Goal: Task Accomplishment & Management: Use online tool/utility

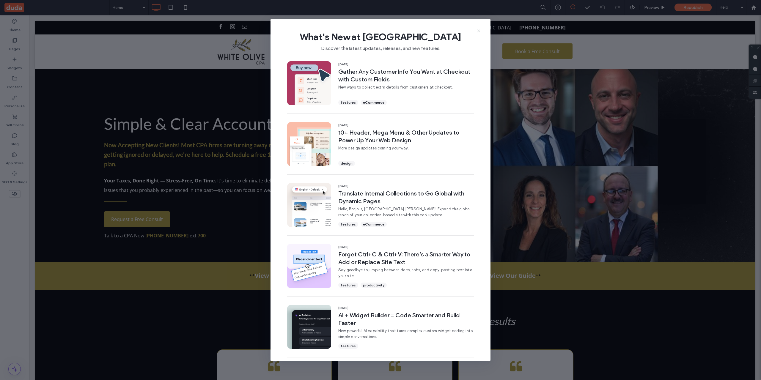
click at [480, 32] on use at bounding box center [478, 30] width 3 height 3
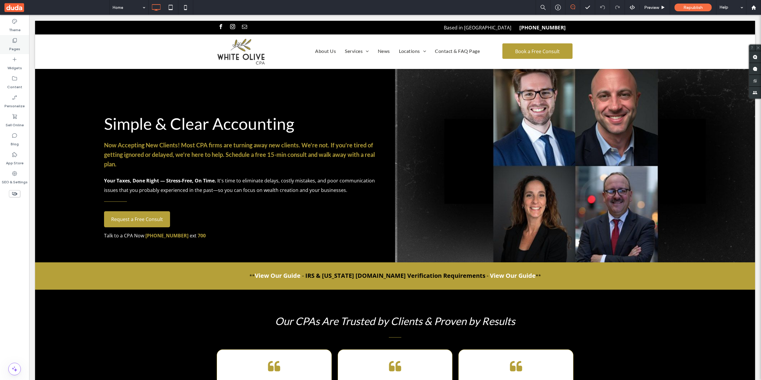
click at [11, 38] on div "Pages" at bounding box center [14, 44] width 29 height 19
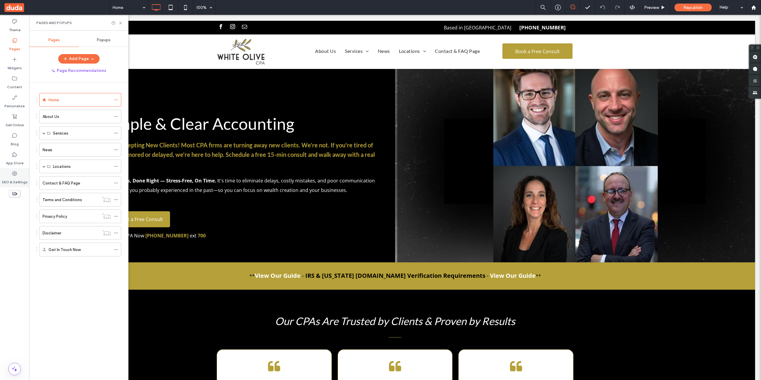
click at [17, 169] on div "SEO & Settings" at bounding box center [14, 177] width 29 height 19
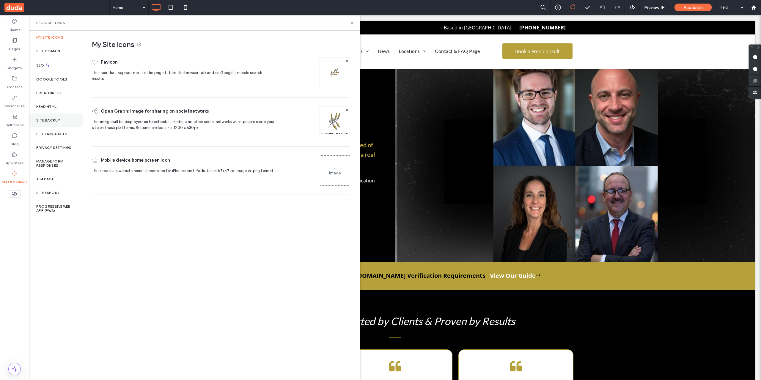
click at [65, 126] on div "Site Backup" at bounding box center [56, 121] width 54 height 14
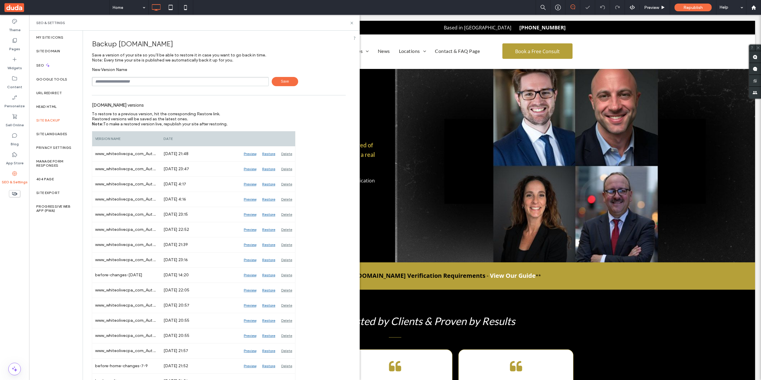
click at [141, 83] on input "text" at bounding box center [180, 81] width 177 height 9
type input "**********"
click at [16, 45] on label "Pages" at bounding box center [14, 47] width 11 height 8
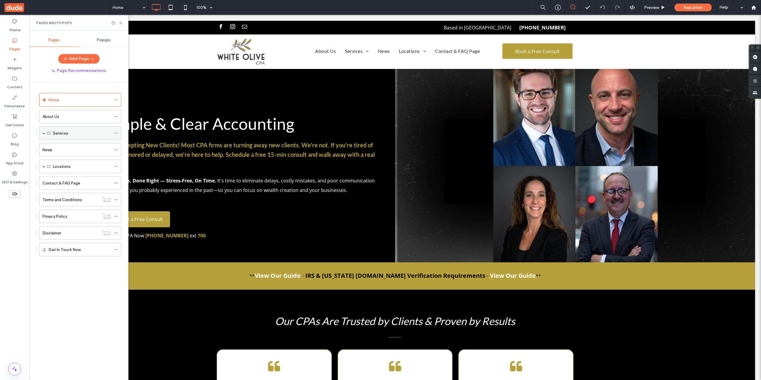
click at [43, 132] on span at bounding box center [44, 133] width 3 height 3
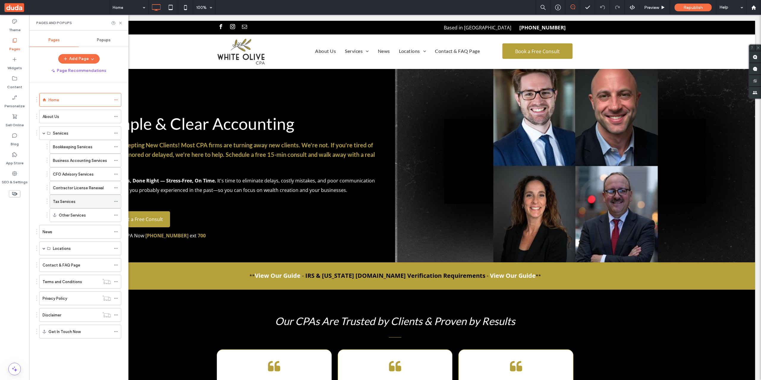
click at [80, 196] on div "Tax Services" at bounding box center [82, 201] width 58 height 13
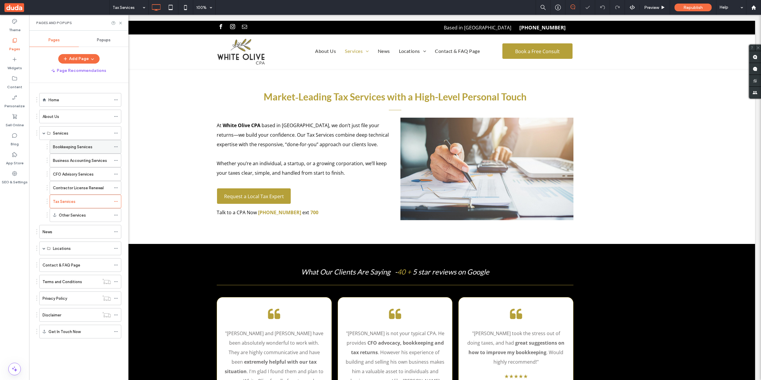
click at [83, 147] on label "Bookkeeping Services" at bounding box center [73, 147] width 40 height 10
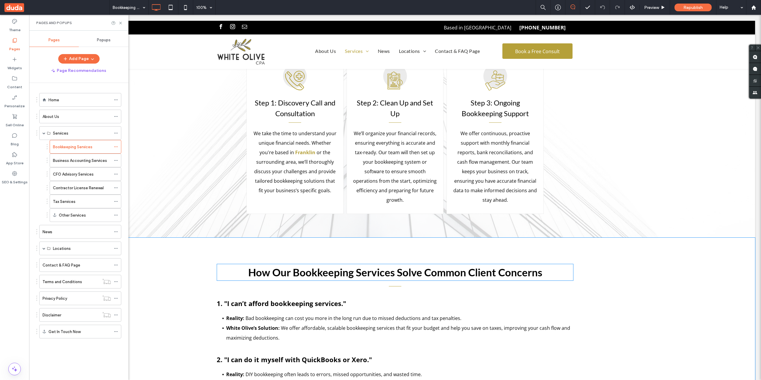
scroll to position [1189, 0]
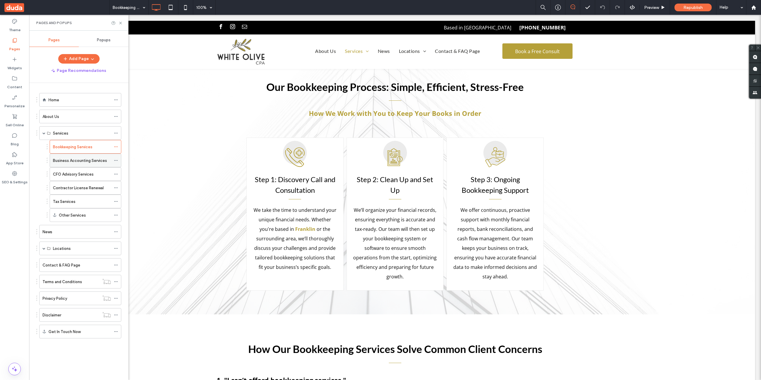
click at [73, 165] on div "Business Accounting Services" at bounding box center [82, 160] width 58 height 13
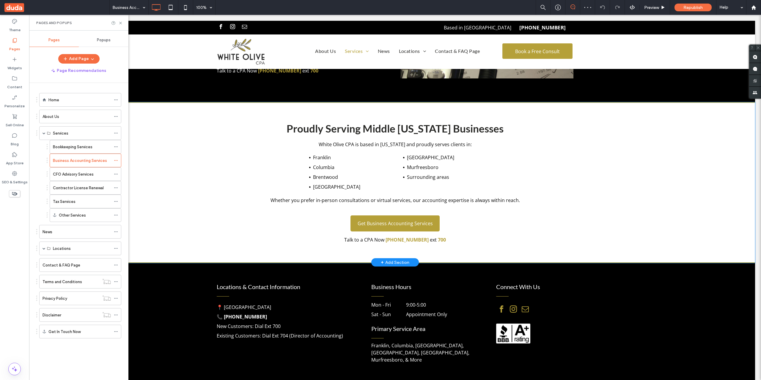
scroll to position [1046, 0]
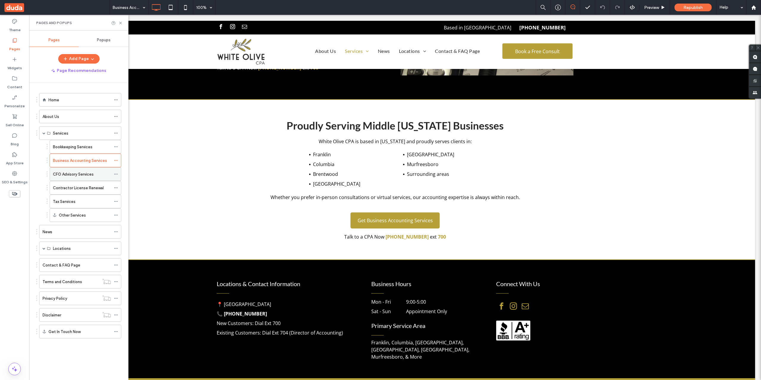
click at [78, 177] on label "CFO Advisory Services" at bounding box center [73, 174] width 41 height 10
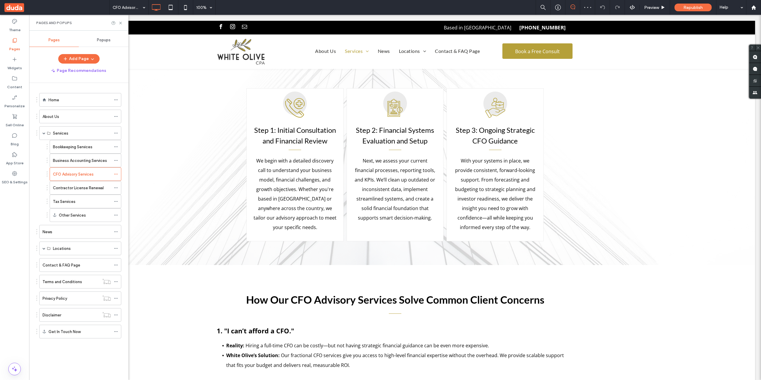
scroll to position [1437, 0]
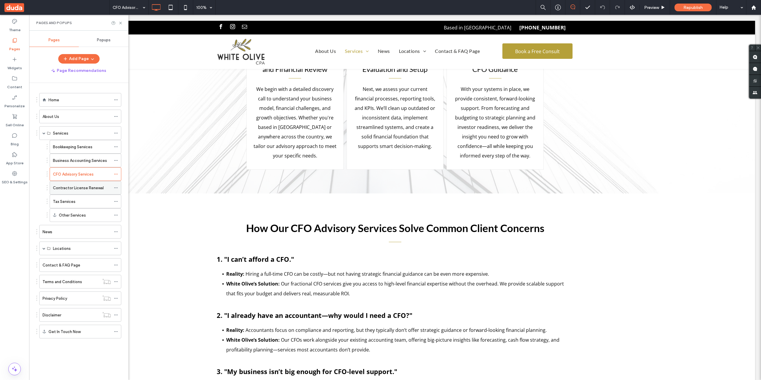
click at [91, 191] on div "Contractor License Renewal" at bounding box center [82, 187] width 58 height 13
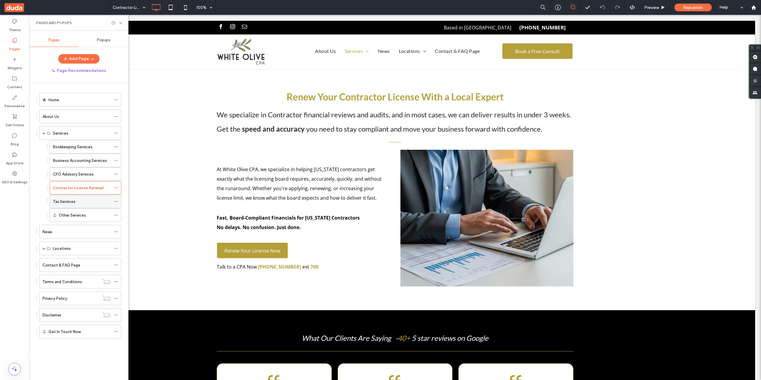
click at [75, 200] on label "Tax Services" at bounding box center [64, 202] width 23 height 10
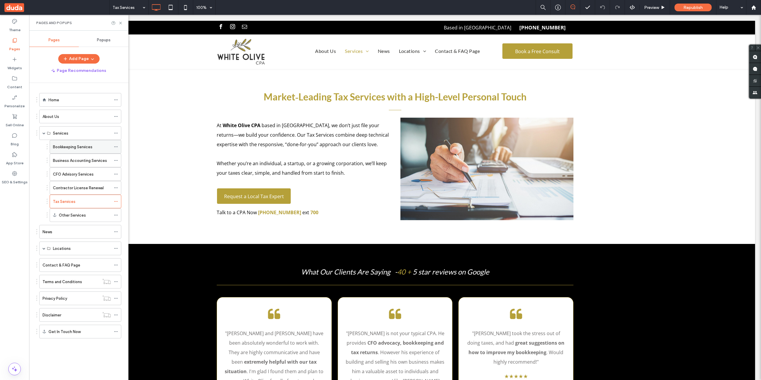
click at [79, 144] on label "Bookkeeping Services" at bounding box center [73, 147] width 40 height 10
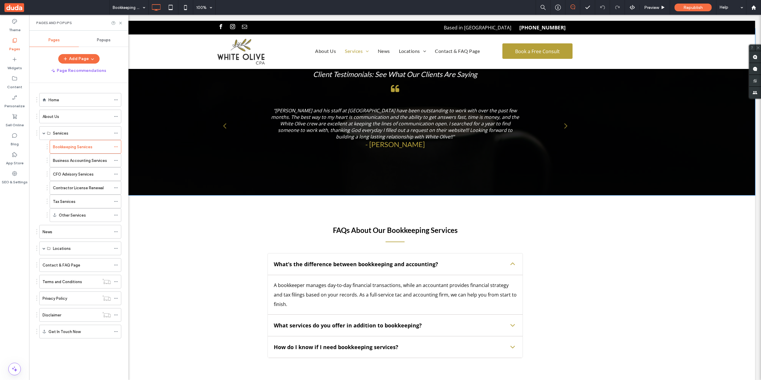
scroll to position [1883, 0]
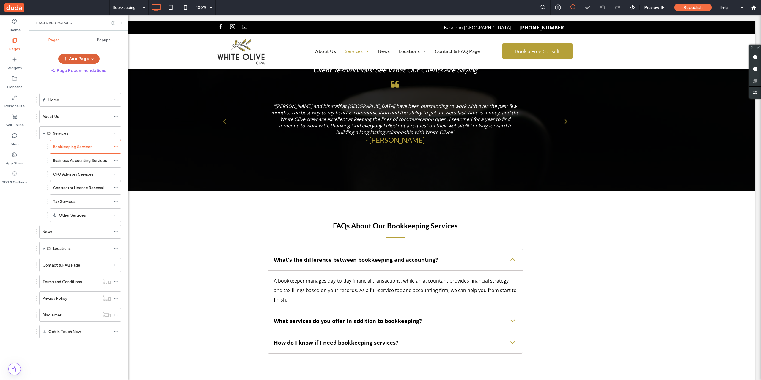
click at [74, 57] on button "Add Page" at bounding box center [78, 59] width 41 height 10
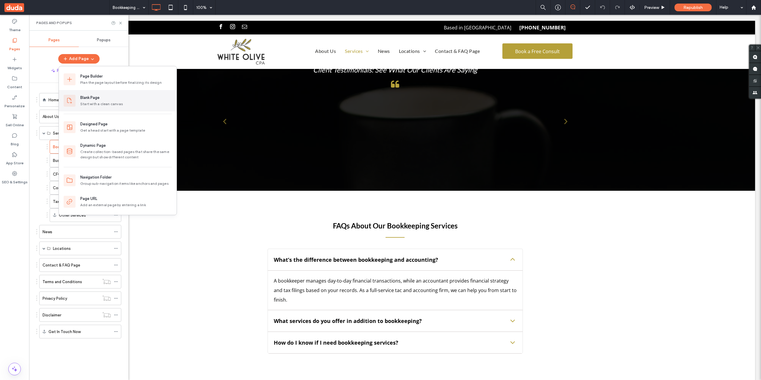
click at [103, 109] on div "Blank Page Start with a clean canvas" at bounding box center [118, 100] width 118 height 21
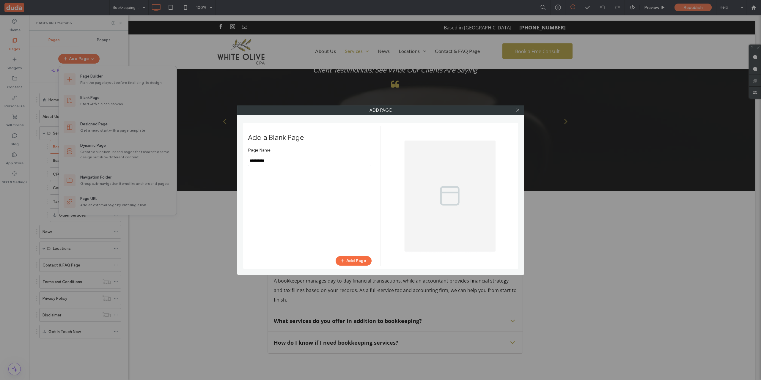
drag, startPoint x: 323, startPoint y: 159, endPoint x: 185, endPoint y: 154, distance: 137.8
click at [185, 154] on div "Add Page Add a Blank Page Page Name Add Page" at bounding box center [380, 190] width 761 height 380
paste input "**********"
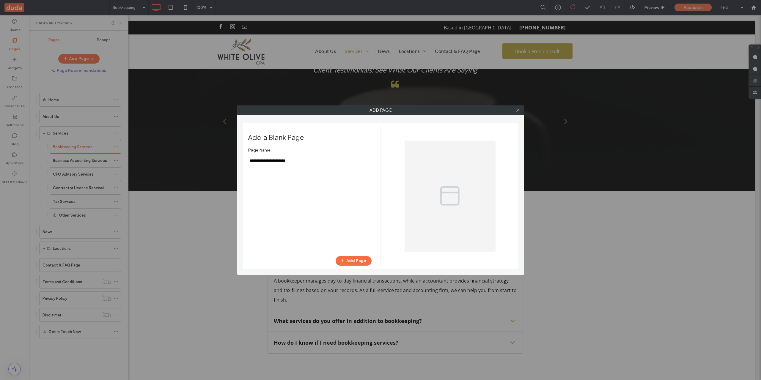
click at [271, 162] on input "notEmpty" at bounding box center [309, 161] width 123 height 10
type input "**********"
click at [353, 264] on button "Add Page" at bounding box center [354, 261] width 36 height 10
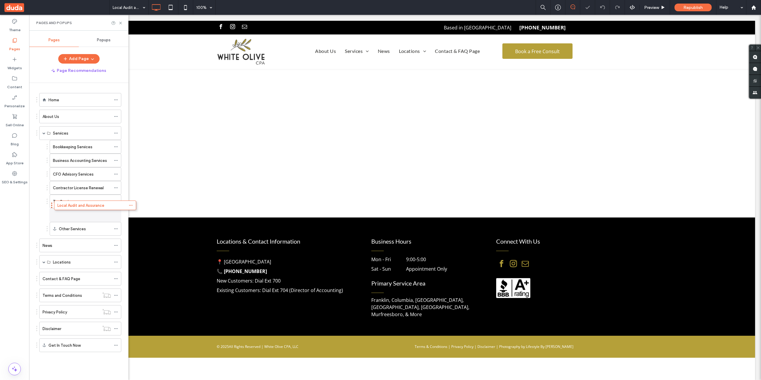
drag, startPoint x: 76, startPoint y: 351, endPoint x: 91, endPoint y: 211, distance: 141.7
click at [116, 213] on span at bounding box center [116, 215] width 4 height 9
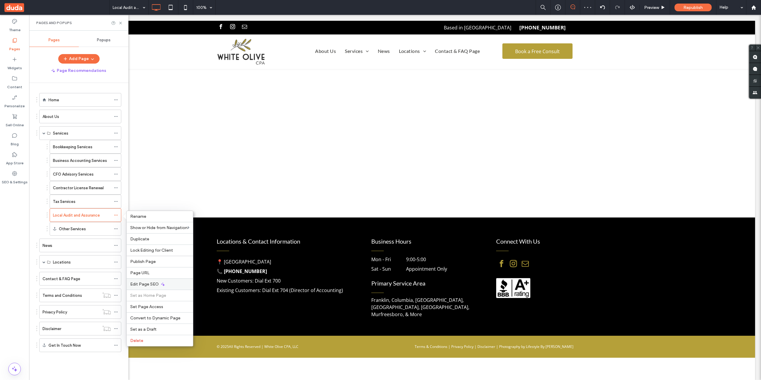
click at [170, 285] on div "Edit Page SEO" at bounding box center [160, 284] width 66 height 11
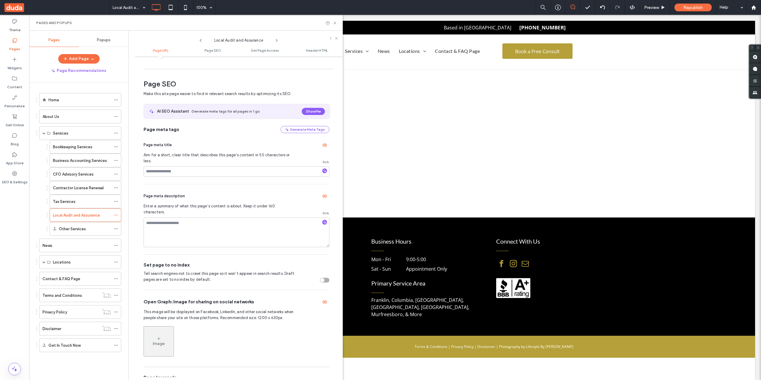
scroll to position [81, 0]
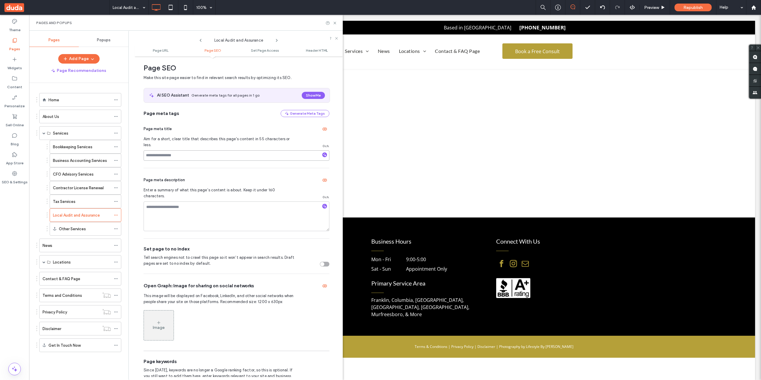
click at [226, 151] on input at bounding box center [237, 155] width 186 height 10
paste input "**********"
type input "**********"
click at [279, 205] on textarea at bounding box center [237, 217] width 186 height 30
paste textarea "**********"
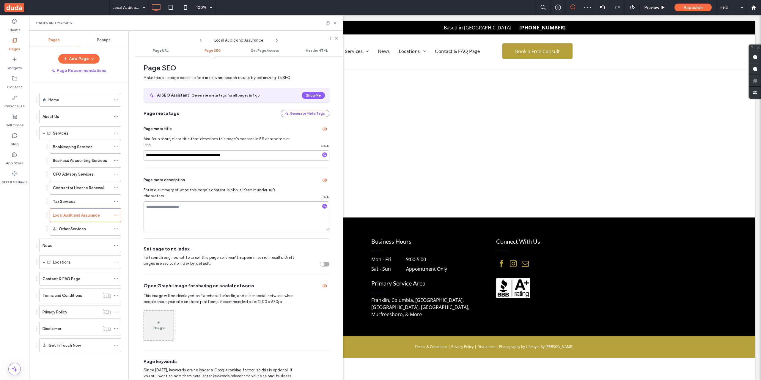
type textarea "**********"
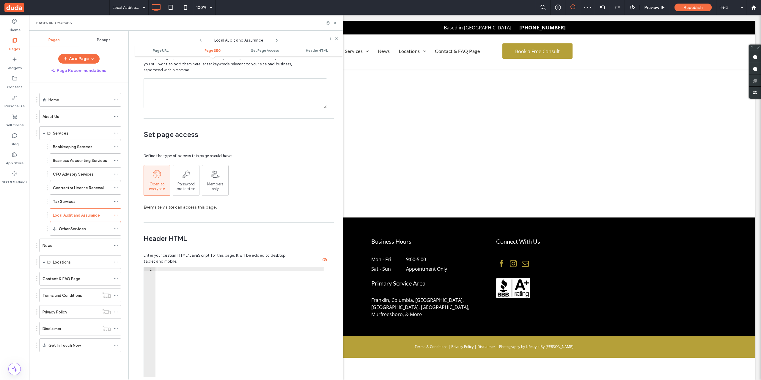
scroll to position [428, 0]
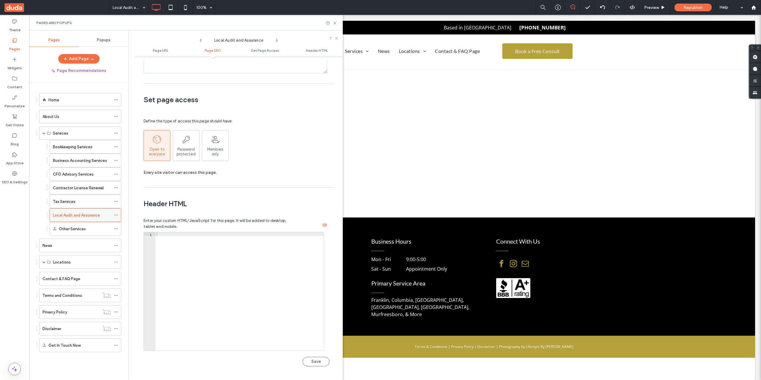
click at [65, 214] on label "Local Audit and Assurance" at bounding box center [76, 215] width 47 height 10
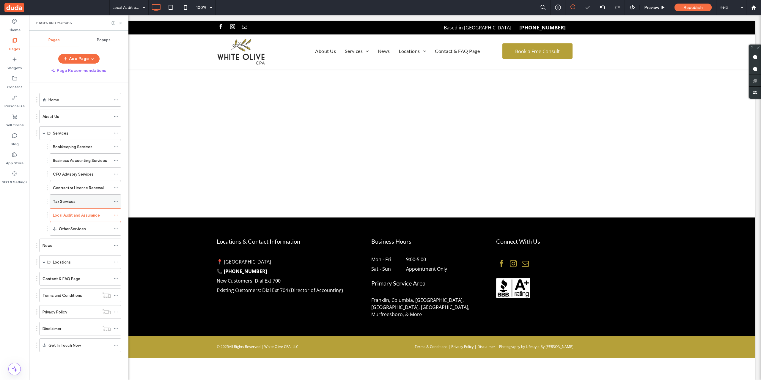
scroll to position [0, 0]
click at [81, 202] on div "Tax Services" at bounding box center [82, 202] width 58 height 6
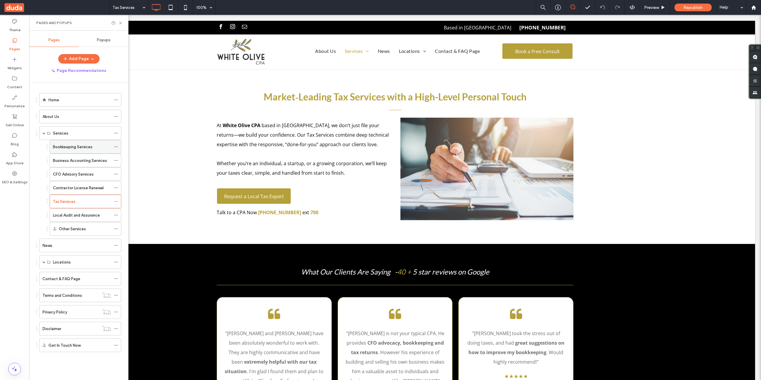
click at [81, 145] on label "Bookkeeping Services" at bounding box center [73, 147] width 40 height 10
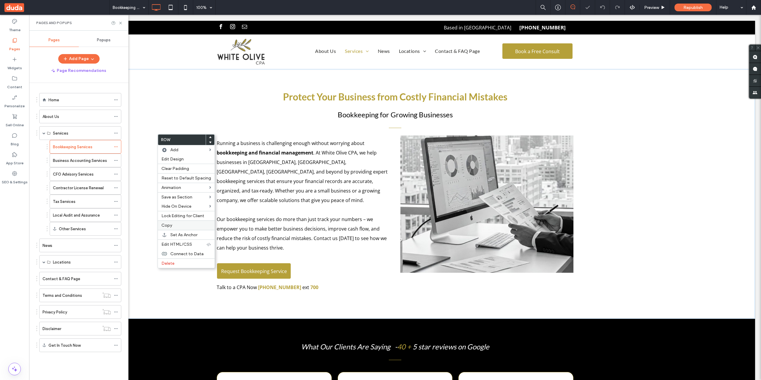
click at [172, 223] on label "Copy" at bounding box center [186, 225] width 50 height 5
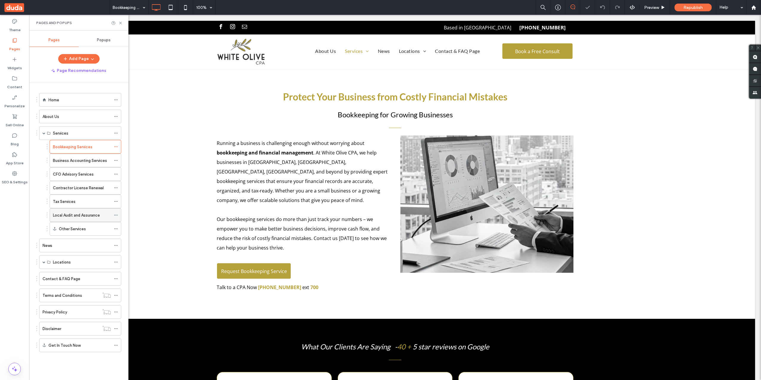
click at [90, 214] on label "Local Audit and Assurance" at bounding box center [76, 215] width 47 height 10
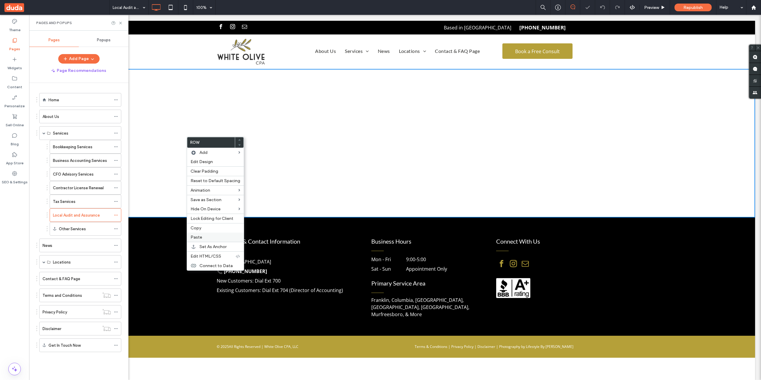
click at [210, 236] on label "Paste" at bounding box center [216, 237] width 50 height 5
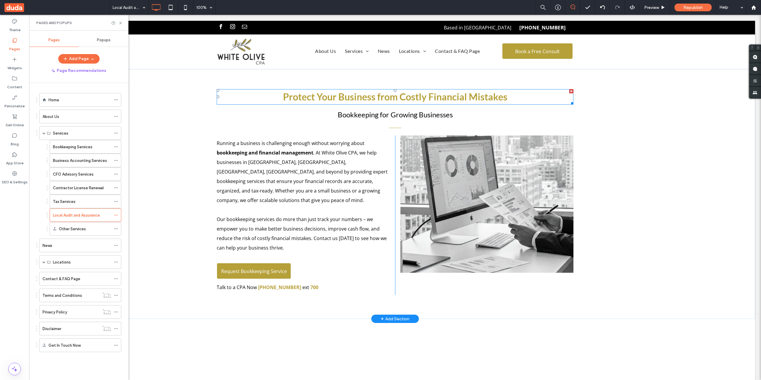
click at [442, 92] on strong "Protect Your Business from Costly Financial Mistakes" at bounding box center [395, 97] width 224 height 12
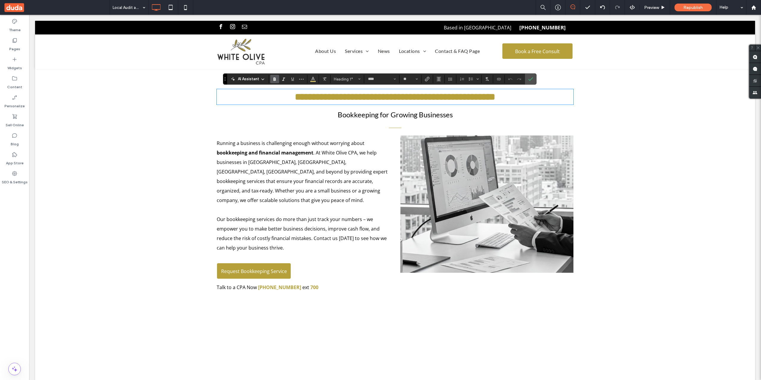
type input "*********"
type input "**"
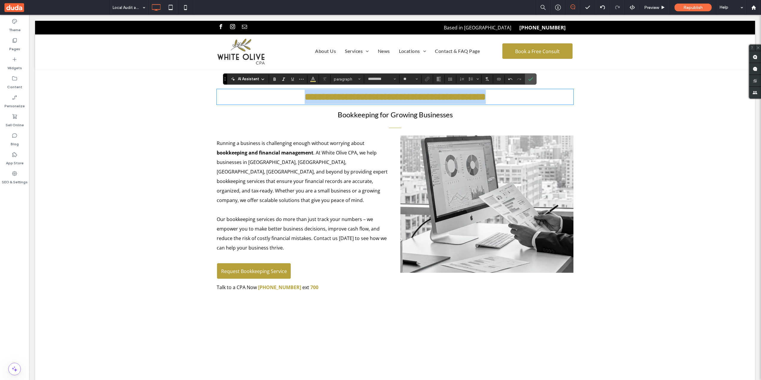
type input "****"
type input "**"
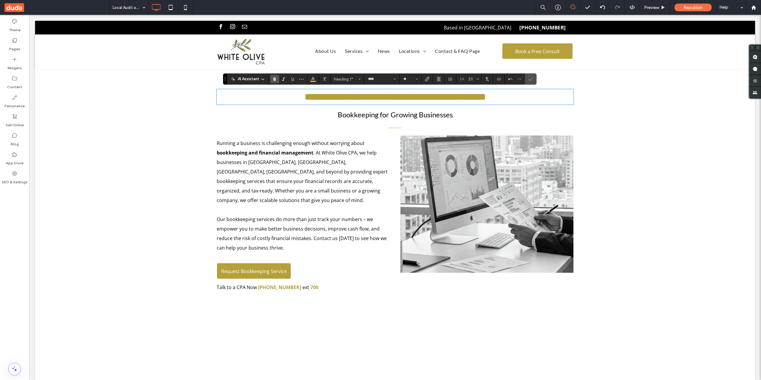
click at [438, 112] on span "Bookkeeping for Growing Businesses" at bounding box center [395, 114] width 115 height 9
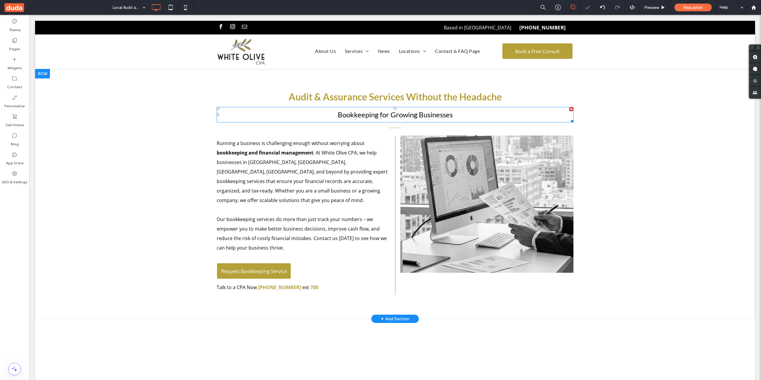
click at [434, 115] on span "Bookkeeping for Growing Businesses" at bounding box center [395, 114] width 115 height 9
type input "****"
type input "**"
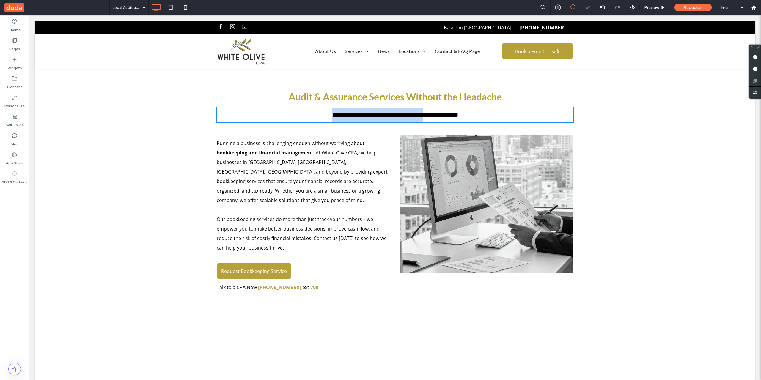
type input "*********"
type input "**"
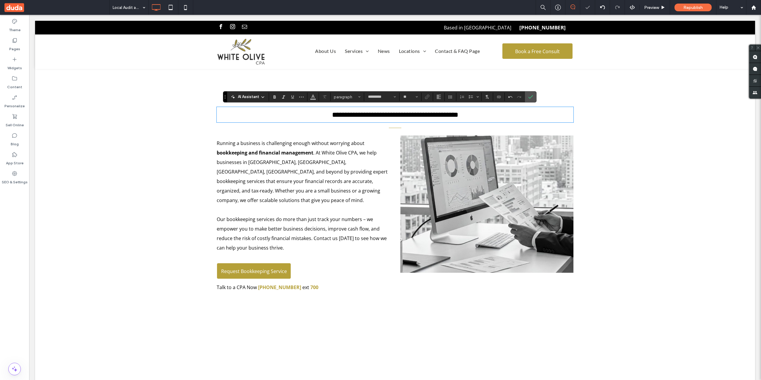
type input "****"
type input "**"
drag, startPoint x: 530, startPoint y: 96, endPoint x: 276, endPoint y: 112, distance: 255.4
click at [530, 96] on icon "Confirm" at bounding box center [530, 97] width 5 height 5
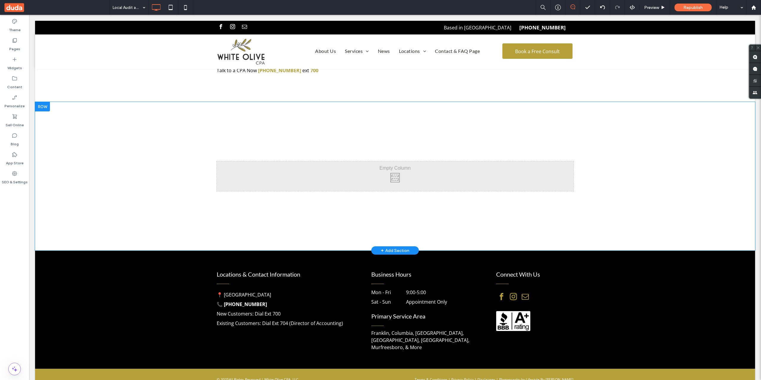
scroll to position [68, 0]
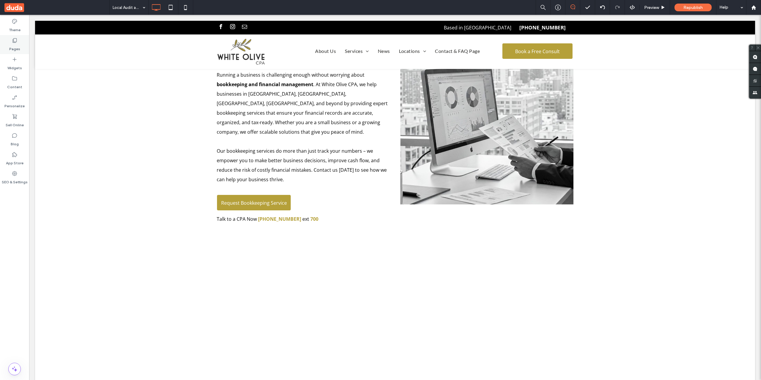
drag, startPoint x: 19, startPoint y: 48, endPoint x: 23, endPoint y: 52, distance: 6.1
click at [19, 48] on label "Pages" at bounding box center [14, 47] width 11 height 8
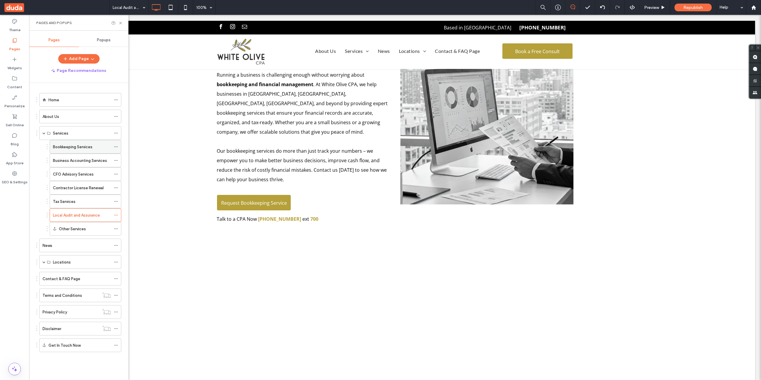
click at [75, 149] on label "Bookkeeping Services" at bounding box center [73, 147] width 40 height 10
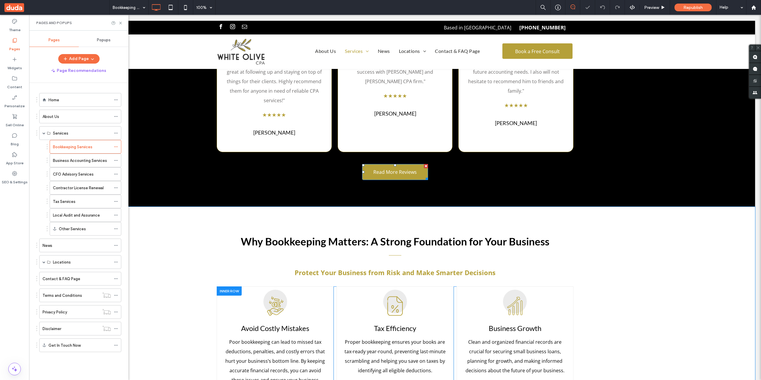
scroll to position [644, 0]
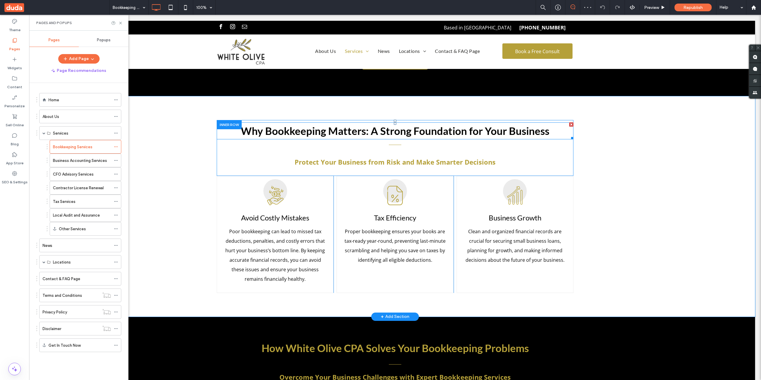
click at [402, 125] on strong "Why Bookkeeping Matters: A Strong Foundation for Your Business" at bounding box center [395, 131] width 309 height 12
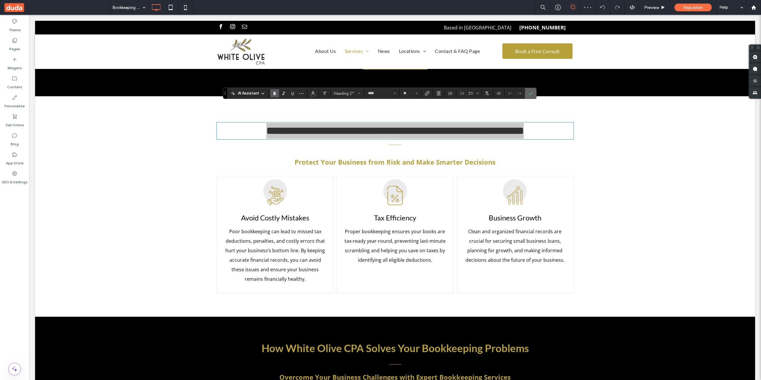
click at [530, 94] on icon "Confirm" at bounding box center [530, 93] width 5 height 5
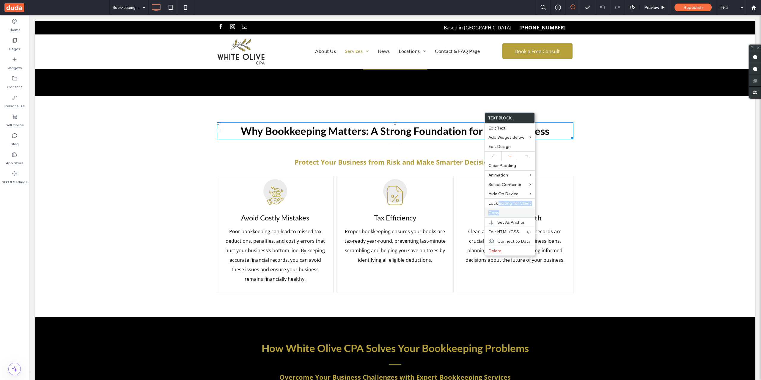
drag, startPoint x: 499, startPoint y: 207, endPoint x: 499, endPoint y: 212, distance: 5.6
click at [499, 212] on div "Text Block Edit Text Add Widget Below Edit Design Clear Padding Animation Selec…" at bounding box center [510, 184] width 51 height 144
click at [499, 212] on span "Copy" at bounding box center [494, 213] width 11 height 5
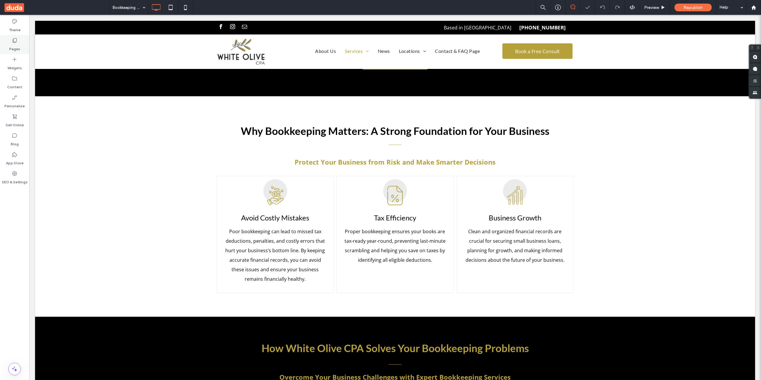
click at [17, 40] on icon at bounding box center [15, 40] width 6 height 6
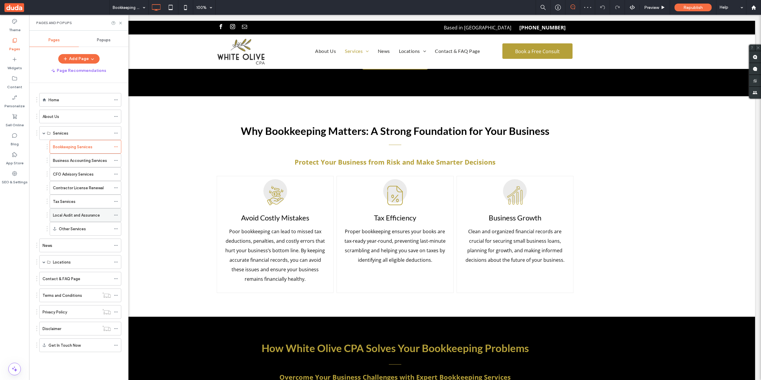
click at [92, 216] on label "Local Audit and Assurance" at bounding box center [76, 215] width 47 height 10
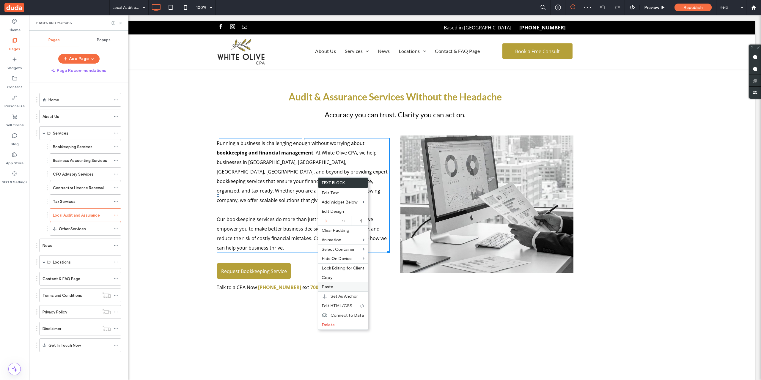
click at [347, 289] on label "Paste" at bounding box center [343, 287] width 43 height 5
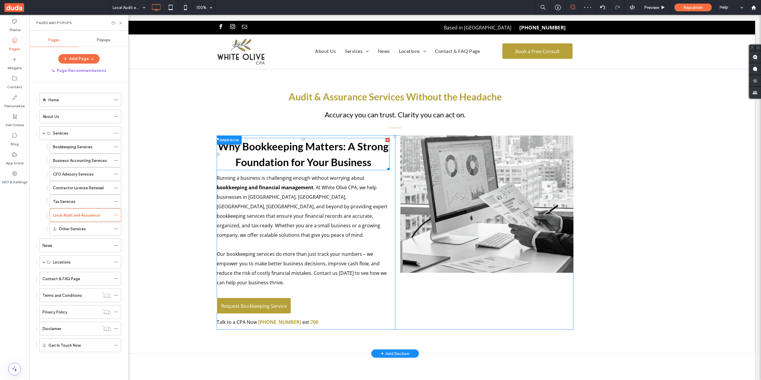
click at [317, 145] on strong "Why Bookkeeping Matters: A Strong Foundation for Your Business" at bounding box center [303, 154] width 171 height 28
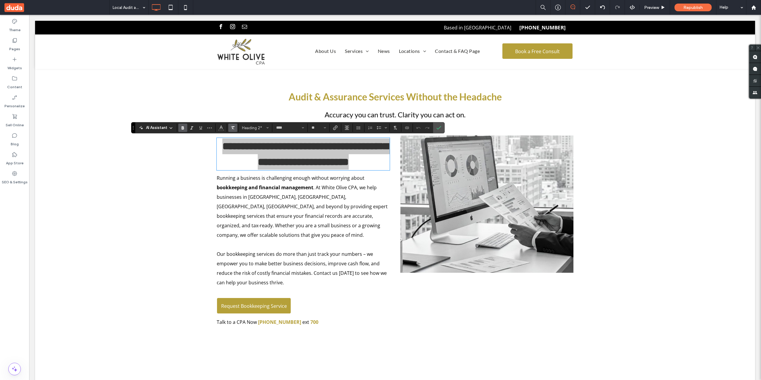
click at [232, 126] on icon "Clear Format" at bounding box center [232, 127] width 5 height 5
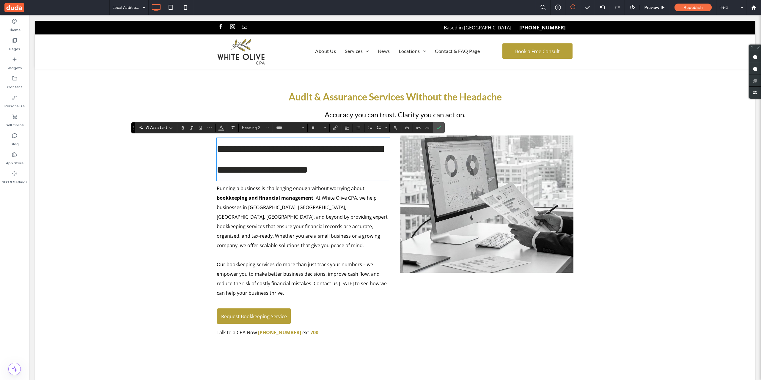
click at [296, 149] on span "**********" at bounding box center [300, 159] width 166 height 31
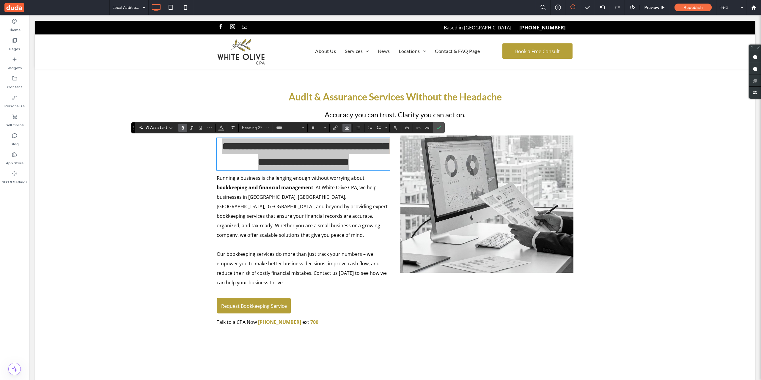
click at [346, 129] on use "Alignment" at bounding box center [347, 128] width 4 height 4
click at [351, 137] on icon "ui.textEditor.alignment.left" at bounding box center [351, 137] width 5 height 5
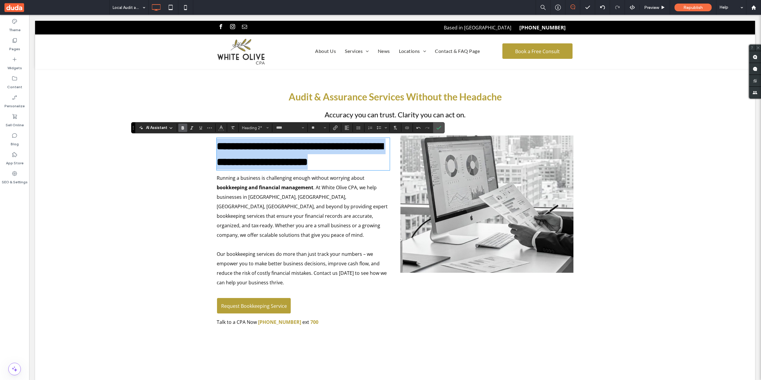
click at [345, 152] on strong "**********" at bounding box center [300, 154] width 166 height 26
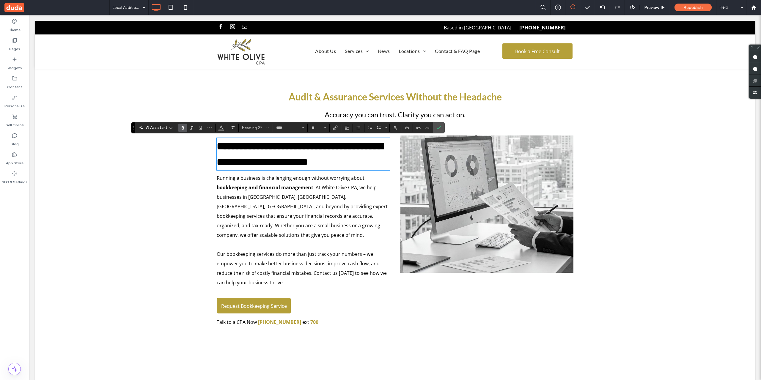
type input "*********"
type input "**"
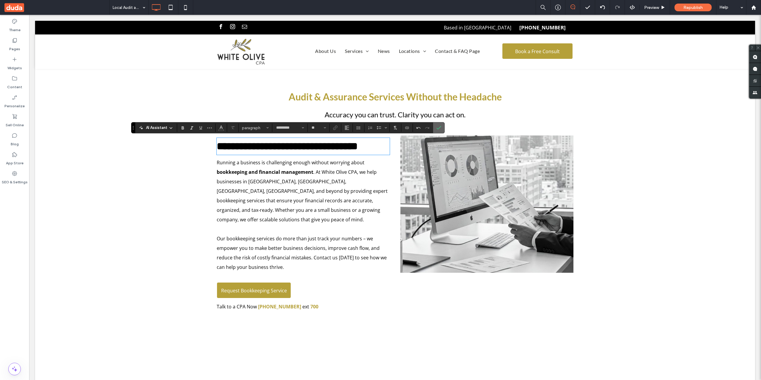
type input "****"
type input "**"
click at [438, 125] on span "Confirm" at bounding box center [437, 128] width 3 height 11
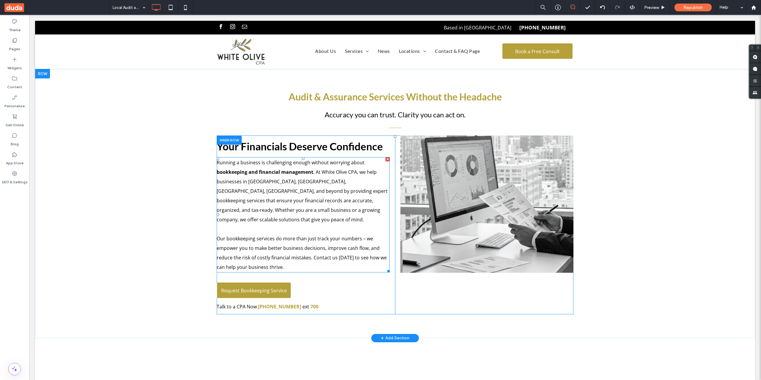
click at [257, 210] on span ". At White Olive CPA, we help businesses in Franklin, Nashville, Brentwood, Spr…" at bounding box center [302, 196] width 171 height 54
type input "*********"
type input "**"
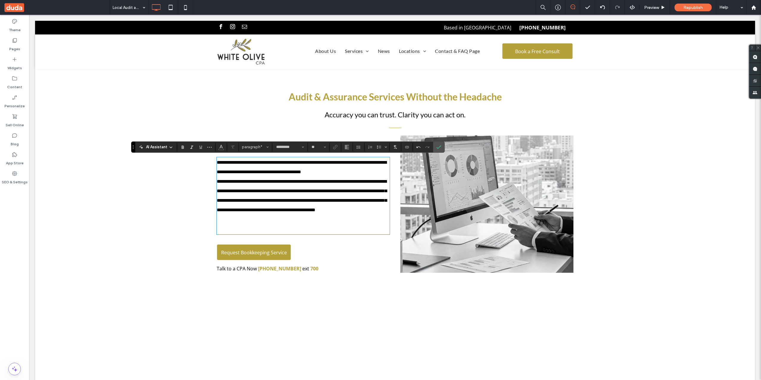
click at [325, 215] on p "**********" at bounding box center [303, 196] width 173 height 38
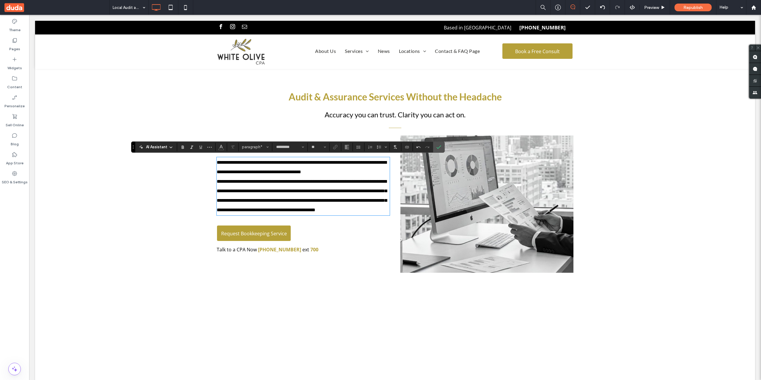
click at [384, 172] on p "**********" at bounding box center [303, 167] width 173 height 19
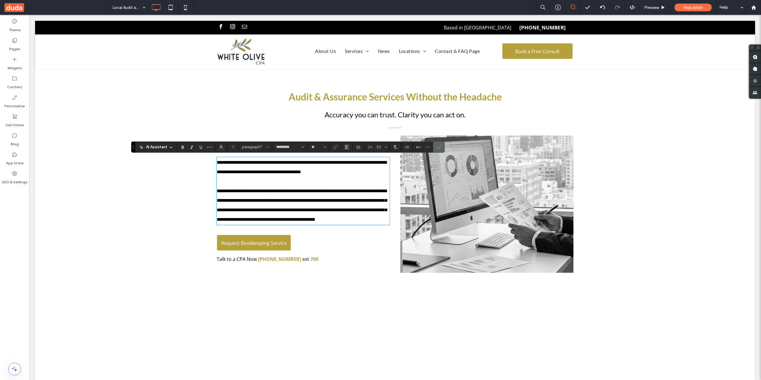
click at [442, 147] on label "Confirm" at bounding box center [438, 147] width 9 height 11
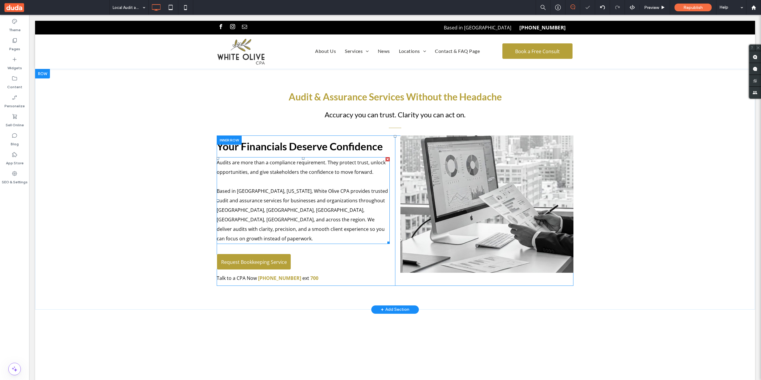
click at [317, 198] on span "﻿ Based in Franklin, Tennessee, White Olive CPA provides trusted audit and assu…" at bounding box center [302, 215] width 171 height 54
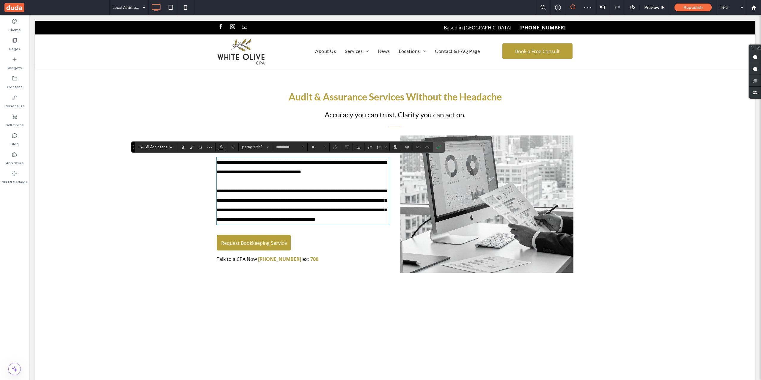
click at [316, 194] on span "**********" at bounding box center [302, 205] width 170 height 33
drag, startPoint x: 316, startPoint y: 193, endPoint x: 285, endPoint y: 191, distance: 30.7
click at [285, 191] on span "**********" at bounding box center [302, 205] width 170 height 33
drag, startPoint x: 442, startPoint y: 144, endPoint x: 416, endPoint y: 132, distance: 28.1
click at [442, 144] on label "Confirm" at bounding box center [438, 147] width 9 height 11
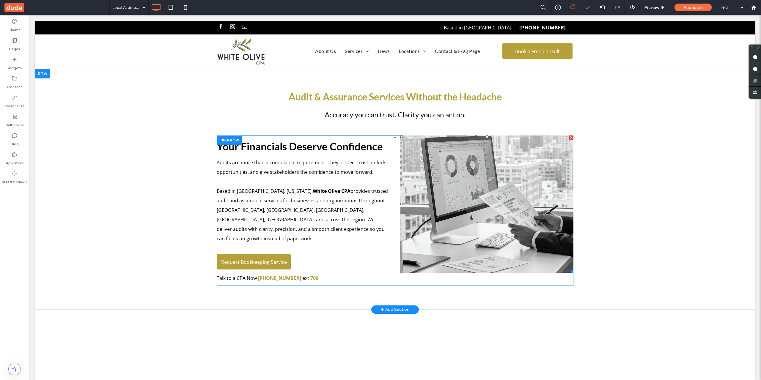
click at [461, 210] on li "Slide title Write your caption here Button" at bounding box center [487, 204] width 173 height 137
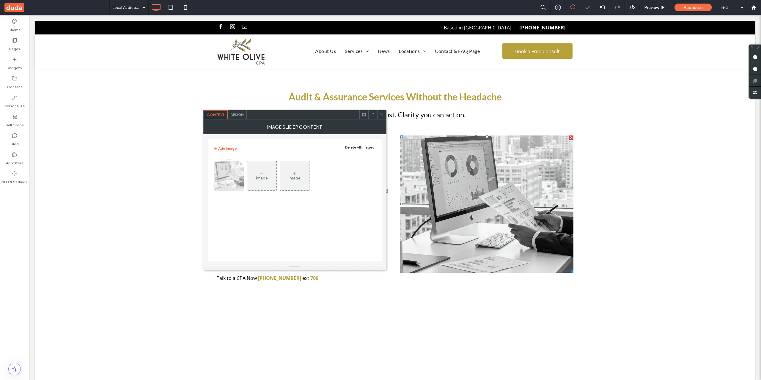
click at [232, 184] on div at bounding box center [229, 175] width 29 height 29
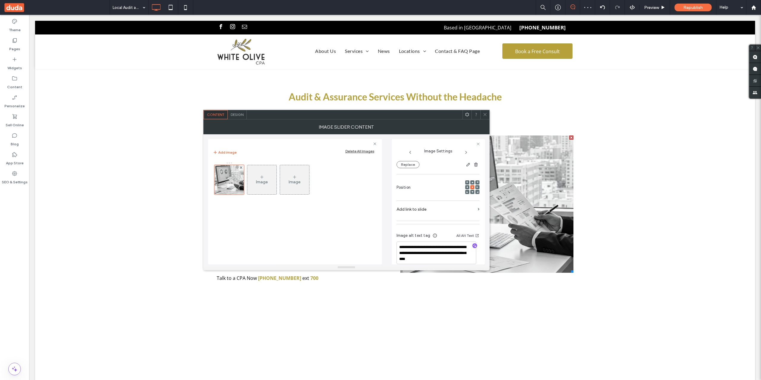
scroll to position [79, 0]
click at [252, 176] on div "Image" at bounding box center [261, 180] width 29 height 28
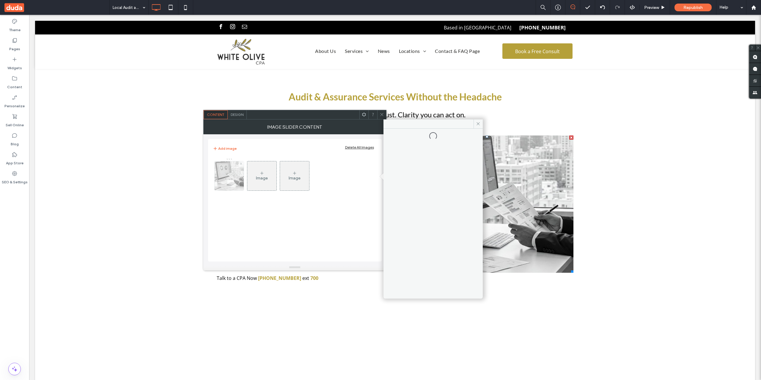
click at [241, 164] on icon at bounding box center [241, 164] width 2 height 2
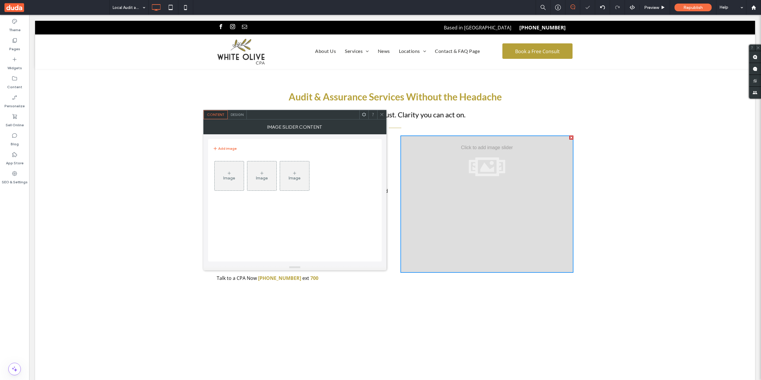
click at [239, 168] on div "Image" at bounding box center [229, 176] width 29 height 28
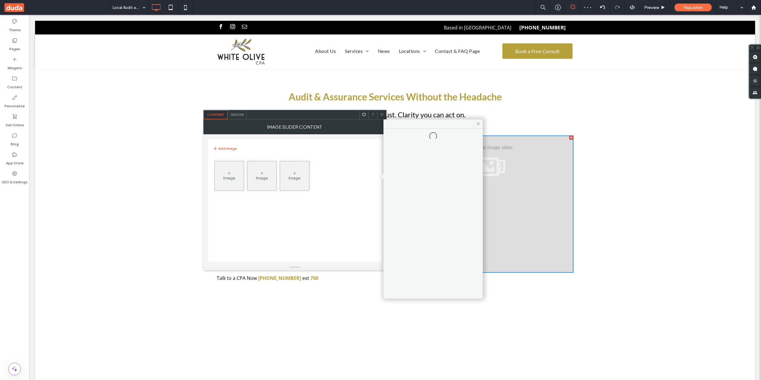
click at [384, 116] on div at bounding box center [381, 114] width 9 height 9
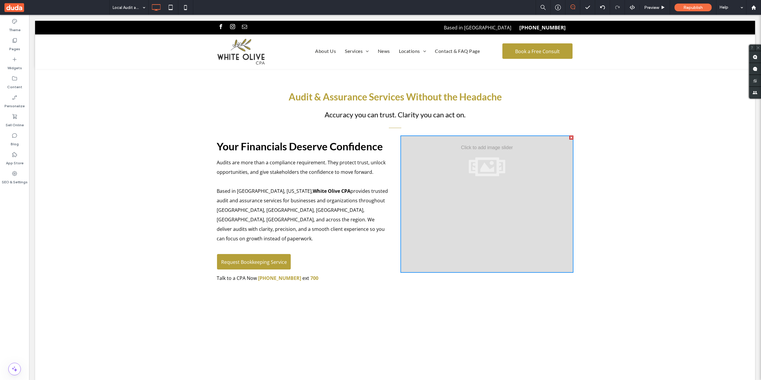
click at [528, 193] on div at bounding box center [487, 204] width 173 height 137
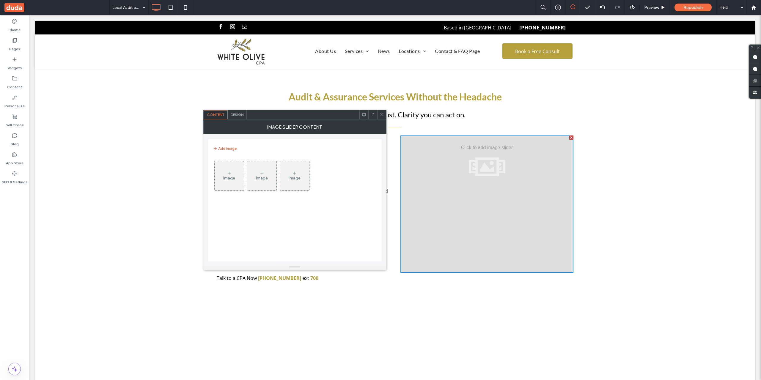
click at [222, 180] on div "Image" at bounding box center [229, 176] width 29 height 28
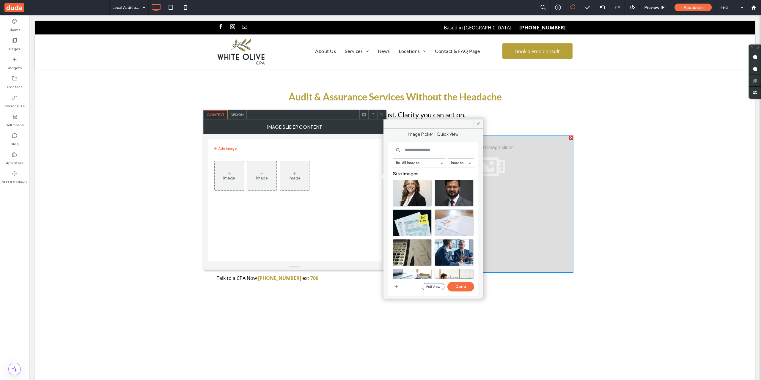
click at [417, 146] on input at bounding box center [433, 150] width 81 height 11
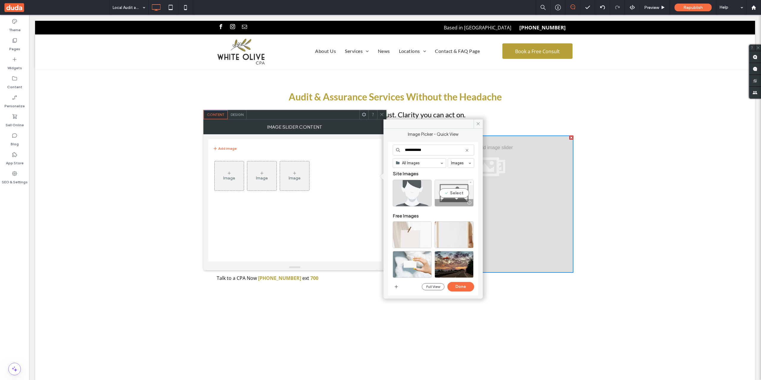
type input "**********"
click at [464, 196] on div "Select" at bounding box center [454, 193] width 39 height 27
click at [449, 286] on button "Done" at bounding box center [460, 287] width 27 height 10
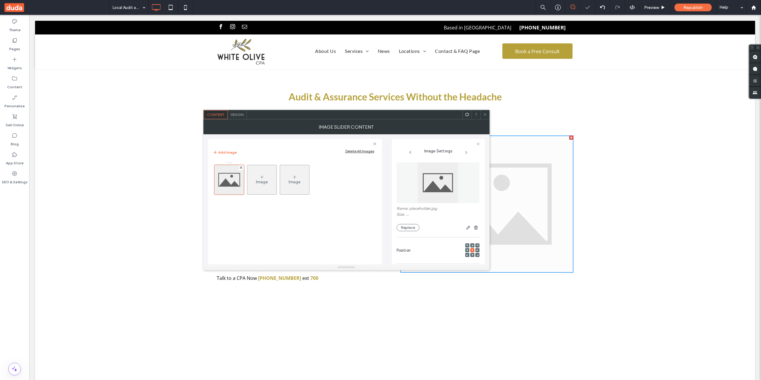
click at [382, 114] on div at bounding box center [355, 114] width 216 height 9
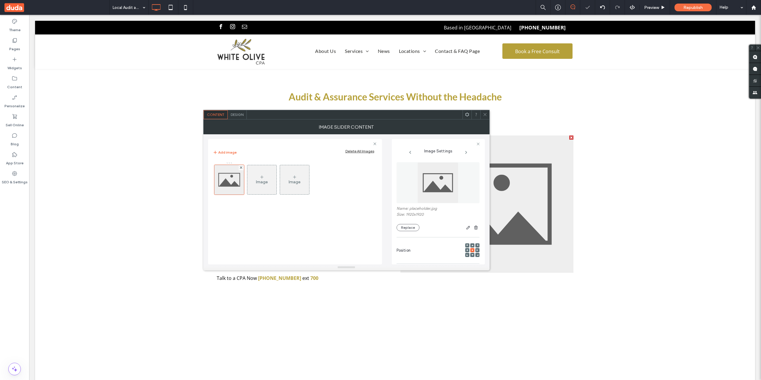
click at [487, 114] on icon at bounding box center [485, 114] width 4 height 4
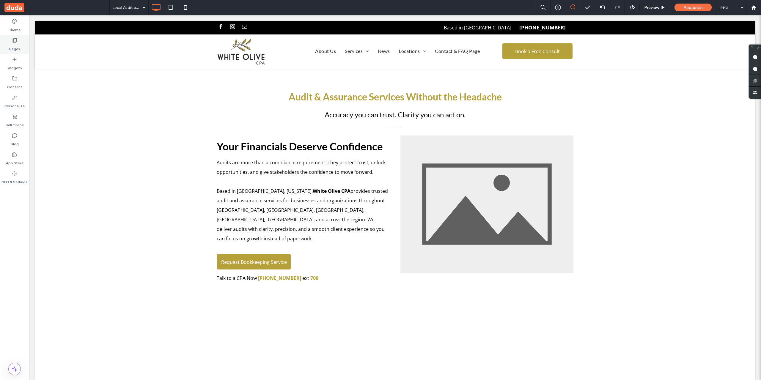
click at [15, 45] on label "Pages" at bounding box center [14, 47] width 11 height 8
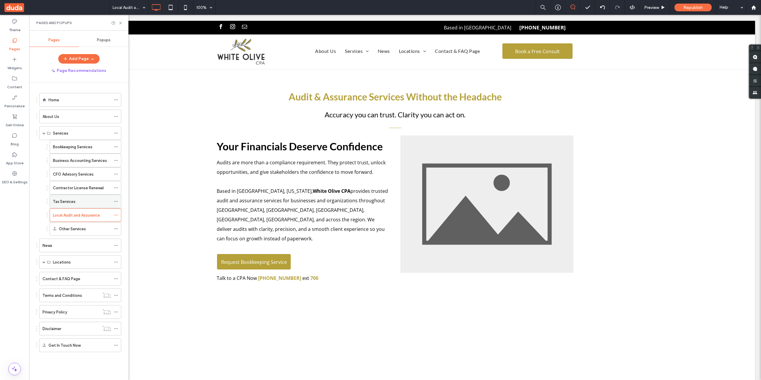
click at [88, 201] on div "Tax Services" at bounding box center [82, 202] width 58 height 6
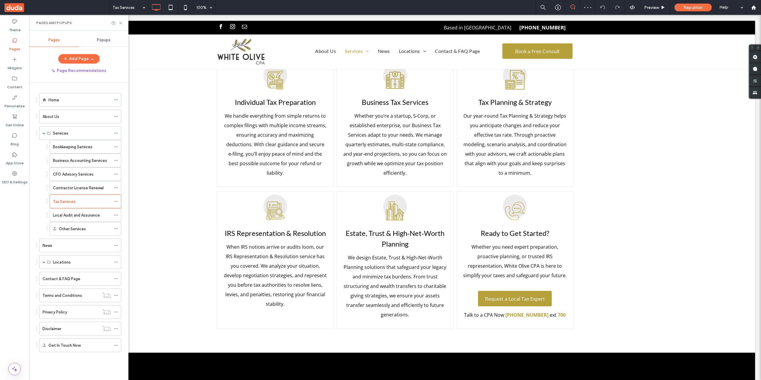
scroll to position [991, 0]
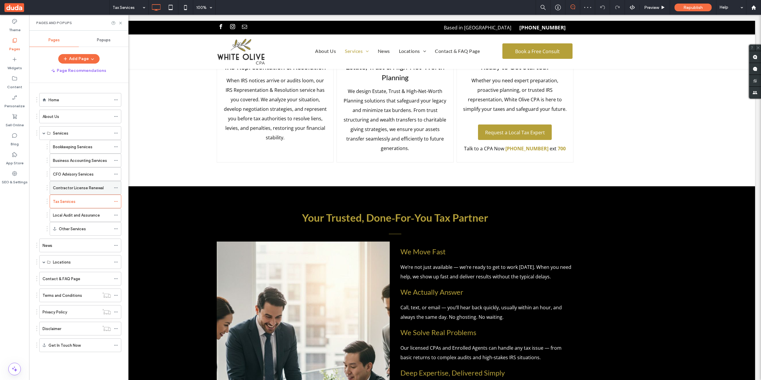
click at [80, 192] on div "Contractor License Renewal" at bounding box center [82, 187] width 58 height 13
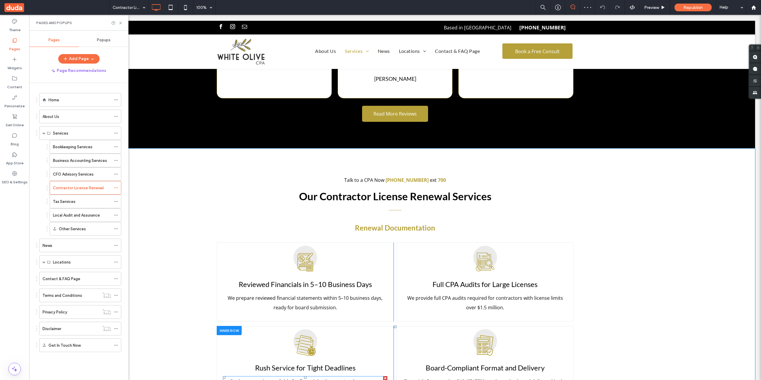
scroll to position [595, 0]
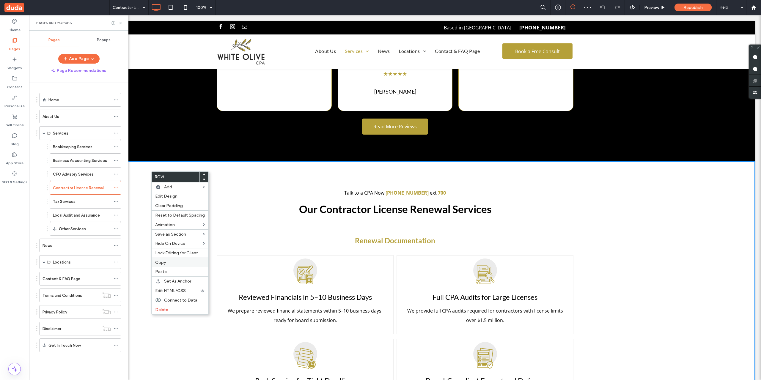
click at [184, 264] on label "Copy" at bounding box center [180, 262] width 50 height 5
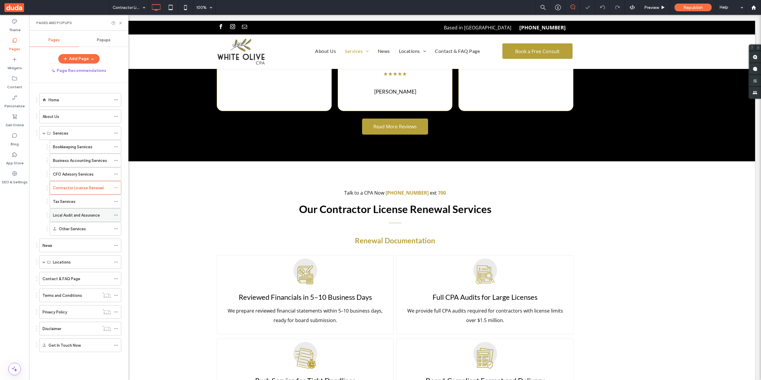
click at [89, 215] on label "Local Audit and Assurance" at bounding box center [76, 215] width 47 height 10
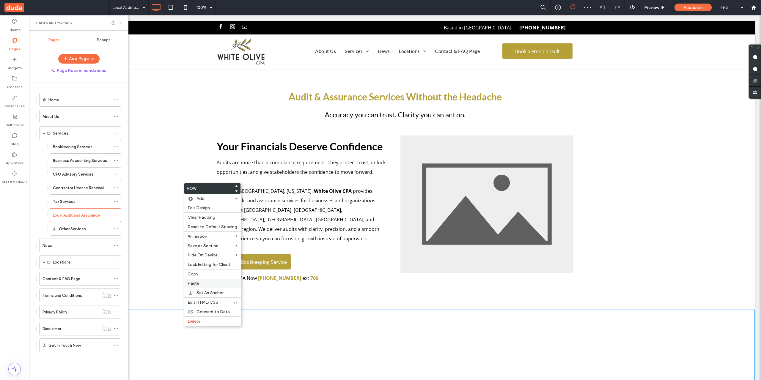
click at [201, 285] on label "Paste" at bounding box center [213, 283] width 50 height 5
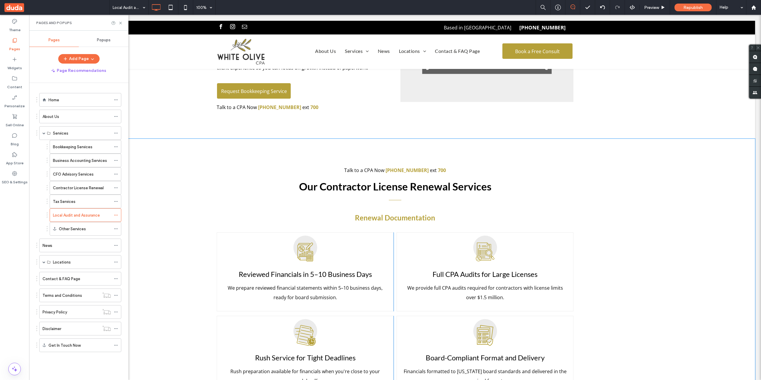
scroll to position [248, 0]
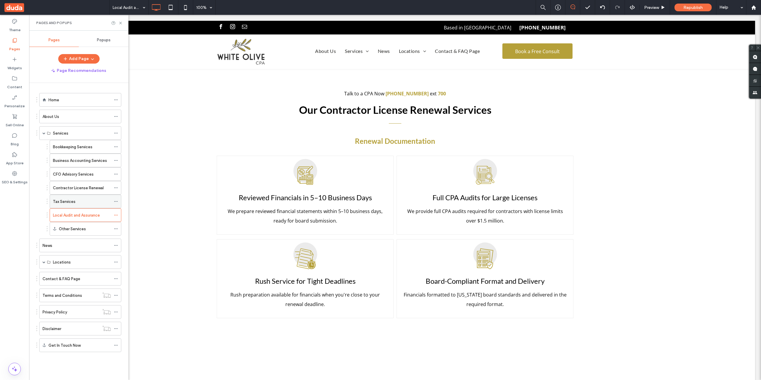
click at [82, 200] on div "Tax Services" at bounding box center [82, 202] width 58 height 6
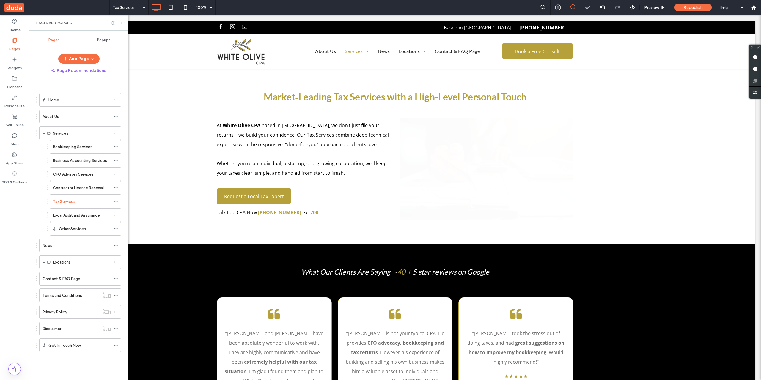
scroll to position [0, 0]
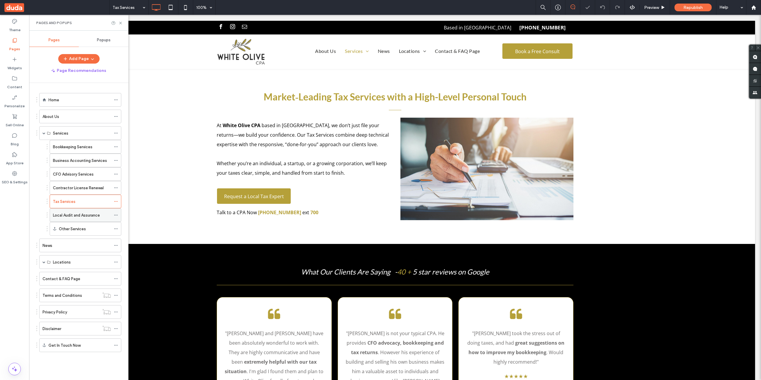
click at [117, 214] on icon at bounding box center [116, 215] width 4 height 4
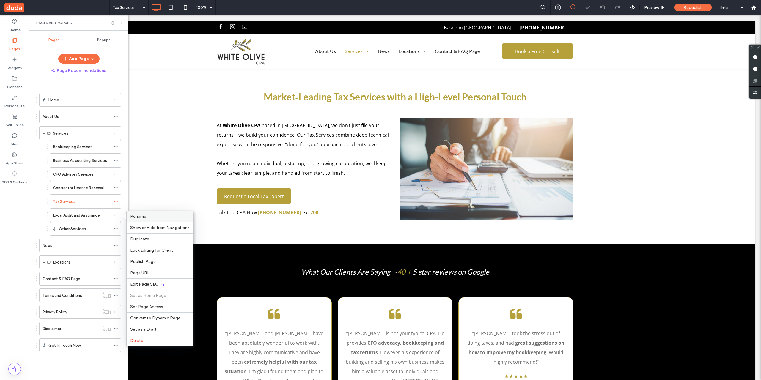
click at [148, 214] on div "Rename" at bounding box center [160, 216] width 66 height 11
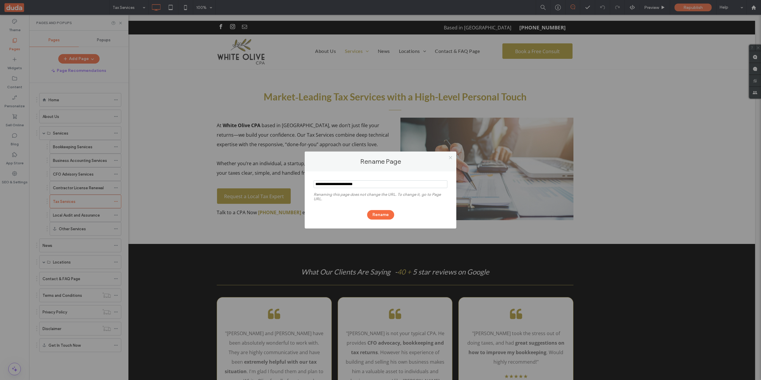
click at [450, 158] on use at bounding box center [450, 157] width 3 height 3
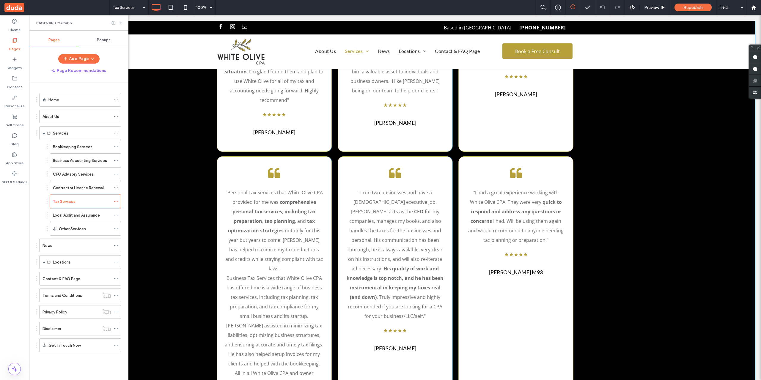
scroll to position [297, 0]
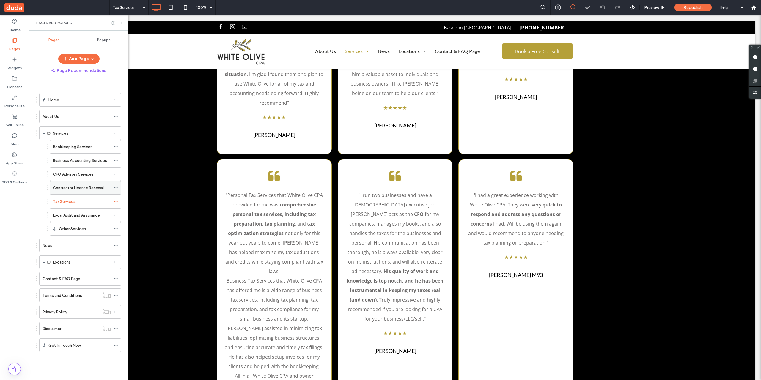
click at [76, 189] on label "Contractor License Renewal" at bounding box center [78, 188] width 51 height 10
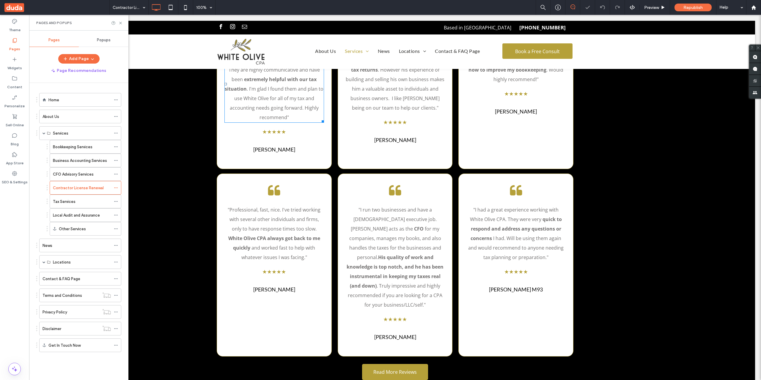
scroll to position [421, 0]
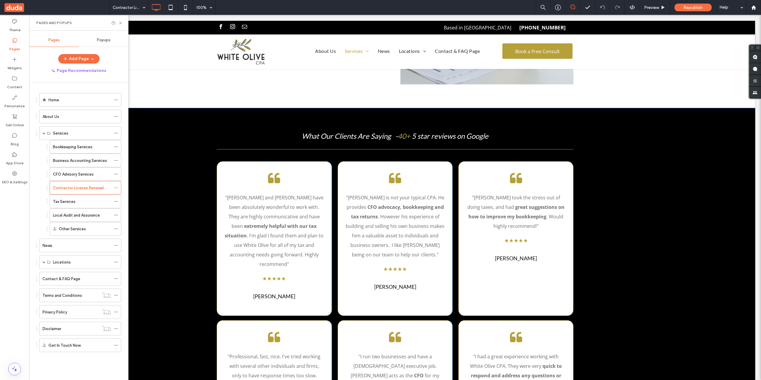
scroll to position [198, 0]
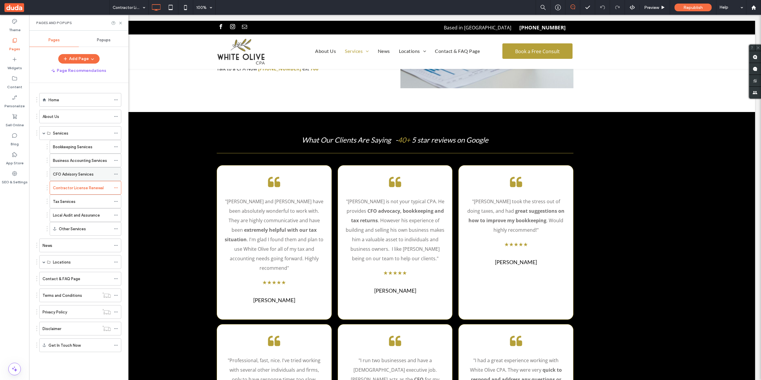
click at [88, 170] on div "CFO Advisory Services" at bounding box center [82, 174] width 58 height 13
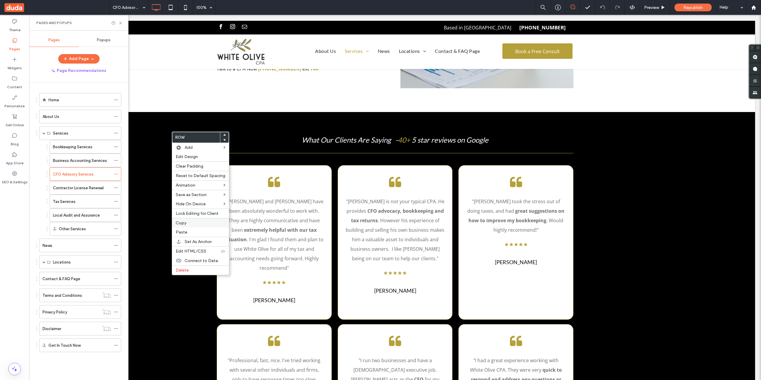
click at [189, 227] on div "Copy" at bounding box center [200, 223] width 57 height 10
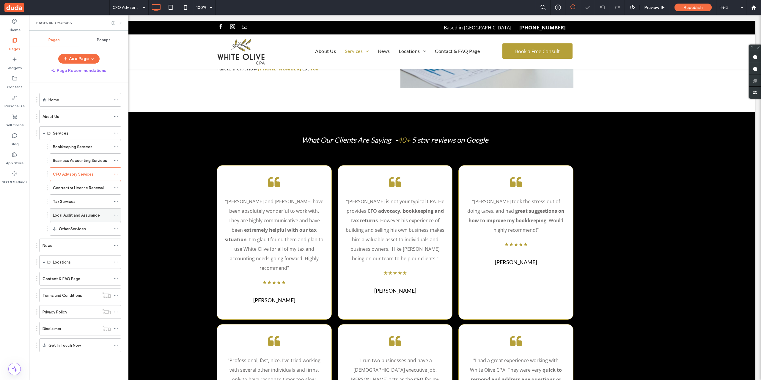
click at [81, 216] on label "Local Audit and Assurance" at bounding box center [76, 215] width 47 height 10
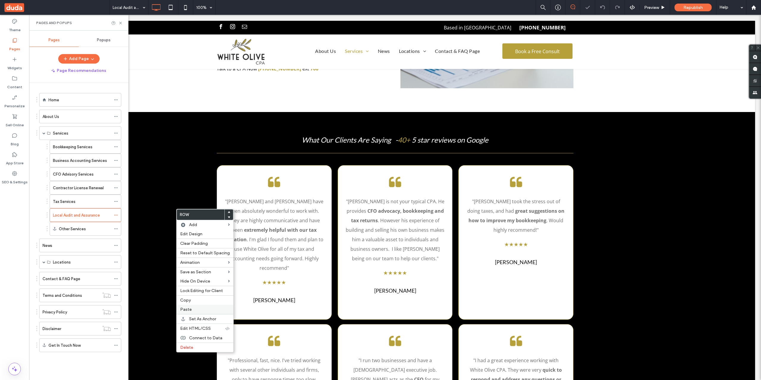
click at [196, 313] on div "Paste" at bounding box center [205, 309] width 57 height 9
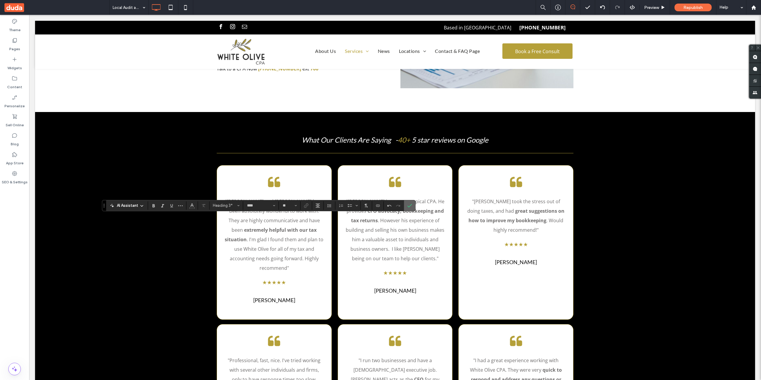
click at [409, 204] on icon "Confirm" at bounding box center [409, 205] width 5 height 5
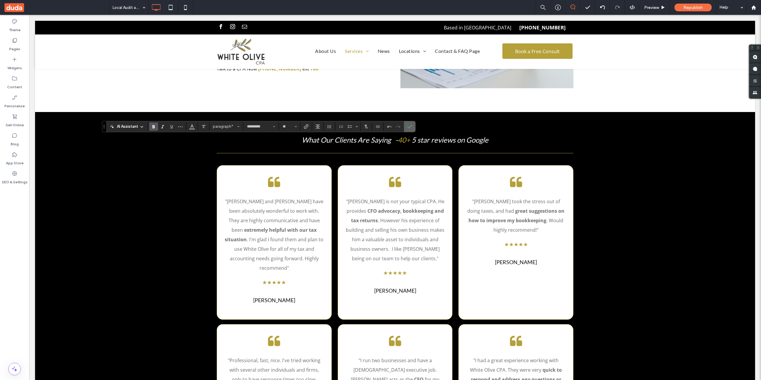
click at [410, 128] on icon "Confirm" at bounding box center [409, 126] width 5 height 5
click at [439, 131] on button "Alignment" at bounding box center [438, 127] width 9 height 8
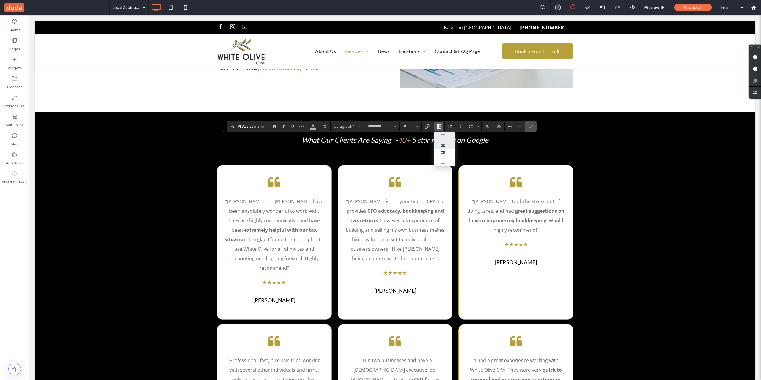
click at [444, 143] on label "ui.textEditor.alignment.center" at bounding box center [444, 145] width 21 height 9
click at [530, 128] on icon "Confirm" at bounding box center [530, 126] width 5 height 5
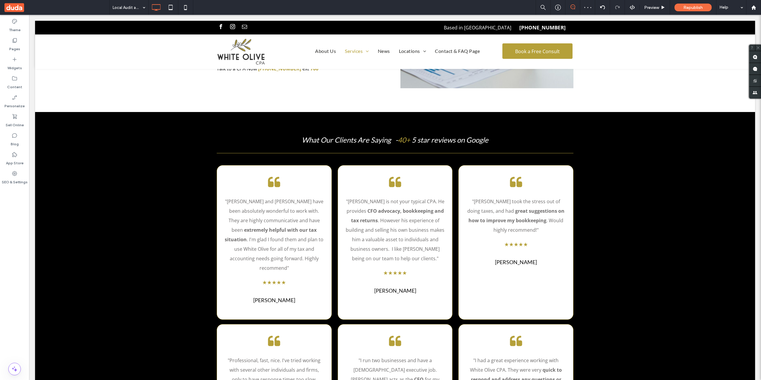
type input "*********"
type input "**"
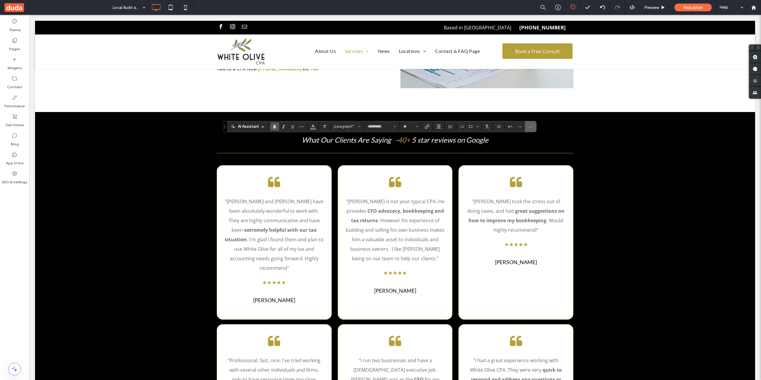
click at [533, 125] on use "Confirm" at bounding box center [530, 127] width 5 height 4
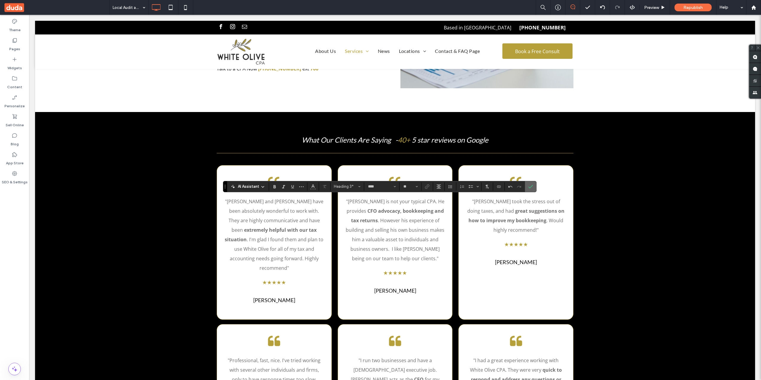
click at [532, 186] on use "Confirm" at bounding box center [530, 187] width 5 height 4
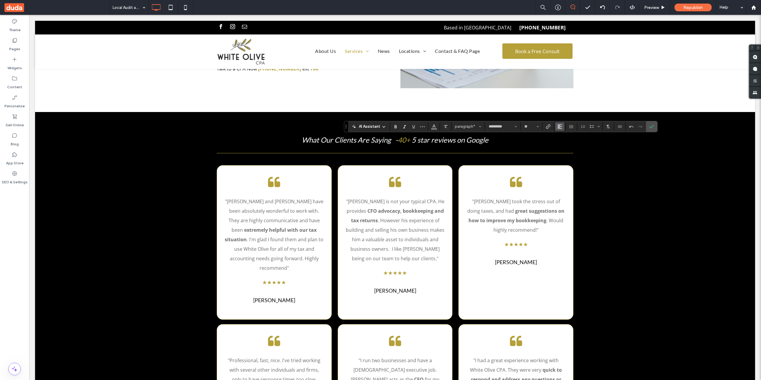
click at [562, 126] on icon "Alignment" at bounding box center [560, 126] width 5 height 5
click at [567, 145] on div "ui.textEditor.alignment.center" at bounding box center [566, 144] width 8 height 5
click at [652, 126] on icon "Confirm" at bounding box center [651, 126] width 5 height 5
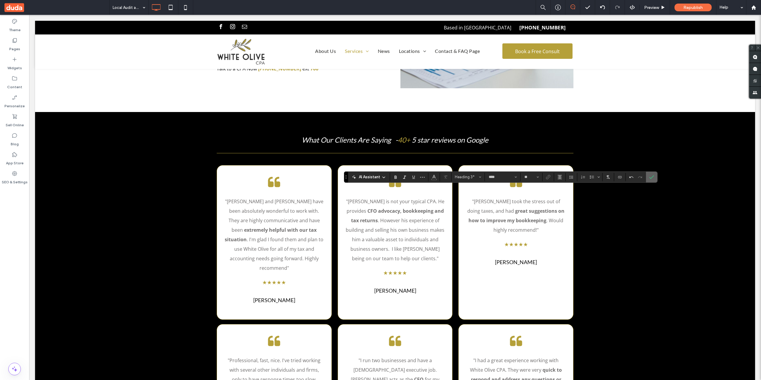
click at [653, 180] on span "Confirm" at bounding box center [651, 177] width 5 height 10
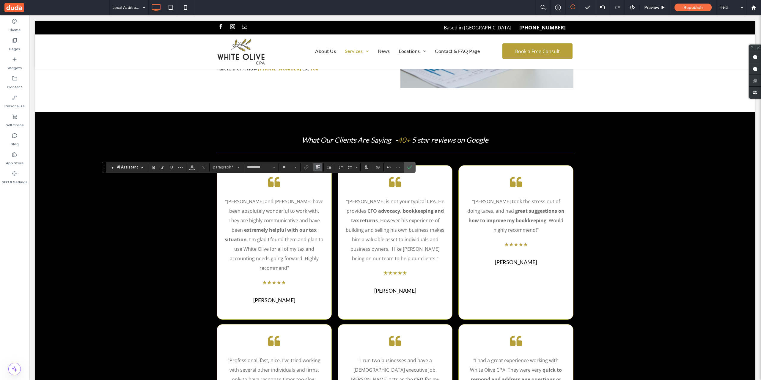
click at [321, 165] on button "Alignment" at bounding box center [317, 167] width 9 height 8
click at [322, 184] on icon "ui.textEditor.alignment.center" at bounding box center [322, 185] width 5 height 5
click at [410, 166] on icon "Confirm" at bounding box center [409, 167] width 5 height 5
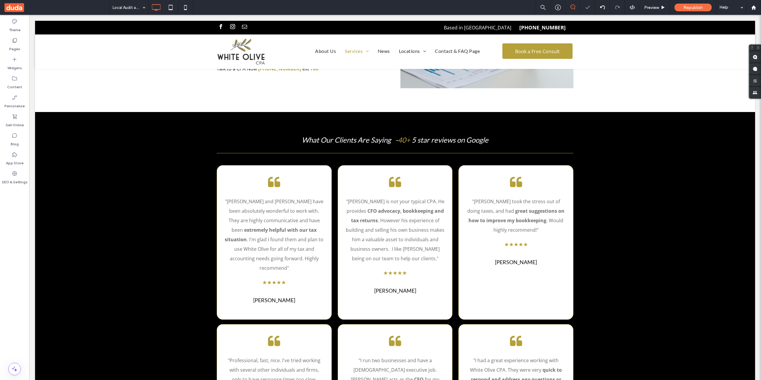
type input "****"
type input "**"
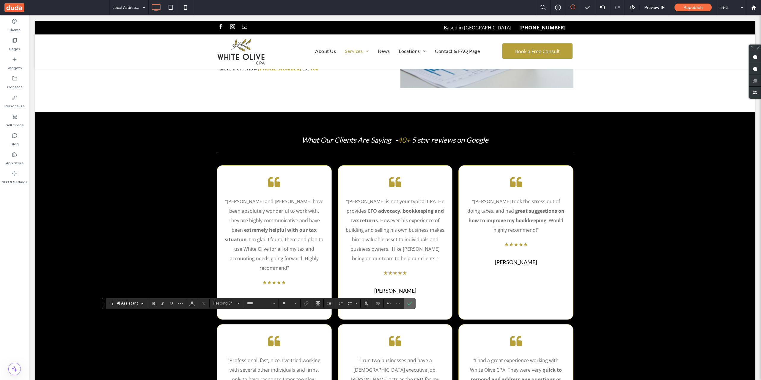
click at [412, 306] on span "Confirm" at bounding box center [409, 304] width 5 height 10
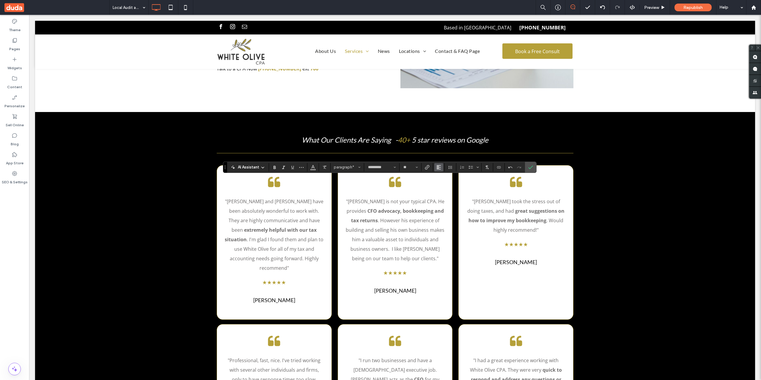
click at [440, 167] on icon "Alignment" at bounding box center [438, 167] width 5 height 5
click at [448, 184] on div "ui.textEditor.alignment.center" at bounding box center [445, 185] width 8 height 5
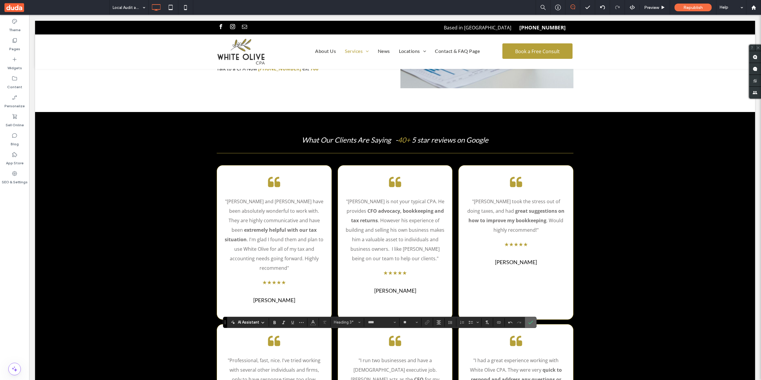
click at [529, 324] on icon "Confirm" at bounding box center [530, 322] width 5 height 5
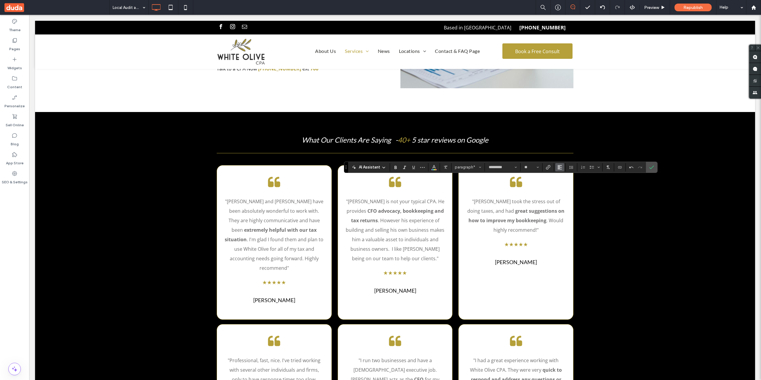
click at [561, 167] on icon "Alignment" at bounding box center [560, 167] width 5 height 5
click at [564, 185] on use "ui.textEditor.alignment.center" at bounding box center [564, 185] width 4 height 4
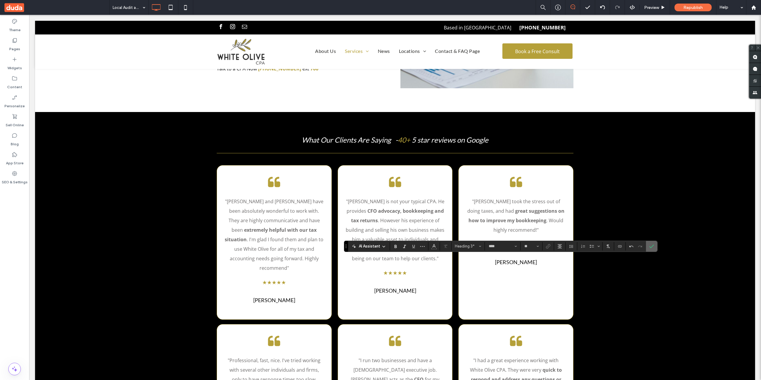
click at [651, 244] on icon "Confirm" at bounding box center [651, 246] width 5 height 5
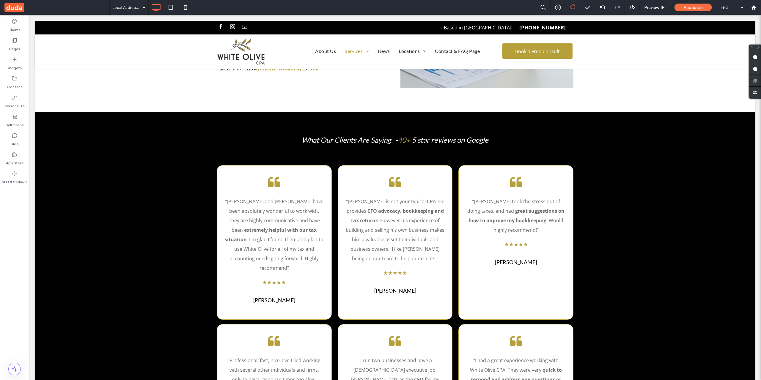
type input "*********"
type input "**"
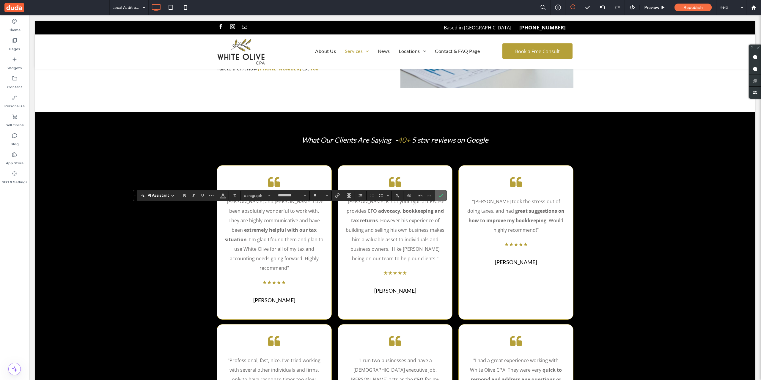
click at [442, 194] on icon "Confirm" at bounding box center [441, 195] width 5 height 5
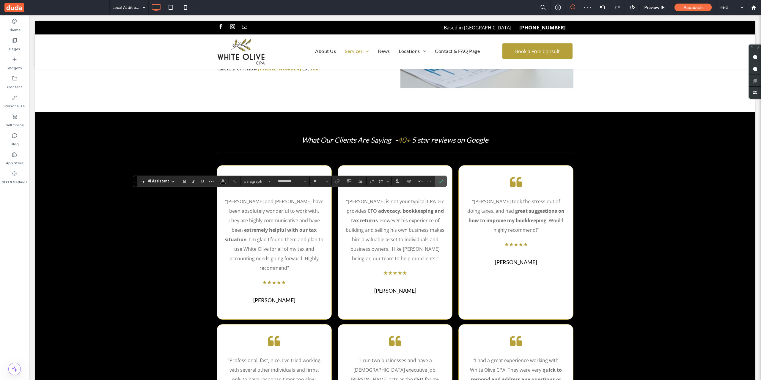
type input "****"
type input "**"
click at [440, 181] on icon "Confirm" at bounding box center [441, 181] width 5 height 5
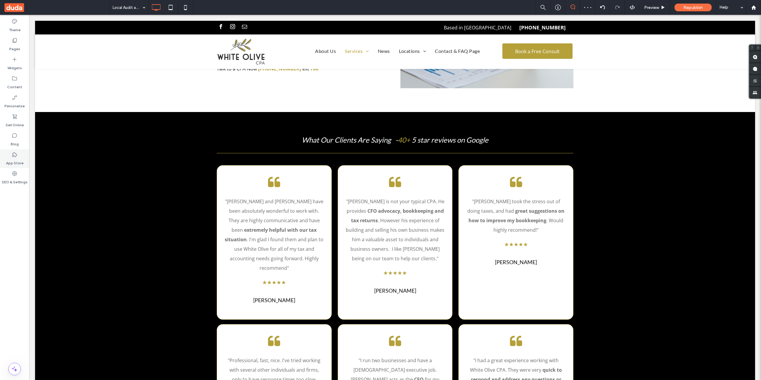
type input "*********"
type input "**"
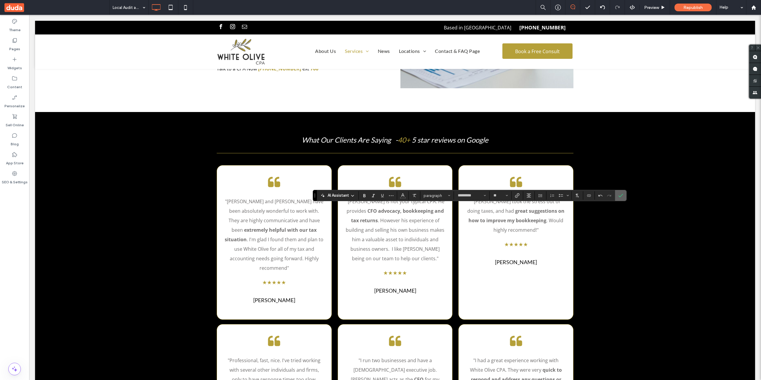
click at [624, 192] on label "Confirm" at bounding box center [620, 195] width 9 height 11
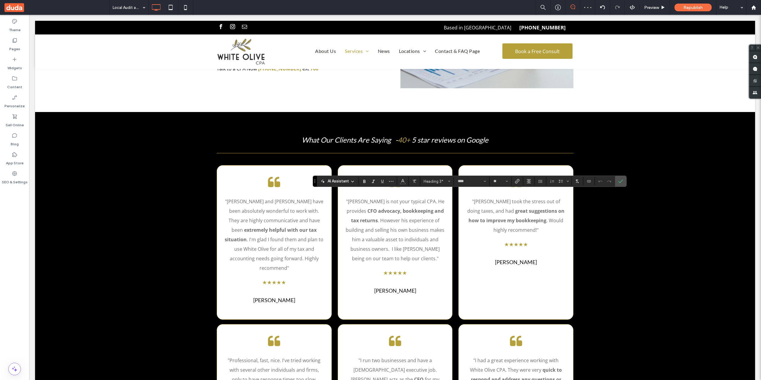
type input "*********"
type input "**"
type input "****"
type input "**"
click at [623, 180] on icon "Confirm" at bounding box center [620, 181] width 5 height 5
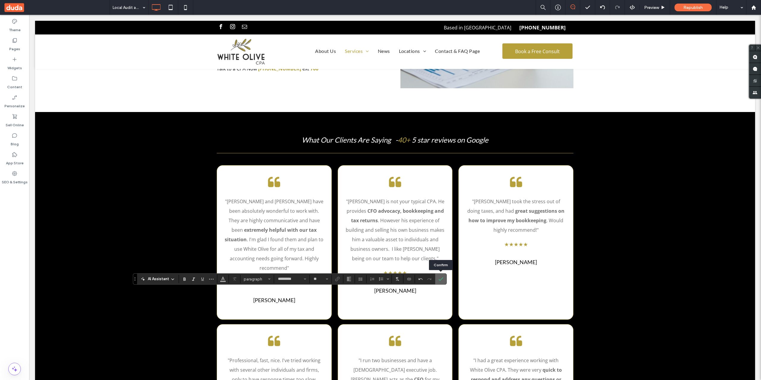
click at [441, 277] on icon "Confirm" at bounding box center [441, 279] width 5 height 5
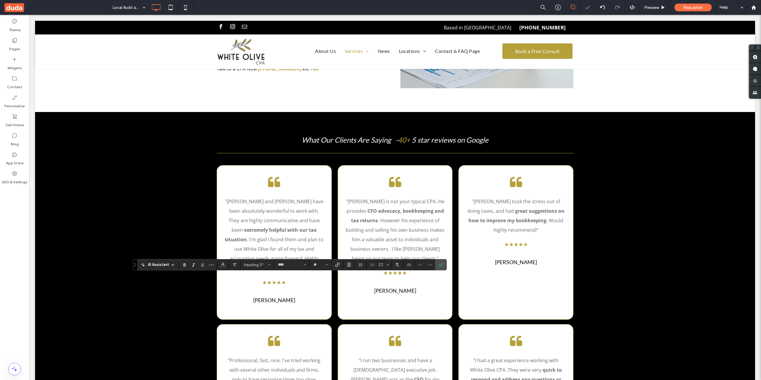
type input "*********"
type input "**"
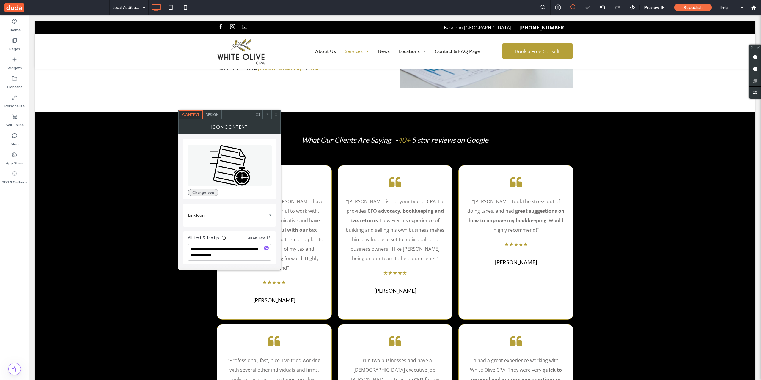
click at [189, 192] on button "Change Icon" at bounding box center [203, 192] width 31 height 7
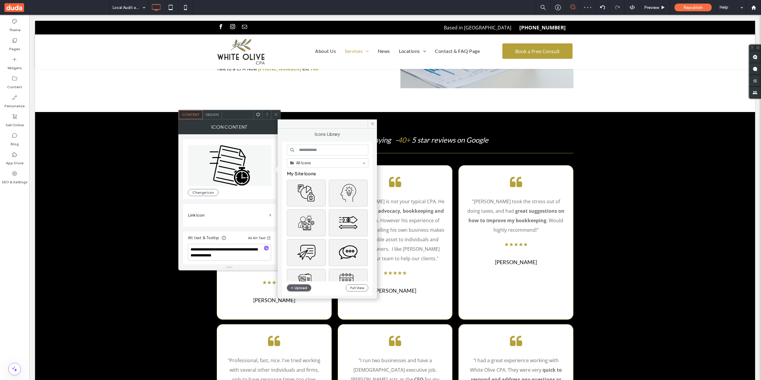
click at [330, 150] on input at bounding box center [327, 150] width 81 height 11
click at [313, 150] on input "**********" at bounding box center [327, 150] width 81 height 11
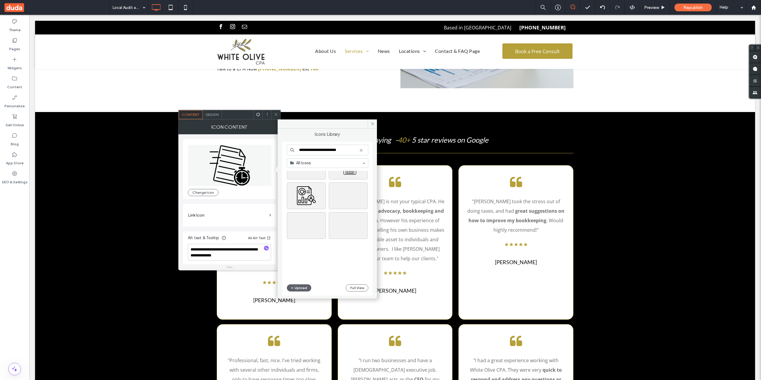
scroll to position [198, 0]
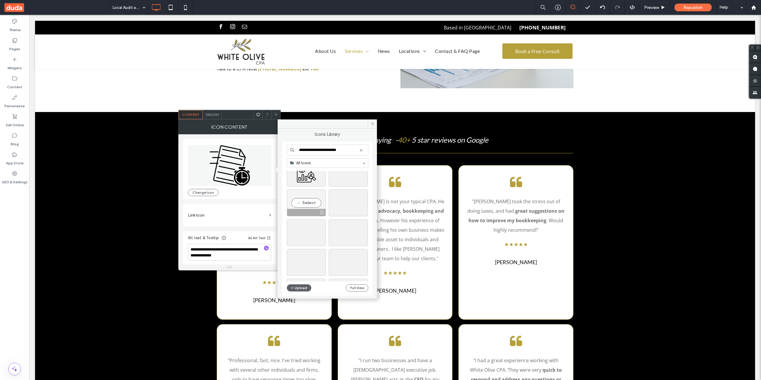
type input "**********"
click at [310, 199] on div "Select" at bounding box center [306, 203] width 39 height 27
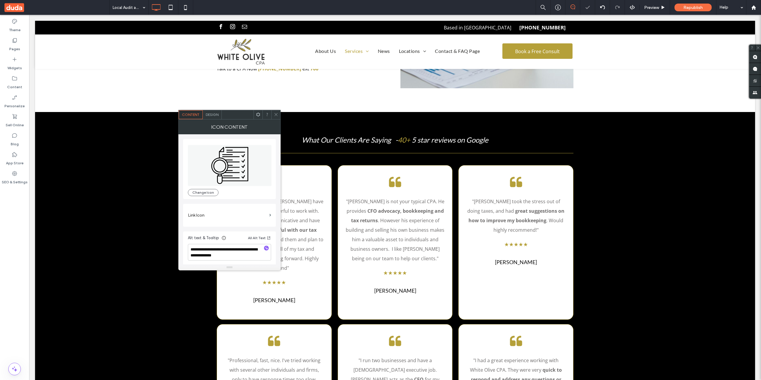
click at [276, 114] on icon at bounding box center [276, 114] width 4 height 4
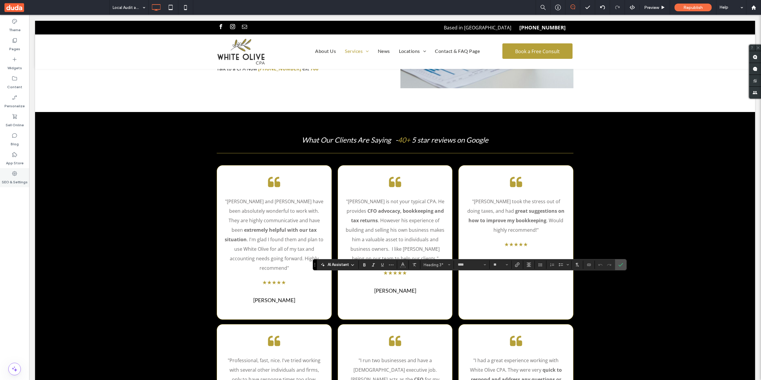
type input "*********"
type input "**"
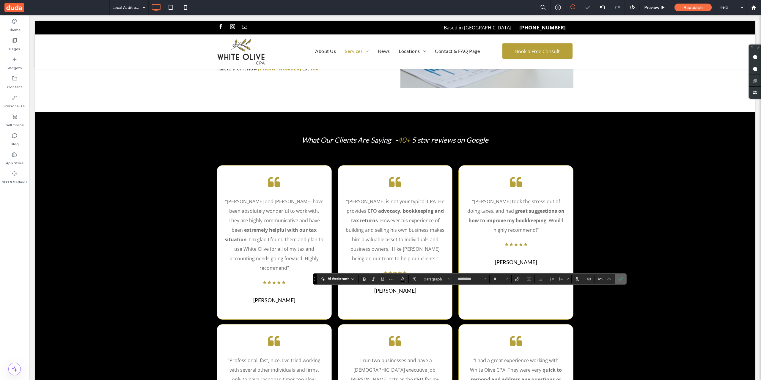
click at [621, 279] on icon "Confirm" at bounding box center [620, 279] width 5 height 5
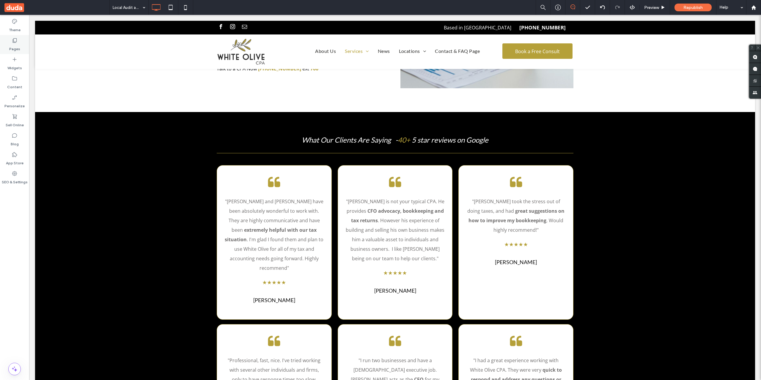
click at [21, 44] on div "Pages" at bounding box center [14, 44] width 29 height 19
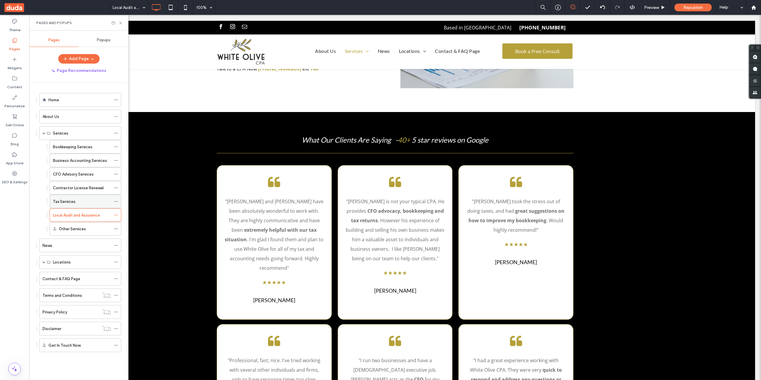
click at [80, 200] on div "Tax Services" at bounding box center [82, 202] width 58 height 6
click at [85, 192] on div "Contractor License Renewal" at bounding box center [82, 187] width 58 height 13
click at [80, 199] on div "Tax Services" at bounding box center [82, 202] width 58 height 6
click at [82, 150] on div "Bookkeeping Services" at bounding box center [82, 146] width 58 height 13
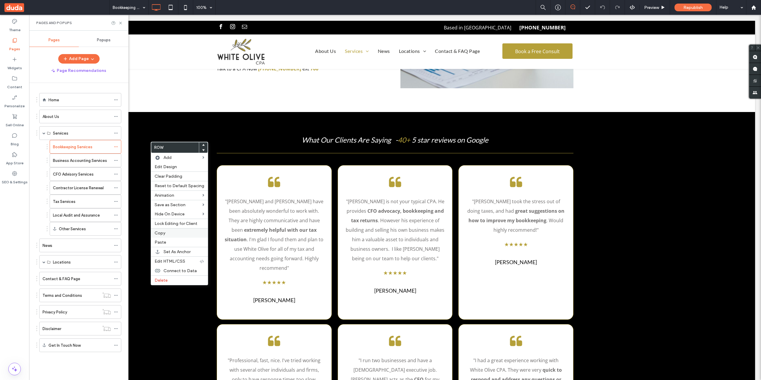
click at [164, 234] on span "Copy" at bounding box center [160, 233] width 11 height 5
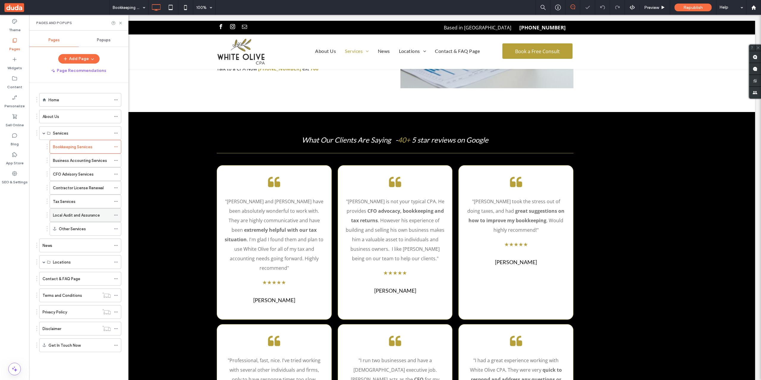
click at [90, 213] on label "Local Audit and Assurance" at bounding box center [76, 215] width 47 height 10
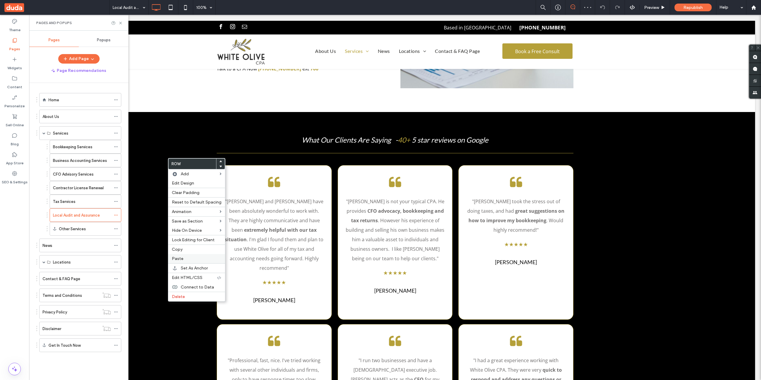
click at [194, 260] on label "Paste" at bounding box center [197, 258] width 50 height 5
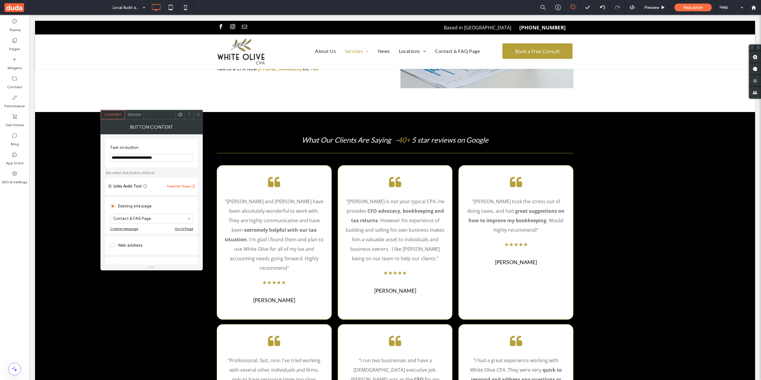
click at [171, 158] on input "**********" at bounding box center [151, 158] width 83 height 8
type input "**********"
click at [197, 114] on icon at bounding box center [198, 114] width 4 height 4
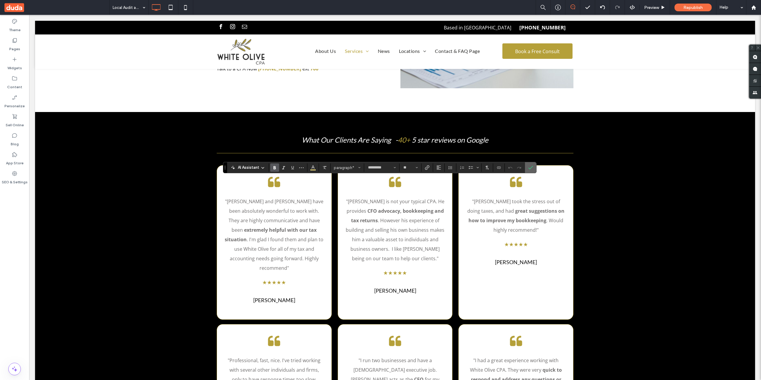
click at [530, 167] on icon "Confirm" at bounding box center [530, 167] width 5 height 5
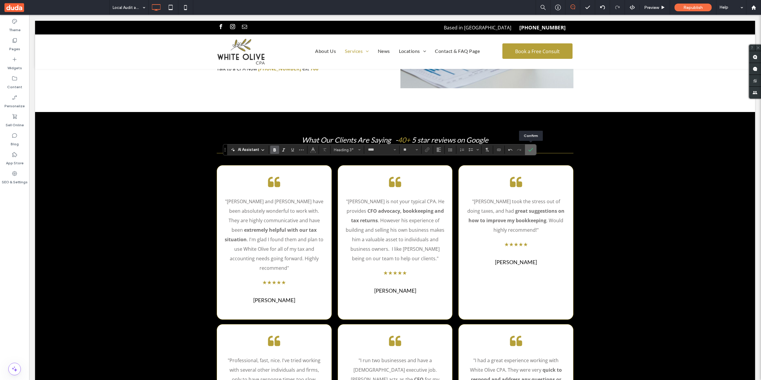
click at [532, 148] on icon "Confirm" at bounding box center [530, 149] width 5 height 5
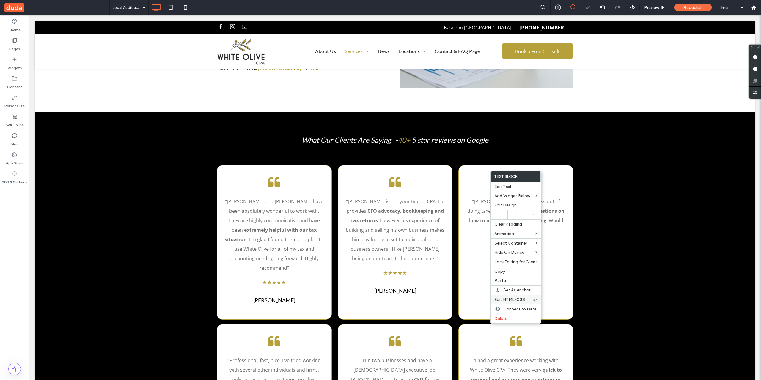
click at [517, 297] on div "Edit HTML/CSS" at bounding box center [516, 300] width 50 height 10
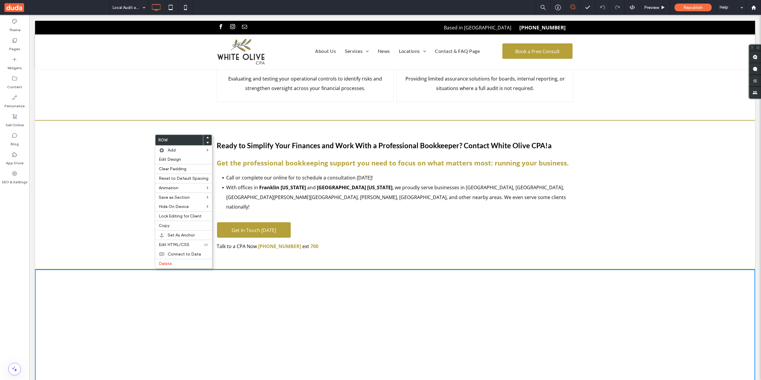
scroll to position [929, 0]
click at [158, 265] on div "Delete" at bounding box center [183, 264] width 57 height 10
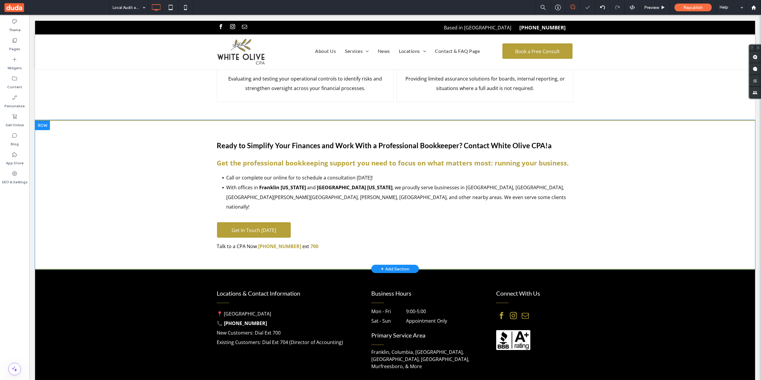
click at [318, 141] on strong "Ready to Simplify Your Finances and Work With a Professional Bookkeeper? Contac…" at bounding box center [384, 145] width 335 height 9
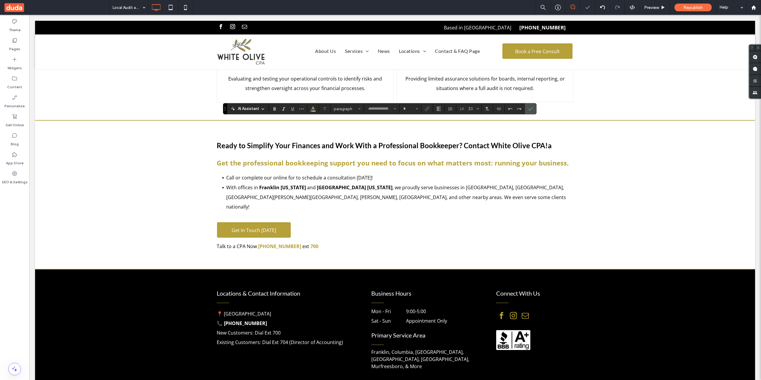
type input "****"
type input "**"
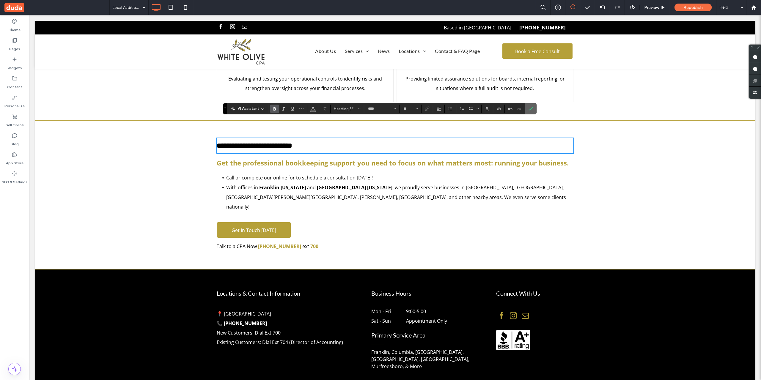
click at [534, 108] on label "Confirm" at bounding box center [530, 108] width 9 height 11
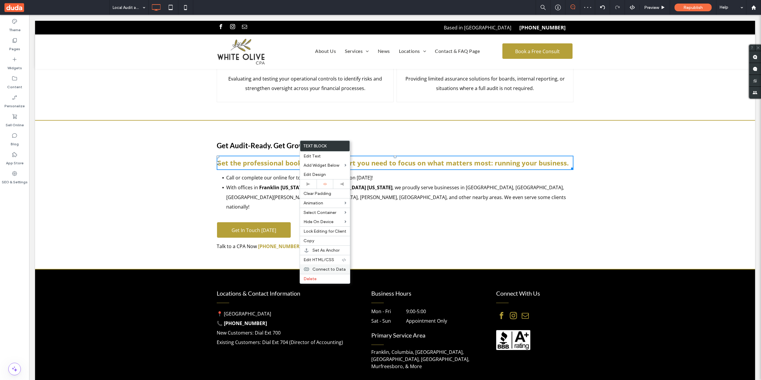
click at [315, 281] on span "Delete" at bounding box center [310, 279] width 13 height 5
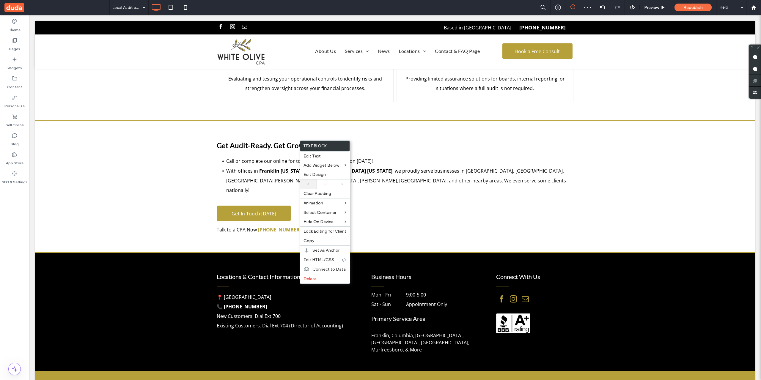
scroll to position [912, 0]
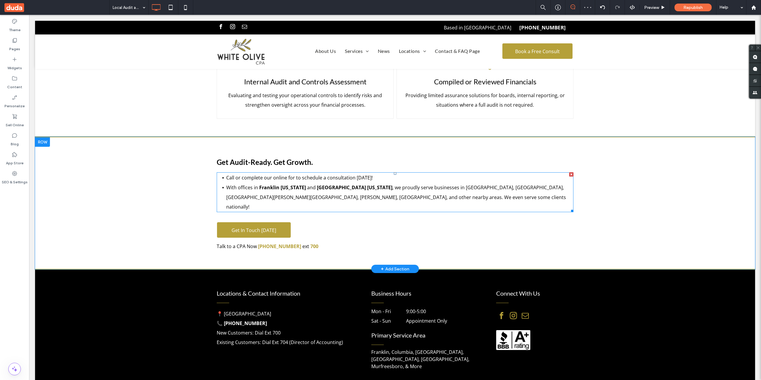
drag, startPoint x: 331, startPoint y: 179, endPoint x: 302, endPoint y: 164, distance: 32.8
click at [302, 183] on li "With offices in Franklin Tennessee and Shreveport Louisiana , we proudly serve …" at bounding box center [399, 197] width 347 height 29
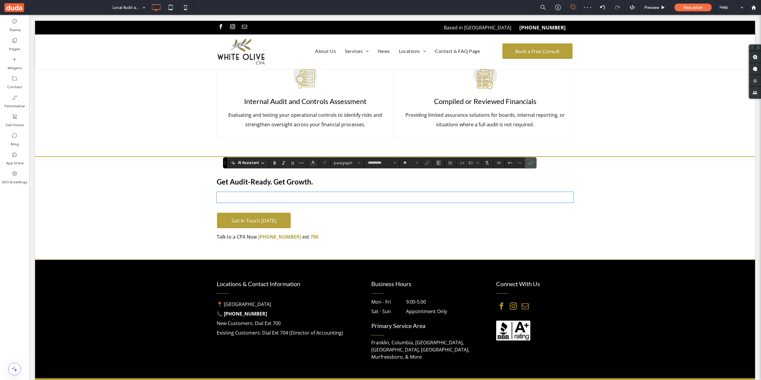
scroll to position [0, 0]
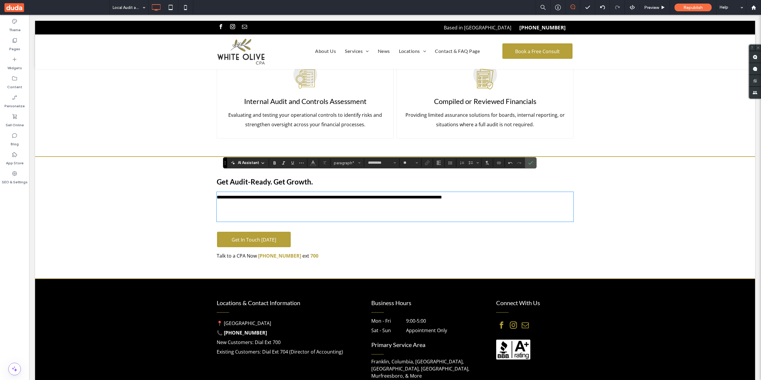
click at [387, 212] on p "﻿" at bounding box center [395, 217] width 357 height 10
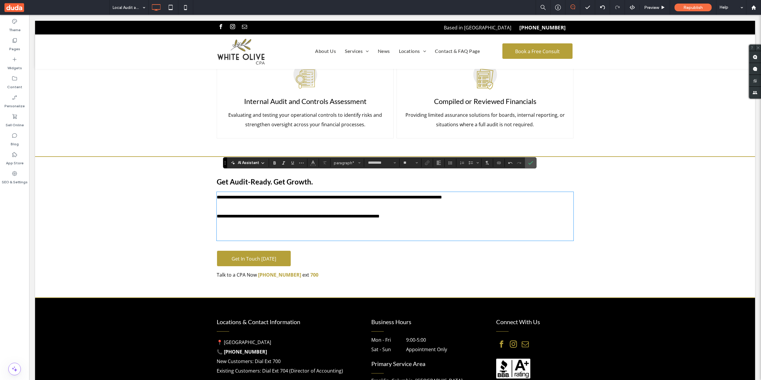
click at [427, 212] on p "**********" at bounding box center [395, 217] width 357 height 10
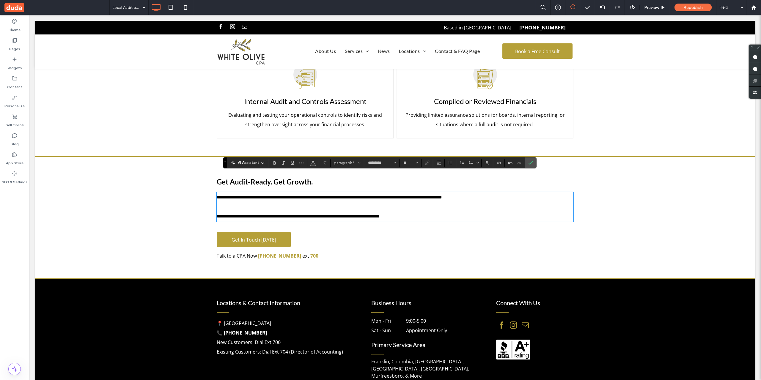
click at [417, 202] on p "﻿" at bounding box center [395, 207] width 357 height 10
click at [487, 202] on p "﻿" at bounding box center [395, 207] width 357 height 10
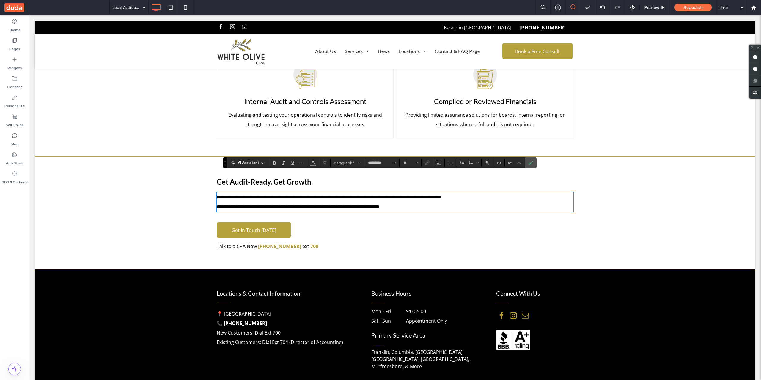
click at [501, 193] on p "**********" at bounding box center [395, 198] width 357 height 10
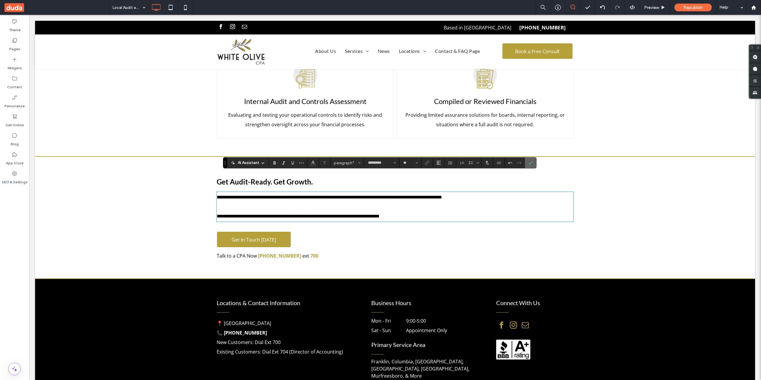
click at [530, 163] on icon "Confirm" at bounding box center [530, 163] width 5 height 5
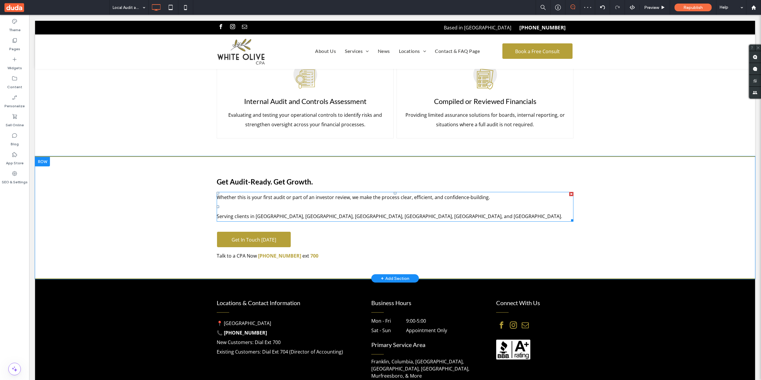
click at [440, 202] on p "﻿" at bounding box center [395, 207] width 357 height 10
type input "*********"
type input "**"
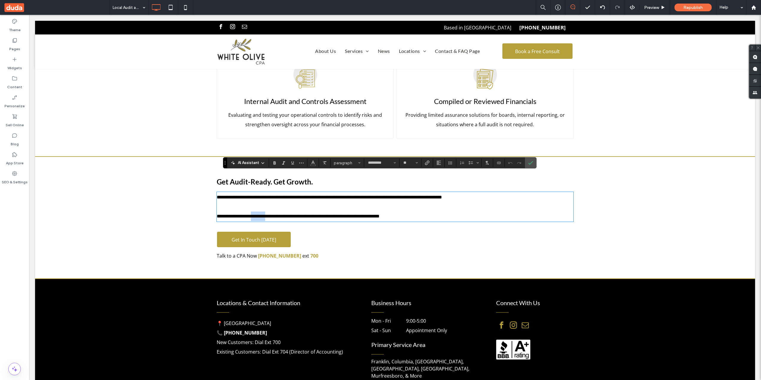
drag, startPoint x: 253, startPoint y: 197, endPoint x: 270, endPoint y: 197, distance: 17.2
click at [270, 214] on span "**********" at bounding box center [298, 216] width 163 height 4
drag, startPoint x: 276, startPoint y: 197, endPoint x: 295, endPoint y: 199, distance: 19.4
click at [295, 214] on span "**********" at bounding box center [323, 216] width 115 height 4
drag, startPoint x: 302, startPoint y: 199, endPoint x: 311, endPoint y: 199, distance: 8.6
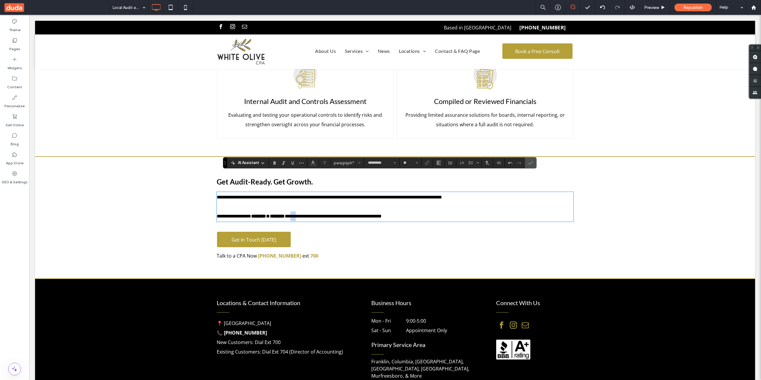
click at [311, 214] on span "**********" at bounding box center [333, 216] width 97 height 4
drag, startPoint x: 301, startPoint y: 198, endPoint x: 325, endPoint y: 198, distance: 24.1
click at [325, 214] on span "**********" at bounding box center [333, 216] width 97 height 4
drag, startPoint x: 330, startPoint y: 196, endPoint x: 349, endPoint y: 196, distance: 19.0
click at [349, 214] on span "**********" at bounding box center [343, 216] width 77 height 4
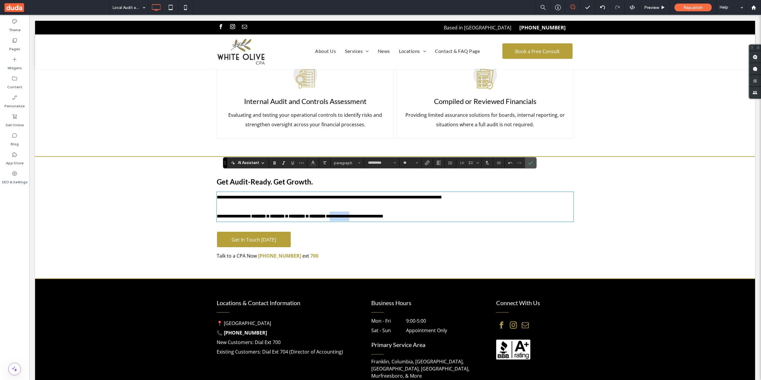
drag, startPoint x: 354, startPoint y: 197, endPoint x: 376, endPoint y: 198, distance: 22.9
click at [376, 214] on span "**********" at bounding box center [355, 216] width 58 height 4
drag, startPoint x: 389, startPoint y: 195, endPoint x: 419, endPoint y: 197, distance: 30.1
click at [384, 214] on span "**********" at bounding box center [367, 216] width 34 height 4
drag, startPoint x: 420, startPoint y: 198, endPoint x: 391, endPoint y: 197, distance: 29.5
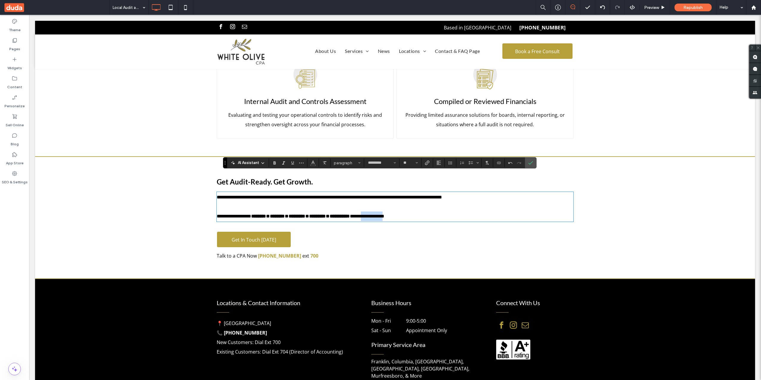
click at [384, 214] on span "**********" at bounding box center [367, 216] width 34 height 4
drag, startPoint x: 272, startPoint y: 200, endPoint x: 254, endPoint y: 198, distance: 18.5
click at [254, 212] on p "**********" at bounding box center [395, 217] width 357 height 10
click at [431, 162] on label "Link" at bounding box center [427, 163] width 9 height 8
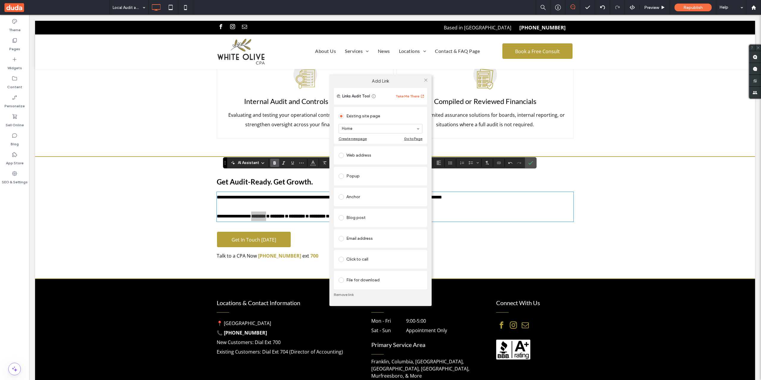
click at [371, 123] on section "Home" at bounding box center [381, 128] width 84 height 15
type input "***"
click at [426, 81] on icon at bounding box center [426, 80] width 4 height 4
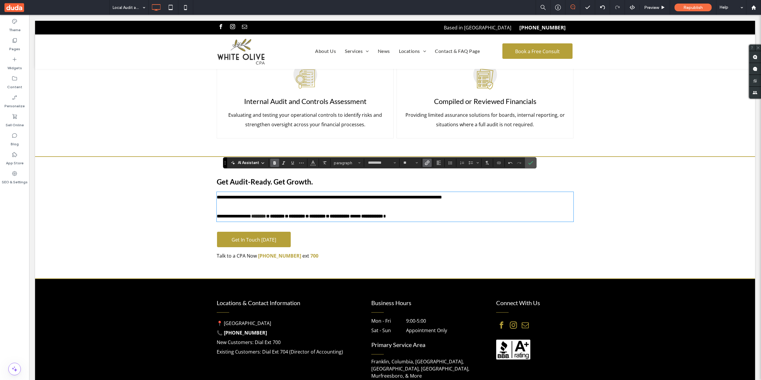
click at [285, 214] on strong "********" at bounding box center [277, 216] width 15 height 4
drag, startPoint x: 272, startPoint y: 197, endPoint x: 253, endPoint y: 197, distance: 19.3
click at [253, 212] on p "**********" at bounding box center [395, 217] width 357 height 10
click at [313, 163] on use "Color" at bounding box center [312, 162] width 3 height 3
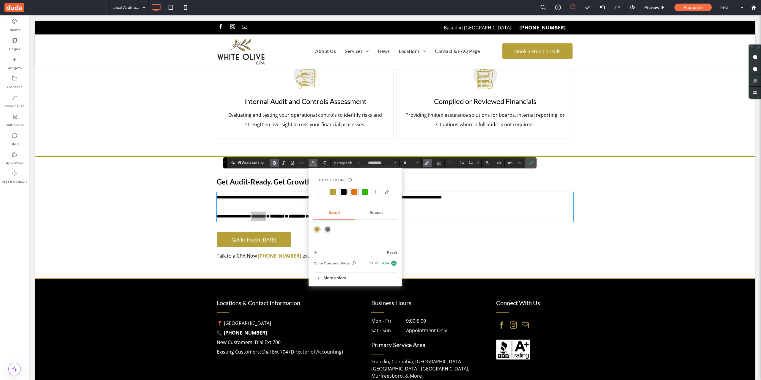
click at [333, 193] on div at bounding box center [333, 192] width 6 height 6
click at [271, 202] on p at bounding box center [395, 207] width 357 height 10
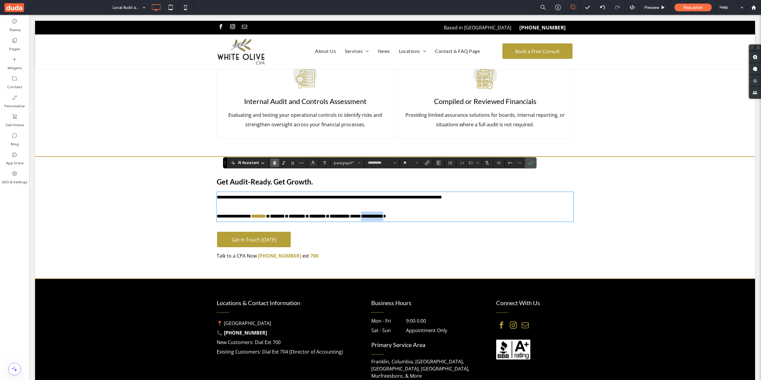
drag, startPoint x: 390, startPoint y: 198, endPoint x: 422, endPoint y: 198, distance: 32.1
click at [383, 214] on strong "**********" at bounding box center [372, 216] width 22 height 4
click at [425, 166] on span "Link" at bounding box center [426, 163] width 3 height 8
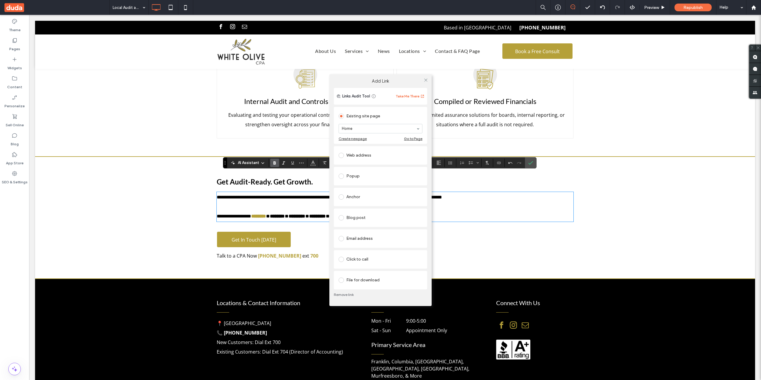
click at [396, 123] on section "Home" at bounding box center [381, 128] width 84 height 15
type input "**"
click at [426, 81] on icon at bounding box center [426, 80] width 4 height 4
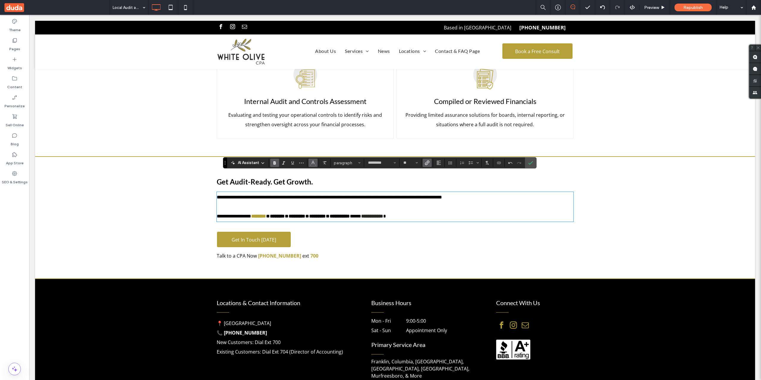
click at [315, 162] on icon "Color" at bounding box center [313, 162] width 5 height 5
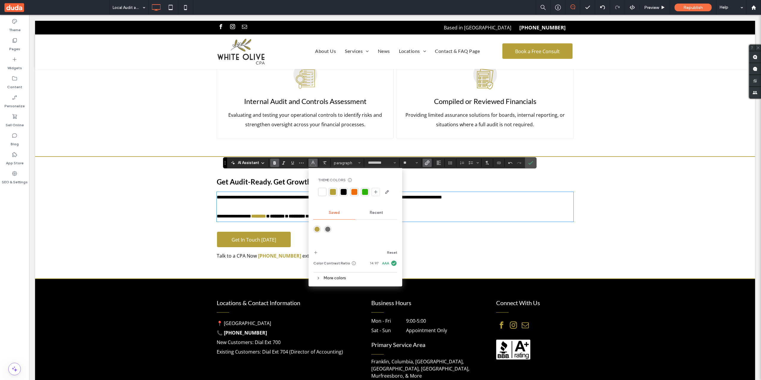
click at [334, 189] on div at bounding box center [333, 192] width 8 height 8
click at [285, 214] on strong "********" at bounding box center [277, 216] width 15 height 4
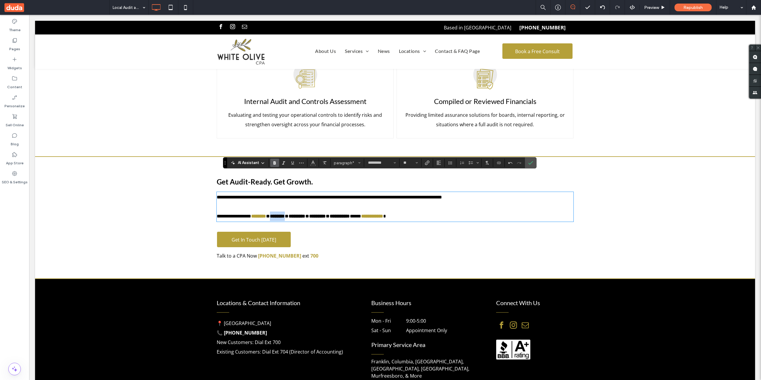
drag, startPoint x: 298, startPoint y: 198, endPoint x: 276, endPoint y: 197, distance: 21.7
click at [276, 212] on p "**********" at bounding box center [395, 217] width 357 height 10
click at [424, 163] on label "Link" at bounding box center [427, 163] width 9 height 8
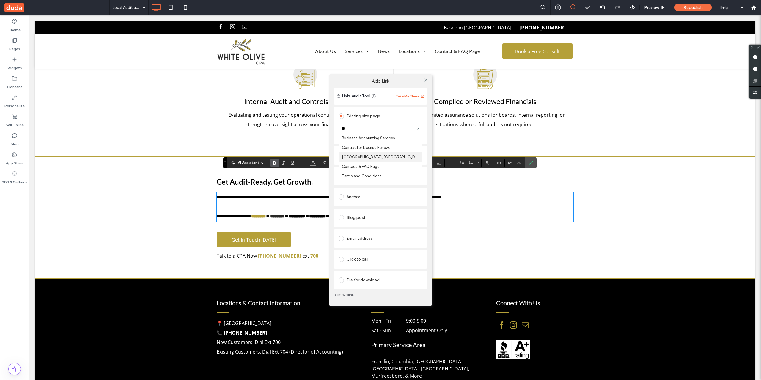
type input "***"
click at [426, 80] on icon at bounding box center [426, 80] width 4 height 4
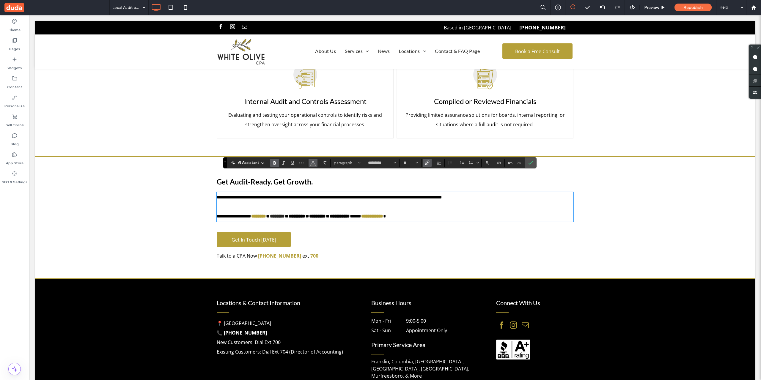
click at [314, 163] on use "Color" at bounding box center [312, 162] width 3 height 3
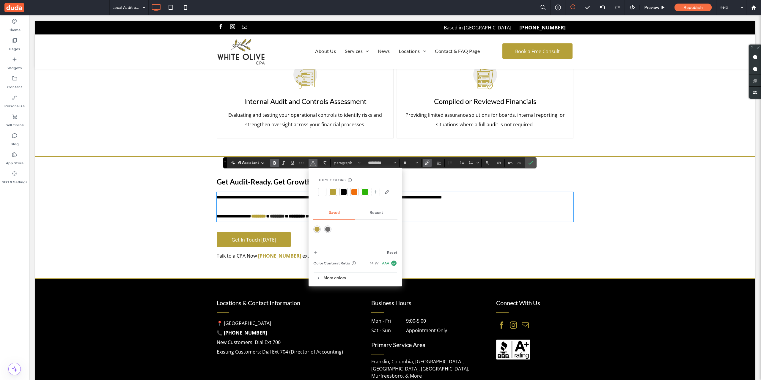
click at [335, 191] on div at bounding box center [333, 192] width 6 height 6
click at [530, 163] on icon "Confirm" at bounding box center [530, 163] width 5 height 5
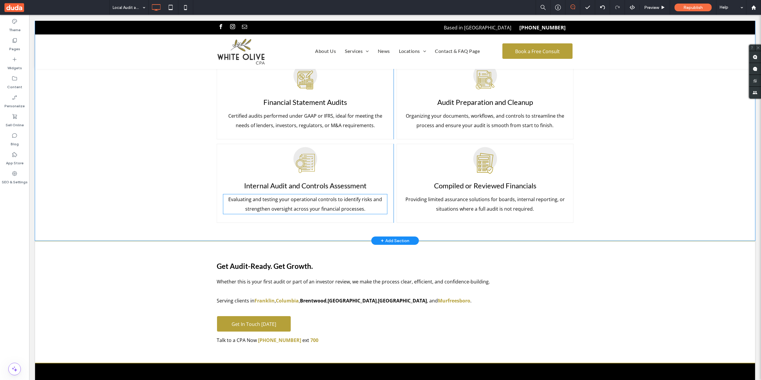
scroll to position [793, 0]
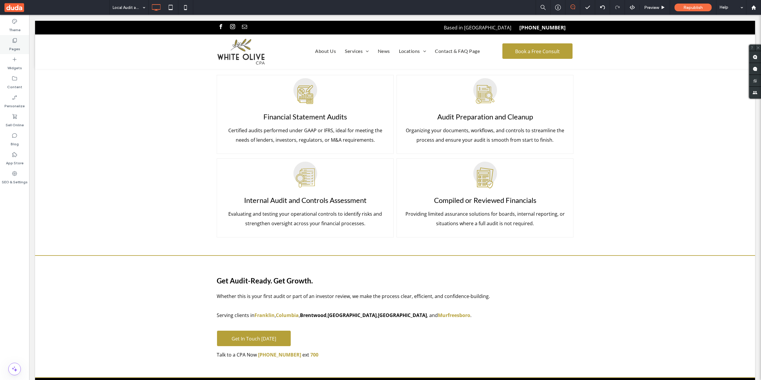
click at [21, 43] on div "Pages" at bounding box center [14, 44] width 29 height 19
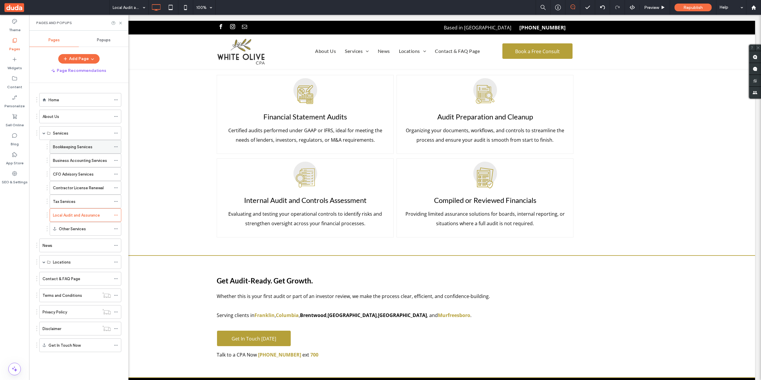
click at [82, 148] on label "Bookkeeping Services" at bounding box center [73, 147] width 40 height 10
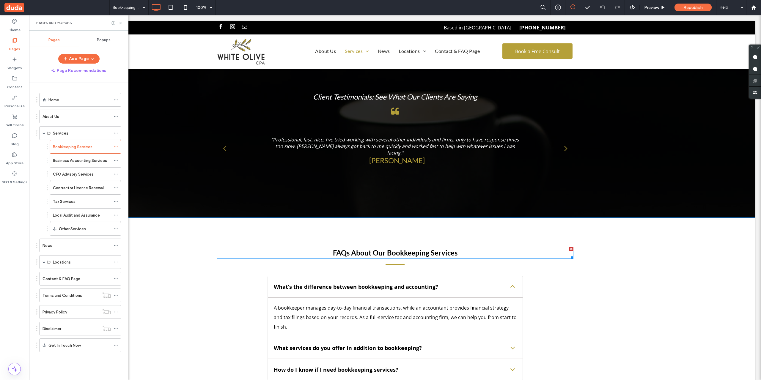
scroll to position [2032, 0]
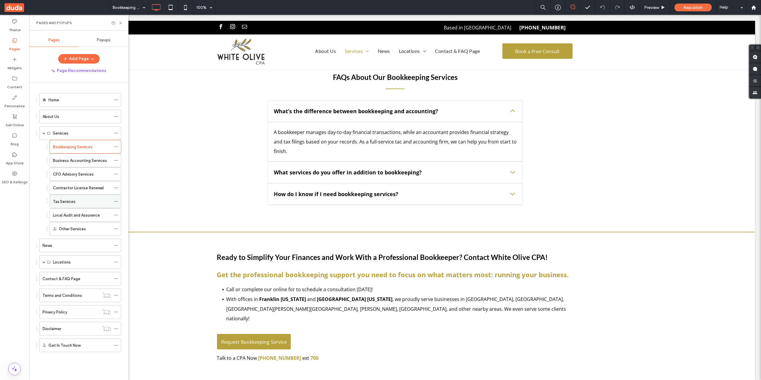
click at [74, 201] on label "Tax Services" at bounding box center [64, 202] width 23 height 10
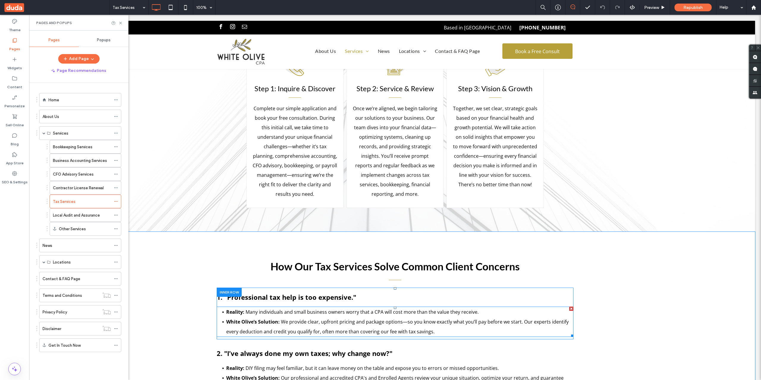
scroll to position [1581, 0]
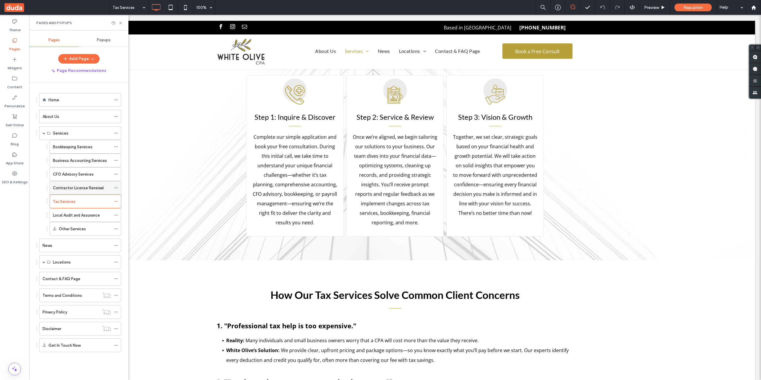
click at [72, 191] on div "Contractor License Renewal" at bounding box center [82, 187] width 58 height 13
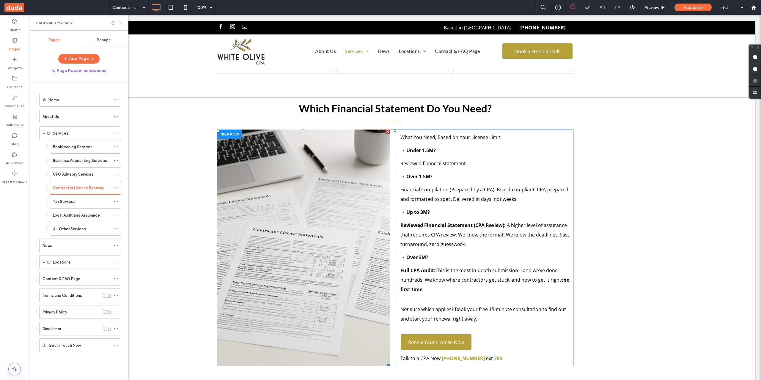
scroll to position [1140, 0]
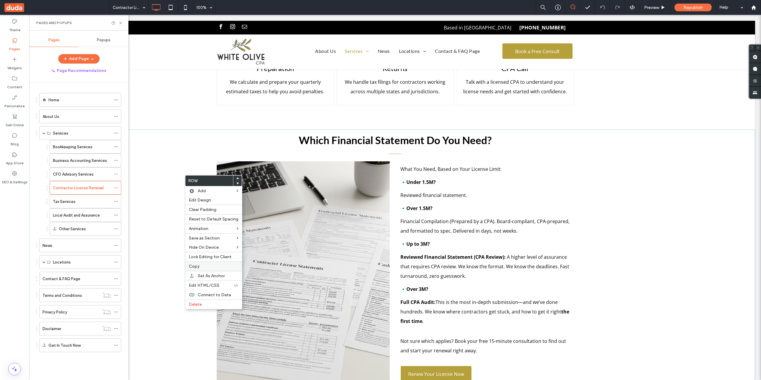
click at [198, 264] on span "Copy" at bounding box center [194, 266] width 11 height 5
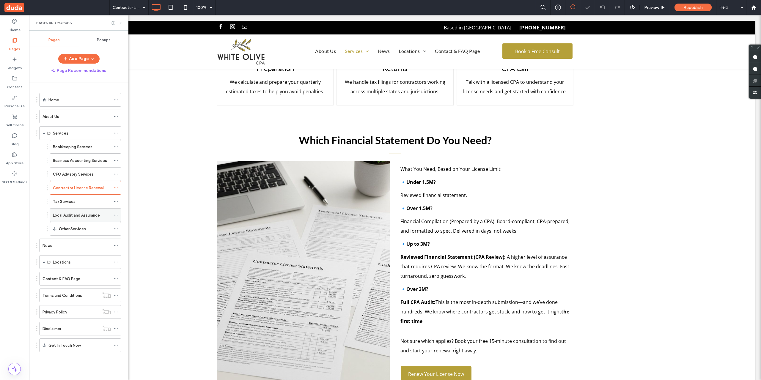
click at [82, 215] on label "Local Audit and Assurance" at bounding box center [76, 215] width 47 height 10
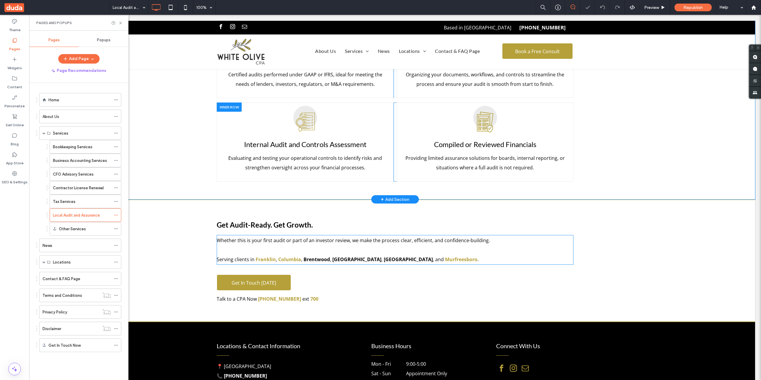
scroll to position [892, 0]
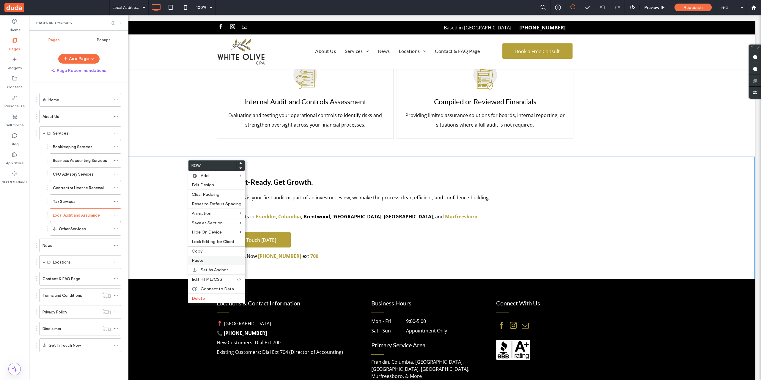
click at [209, 257] on div "Paste" at bounding box center [216, 260] width 57 height 9
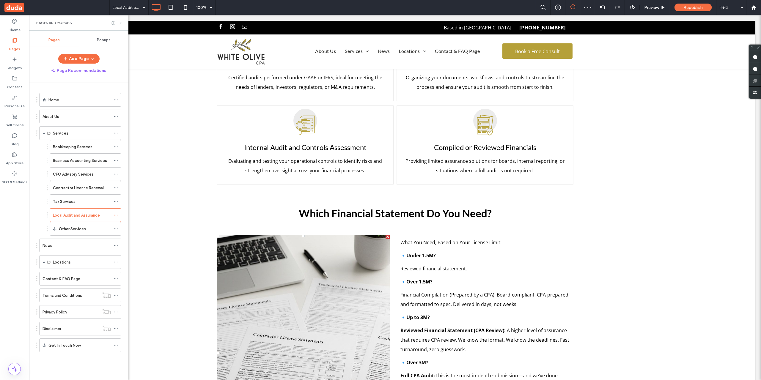
scroll to position [842, 0]
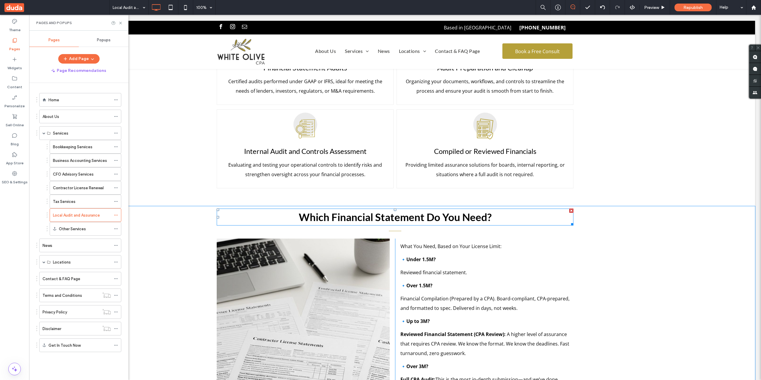
click at [407, 211] on strong "Which Financial Statement Do You Need?" at bounding box center [395, 217] width 193 height 12
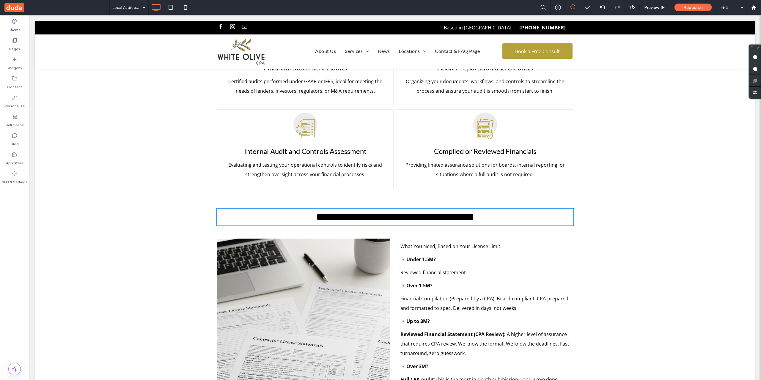
type input "****"
type input "**"
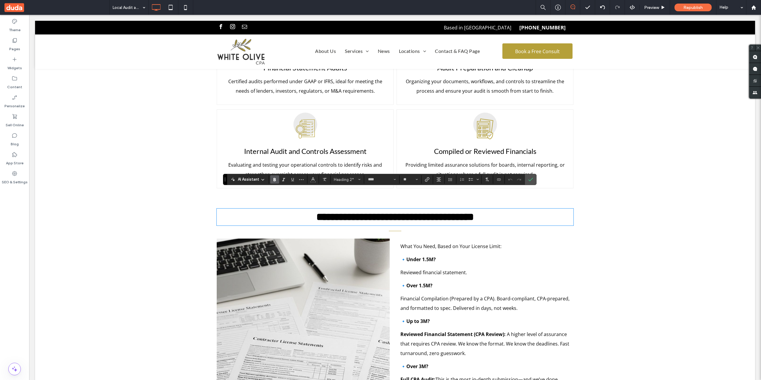
type input "*********"
type input "**"
type input "****"
type input "**"
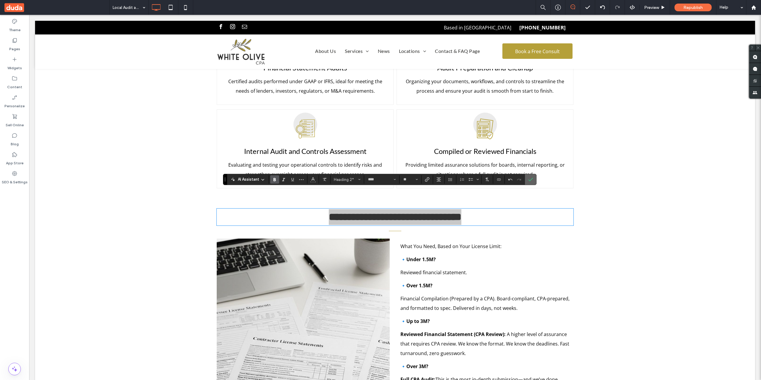
click at [533, 181] on label "Confirm" at bounding box center [530, 179] width 9 height 11
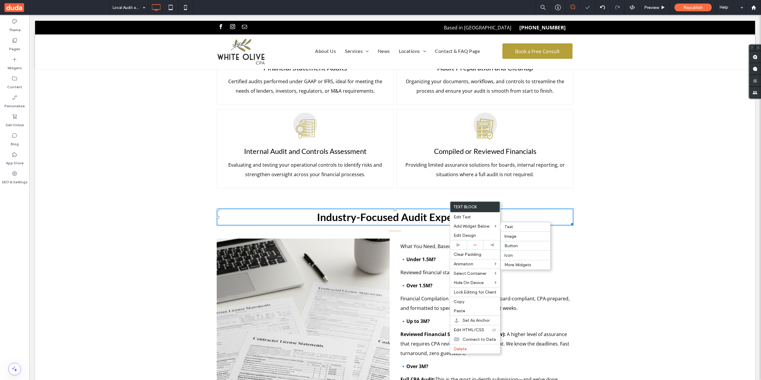
click at [405, 213] on div "Industry-Focused Audit Expertise Slide title Write your caption here Button Pre…" at bounding box center [395, 340] width 357 height 269
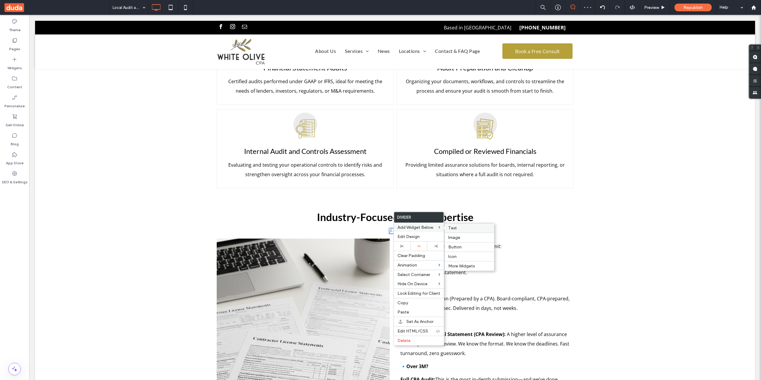
click at [467, 230] on label "Text" at bounding box center [469, 228] width 42 height 5
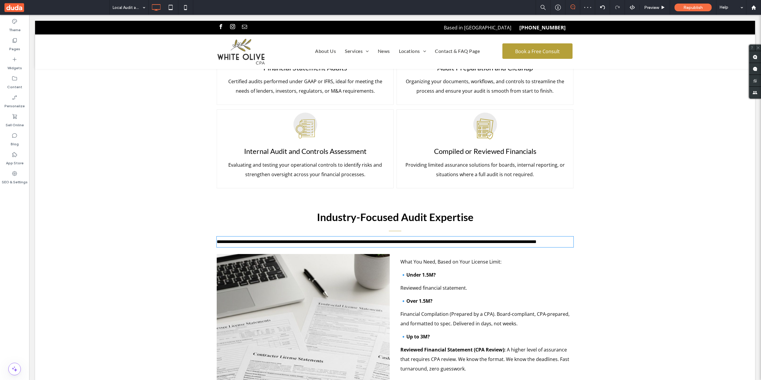
type input "*********"
type input "**"
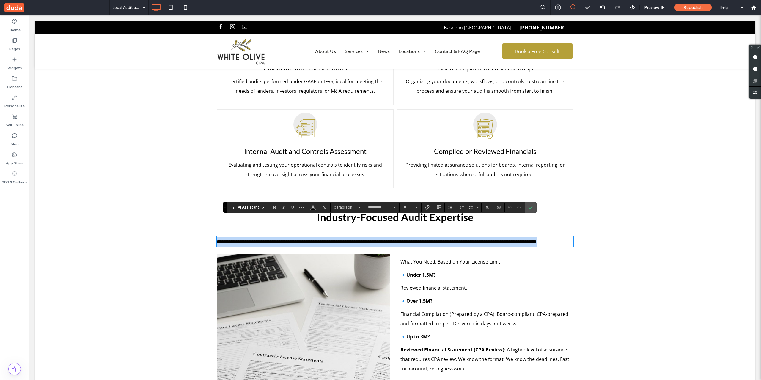
click at [437, 240] on span "**********" at bounding box center [377, 242] width 320 height 4
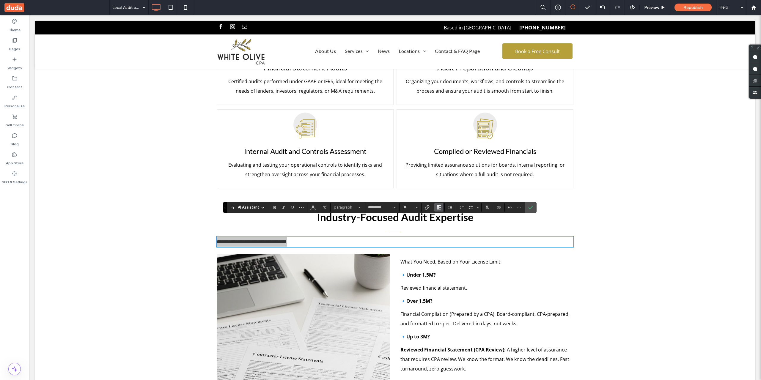
click at [438, 208] on use "Alignment" at bounding box center [439, 207] width 4 height 4
click at [445, 224] on icon "ui.textEditor.alignment.center" at bounding box center [443, 225] width 5 height 5
drag, startPoint x: 532, startPoint y: 207, endPoint x: 468, endPoint y: 203, distance: 64.0
click at [532, 207] on use "Confirm" at bounding box center [530, 208] width 5 height 4
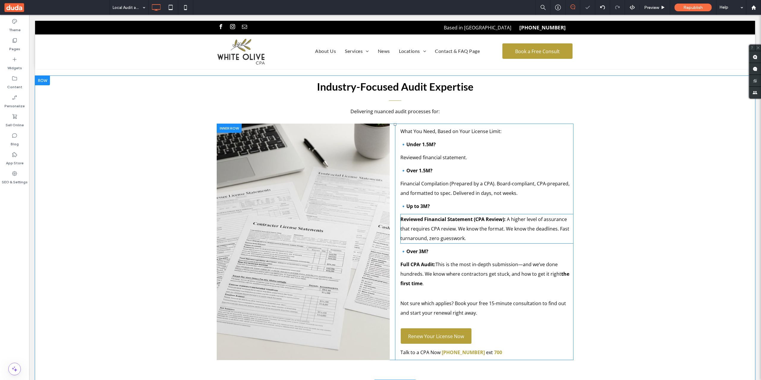
scroll to position [991, 0]
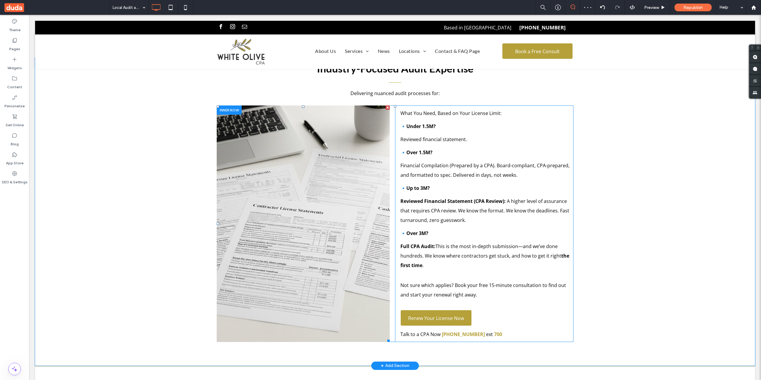
click at [360, 211] on li "Slide title Write your caption here Button" at bounding box center [303, 224] width 173 height 237
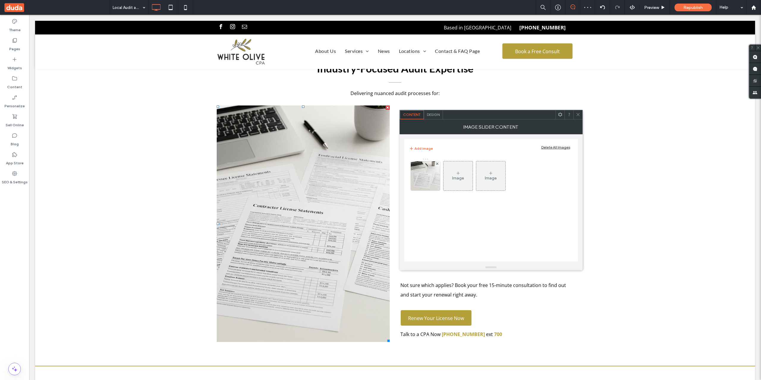
click at [461, 172] on div "Image" at bounding box center [458, 176] width 29 height 28
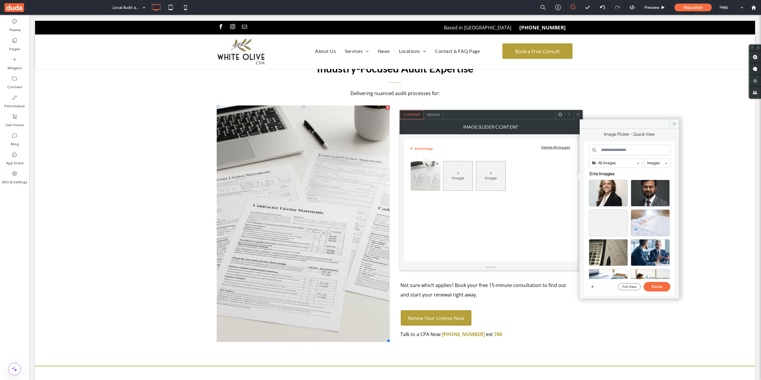
click at [624, 152] on input at bounding box center [629, 150] width 81 height 11
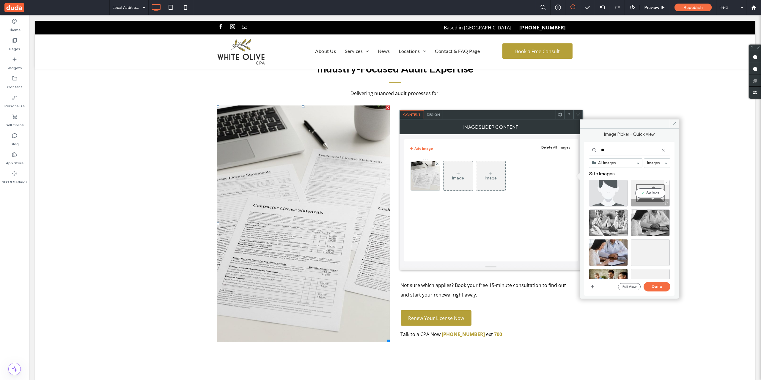
type input "**"
click at [646, 198] on div "Select" at bounding box center [650, 193] width 39 height 27
click at [658, 285] on button "Done" at bounding box center [657, 287] width 27 height 10
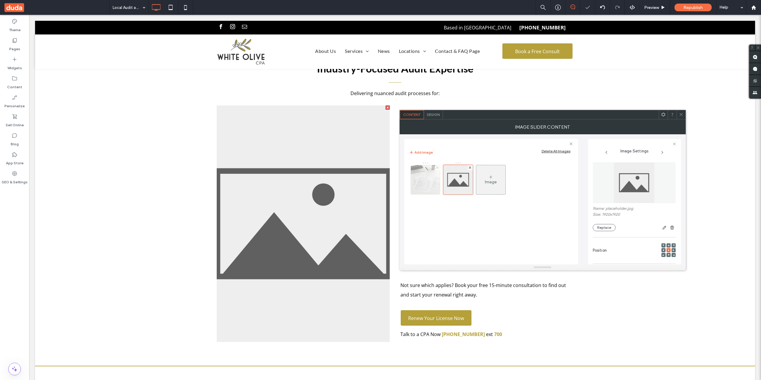
click at [437, 167] on use at bounding box center [437, 168] width 2 height 2
click at [430, 173] on div at bounding box center [426, 180] width 30 height 30
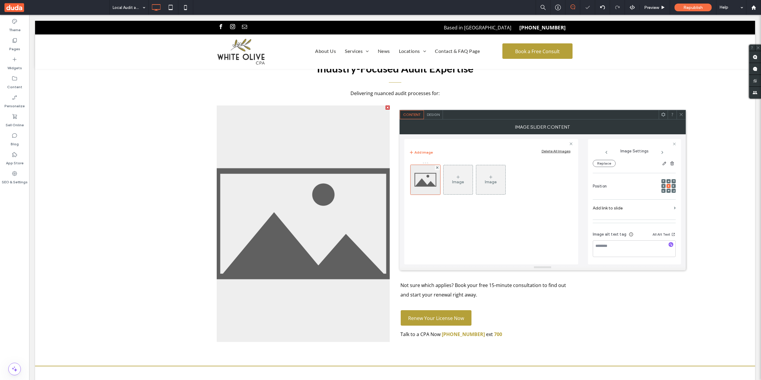
scroll to position [65, 0]
click at [680, 112] on span at bounding box center [681, 114] width 4 height 9
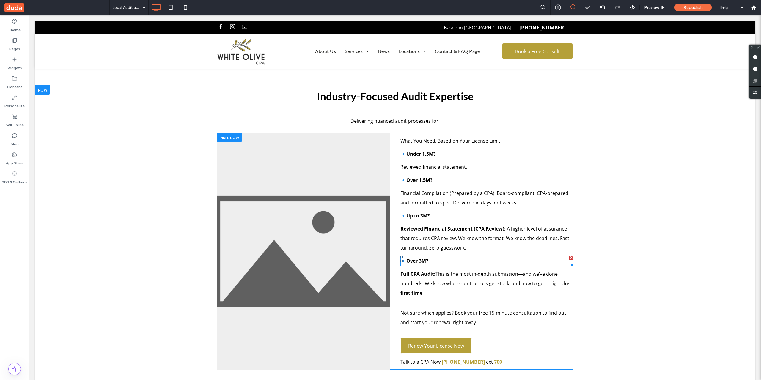
scroll to position [942, 0]
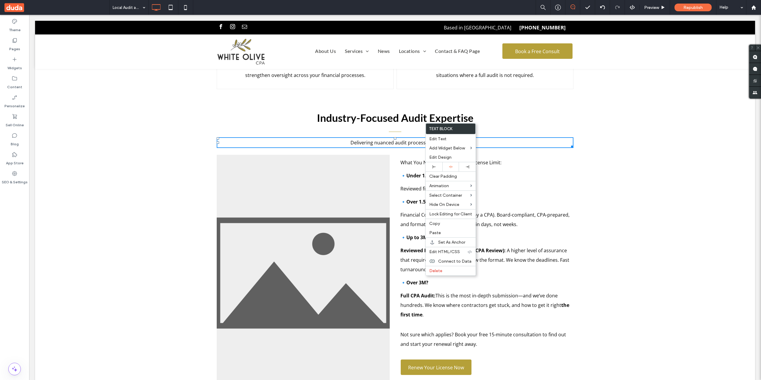
click at [421, 139] on span "Delivering nuanced audit processes for:" at bounding box center [395, 142] width 89 height 7
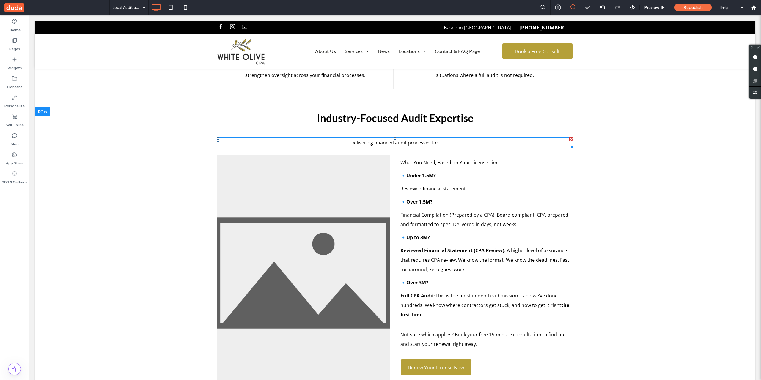
click at [421, 139] on span "Delivering nuanced audit processes for:" at bounding box center [395, 142] width 89 height 7
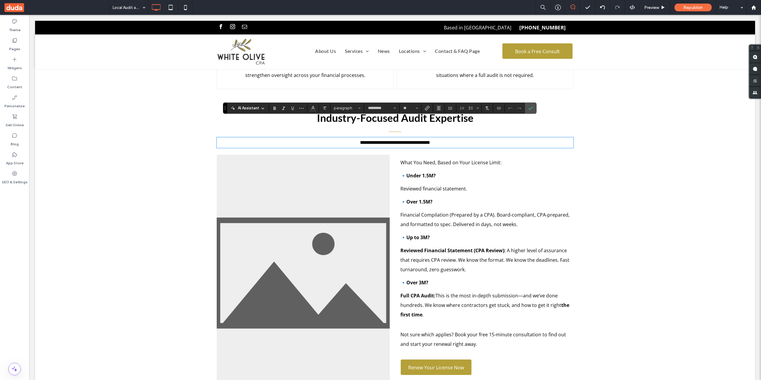
click at [469, 159] on span "What You Need, Based on Your License Limit:" at bounding box center [451, 162] width 101 height 7
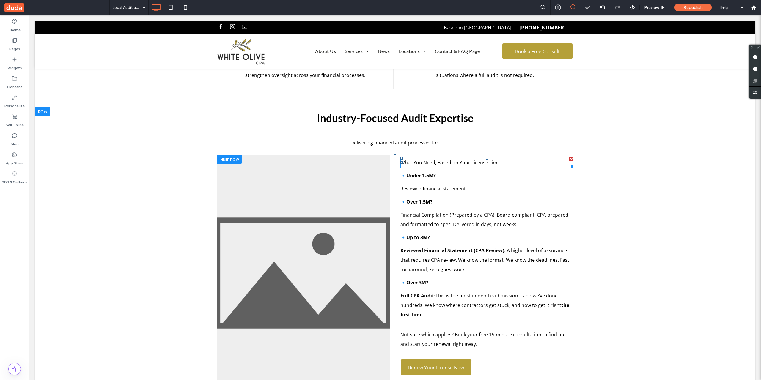
click at [476, 159] on span "What You Need, Based on Your License Limit:" at bounding box center [451, 162] width 101 height 7
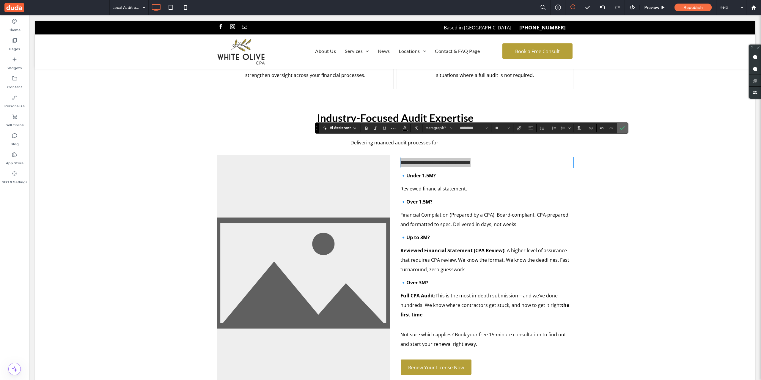
click at [621, 128] on icon "Confirm" at bounding box center [622, 128] width 5 height 5
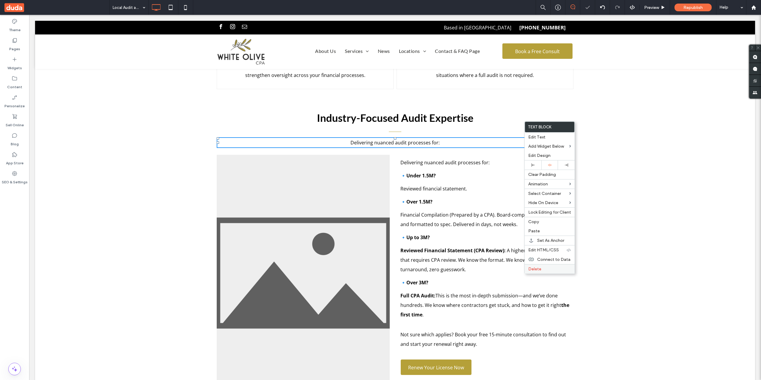
click at [544, 266] on div "Delete" at bounding box center [550, 269] width 50 height 10
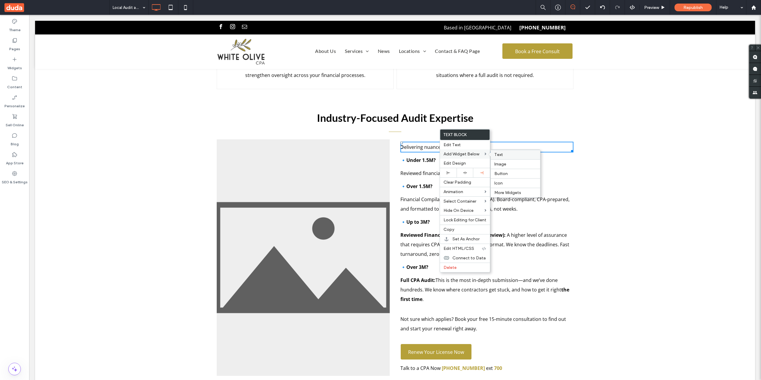
click at [497, 152] on span "Text" at bounding box center [498, 154] width 9 height 5
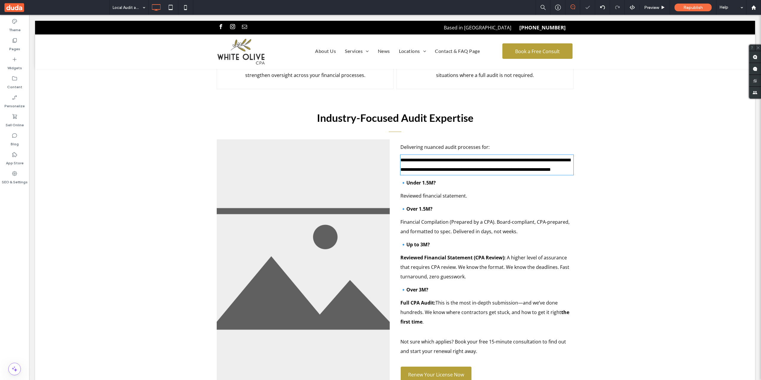
type input "*********"
type input "**"
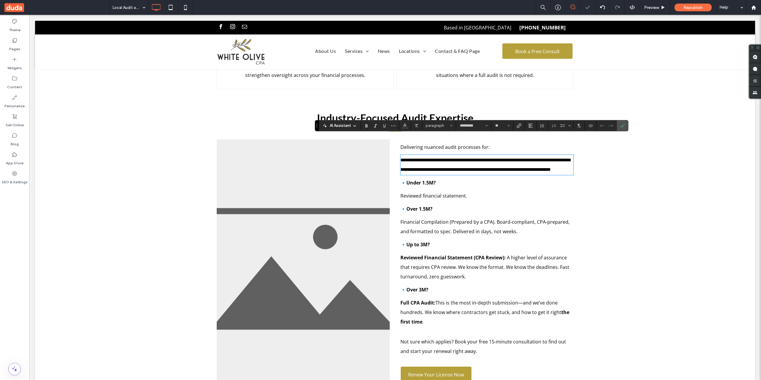
scroll to position [0, 0]
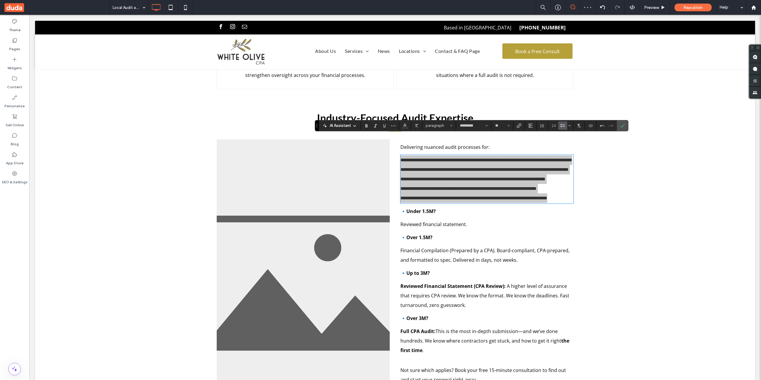
click at [562, 125] on use "Bulleted List" at bounding box center [563, 125] width 4 height 3
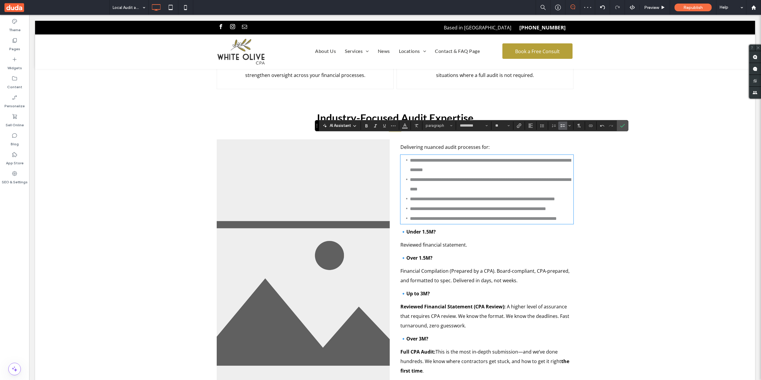
click at [480, 156] on li "**********" at bounding box center [492, 165] width 164 height 19
click at [472, 194] on li "**********" at bounding box center [492, 199] width 164 height 10
click at [623, 121] on span "Confirm" at bounding box center [621, 125] width 3 height 11
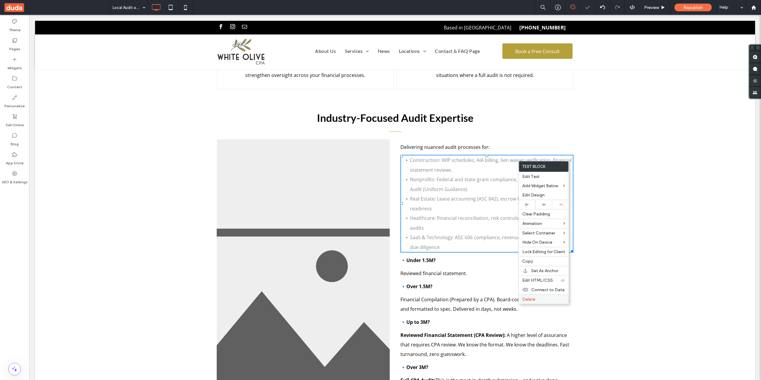
click at [558, 297] on div "Delete" at bounding box center [544, 300] width 50 height 10
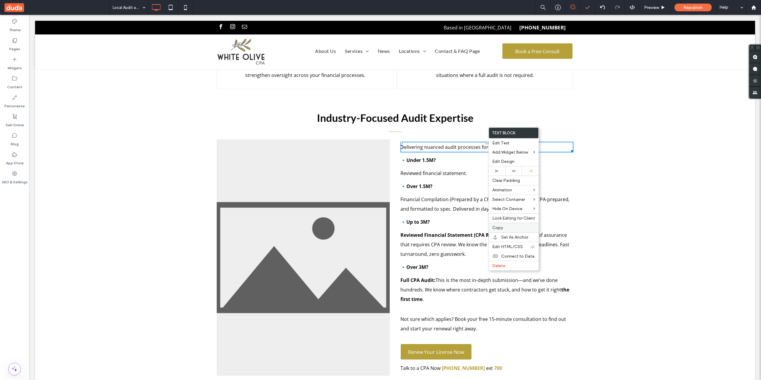
click at [506, 226] on label "Copy" at bounding box center [513, 227] width 43 height 5
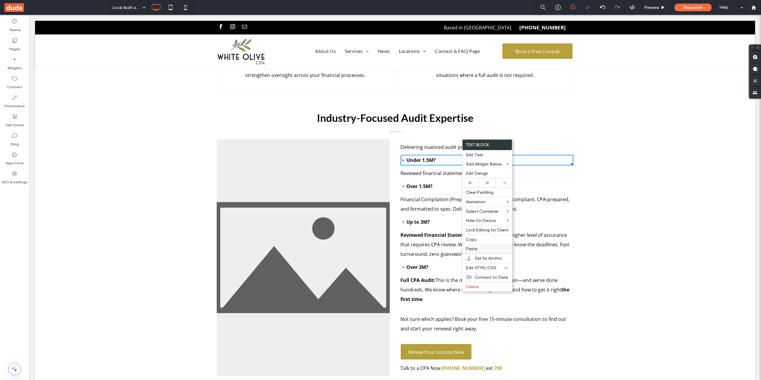
click at [487, 247] on label "Paste" at bounding box center [487, 248] width 43 height 5
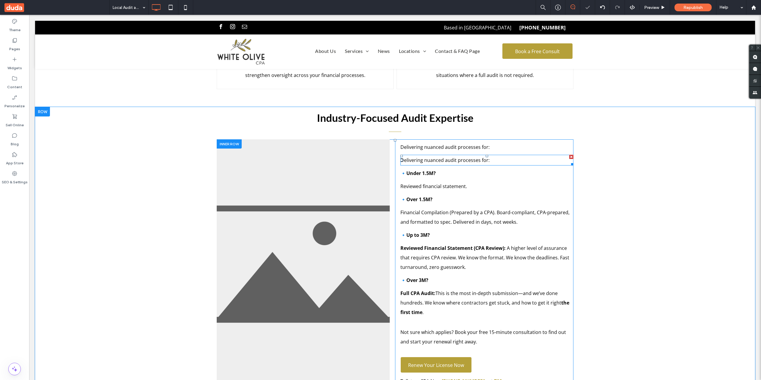
click at [472, 157] on span "Delivering nuanced audit processes for:" at bounding box center [445, 160] width 89 height 7
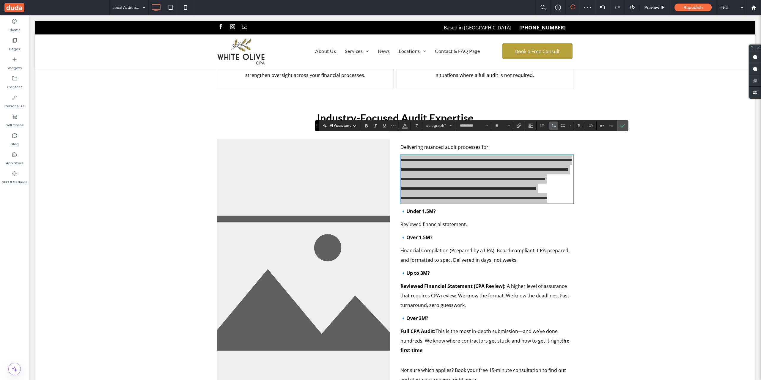
click at [556, 125] on label "Numbered List" at bounding box center [553, 126] width 9 height 8
click at [566, 125] on label "Bulleted List" at bounding box center [562, 126] width 9 height 8
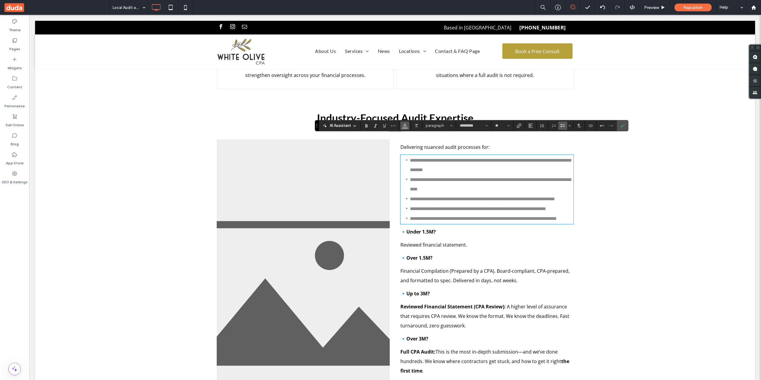
click at [403, 125] on icon "Color" at bounding box center [405, 125] width 5 height 5
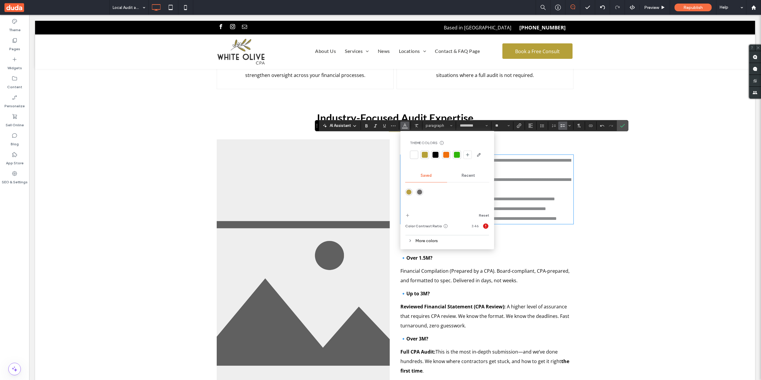
click at [438, 154] on div at bounding box center [436, 155] width 6 height 6
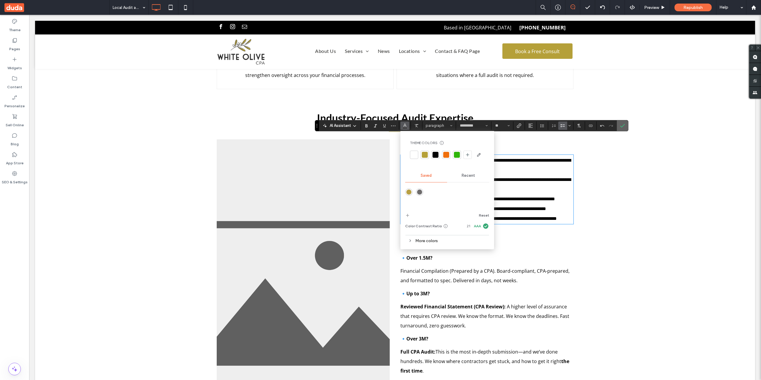
click at [620, 125] on label "Confirm" at bounding box center [622, 125] width 9 height 11
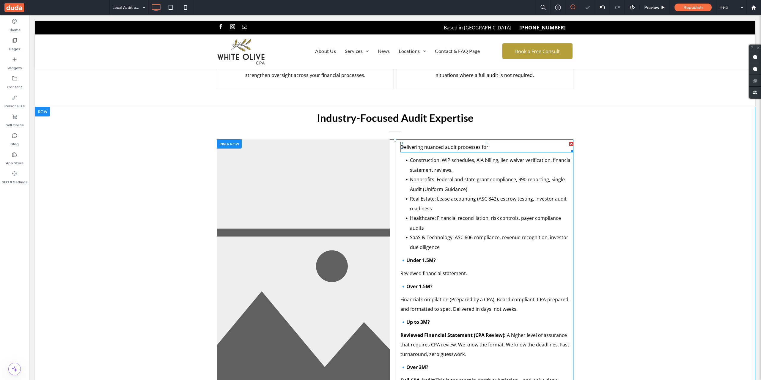
click at [489, 142] on p "Delivering nuanced audit processes for:" at bounding box center [487, 147] width 173 height 10
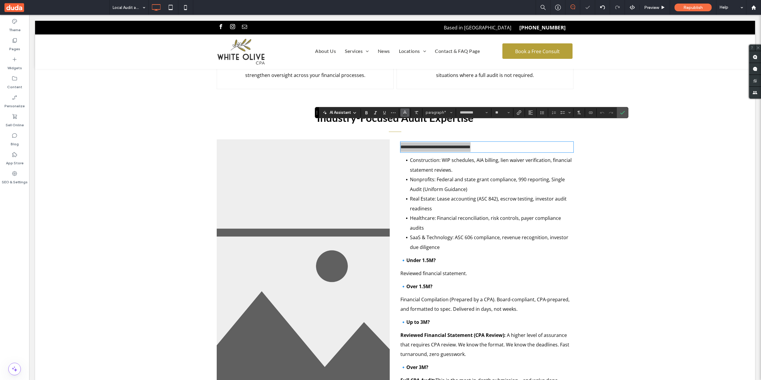
click at [406, 113] on icon "Color" at bounding box center [405, 112] width 5 height 5
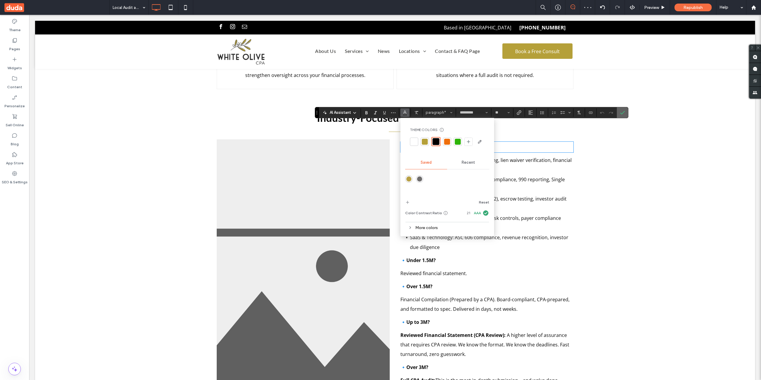
click at [624, 113] on icon "Confirm" at bounding box center [622, 112] width 5 height 5
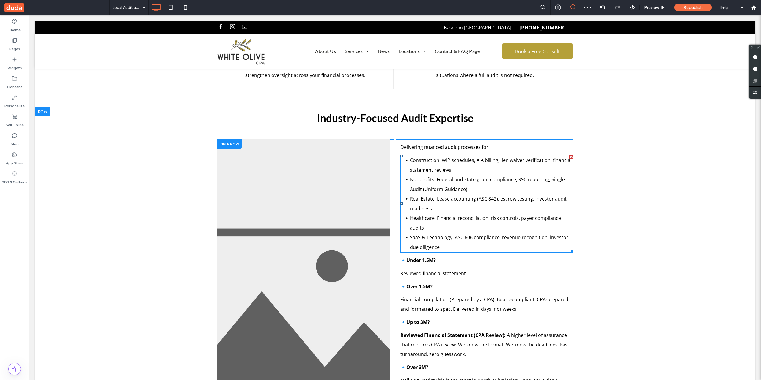
click at [511, 175] on li "Nonprofits: Federal and state grant compliance, 990 reporting, Single Audit (Un…" at bounding box center [492, 184] width 164 height 19
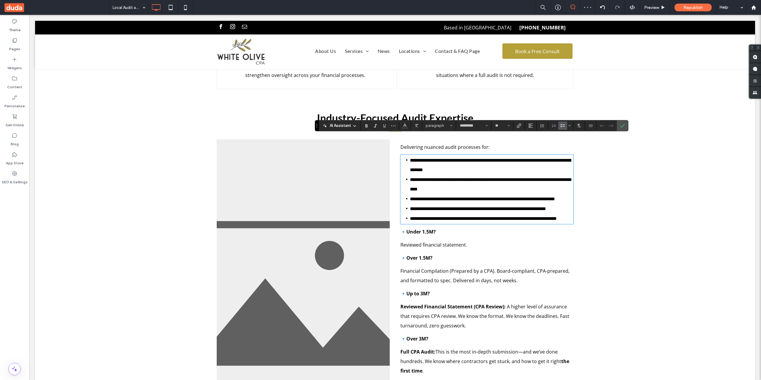
click at [459, 156] on li "**********" at bounding box center [492, 165] width 164 height 19
drag, startPoint x: 439, startPoint y: 143, endPoint x: 408, endPoint y: 142, distance: 31.3
click at [410, 158] on span "**********" at bounding box center [490, 165] width 161 height 14
click at [429, 158] on span "**********" at bounding box center [490, 165] width 161 height 14
click at [436, 158] on span "**********" at bounding box center [490, 165] width 161 height 14
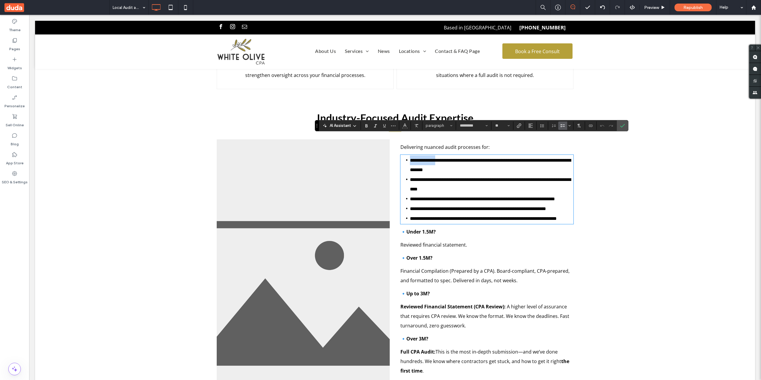
drag, startPoint x: 439, startPoint y: 141, endPoint x: 395, endPoint y: 141, distance: 43.4
click at [395, 141] on div "**********" at bounding box center [484, 293] width 178 height 308
click at [433, 178] on span "**********" at bounding box center [490, 185] width 161 height 14
click at [433, 197] on span "**********" at bounding box center [482, 199] width 145 height 4
click at [432, 207] on span "**********" at bounding box center [478, 209] width 136 height 4
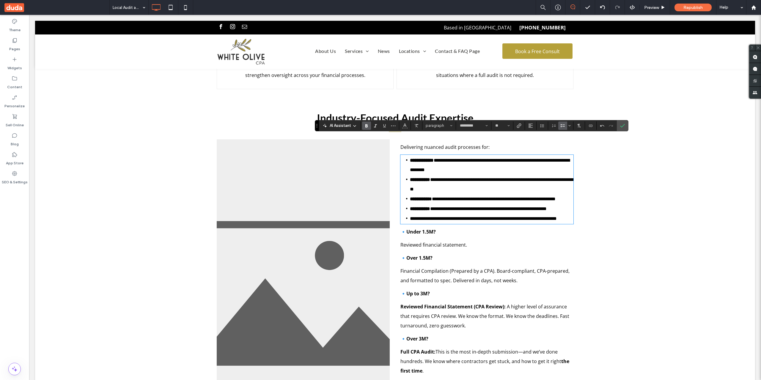
click at [451, 219] on span "**********" at bounding box center [483, 218] width 147 height 4
click at [624, 124] on use "Confirm" at bounding box center [622, 126] width 5 height 4
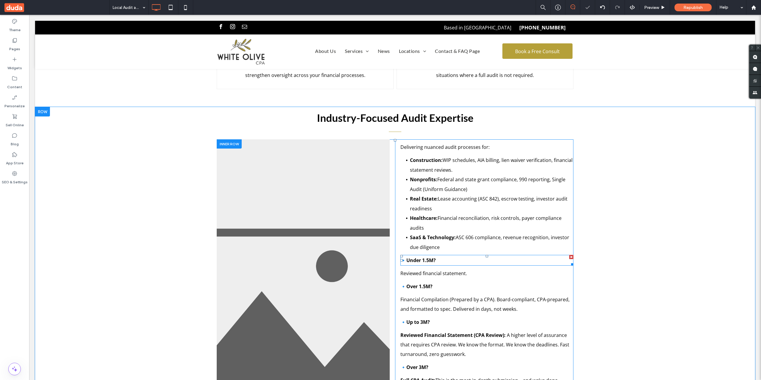
click at [571, 237] on div "Industry-Focused Audit Expertise Slide title Write your caption here Button Pre…" at bounding box center [395, 303] width 720 height 393
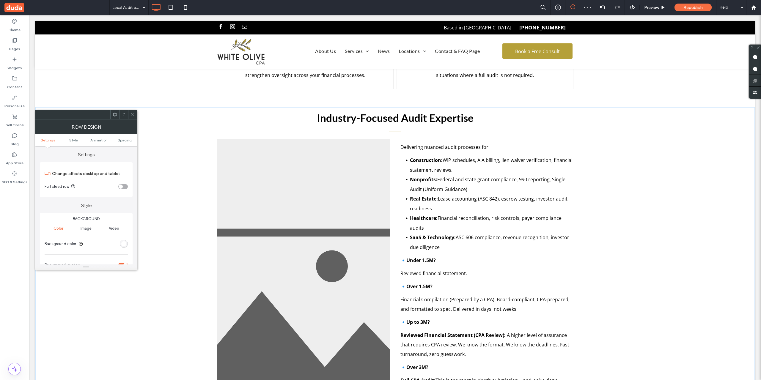
click at [132, 116] on icon at bounding box center [133, 114] width 4 height 4
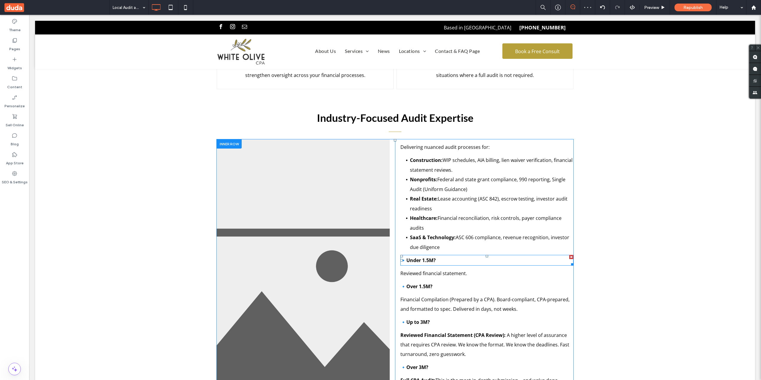
click at [569, 255] on div at bounding box center [571, 257] width 4 height 4
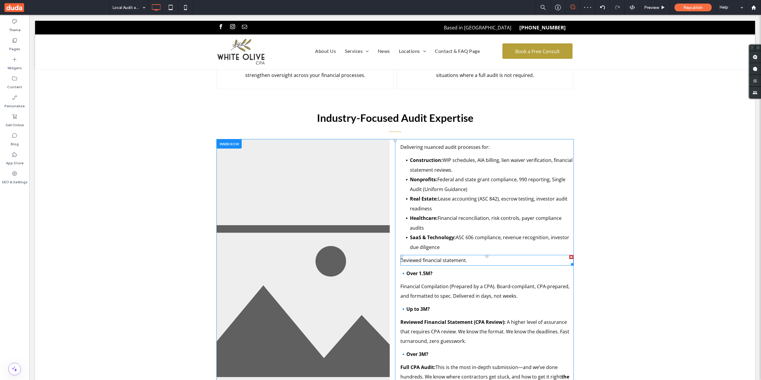
click at [569, 255] on div at bounding box center [571, 257] width 4 height 4
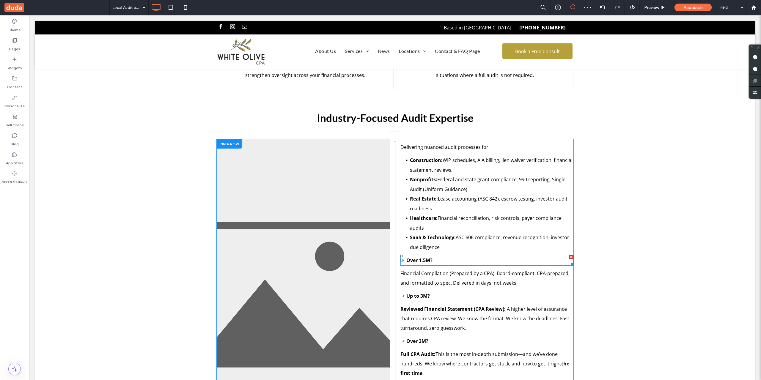
click at [569, 255] on div at bounding box center [571, 257] width 4 height 4
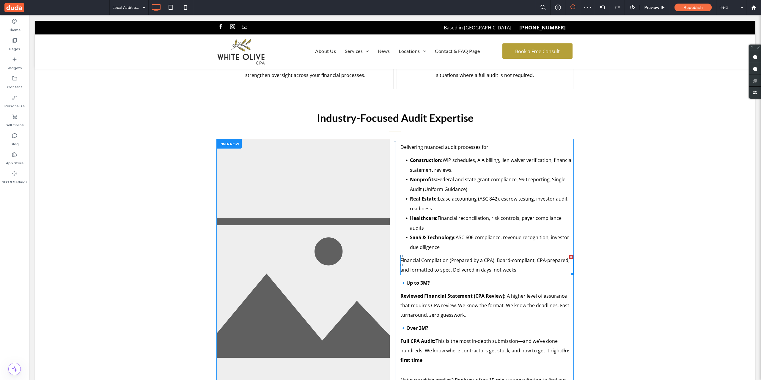
click at [569, 255] on div at bounding box center [571, 257] width 4 height 4
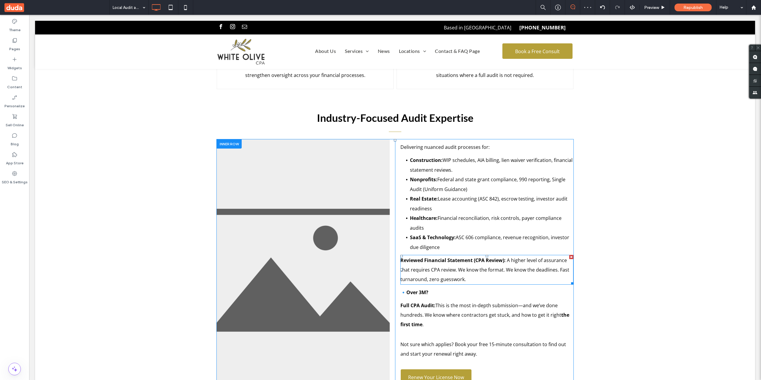
click at [569, 255] on div at bounding box center [571, 257] width 4 height 4
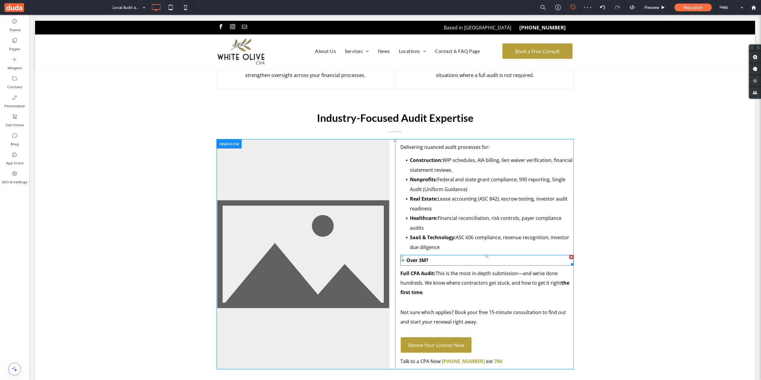
click at [569, 255] on div at bounding box center [571, 257] width 4 height 4
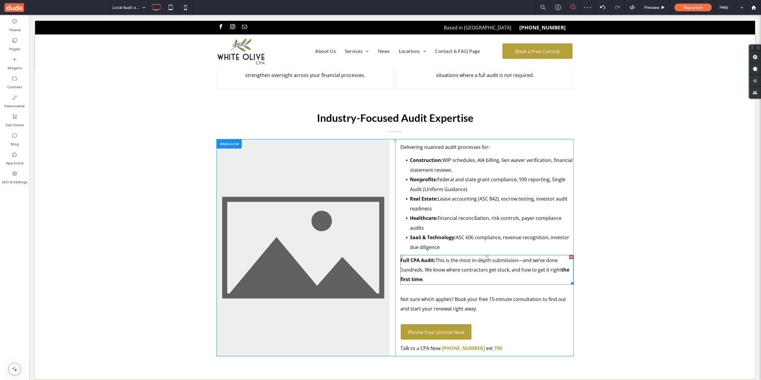
click at [569, 255] on div at bounding box center [571, 257] width 4 height 4
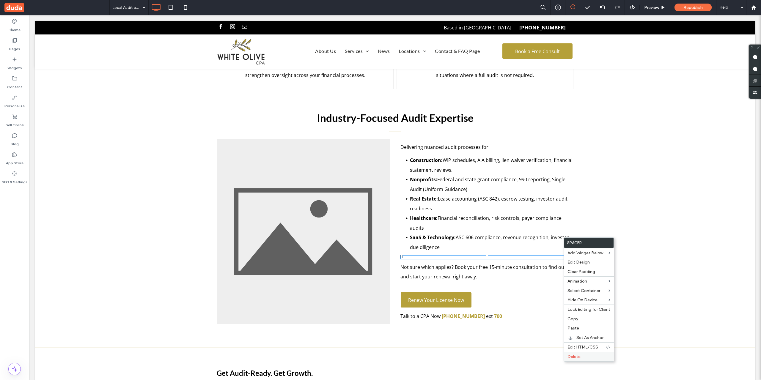
click at [584, 360] on div "Delete" at bounding box center [589, 357] width 50 height 10
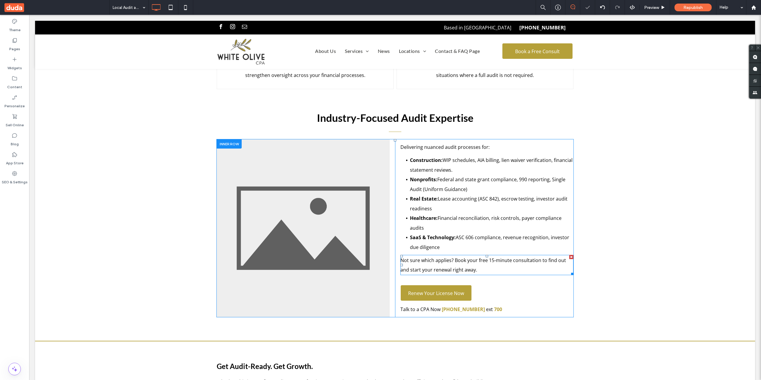
click at [569, 255] on div at bounding box center [571, 257] width 4 height 4
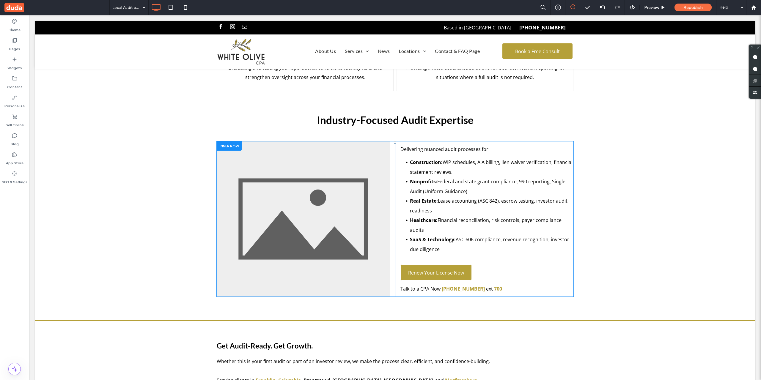
scroll to position [942, 0]
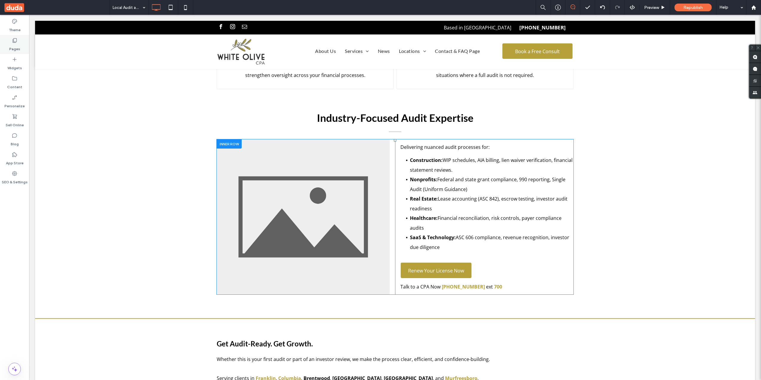
click at [14, 39] on icon at bounding box center [15, 40] width 6 height 6
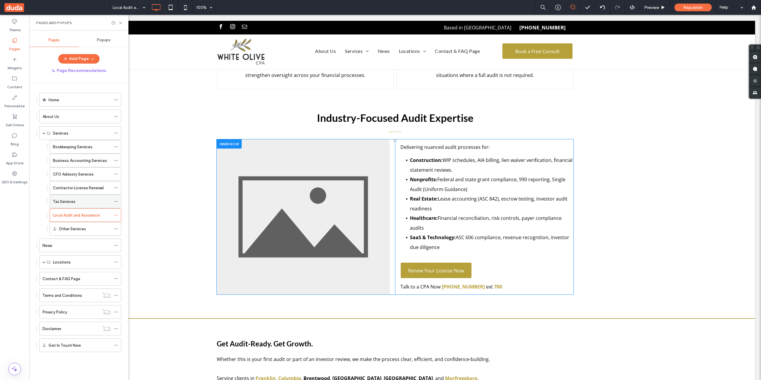
click at [80, 201] on div "Tax Services" at bounding box center [82, 202] width 58 height 6
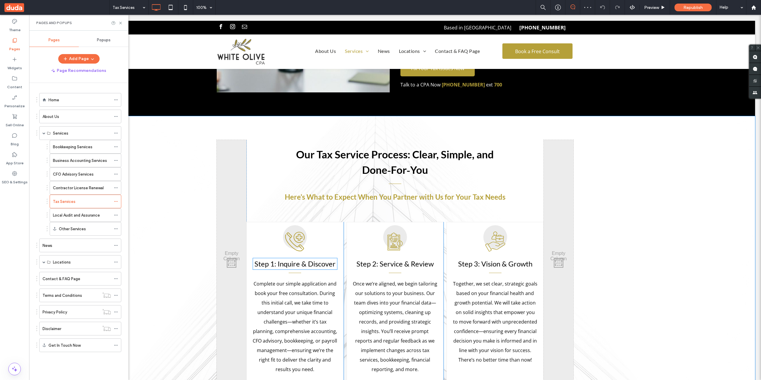
scroll to position [1437, 0]
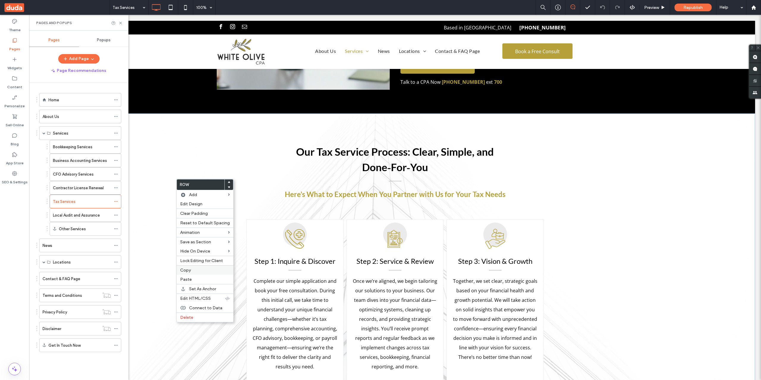
click at [199, 272] on label "Copy" at bounding box center [205, 270] width 50 height 5
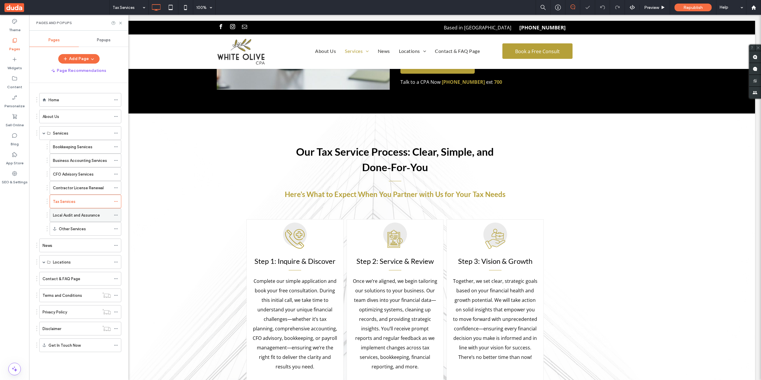
click at [81, 216] on label "Local Audit and Assurance" at bounding box center [76, 215] width 47 height 10
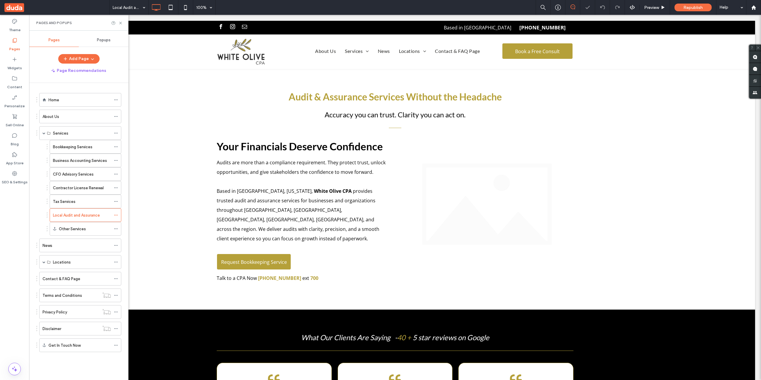
scroll to position [0, 0]
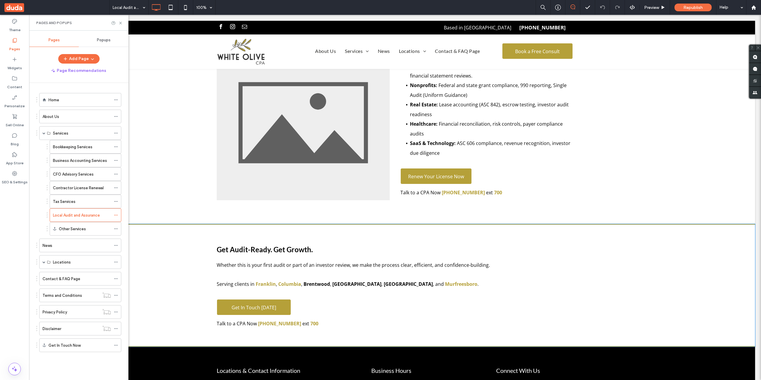
scroll to position [1041, 0]
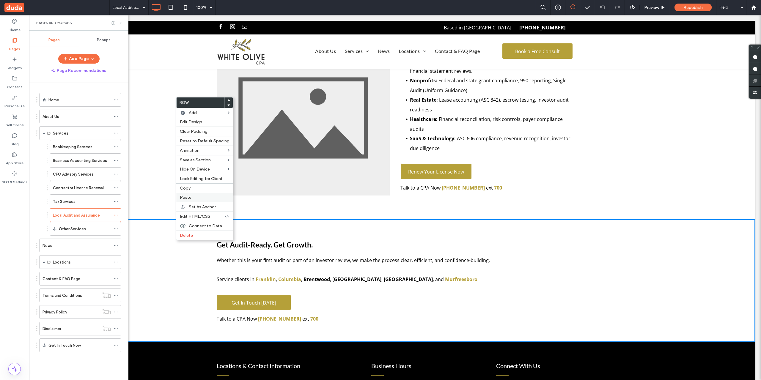
click at [195, 199] on label "Paste" at bounding box center [205, 197] width 50 height 5
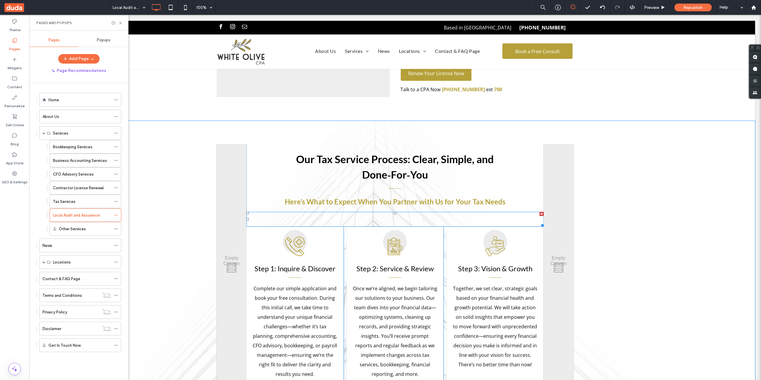
scroll to position [1140, 0]
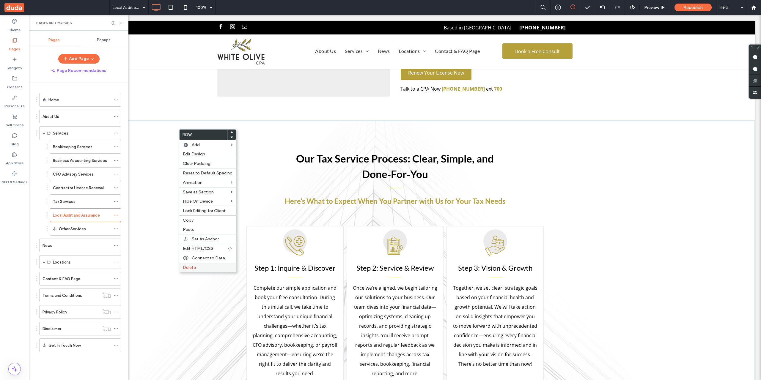
click at [193, 266] on span "Delete" at bounding box center [189, 267] width 13 height 5
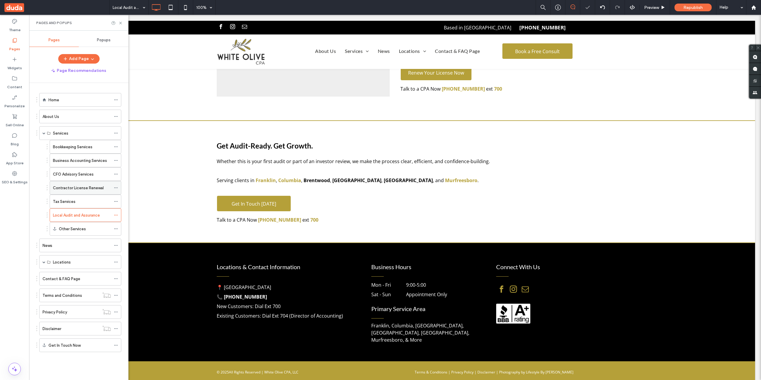
scroll to position [1123, 0]
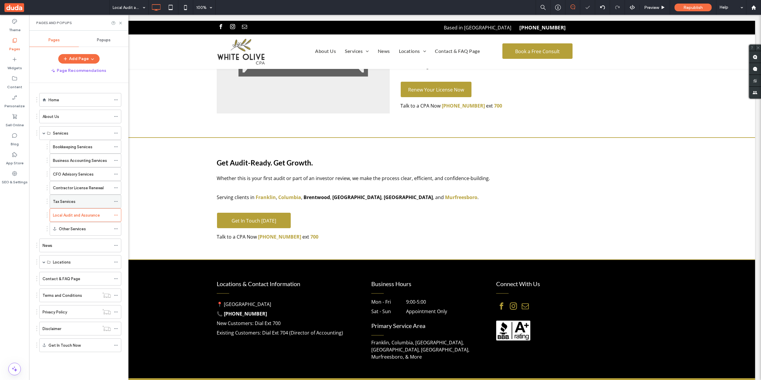
click at [81, 197] on div "Tax Services" at bounding box center [82, 201] width 58 height 13
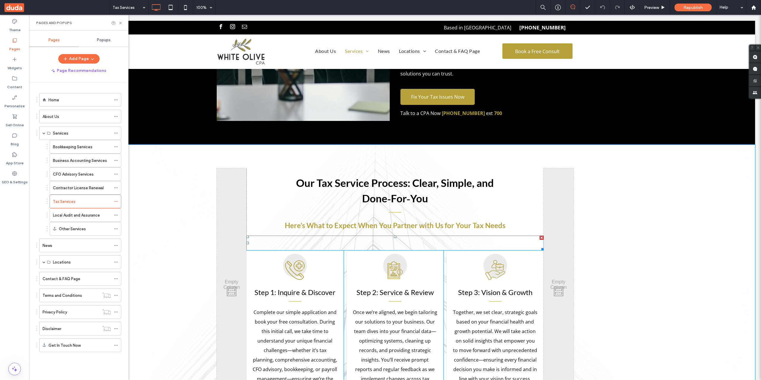
scroll to position [1437, 0]
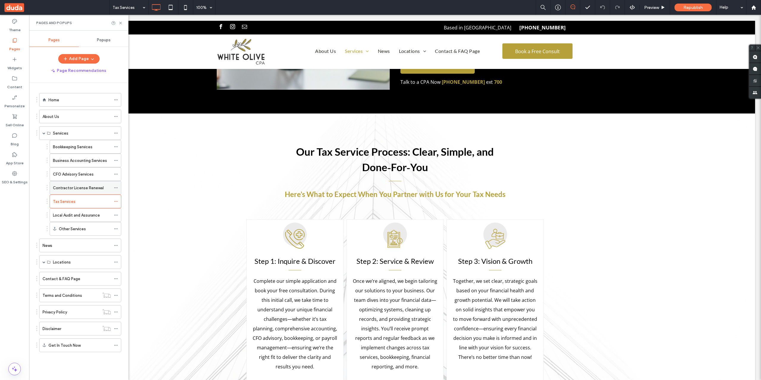
click at [80, 191] on label "Contractor License Renewal" at bounding box center [78, 188] width 51 height 10
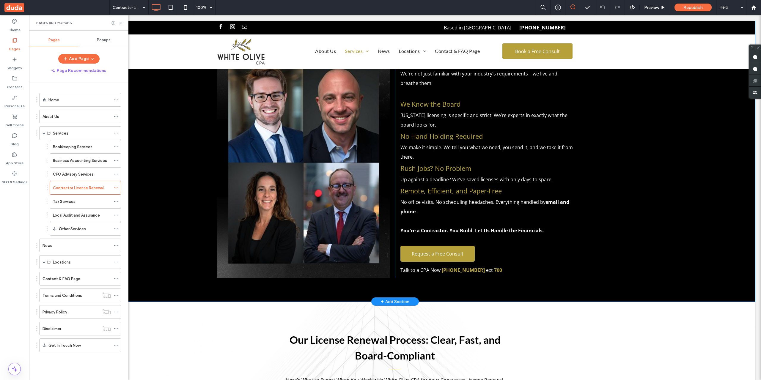
scroll to position [1536, 0]
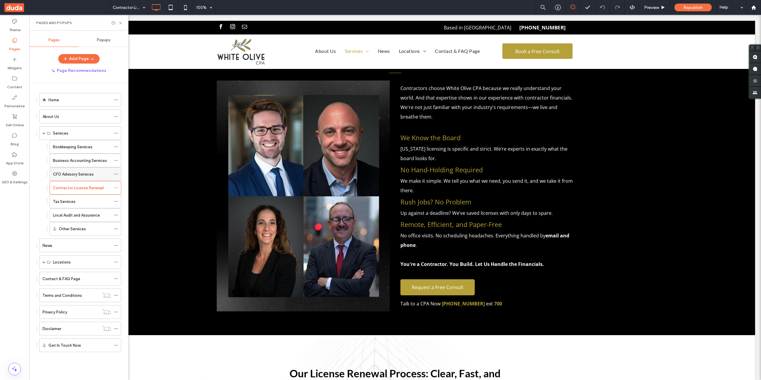
click at [101, 177] on div "CFO Advisory Services" at bounding box center [82, 174] width 58 height 6
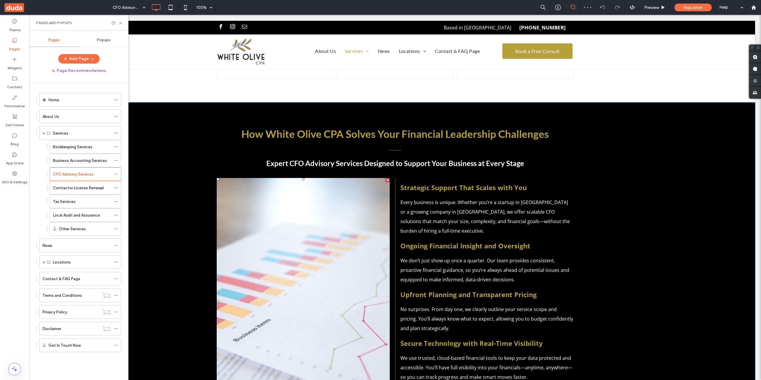
scroll to position [892, 0]
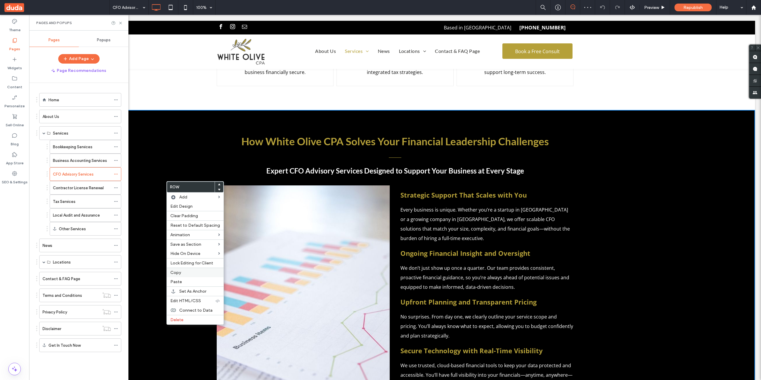
click at [183, 268] on div "Copy" at bounding box center [195, 273] width 57 height 10
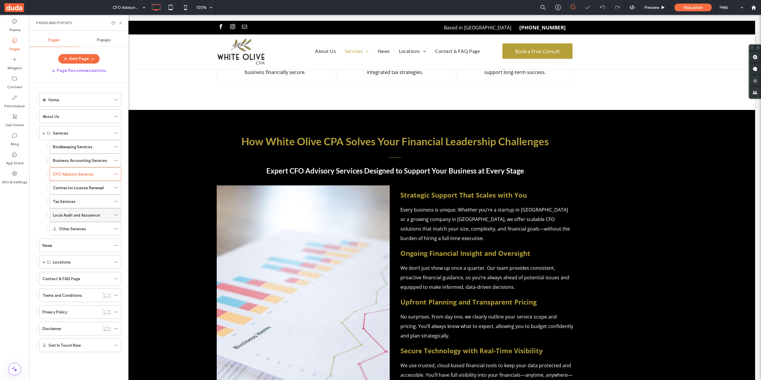
click at [79, 214] on label "Local Audit and Assurance" at bounding box center [76, 215] width 47 height 10
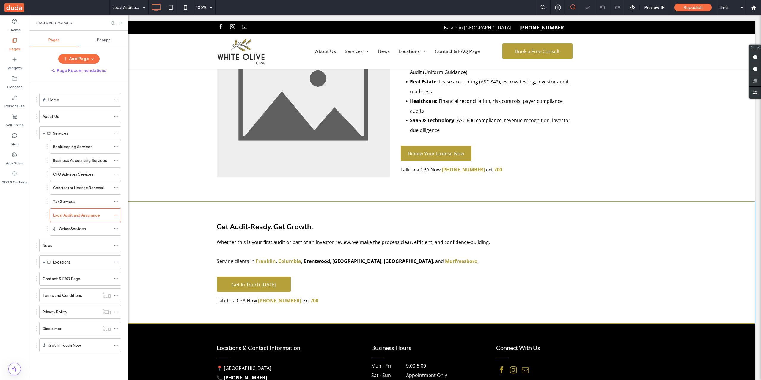
scroll to position [1090, 0]
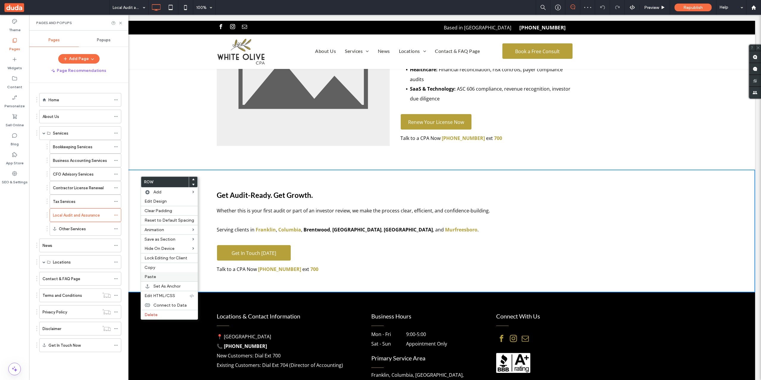
click at [155, 277] on span "Paste" at bounding box center [151, 276] width 12 height 5
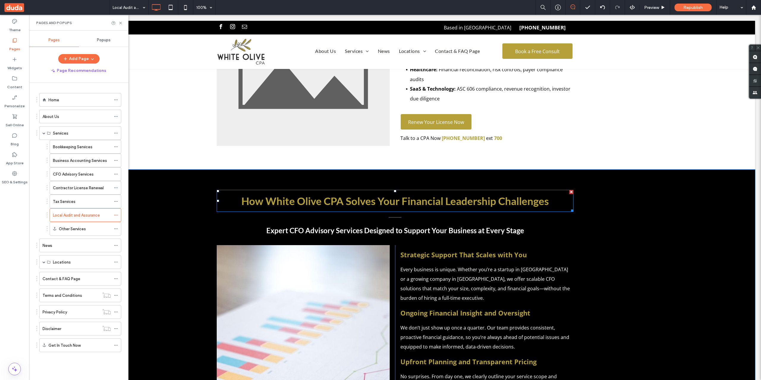
click at [536, 195] on strong "How White Olive CPA Solves Your Financial Leadership Challenges" at bounding box center [394, 201] width 307 height 12
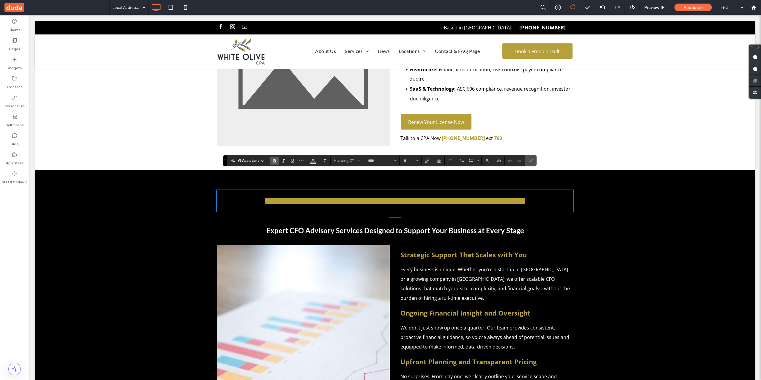
type input "*********"
type input "**"
type input "****"
type input "**"
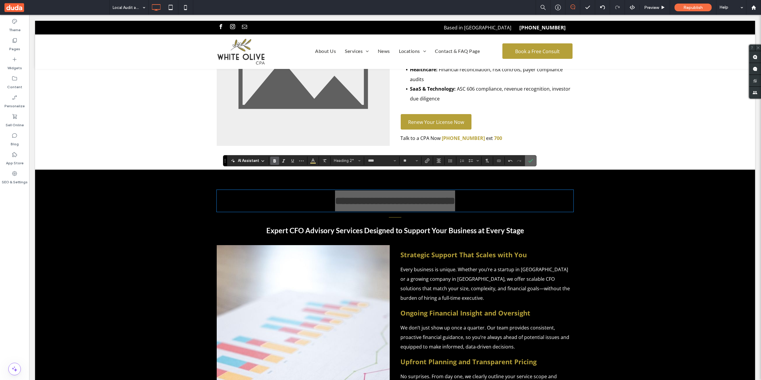
click at [530, 160] on icon "Confirm" at bounding box center [530, 160] width 5 height 5
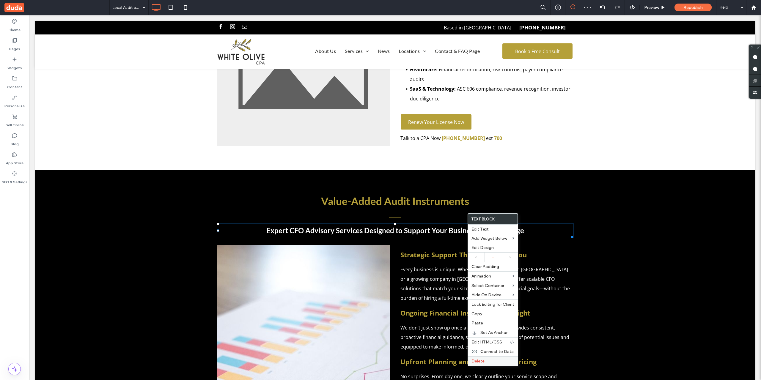
click at [495, 359] on label "Delete" at bounding box center [493, 361] width 43 height 5
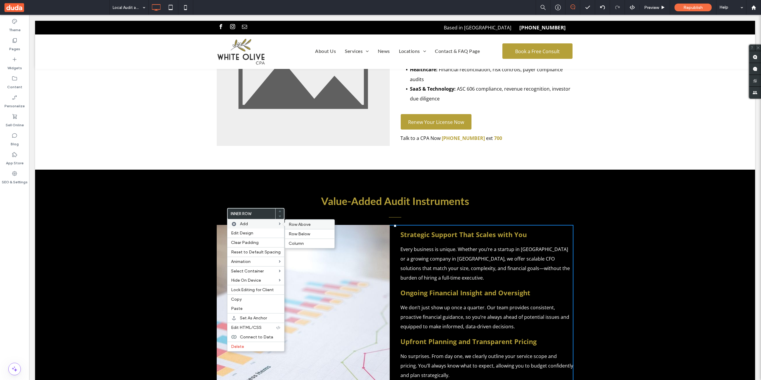
click at [296, 227] on span "Row Above" at bounding box center [300, 224] width 22 height 5
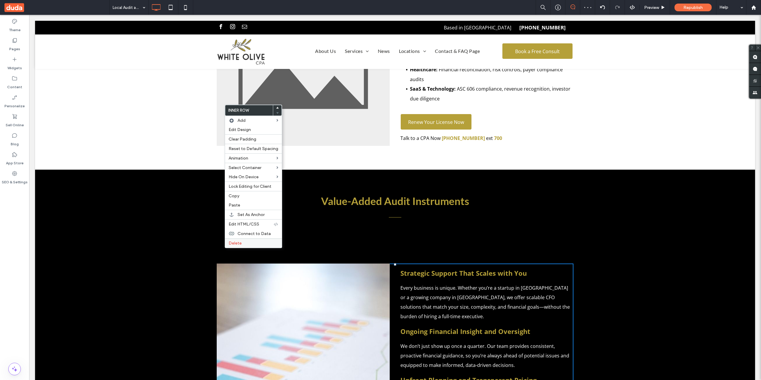
click at [249, 244] on label "Delete" at bounding box center [254, 243] width 50 height 5
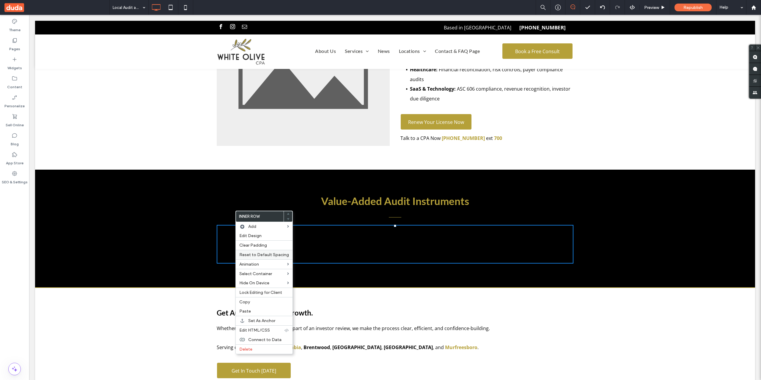
click at [262, 251] on div "Reset to Default Spacing" at bounding box center [264, 255] width 57 height 10
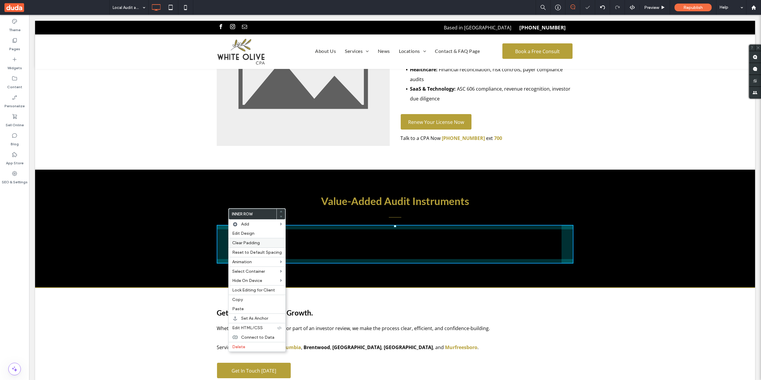
click at [257, 242] on span "Clear Padding" at bounding box center [246, 243] width 28 height 5
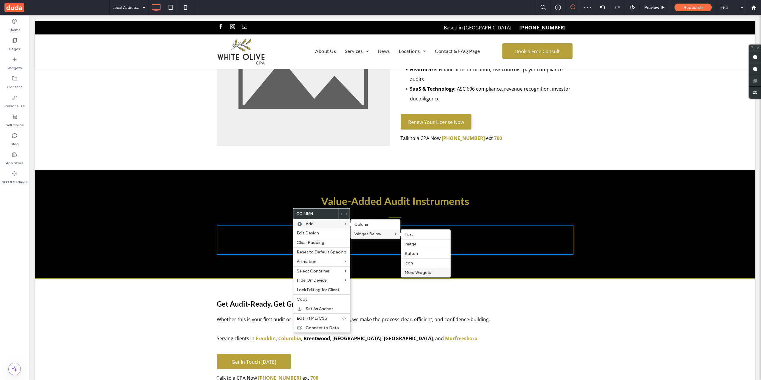
click at [410, 270] on span "More Widgets" at bounding box center [418, 272] width 27 height 5
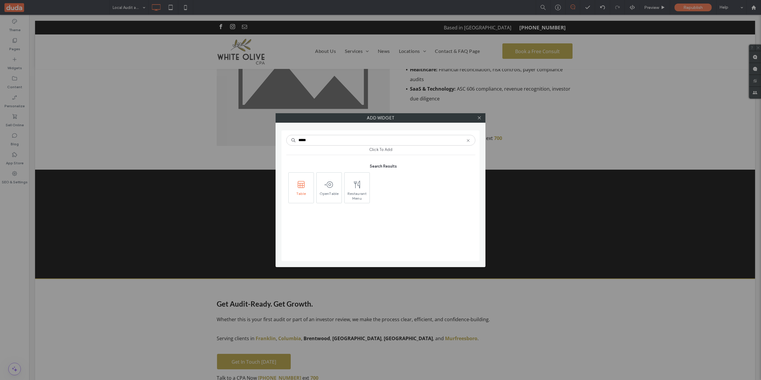
type input "*****"
click at [310, 190] on span at bounding box center [301, 184] width 25 height 13
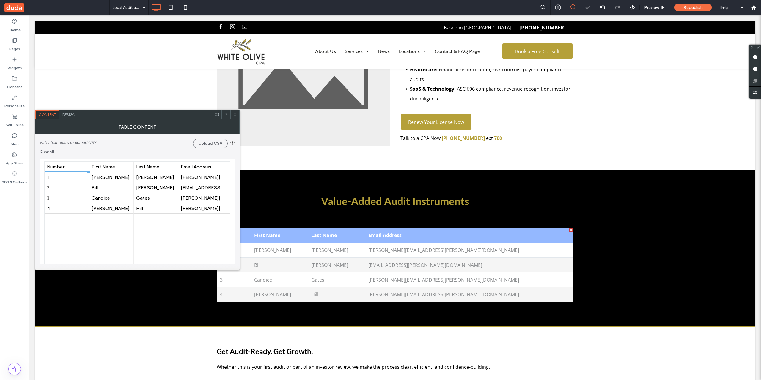
click at [73, 110] on div "Content Design" at bounding box center [137, 115] width 205 height 10
click at [73, 112] on div "Design" at bounding box center [68, 114] width 19 height 9
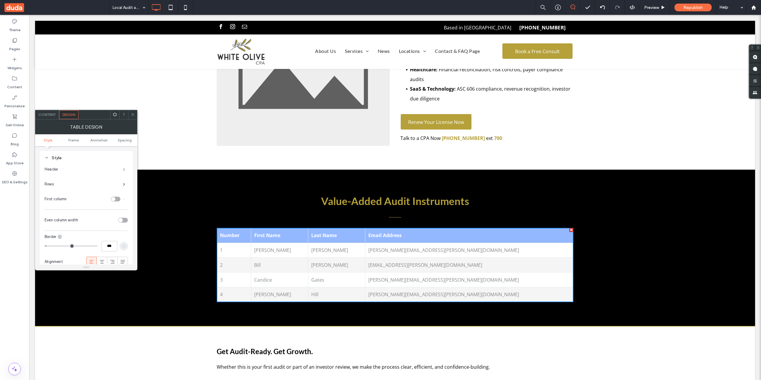
click at [123, 171] on span at bounding box center [124, 169] width 2 height 3
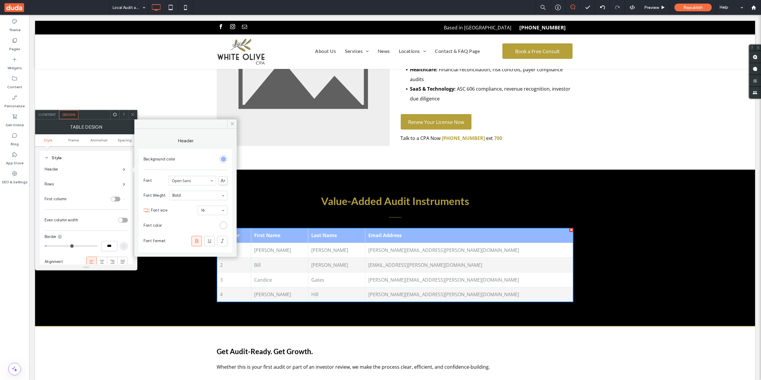
click at [226, 157] on div "rgb(148, 184, 255)" at bounding box center [223, 159] width 5 height 5
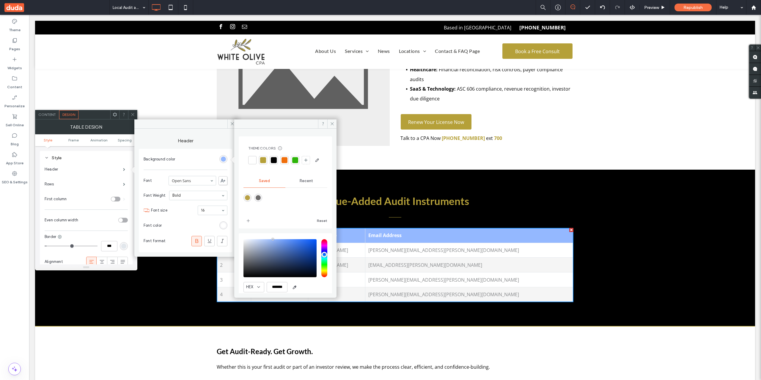
click at [302, 183] on span "Recent" at bounding box center [306, 181] width 13 height 5
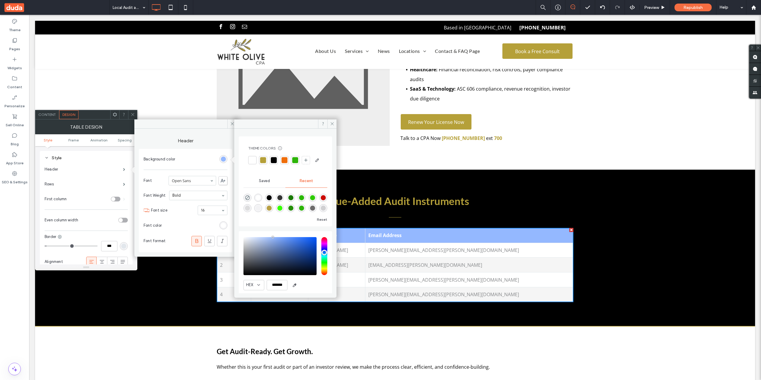
click at [261, 200] on div "rgba(255, 255, 255, 1)" at bounding box center [258, 197] width 5 height 5
type input "*******"
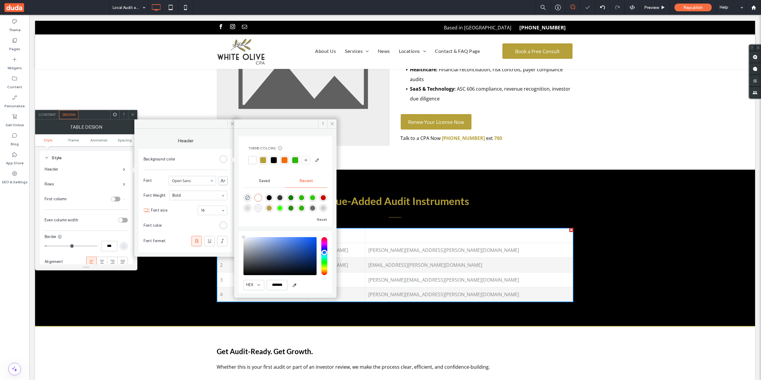
click at [197, 244] on icon at bounding box center [197, 241] width 6 height 6
click at [114, 183] on label "Rows" at bounding box center [84, 184] width 78 height 12
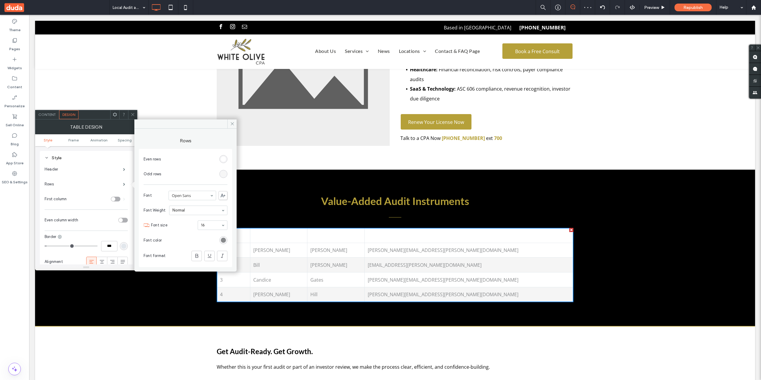
click at [224, 176] on div "rgb(245, 245, 245)" at bounding box center [223, 174] width 5 height 5
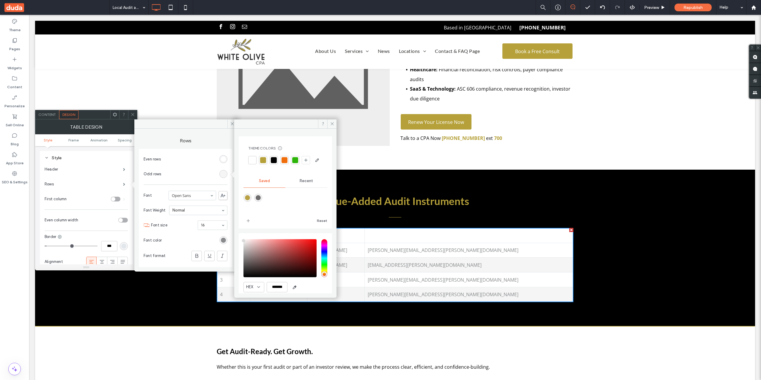
click at [104, 176] on div "Header" at bounding box center [86, 169] width 83 height 15
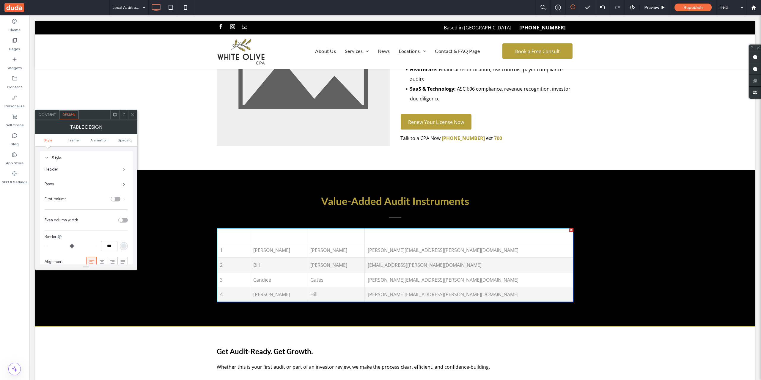
click at [123, 171] on span at bounding box center [124, 169] width 2 height 3
click at [123, 185] on span at bounding box center [124, 184] width 2 height 3
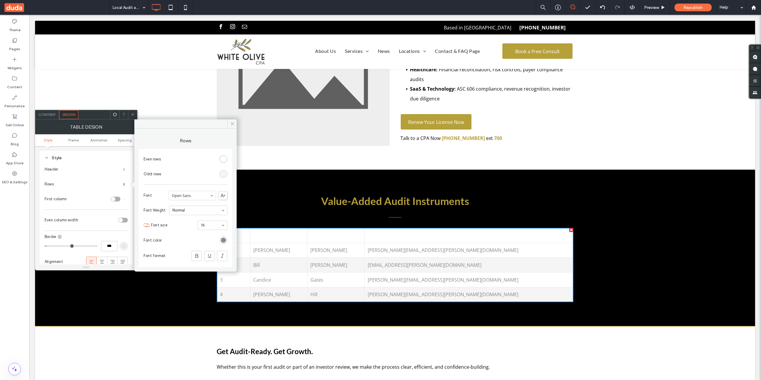
click at [123, 171] on span at bounding box center [124, 169] width 2 height 3
click at [219, 158] on section "Background color" at bounding box center [186, 159] width 84 height 15
click at [221, 158] on div "rgb(255, 255, 255)" at bounding box center [223, 159] width 5 height 5
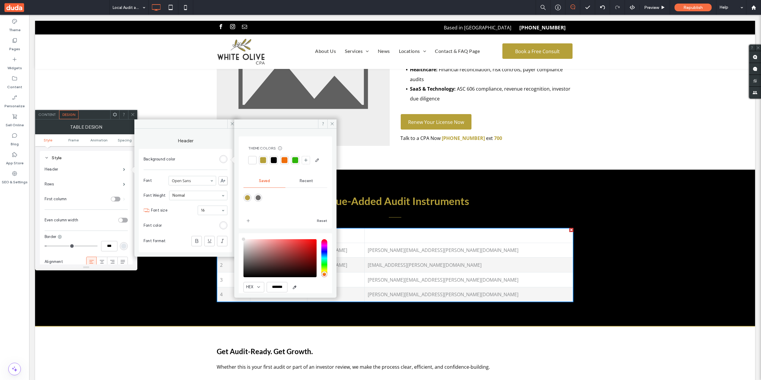
click at [267, 161] on div at bounding box center [263, 160] width 8 height 8
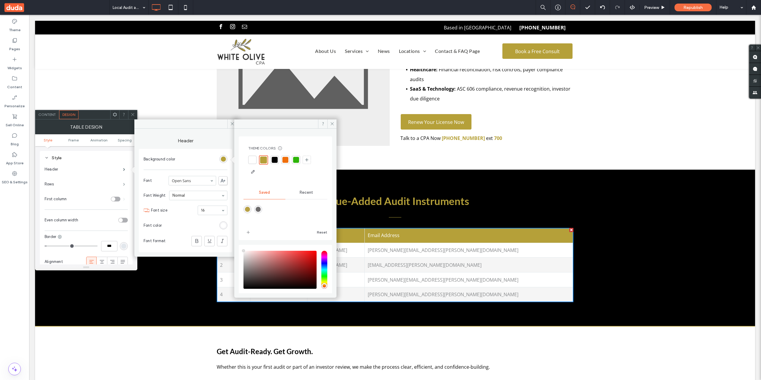
click at [123, 184] on span at bounding box center [124, 184] width 2 height 3
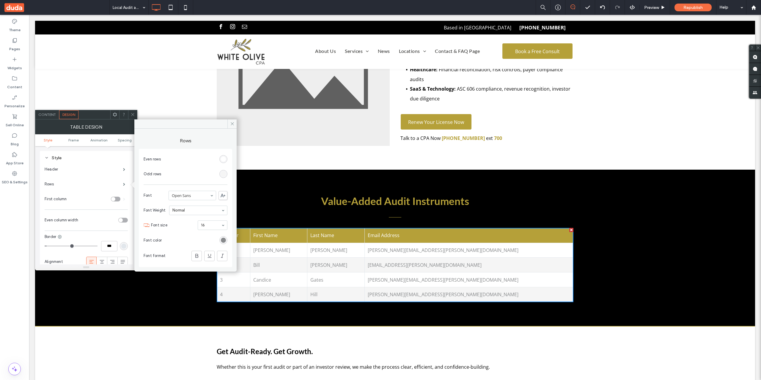
click at [225, 238] on div "rgb(136, 138, 140)" at bounding box center [223, 240] width 5 height 5
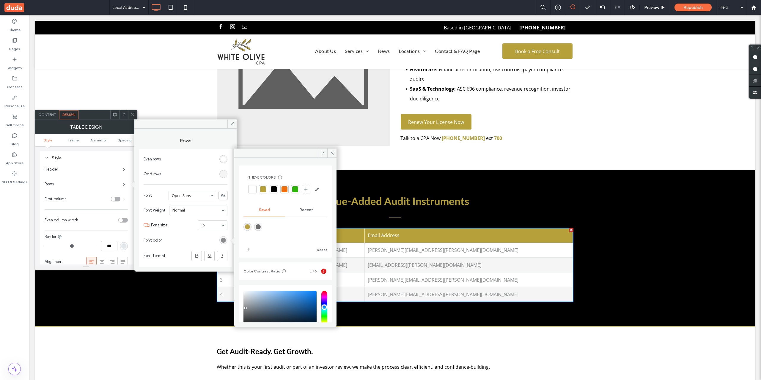
click at [270, 189] on div at bounding box center [274, 189] width 8 height 8
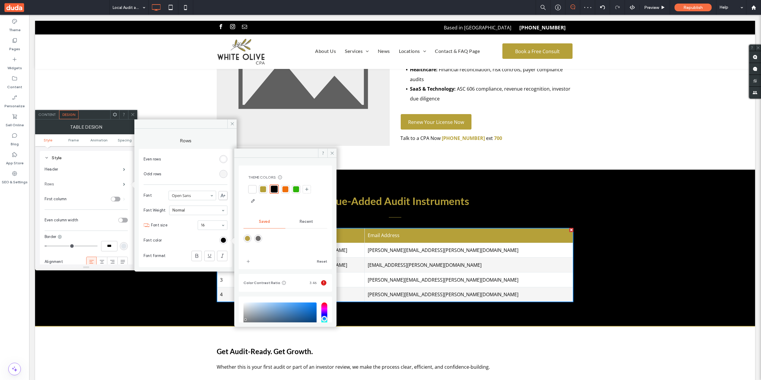
click at [103, 182] on label "Rows" at bounding box center [84, 184] width 78 height 12
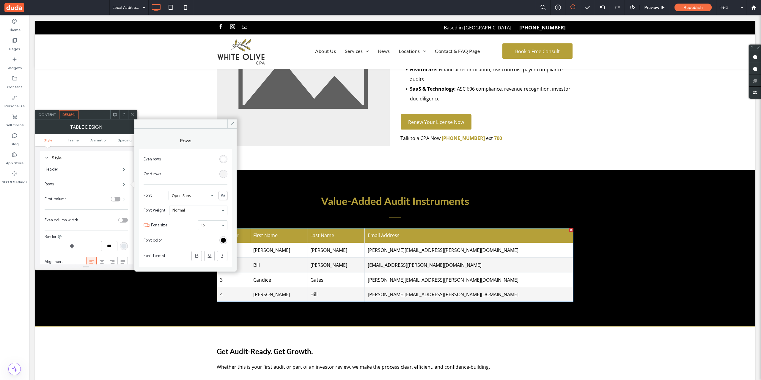
click at [44, 116] on span "Content" at bounding box center [47, 114] width 18 height 4
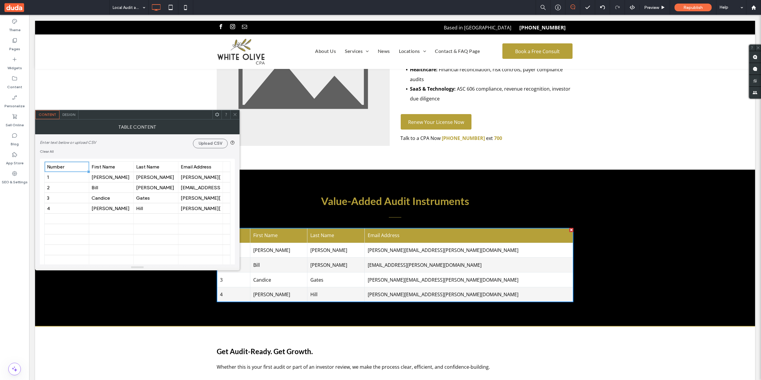
click at [46, 109] on div "Industry-Focused Audit Expertise Slide title Write your caption here Button Pre…" at bounding box center [395, 63] width 720 height 211
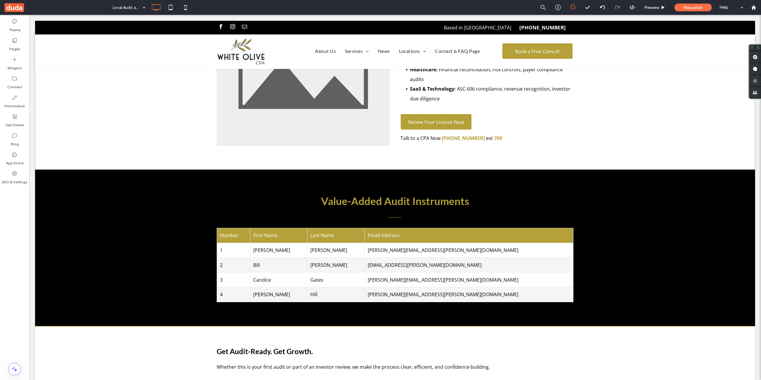
click at [358, 273] on td "Gates" at bounding box center [335, 280] width 57 height 15
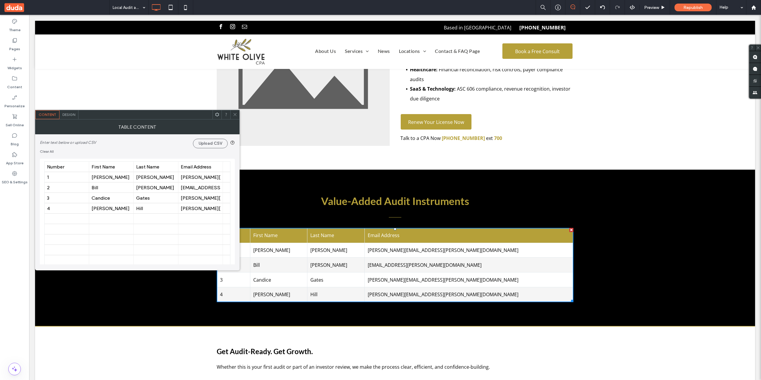
click at [68, 112] on div "Design" at bounding box center [68, 114] width 19 height 9
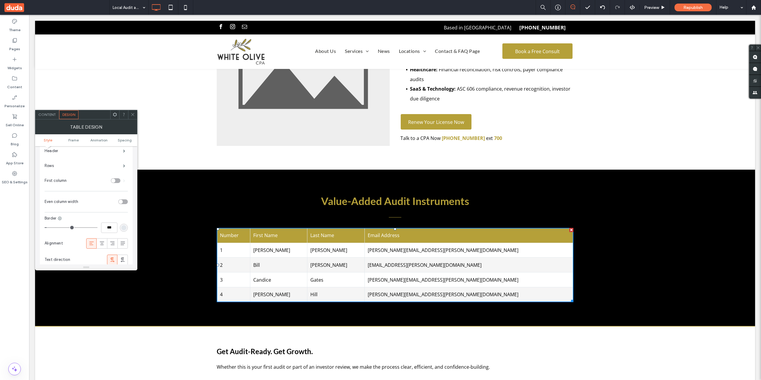
scroll to position [50, 0]
click at [125, 196] on div "rgb(226, 231, 236)" at bounding box center [123, 196] width 5 height 5
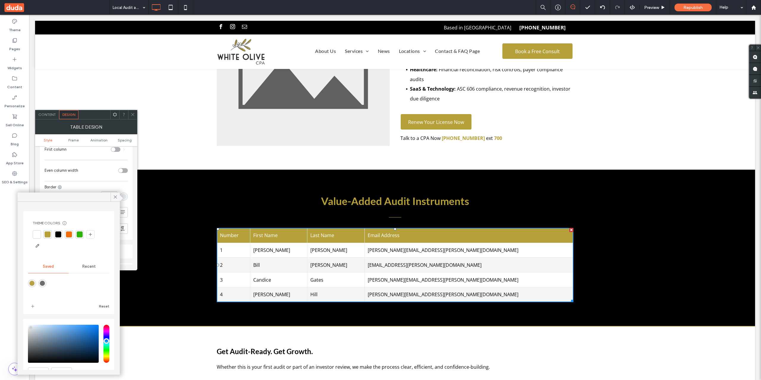
click at [50, 235] on div at bounding box center [48, 235] width 6 height 6
click at [132, 112] on span at bounding box center [133, 114] width 4 height 9
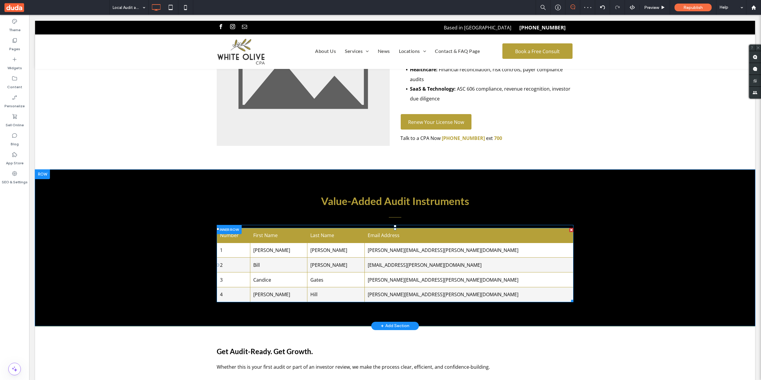
click at [365, 243] on td "Evans" at bounding box center [335, 250] width 57 height 15
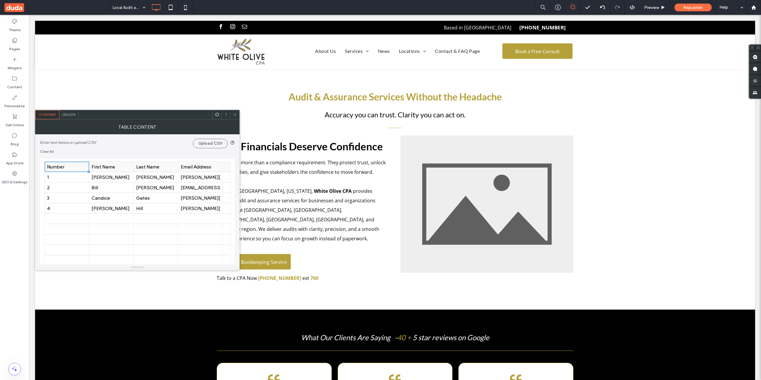
click at [161, 168] on div "Last Name" at bounding box center [156, 167] width 40 height 6
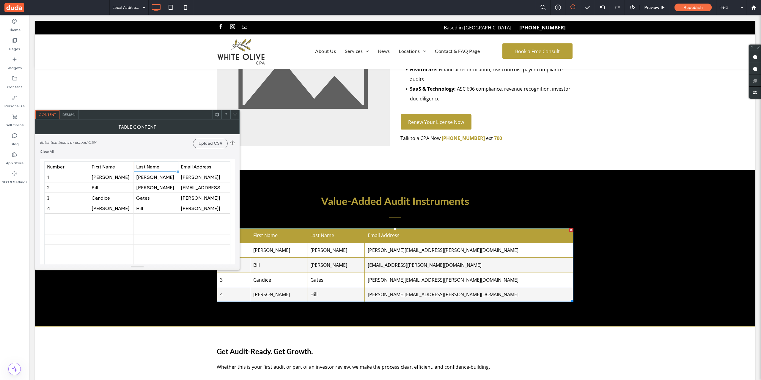
click at [54, 153] on div "Enter text below or upload CSV Upload CSV Clear All" at bounding box center [137, 144] width 195 height 20
click at [48, 150] on link "Clear All" at bounding box center [47, 151] width 14 height 5
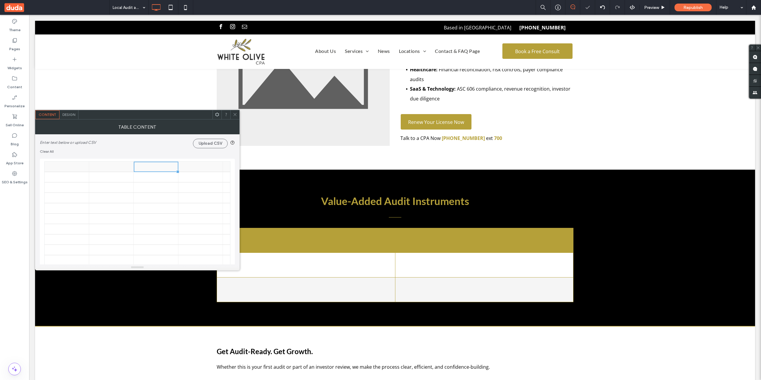
click at [88, 165] on div at bounding box center [67, 167] width 45 height 10
type input "**********"
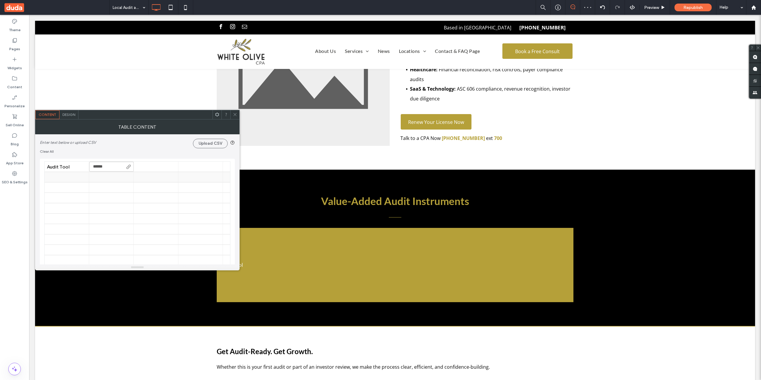
type input "*******"
click at [77, 181] on div at bounding box center [67, 177] width 40 height 10
type input "**********"
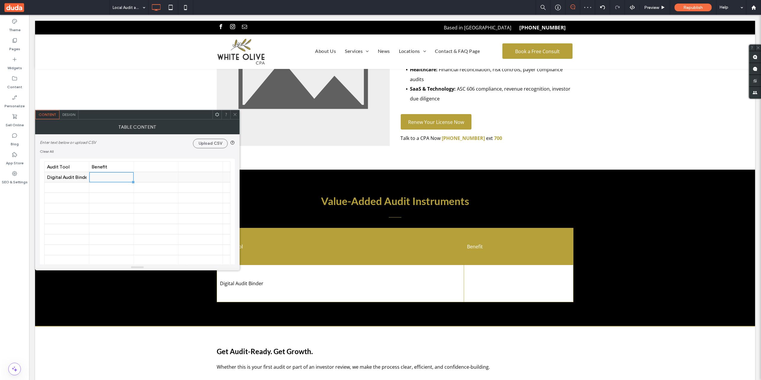
click at [106, 179] on div at bounding box center [112, 177] width 40 height 10
type input "**********"
click at [106, 186] on div at bounding box center [112, 188] width 40 height 10
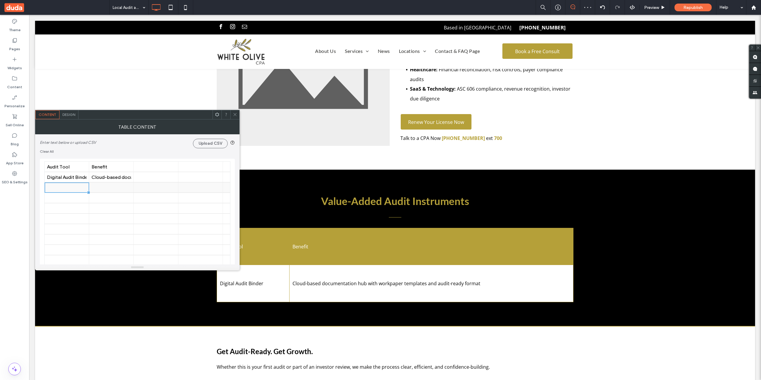
click at [74, 189] on div at bounding box center [67, 188] width 40 height 10
type input "**********"
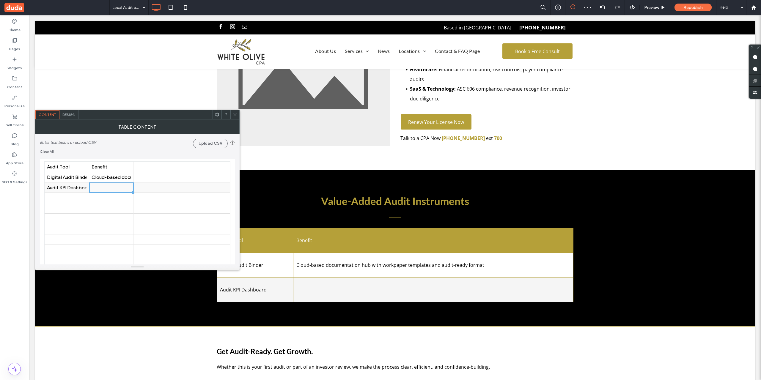
click at [113, 184] on div at bounding box center [112, 188] width 40 height 10
type input "**********"
click at [110, 205] on div at bounding box center [112, 208] width 40 height 10
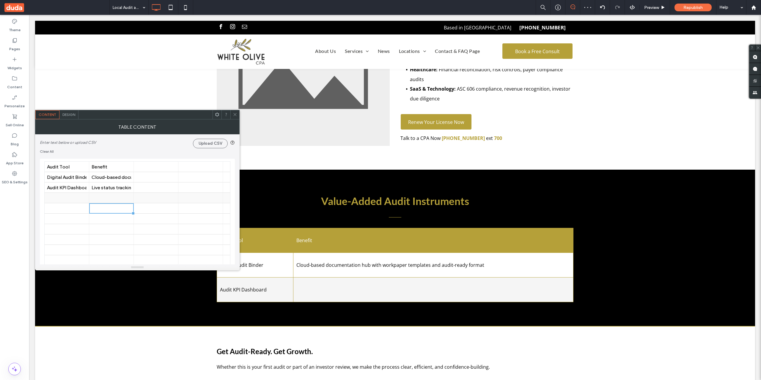
click at [73, 197] on div at bounding box center [67, 198] width 40 height 10
type input "**********"
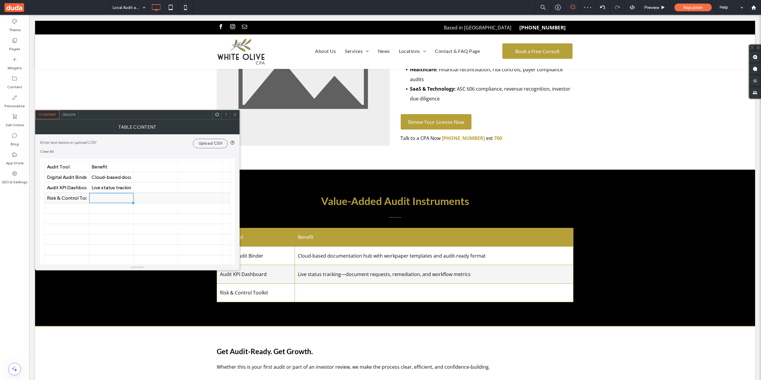
click at [119, 201] on div at bounding box center [112, 198] width 40 height 10
click at [116, 210] on div at bounding box center [112, 208] width 40 height 10
click at [55, 207] on div at bounding box center [67, 208] width 40 height 10
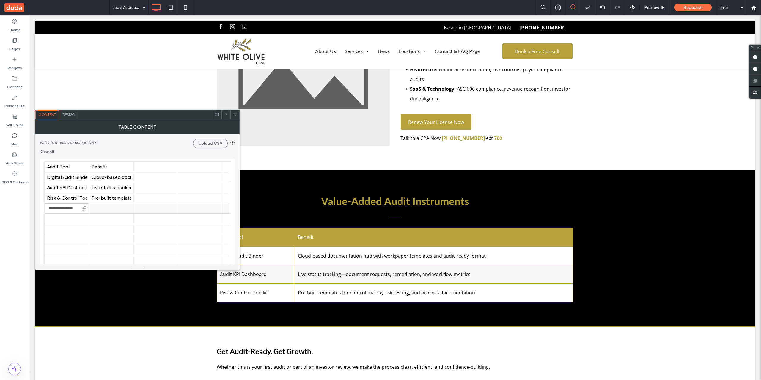
scroll to position [0, 8]
type input "**********"
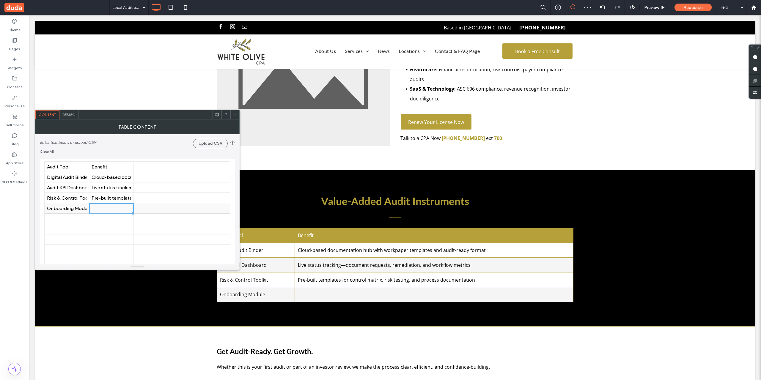
click at [98, 211] on div at bounding box center [112, 208] width 40 height 10
type input "**********"
click at [101, 227] on div at bounding box center [112, 229] width 40 height 10
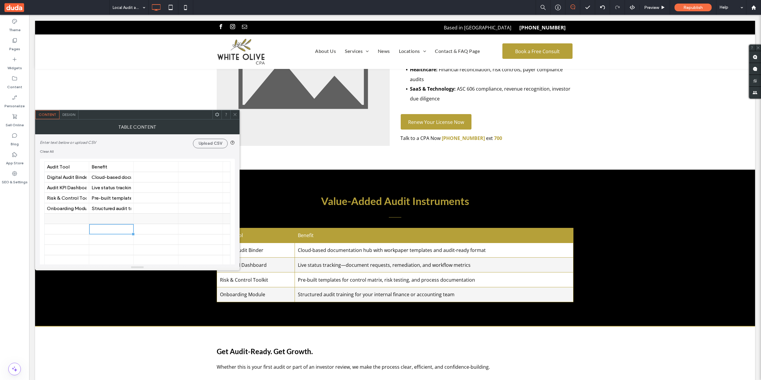
click at [109, 221] on div at bounding box center [112, 219] width 40 height 10
click at [72, 219] on div at bounding box center [67, 219] width 40 height 10
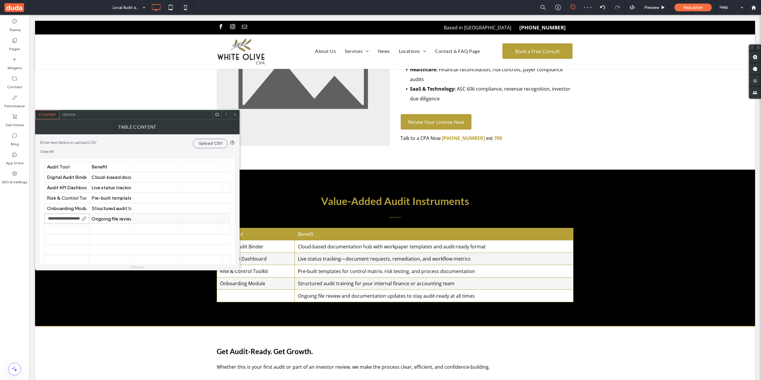
type input "**********"
click at [64, 114] on span "Design" at bounding box center [68, 114] width 13 height 4
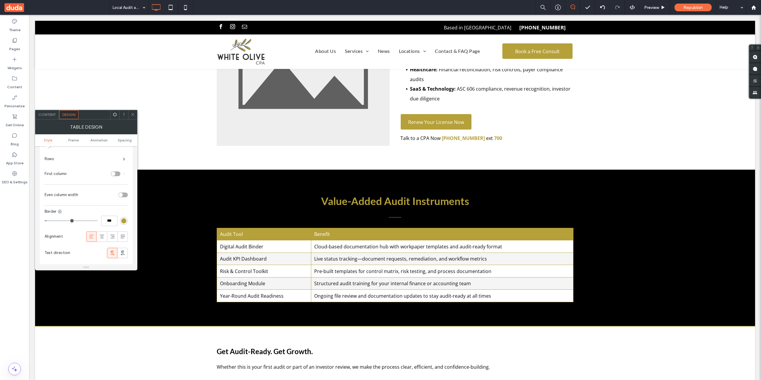
scroll to position [50, 0]
click at [125, 173] on div "toggle" at bounding box center [123, 170] width 10 height 5
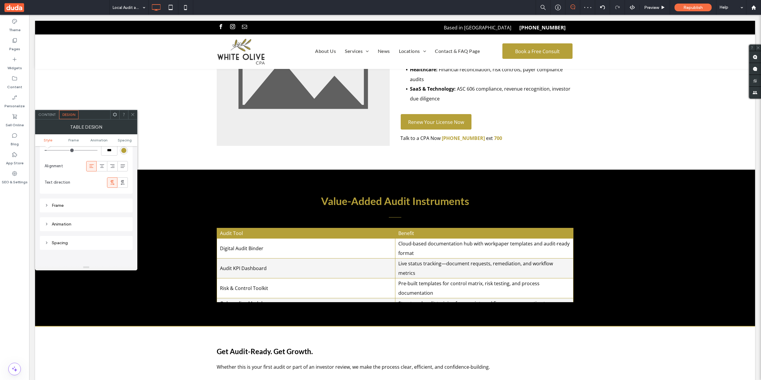
scroll to position [99, 0]
drag, startPoint x: 104, startPoint y: 203, endPoint x: 107, endPoint y: 206, distance: 4.3
click at [104, 203] on div "Frame" at bounding box center [86, 202] width 83 height 5
click at [135, 112] on span at bounding box center [133, 114] width 4 height 9
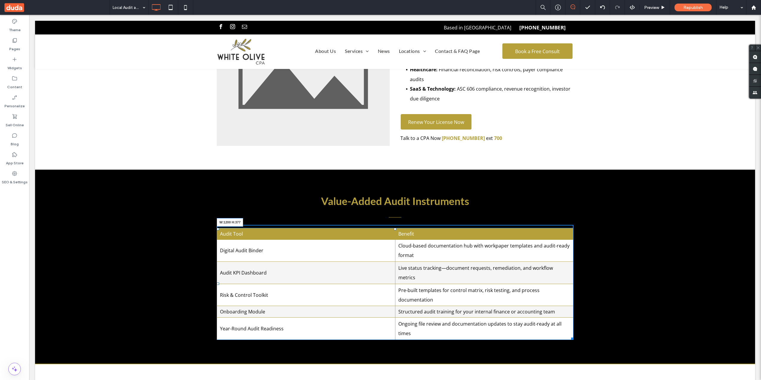
drag, startPoint x: 571, startPoint y: 282, endPoint x: 708, endPoint y: 320, distance: 142.5
click at [708, 320] on div "Value-Added Audit Instruments Click To Paste Click To Paste Audit Tool Benefit …" at bounding box center [395, 267] width 720 height 194
drag, startPoint x: 570, startPoint y: 318, endPoint x: 534, endPoint y: 326, distance: 36.8
click at [569, 336] on div at bounding box center [571, 338] width 4 height 4
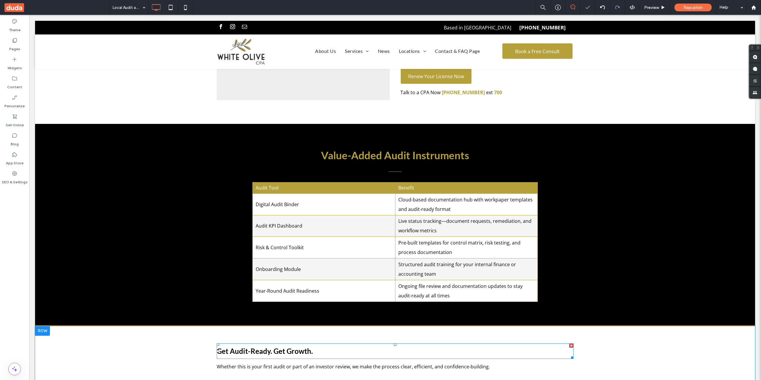
scroll to position [1140, 0]
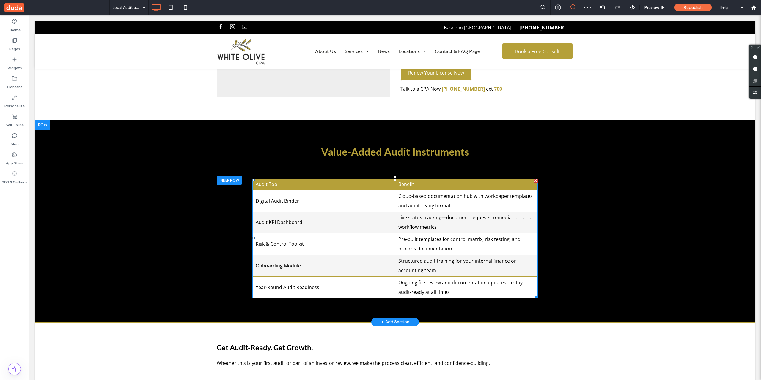
click at [426, 255] on td "Structured audit training for your internal finance or accounting team" at bounding box center [466, 266] width 143 height 22
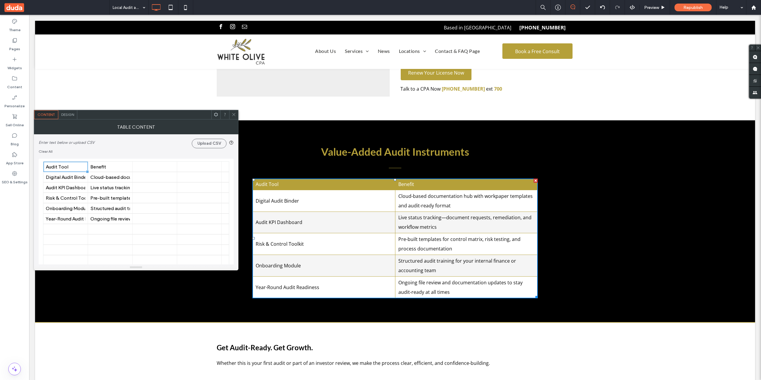
click at [63, 117] on div "Design" at bounding box center [67, 114] width 19 height 9
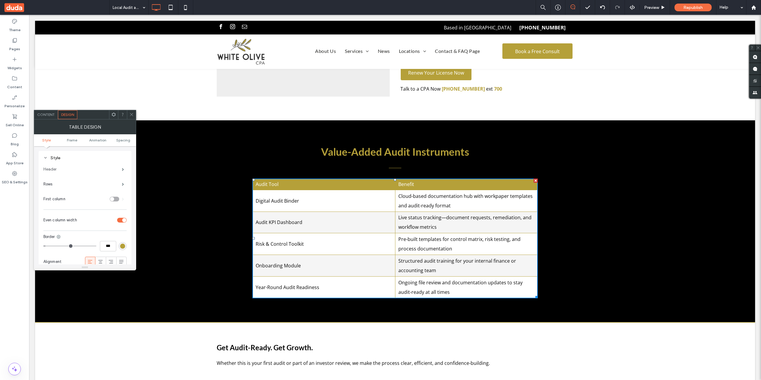
click at [87, 173] on label "Header" at bounding box center [82, 170] width 78 height 12
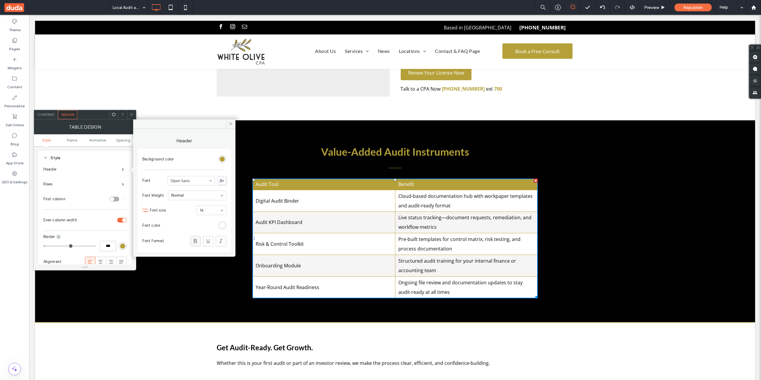
click at [194, 240] on icon at bounding box center [195, 241] width 6 height 6
click at [114, 200] on div "toggle" at bounding box center [115, 199] width 10 height 5
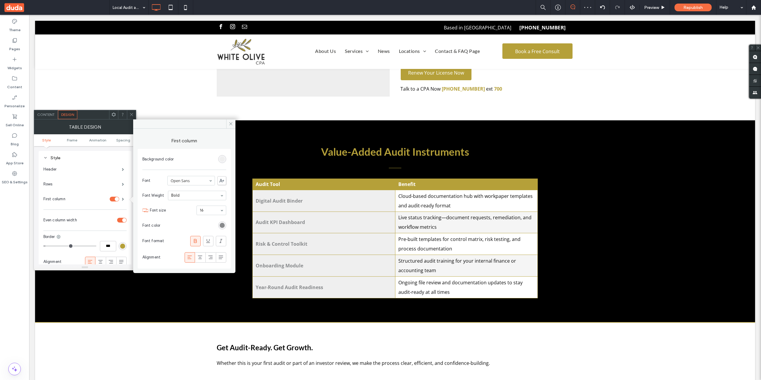
click at [115, 200] on div "toggle" at bounding box center [117, 199] width 4 height 4
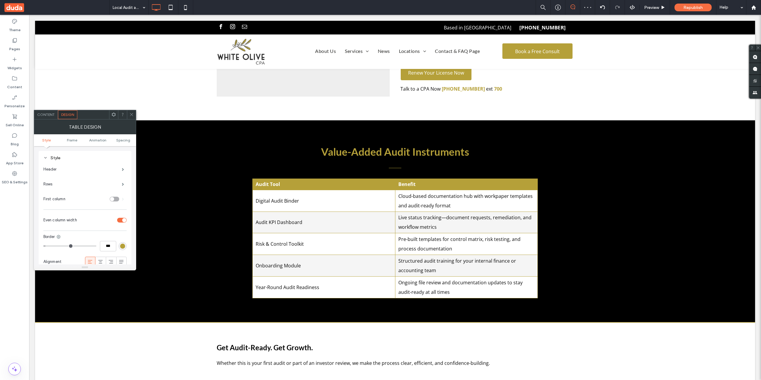
click at [131, 116] on icon at bounding box center [131, 114] width 4 height 4
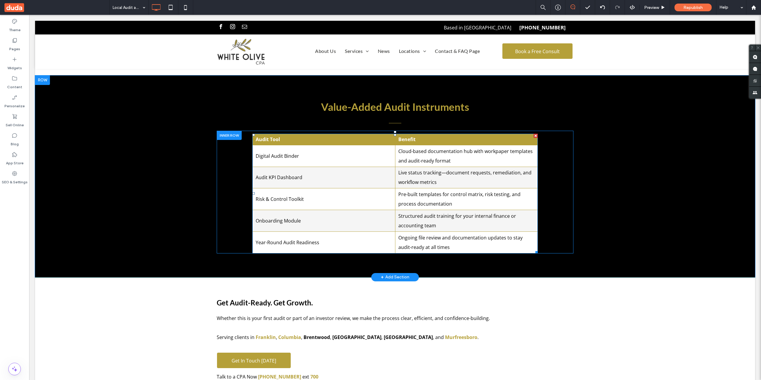
scroll to position [1189, 0]
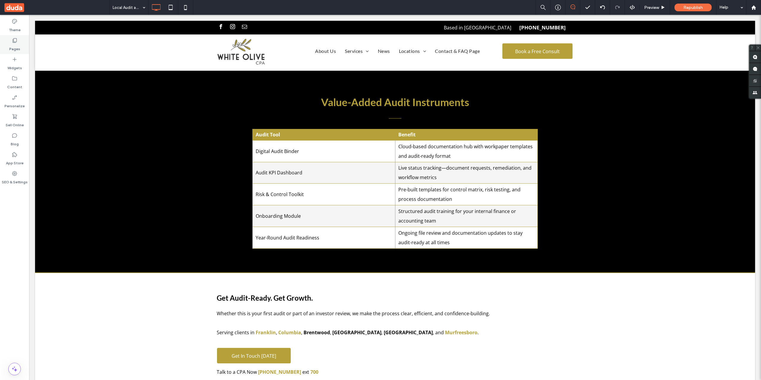
click at [18, 40] on div "Pages" at bounding box center [14, 44] width 29 height 19
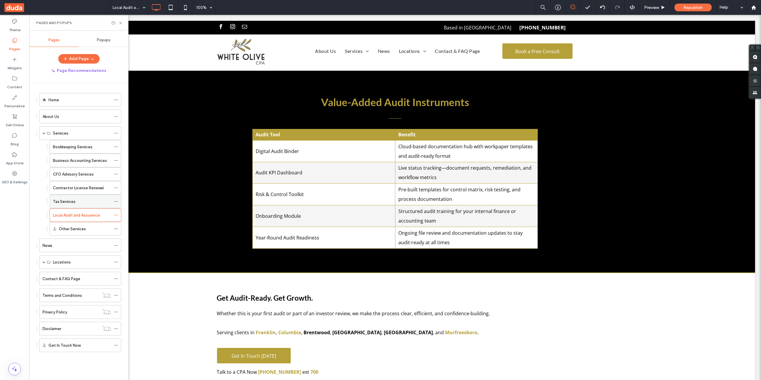
click at [87, 204] on div "Tax Services" at bounding box center [82, 202] width 58 height 6
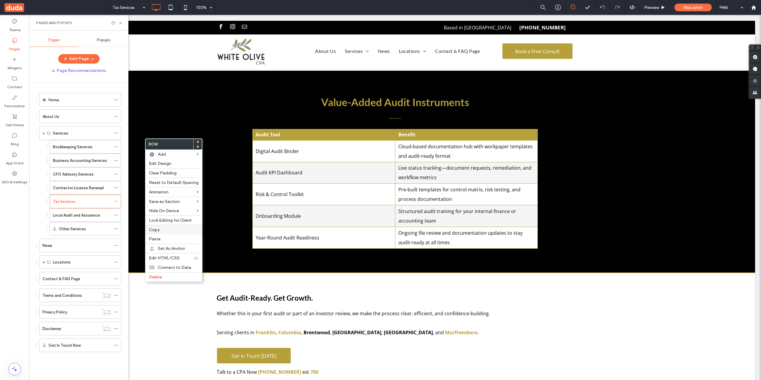
click at [171, 230] on label "Copy" at bounding box center [174, 229] width 50 height 5
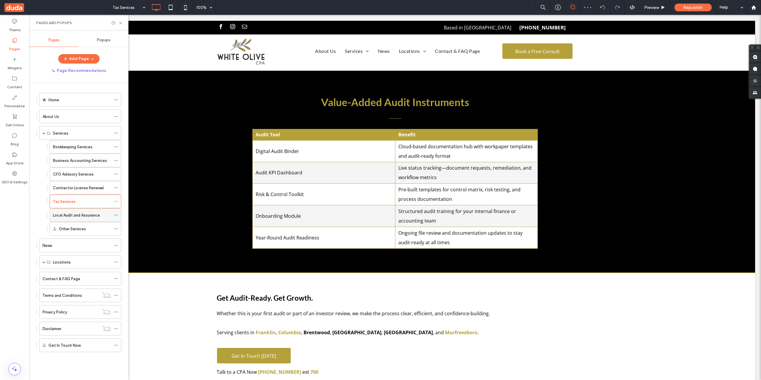
click at [78, 219] on div "Local Audit and Assurance" at bounding box center [82, 215] width 58 height 13
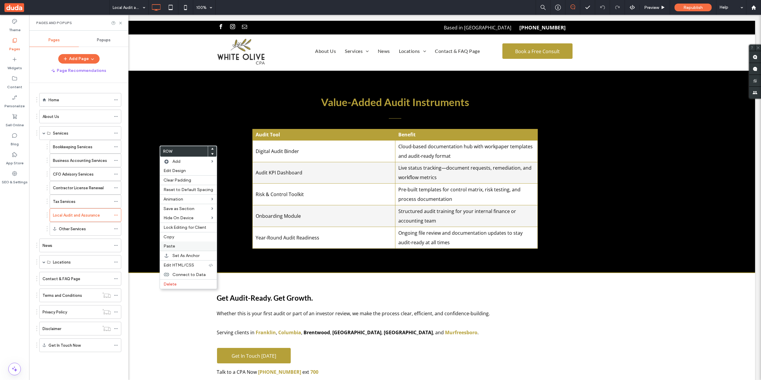
click at [186, 247] on label "Paste" at bounding box center [189, 246] width 50 height 5
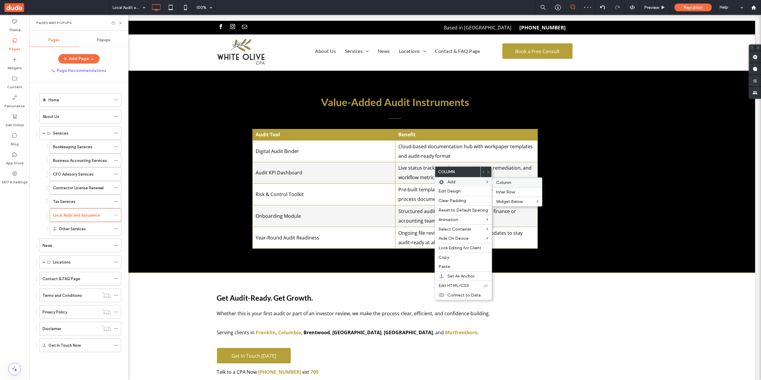
click at [508, 183] on span "Column" at bounding box center [503, 182] width 15 height 5
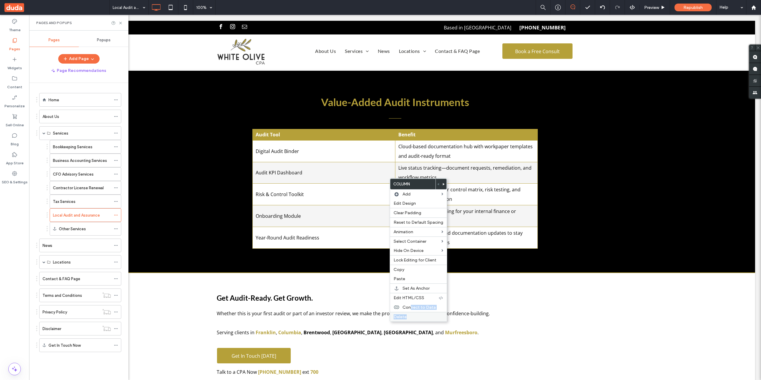
click at [412, 315] on div "Column Add Edit Design Clear Padding Reset to Default Spacing Animation Select …" at bounding box center [418, 250] width 57 height 144
click at [412, 315] on label "Delete" at bounding box center [419, 317] width 50 height 5
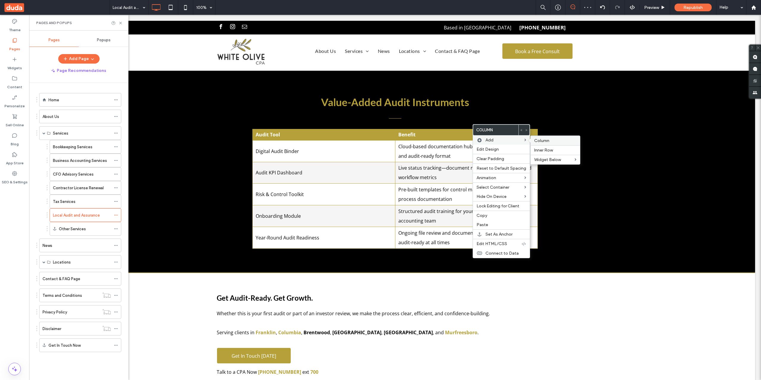
click at [538, 141] on span "Column" at bounding box center [541, 140] width 15 height 5
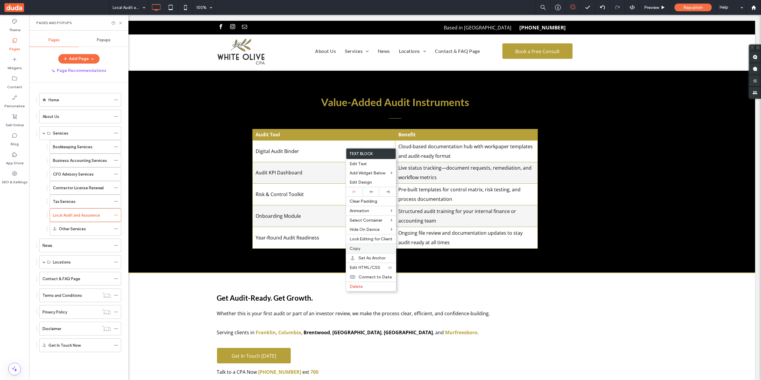
click at [364, 247] on label "Copy" at bounding box center [371, 248] width 43 height 5
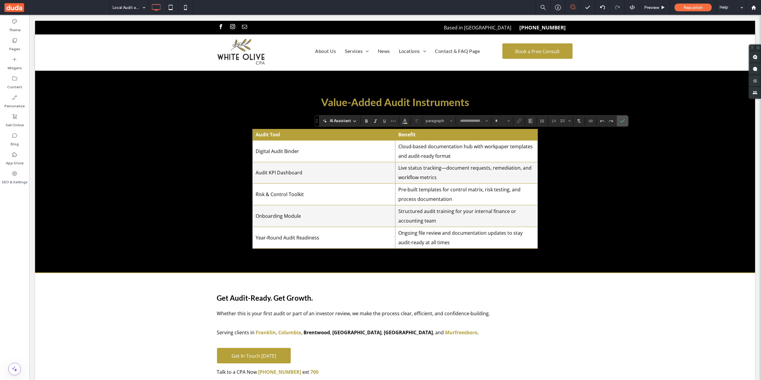
type input "****"
type input "**"
type input "*********"
type input "**"
type input "****"
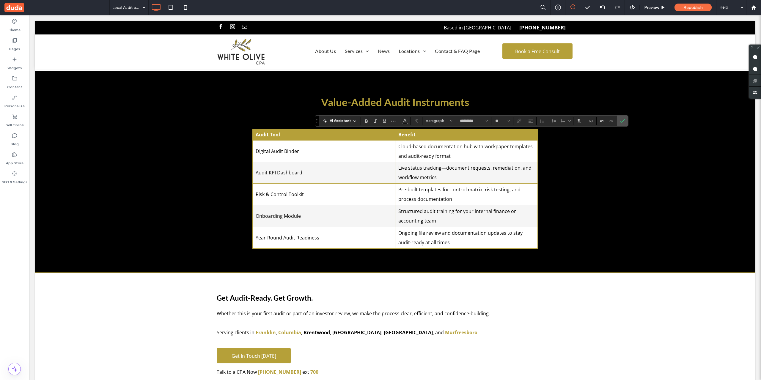
type input "**"
click at [626, 117] on label "Confirm" at bounding box center [622, 121] width 9 height 11
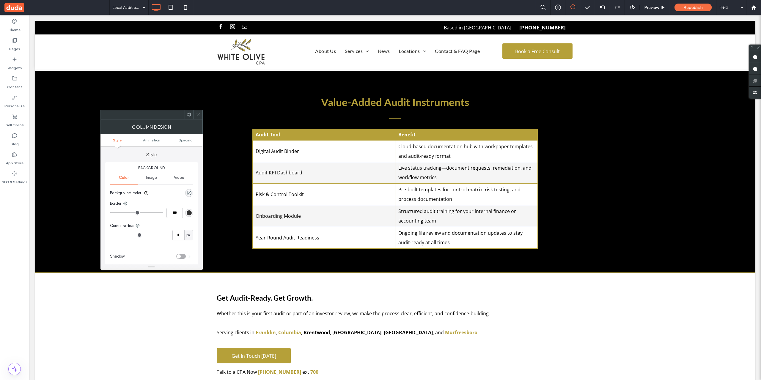
click at [200, 111] on span at bounding box center [198, 114] width 4 height 9
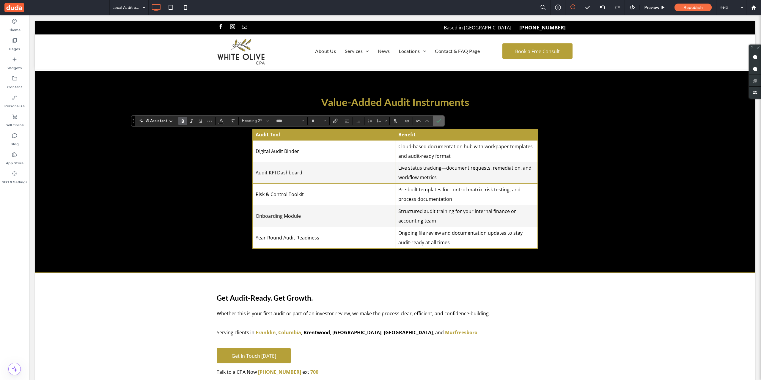
click at [439, 119] on icon "Confirm" at bounding box center [438, 121] width 5 height 5
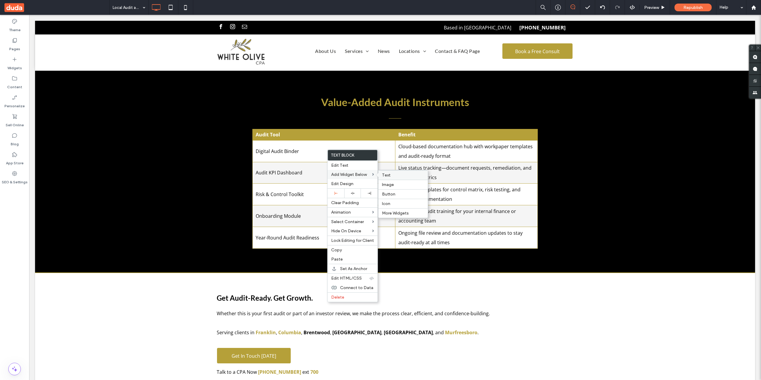
click at [382, 173] on span "Text" at bounding box center [386, 175] width 9 height 5
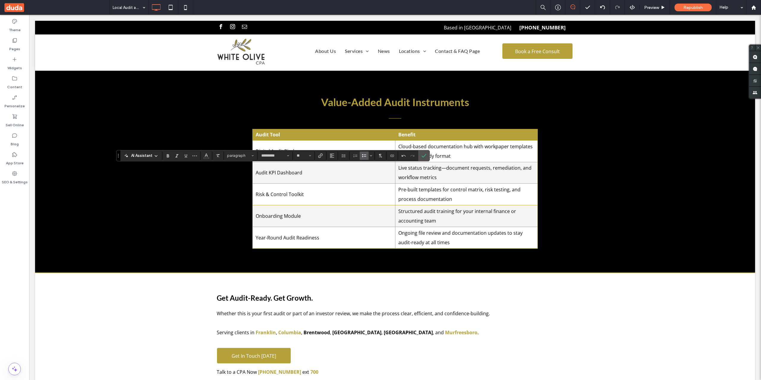
click at [366, 157] on use "Bulleted List" at bounding box center [364, 155] width 4 height 3
click at [205, 158] on span "Color" at bounding box center [206, 155] width 5 height 8
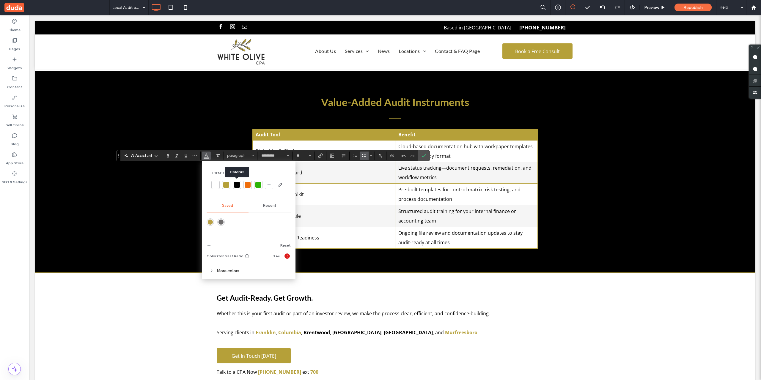
click at [236, 186] on div at bounding box center [237, 185] width 6 height 6
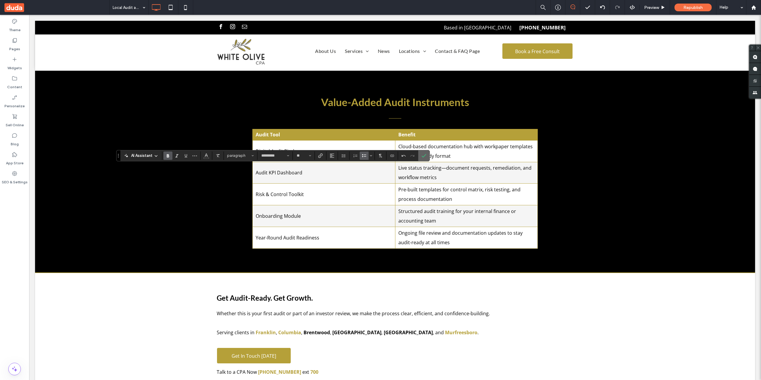
click at [421, 159] on label "Confirm" at bounding box center [424, 155] width 9 height 11
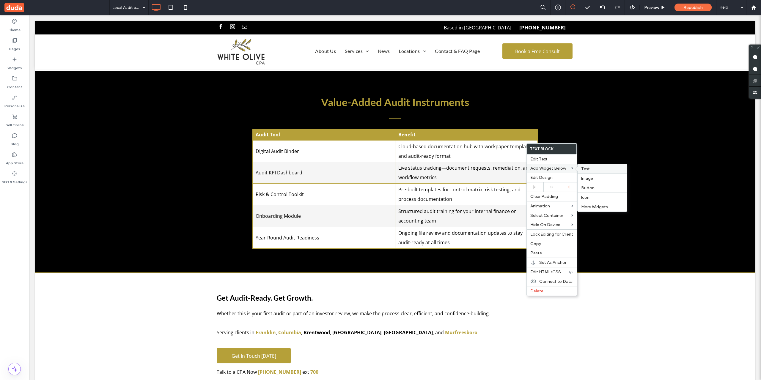
click at [600, 167] on label "Text" at bounding box center [602, 169] width 42 height 5
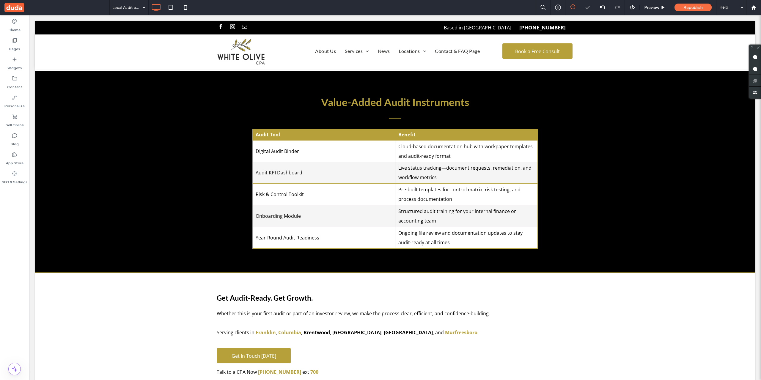
type input "*********"
type input "**"
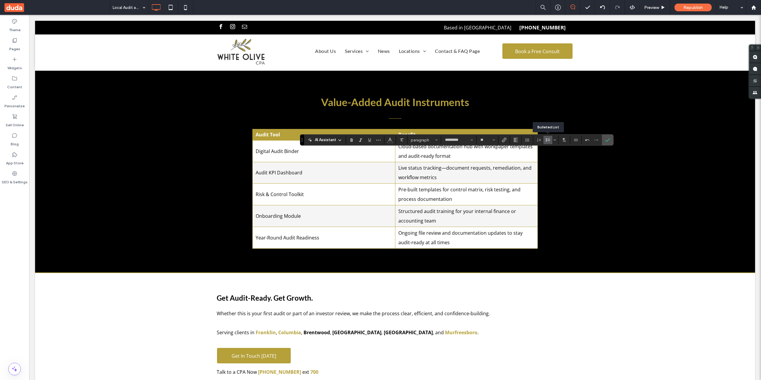
click at [548, 139] on icon "Bulleted List" at bounding box center [548, 140] width 5 height 5
click at [390, 141] on icon "Color" at bounding box center [390, 139] width 5 height 5
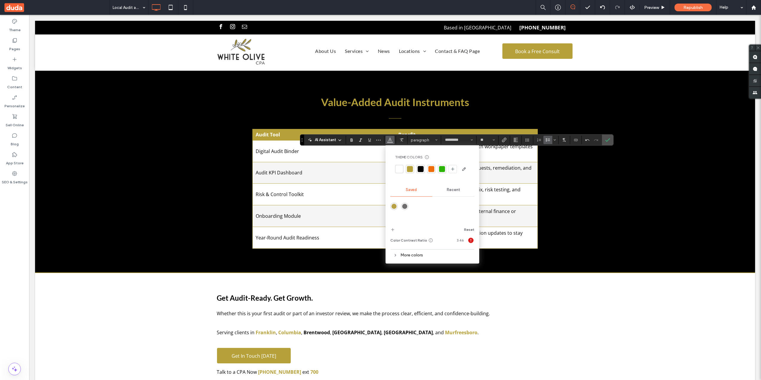
click at [420, 166] on div at bounding box center [421, 169] width 8 height 8
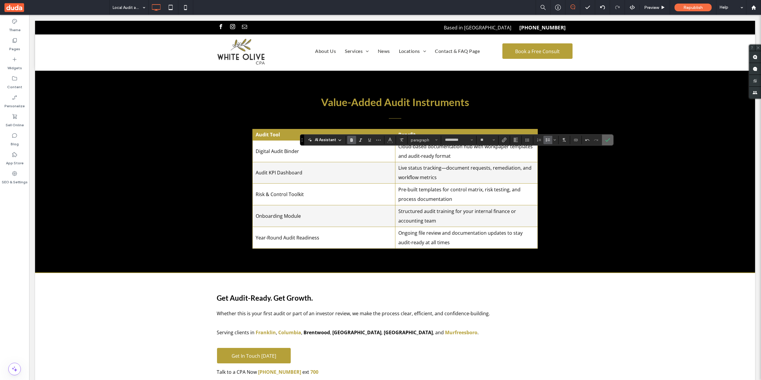
click at [608, 139] on icon "Confirm" at bounding box center [607, 140] width 5 height 5
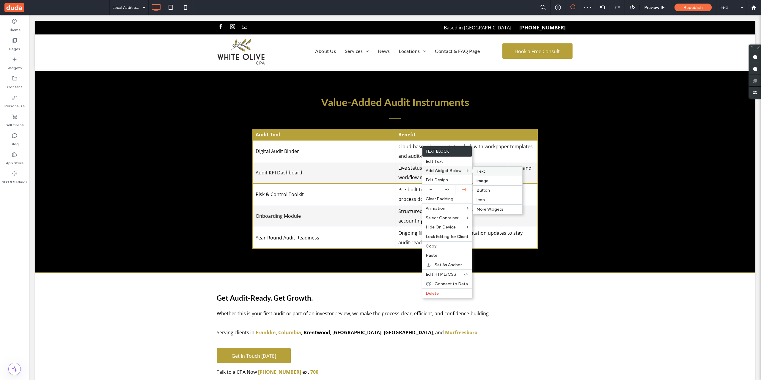
click at [478, 171] on span "Text" at bounding box center [481, 171] width 9 height 5
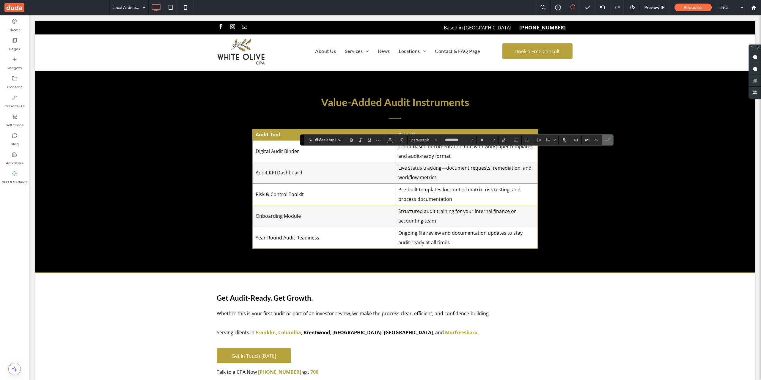
click at [607, 139] on icon "Confirm" at bounding box center [607, 140] width 5 height 5
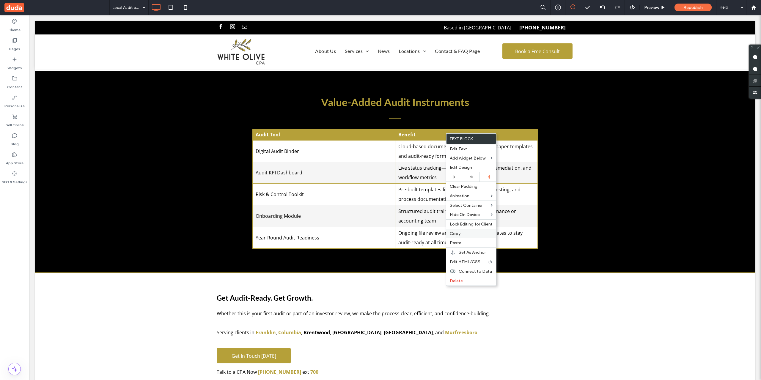
click at [468, 237] on div "Copy" at bounding box center [471, 234] width 50 height 10
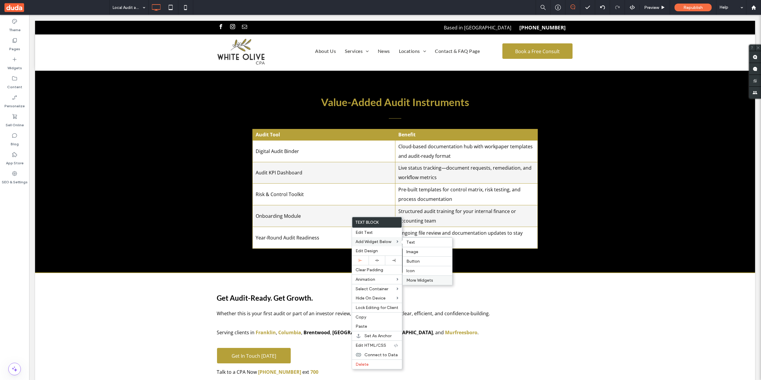
click at [431, 279] on span "More Widgets" at bounding box center [419, 280] width 27 height 5
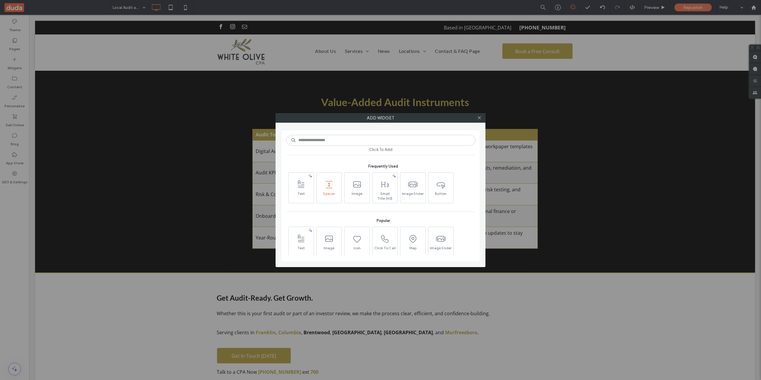
click at [319, 197] on span "Spacer" at bounding box center [329, 195] width 25 height 8
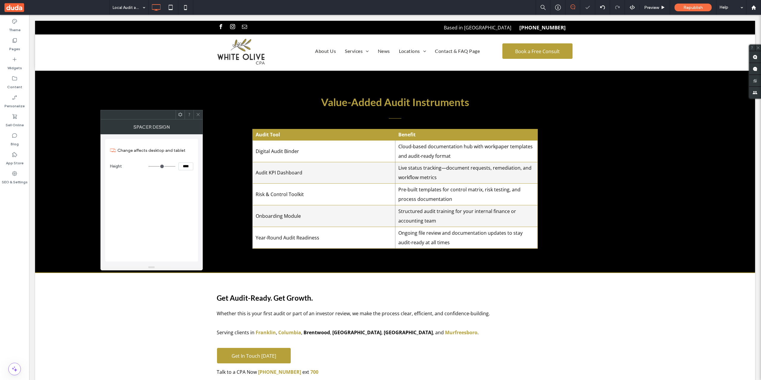
click at [200, 114] on div at bounding box center [198, 114] width 9 height 9
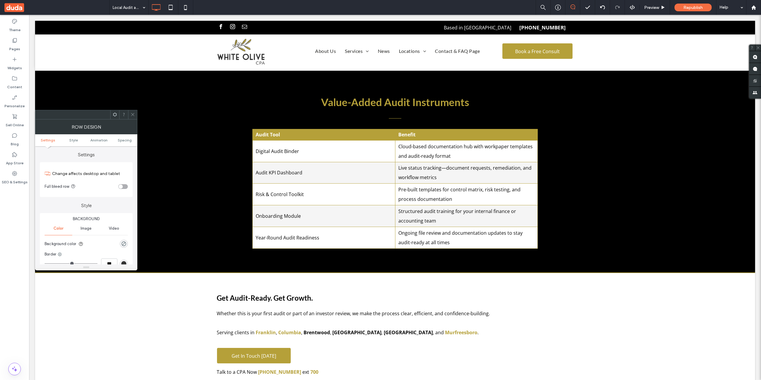
click at [132, 114] on icon at bounding box center [133, 114] width 4 height 4
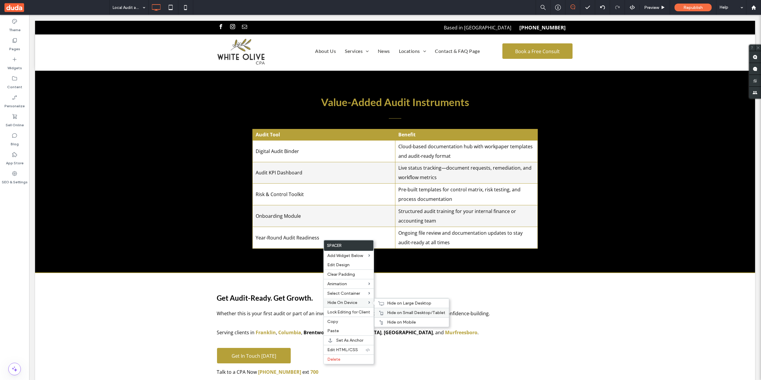
click at [397, 313] on span "Hide on Small Desktop/Tablet" at bounding box center [416, 312] width 58 height 5
click at [422, 306] on div "Hide on Large Desktop" at bounding box center [412, 304] width 74 height 10
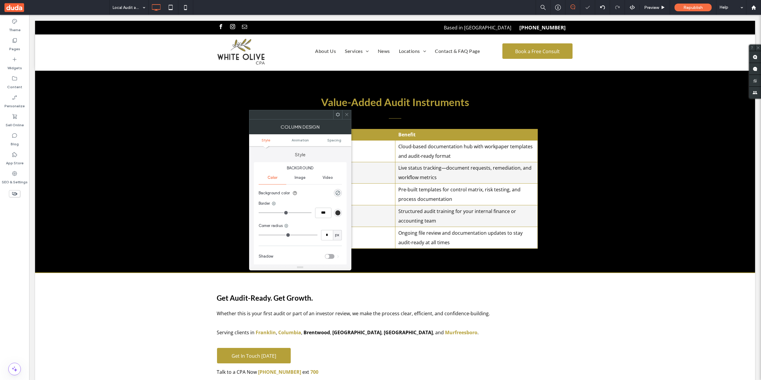
click at [347, 111] on span at bounding box center [347, 114] width 4 height 9
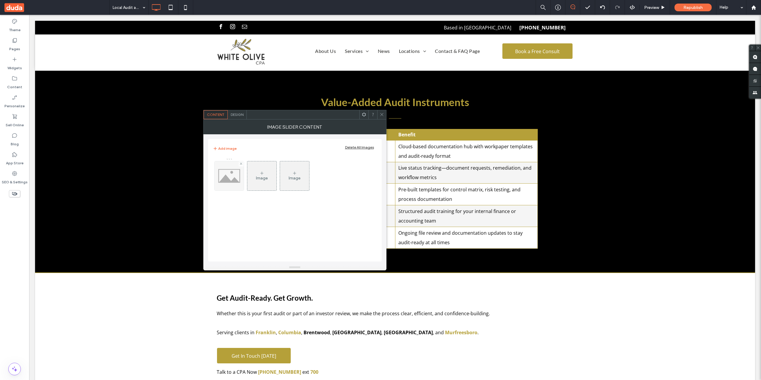
click at [239, 183] on img at bounding box center [229, 175] width 29 height 29
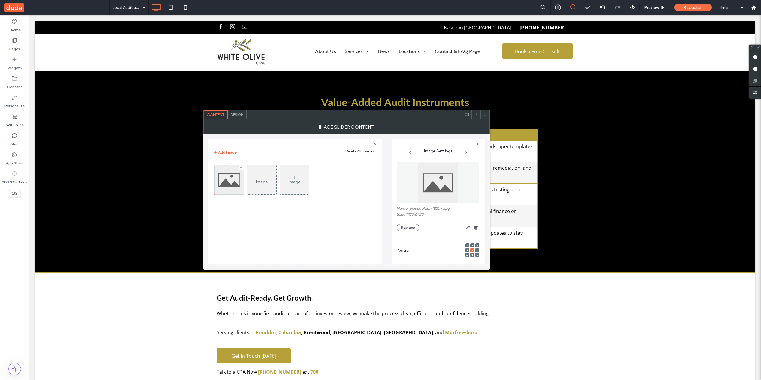
click at [412, 220] on div "Name: placeholder-1920w.jpg Size: 1920x1920 Replace" at bounding box center [438, 218] width 83 height 25
drag, startPoint x: 412, startPoint y: 224, endPoint x: 415, endPoint y: 228, distance: 5.0
click at [412, 225] on button "Replace" at bounding box center [408, 227] width 23 height 7
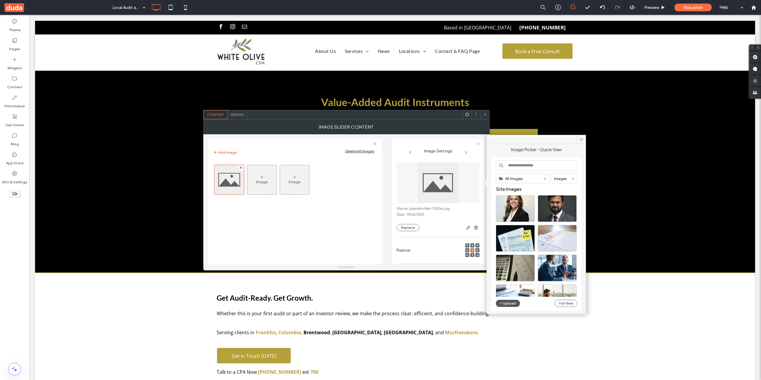
click at [506, 306] on button "Upload" at bounding box center [508, 303] width 24 height 7
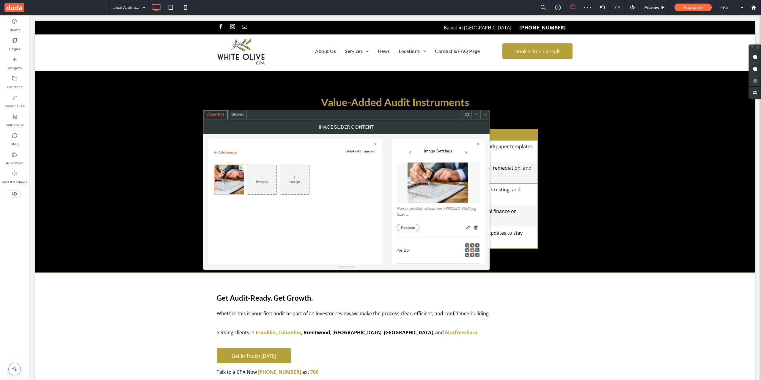
click at [485, 112] on span at bounding box center [485, 114] width 4 height 9
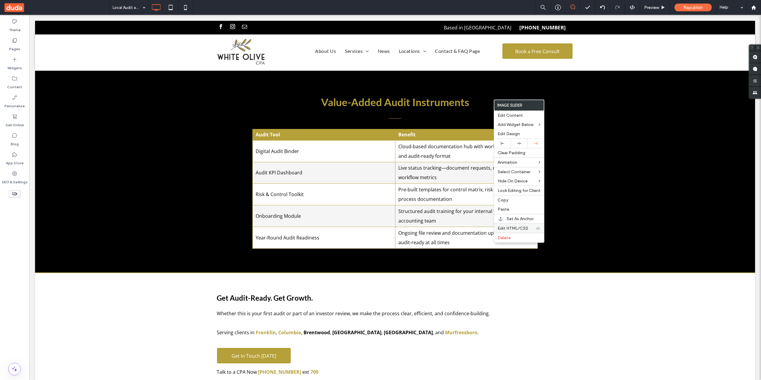
click at [521, 226] on span "Edit HTML/CSS" at bounding box center [513, 228] width 31 height 5
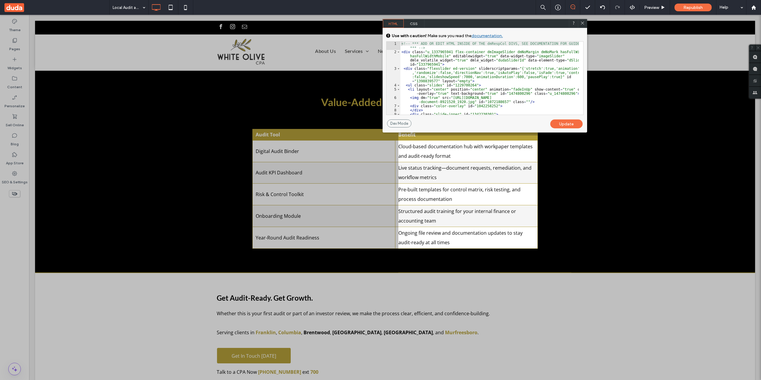
click at [420, 23] on span "CSS" at bounding box center [414, 23] width 21 height 9
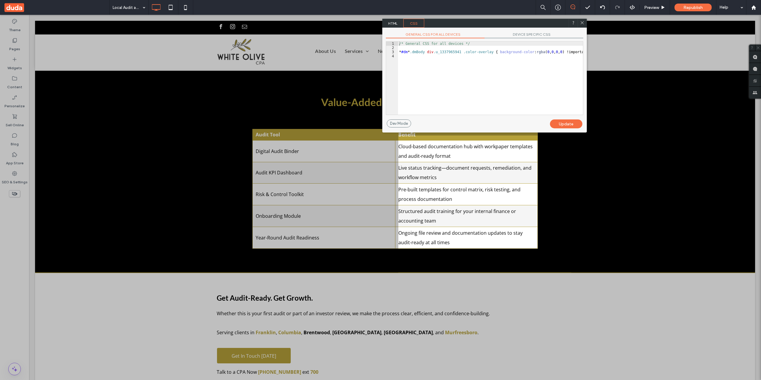
click at [518, 33] on span "DEVICE SPECIFIC CSS" at bounding box center [534, 35] width 99 height 6
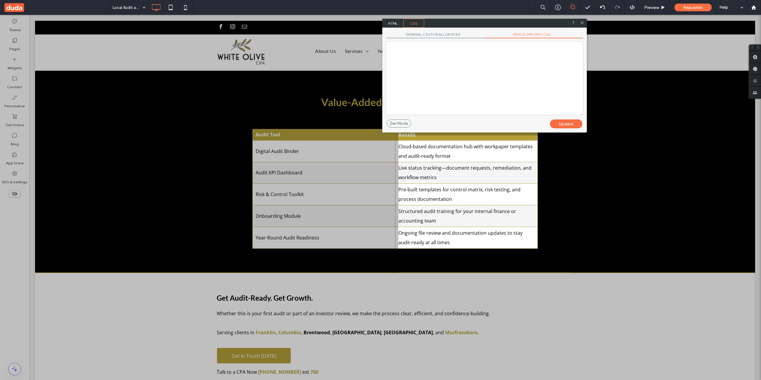
click at [486, 64] on div at bounding box center [484, 78] width 197 height 73
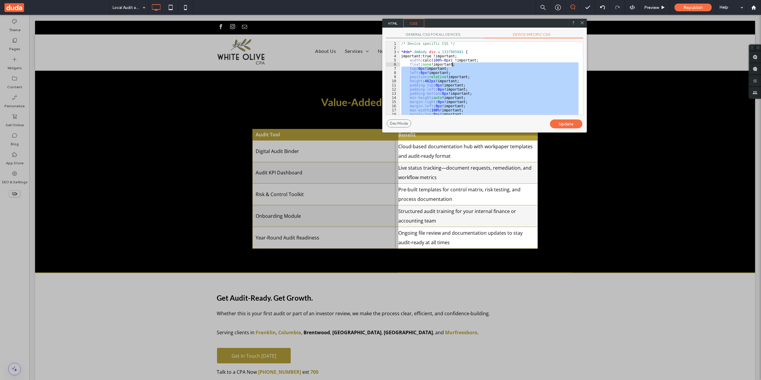
click at [456, 65] on div "/* Device specific CSS */ * #dm * .dmBody div .u_1337965941 { important:true !i…" at bounding box center [489, 78] width 178 height 73
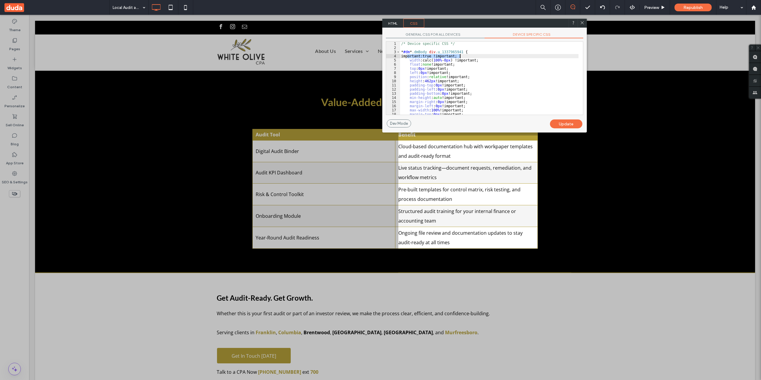
drag, startPoint x: 407, startPoint y: 56, endPoint x: 496, endPoint y: 56, distance: 89.2
click at [496, 56] on div "/* Device specific CSS */ * #dm * .dmBody div .u_1337965941 { important:true !i…" at bounding box center [489, 82] width 178 height 81
drag, startPoint x: 423, startPoint y: 64, endPoint x: 432, endPoint y: 64, distance: 8.3
click at [432, 64] on div "width :calc( 100 % - 0 px ) !important; float : none !important; top : 0 px !im…" at bounding box center [489, 80] width 178 height 81
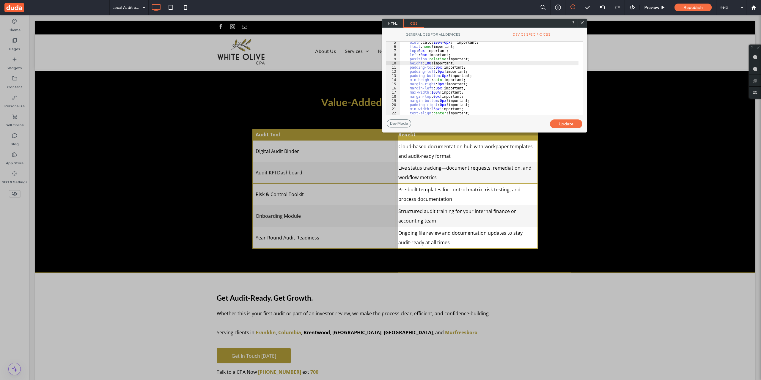
type textarea "**"
click at [566, 123] on div "Update" at bounding box center [566, 124] width 32 height 9
click at [584, 23] on icon at bounding box center [582, 23] width 4 height 4
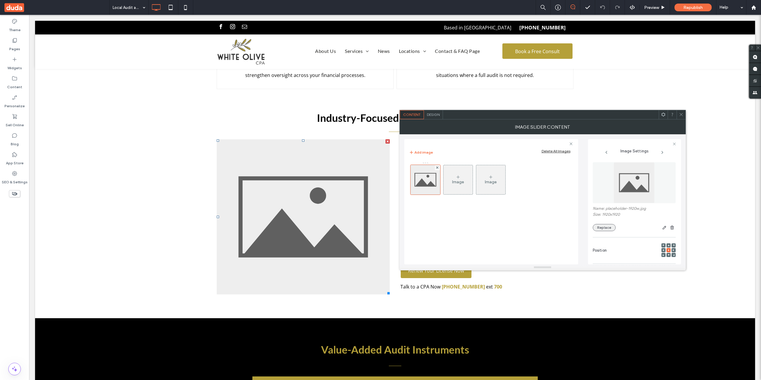
click at [602, 227] on button "Replace" at bounding box center [604, 227] width 23 height 7
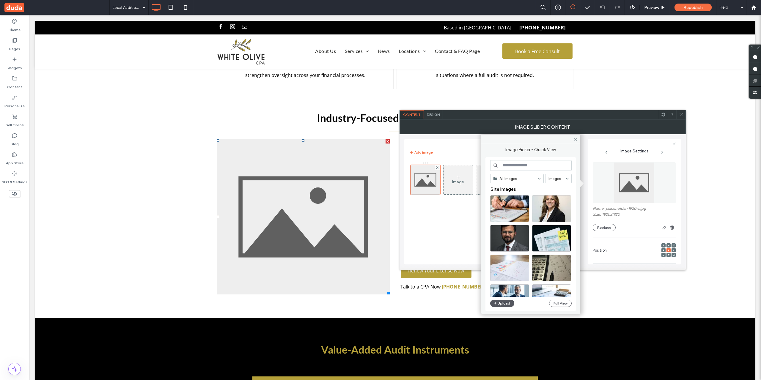
click at [506, 301] on button "Upload" at bounding box center [502, 303] width 24 height 7
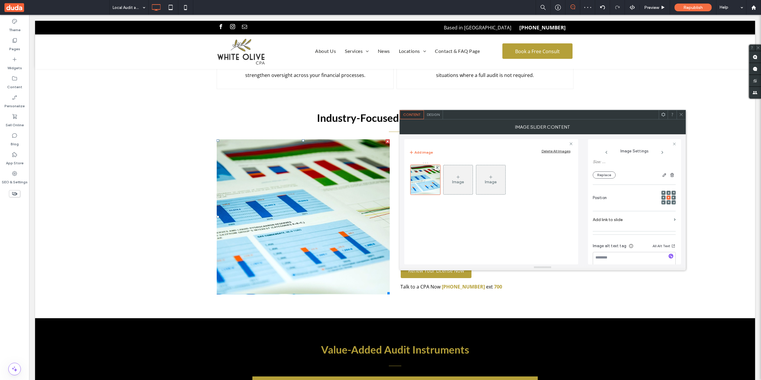
scroll to position [65, 0]
click at [669, 244] on icon "button" at bounding box center [671, 244] width 4 height 4
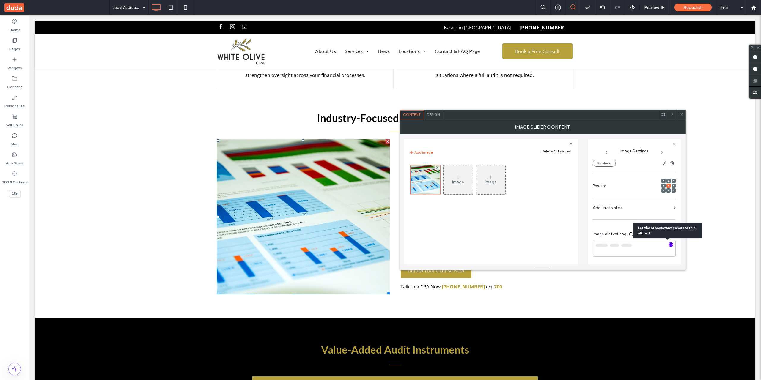
type textarea "**********"
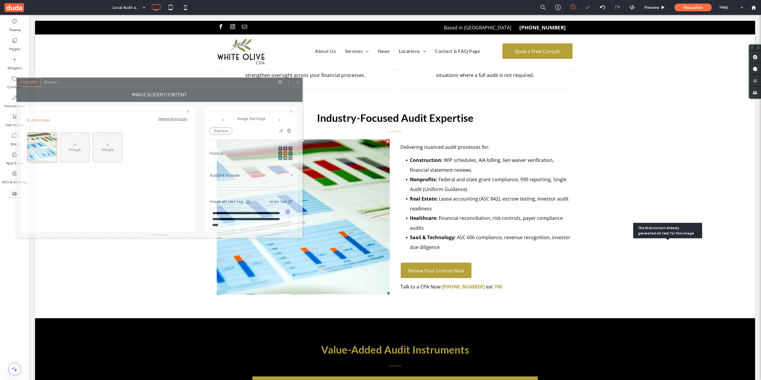
drag, startPoint x: 583, startPoint y: 119, endPoint x: 155, endPoint y: 67, distance: 431.5
click at [155, 78] on div at bounding box center [168, 82] width 216 height 9
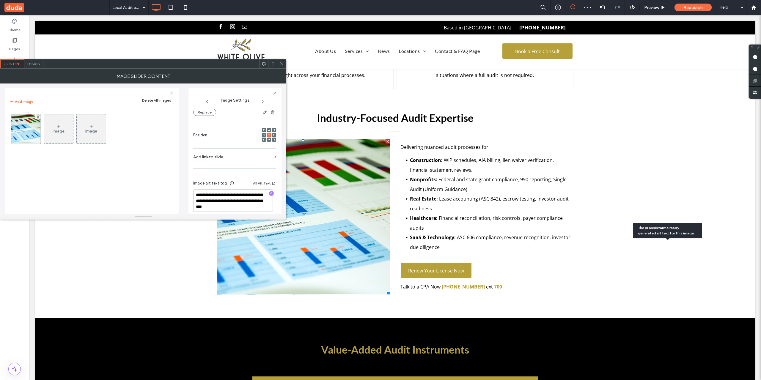
click at [278, 62] on div at bounding box center [281, 63] width 9 height 9
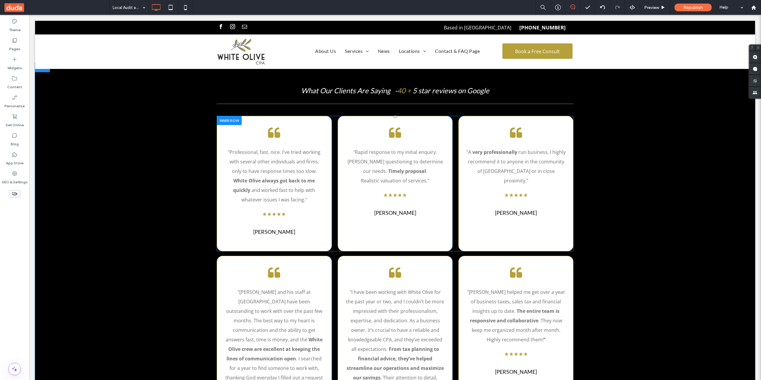
scroll to position [50, 0]
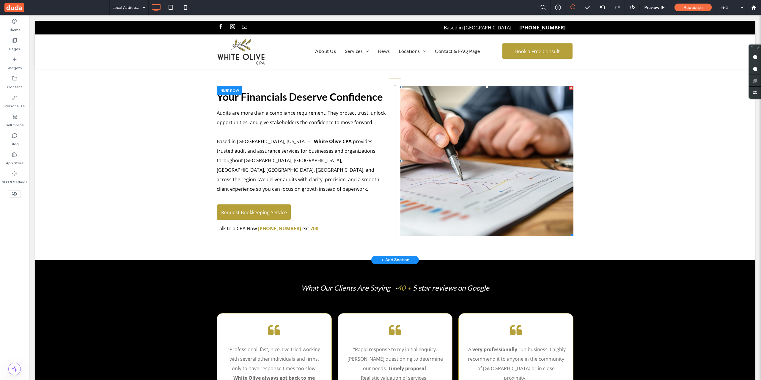
click at [511, 182] on li "Slide title Write your caption here Button" at bounding box center [487, 161] width 173 height 150
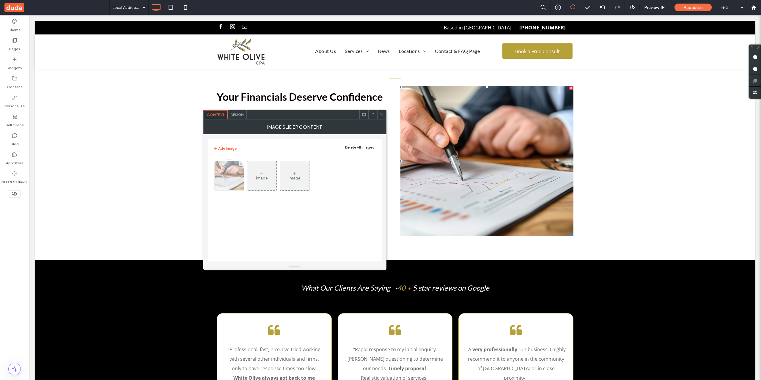
click at [232, 176] on img at bounding box center [229, 175] width 44 height 29
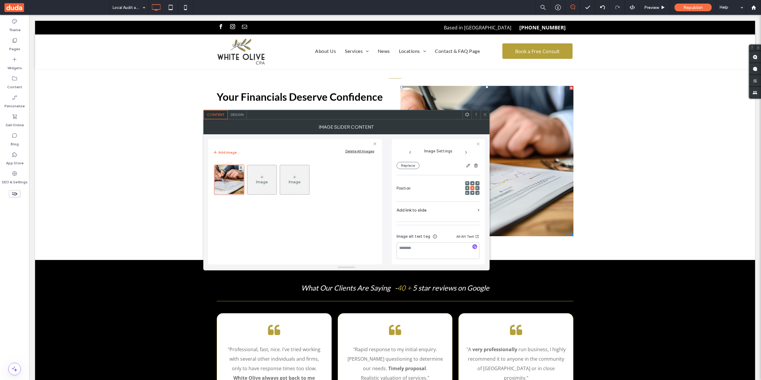
scroll to position [69, 0]
click at [473, 243] on icon "button" at bounding box center [475, 244] width 4 height 4
click at [240, 115] on span "Design" at bounding box center [237, 114] width 13 height 4
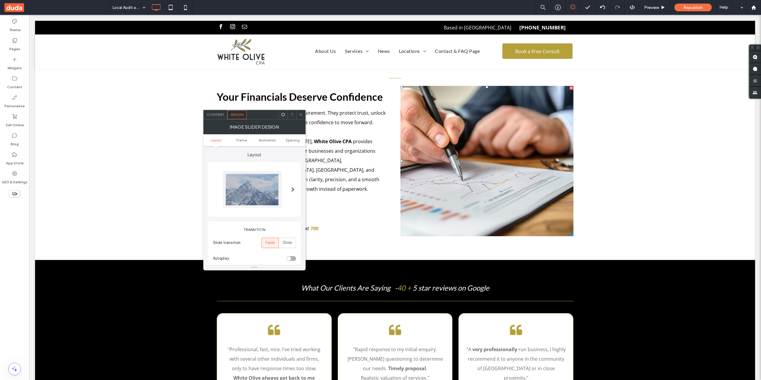
click at [293, 193] on span at bounding box center [292, 189] width 3 height 37
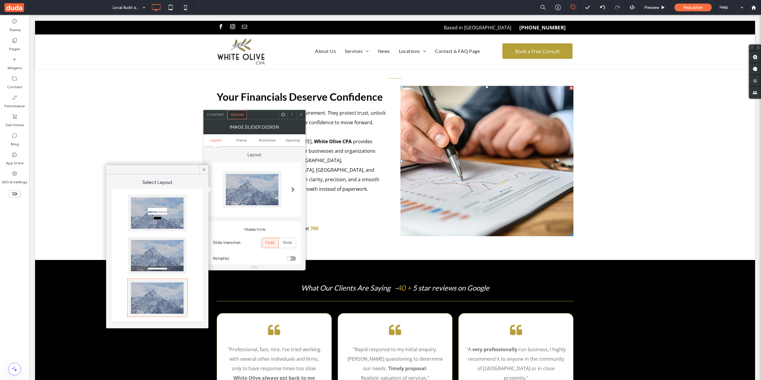
click at [154, 224] on div at bounding box center [157, 213] width 59 height 37
click at [216, 119] on div "Content" at bounding box center [216, 114] width 24 height 9
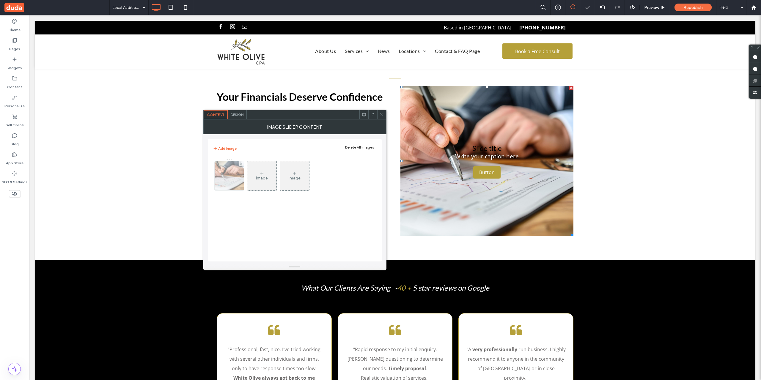
click at [236, 185] on img at bounding box center [229, 175] width 44 height 29
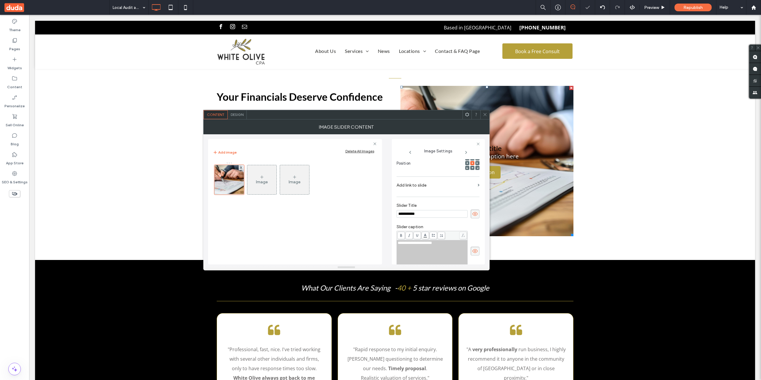
scroll to position [0, 0]
drag, startPoint x: 435, startPoint y: 215, endPoint x: 370, endPoint y: 213, distance: 65.5
click at [371, 213] on div "**********" at bounding box center [346, 199] width 277 height 130
click at [473, 214] on icon at bounding box center [475, 214] width 6 height 7
drag, startPoint x: 444, startPoint y: 251, endPoint x: 368, endPoint y: 242, distance: 77.2
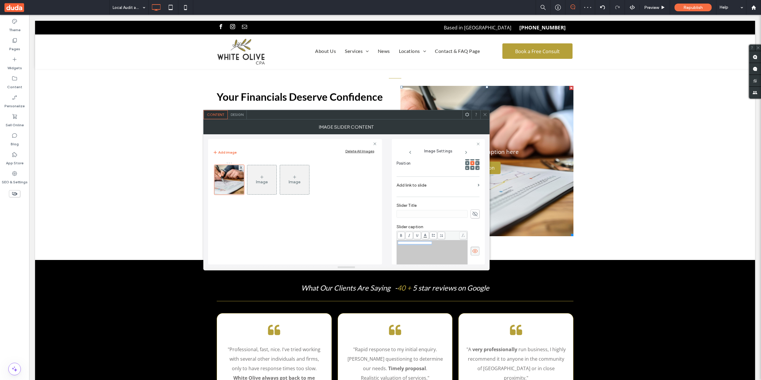
click at [373, 242] on div "**********" at bounding box center [346, 199] width 277 height 130
click at [474, 252] on use at bounding box center [474, 251] width 5 height 4
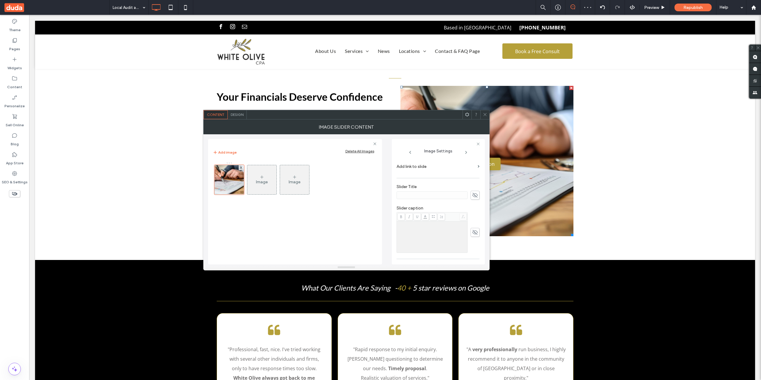
scroll to position [174, 0]
click at [475, 215] on icon at bounding box center [475, 212] width 6 height 7
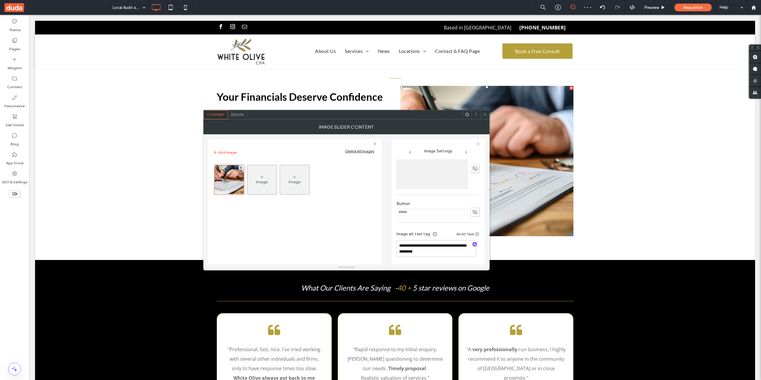
drag, startPoint x: 483, startPoint y: 115, endPoint x: 475, endPoint y: 121, distance: 9.7
click at [483, 115] on icon at bounding box center [485, 114] width 4 height 4
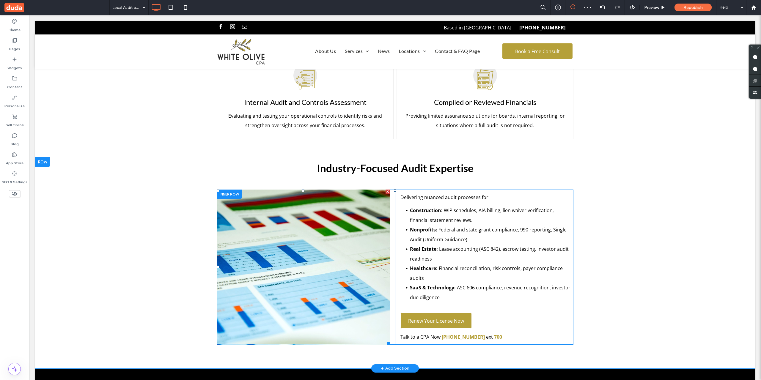
scroll to position [892, 0]
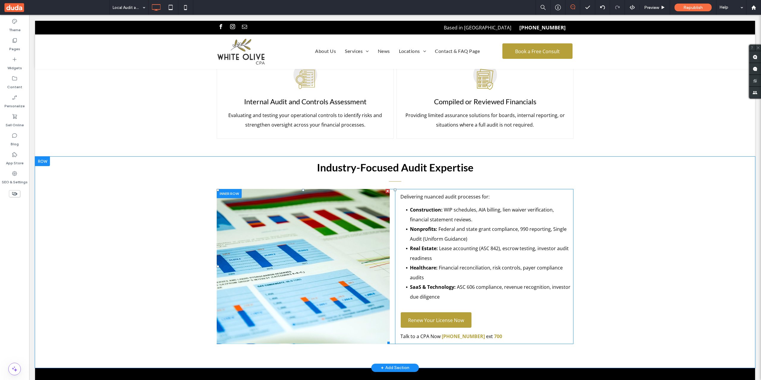
click at [309, 215] on li "Slide title Write your caption here Button" at bounding box center [303, 266] width 173 height 155
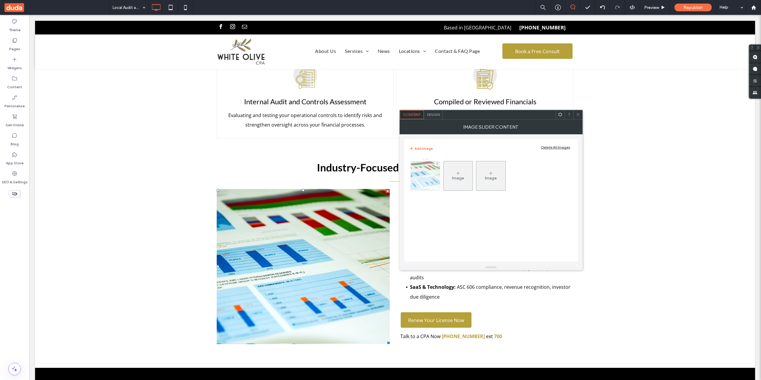
click at [424, 175] on img at bounding box center [425, 175] width 44 height 29
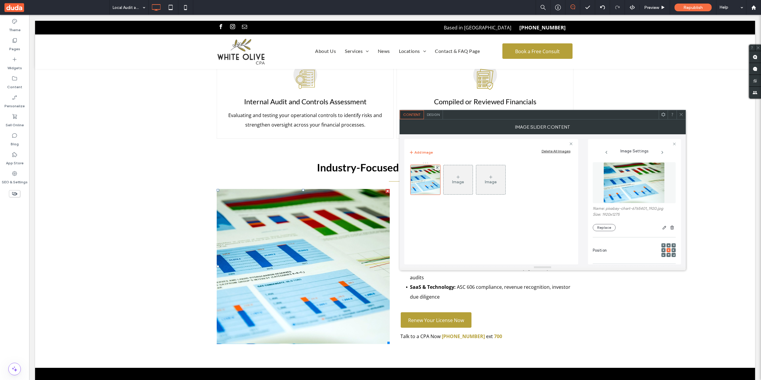
click at [438, 116] on span "Design" at bounding box center [433, 114] width 13 height 4
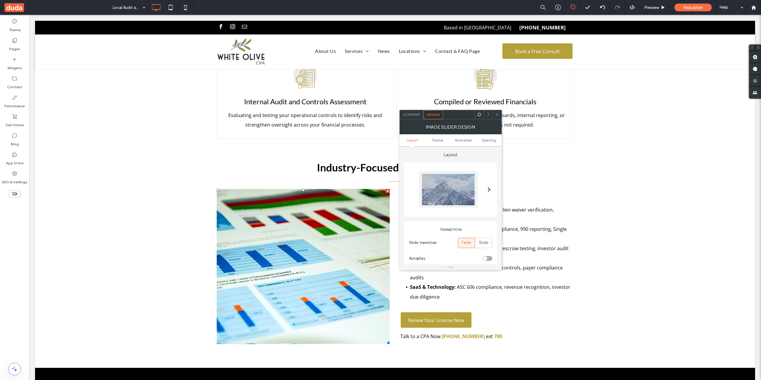
click at [439, 193] on div at bounding box center [448, 189] width 59 height 37
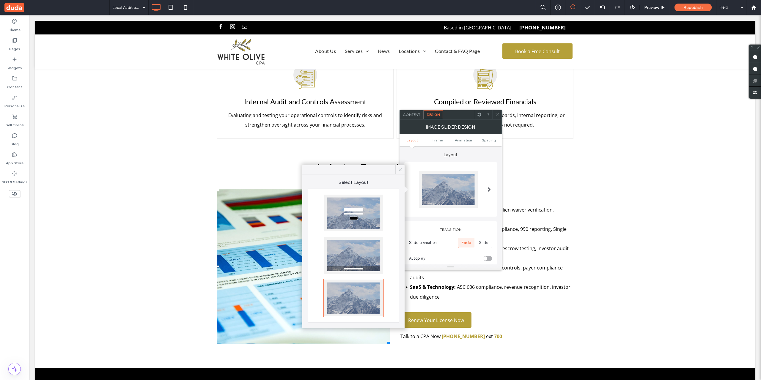
click at [376, 211] on div at bounding box center [353, 213] width 59 height 37
click at [413, 117] on div "Content" at bounding box center [412, 114] width 24 height 9
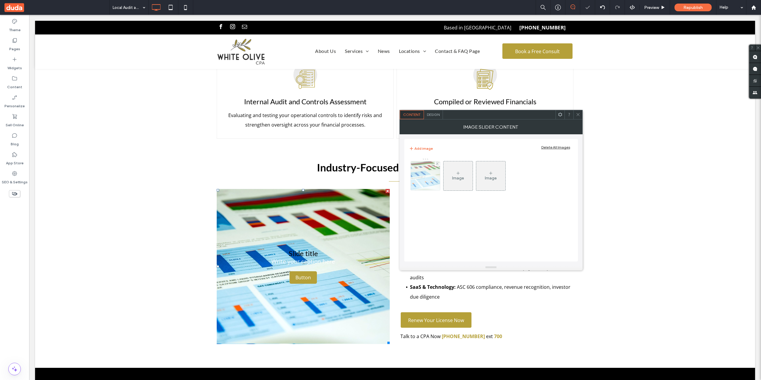
click at [419, 183] on img at bounding box center [425, 175] width 44 height 29
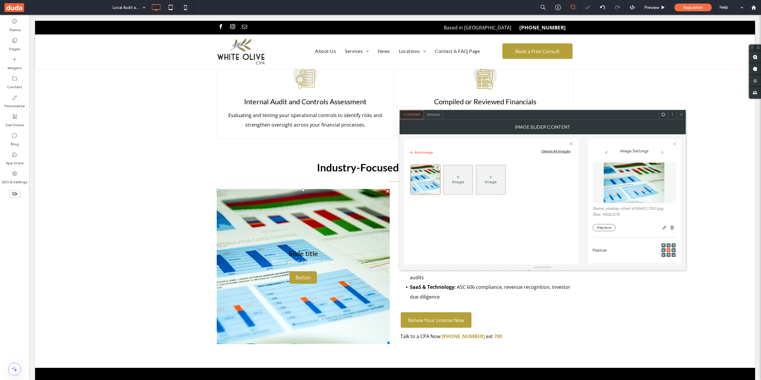
scroll to position [87, 0]
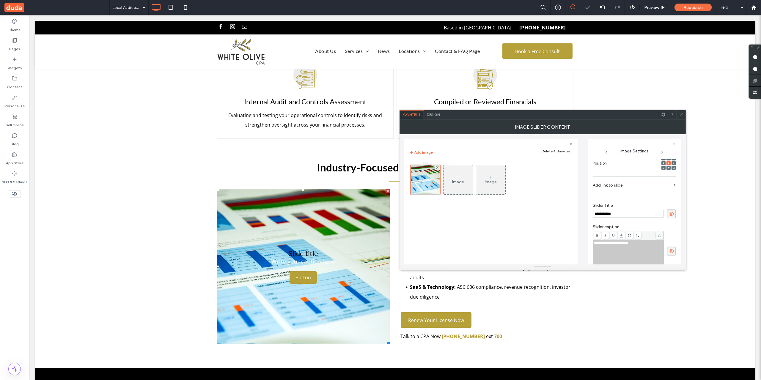
drag, startPoint x: 613, startPoint y: 215, endPoint x: 526, endPoint y: 207, distance: 86.9
click at [530, 207] on div "**********" at bounding box center [542, 199] width 277 height 130
click at [671, 216] on span at bounding box center [671, 214] width 9 height 9
drag, startPoint x: 649, startPoint y: 246, endPoint x: 566, endPoint y: 240, distance: 82.6
click at [563, 240] on div "**********" at bounding box center [542, 199] width 277 height 130
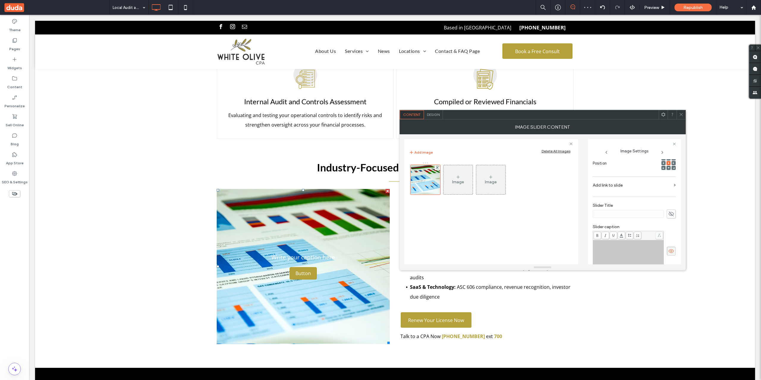
click at [671, 251] on use at bounding box center [671, 251] width 5 height 4
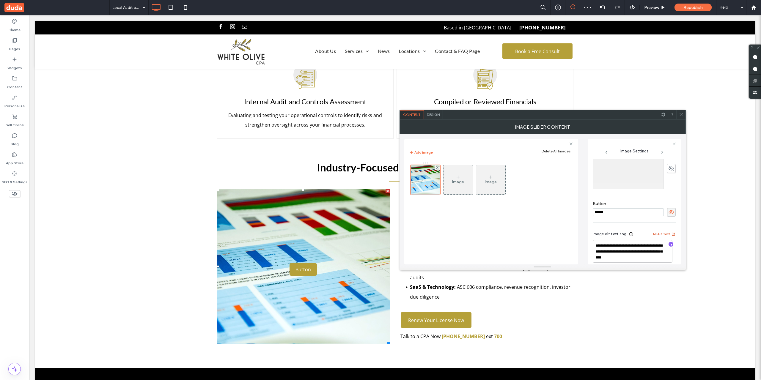
scroll to position [176, 0]
click at [671, 207] on icon at bounding box center [671, 206] width 6 height 7
drag, startPoint x: 16, startPoint y: 47, endPoint x: 15, endPoint y: 58, distance: 11.6
click at [16, 47] on label "Pages" at bounding box center [14, 47] width 11 height 8
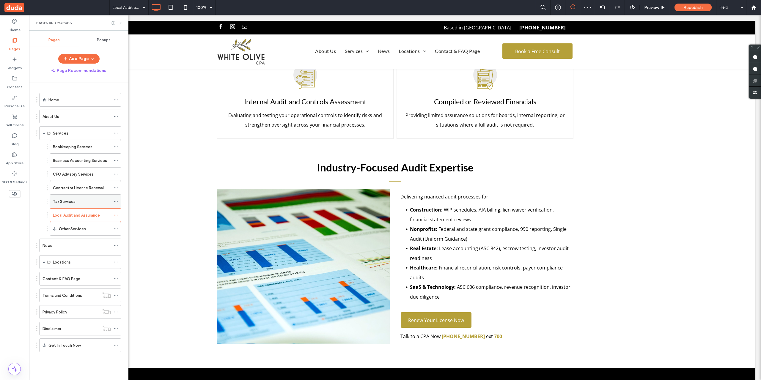
click at [79, 199] on div "Tax Services" at bounding box center [82, 202] width 58 height 6
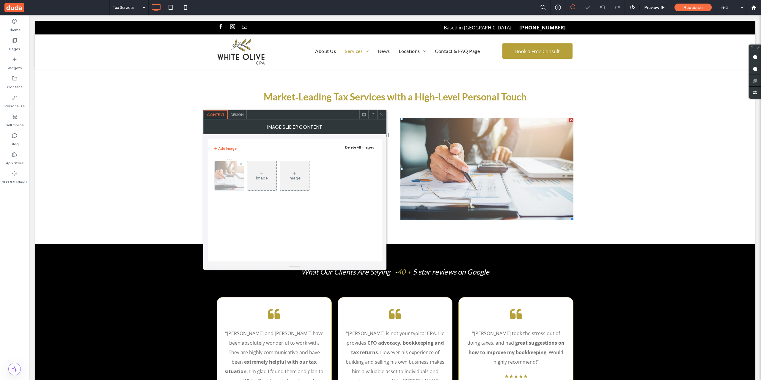
click at [228, 180] on div at bounding box center [229, 175] width 29 height 29
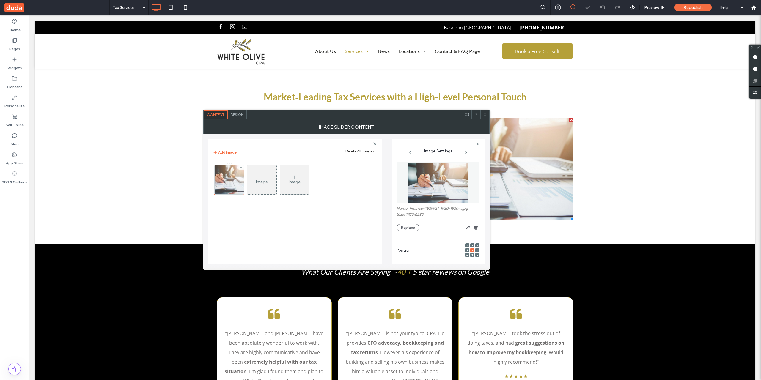
click at [241, 113] on span "Design" at bounding box center [237, 114] width 13 height 4
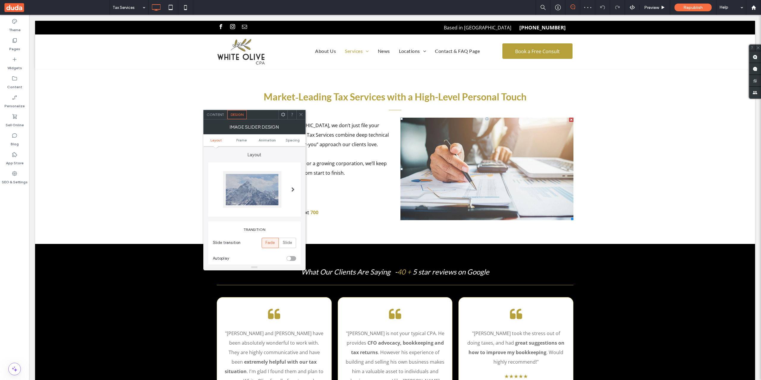
click at [273, 192] on div at bounding box center [252, 189] width 59 height 37
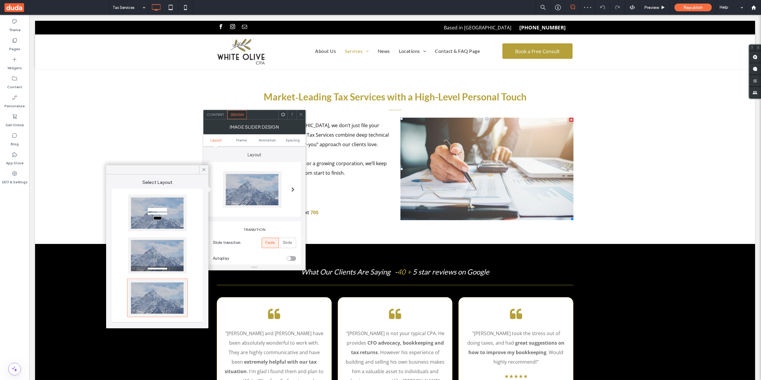
click at [152, 208] on div at bounding box center [157, 213] width 59 height 37
click at [220, 116] on span "Content" at bounding box center [216, 114] width 18 height 4
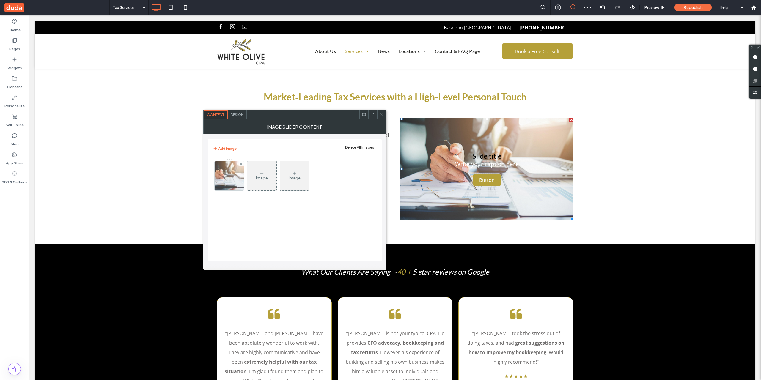
click at [230, 170] on img at bounding box center [229, 175] width 44 height 29
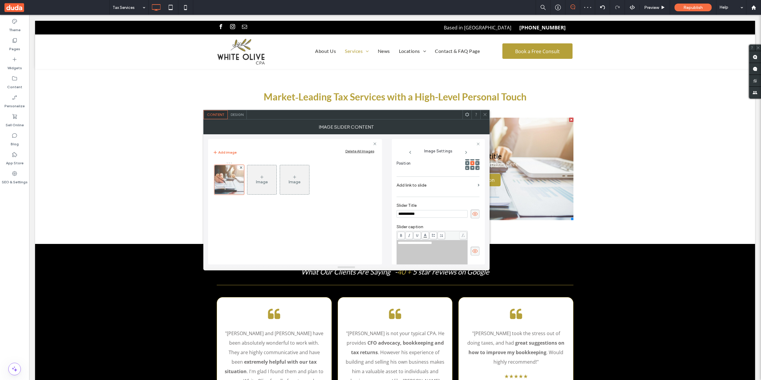
drag, startPoint x: 449, startPoint y: 215, endPoint x: 354, endPoint y: 215, distance: 95.7
click at [357, 215] on div "**********" at bounding box center [346, 199] width 277 height 130
drag, startPoint x: 450, startPoint y: 247, endPoint x: 391, endPoint y: 243, distance: 59.3
click at [392, 243] on div "**********" at bounding box center [438, 201] width 93 height 125
click at [442, 250] on div "**********" at bounding box center [432, 256] width 69 height 30
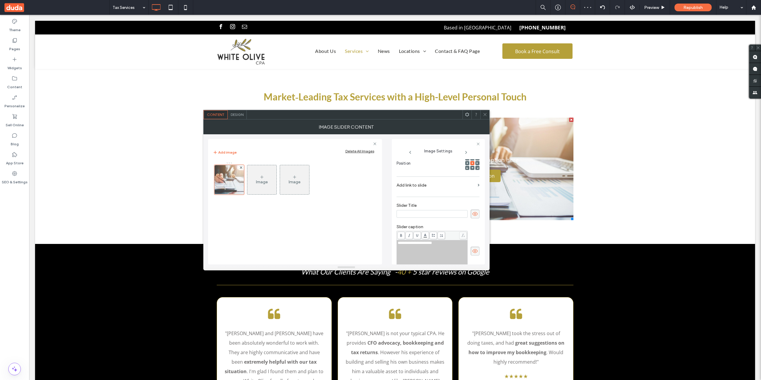
click at [442, 250] on div "**********" at bounding box center [432, 256] width 69 height 30
click at [467, 249] on div at bounding box center [438, 251] width 83 height 41
click at [472, 251] on use at bounding box center [474, 251] width 5 height 4
click at [472, 214] on icon at bounding box center [475, 214] width 6 height 7
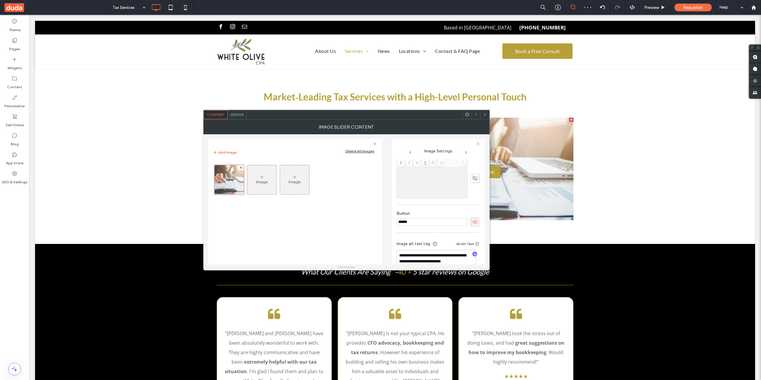
scroll to position [170, 0]
click at [476, 208] on span at bounding box center [475, 212] width 9 height 9
click at [472, 212] on icon at bounding box center [475, 212] width 6 height 7
drag, startPoint x: 468, startPoint y: 215, endPoint x: 478, endPoint y: 201, distance: 17.7
click at [471, 215] on span at bounding box center [475, 212] width 9 height 9
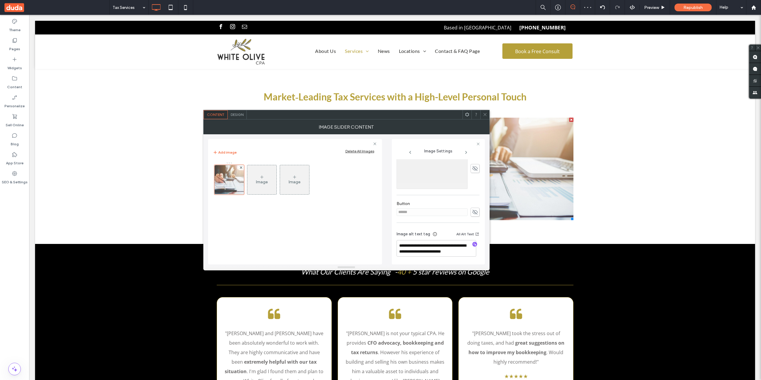
click at [484, 112] on span at bounding box center [485, 114] width 4 height 9
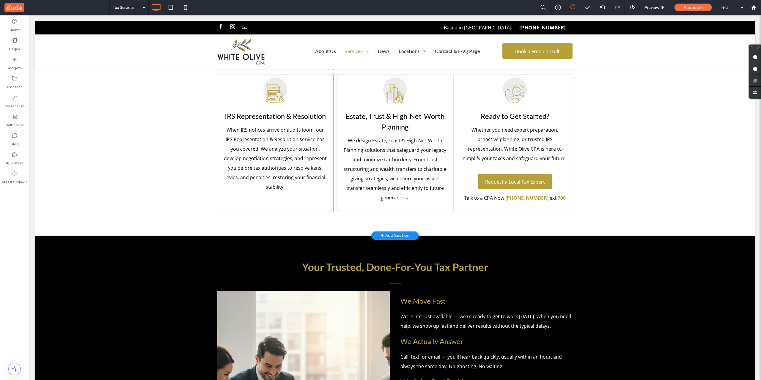
scroll to position [1140, 0]
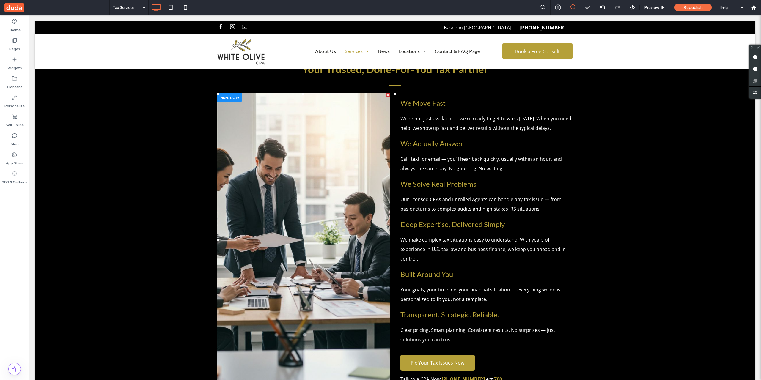
click at [319, 141] on li "Slide title Write your caption here Button" at bounding box center [303, 240] width 173 height 294
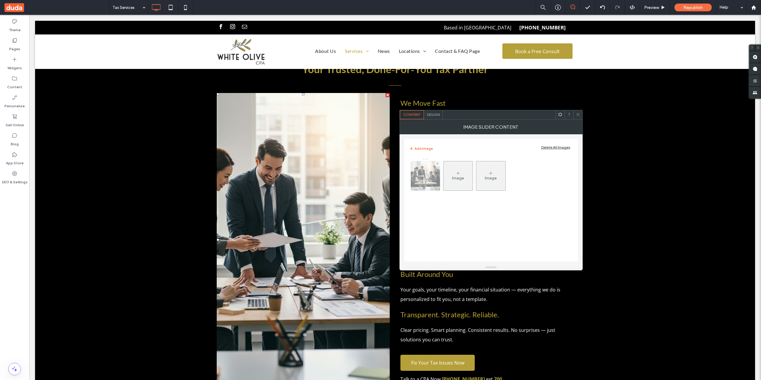
click at [424, 178] on div at bounding box center [425, 175] width 29 height 29
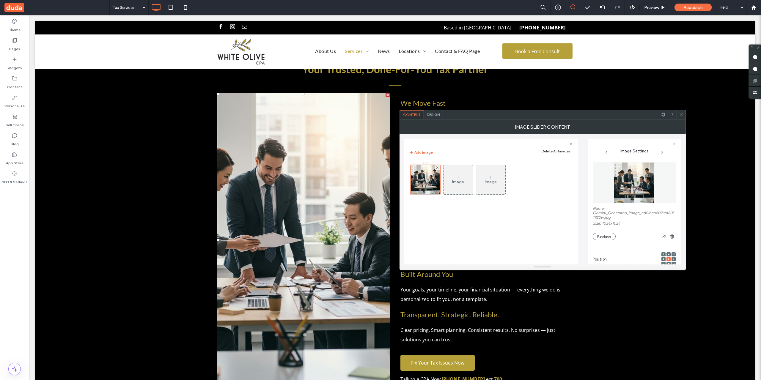
click at [435, 117] on div "Design" at bounding box center [433, 114] width 19 height 9
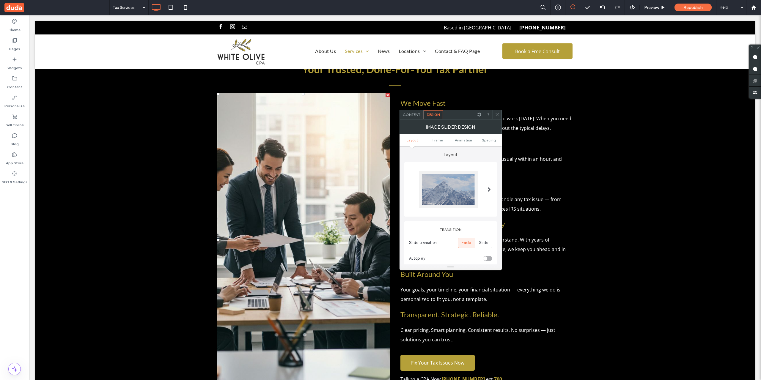
click at [447, 182] on div at bounding box center [448, 189] width 59 height 37
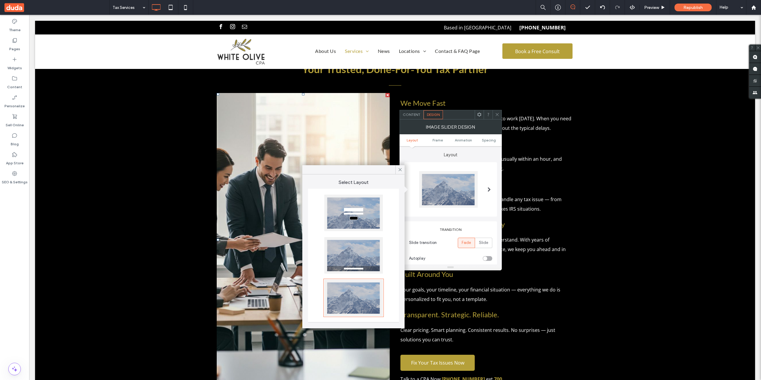
click at [375, 202] on div at bounding box center [353, 213] width 59 height 37
click at [414, 119] on div "Content" at bounding box center [412, 114] width 24 height 9
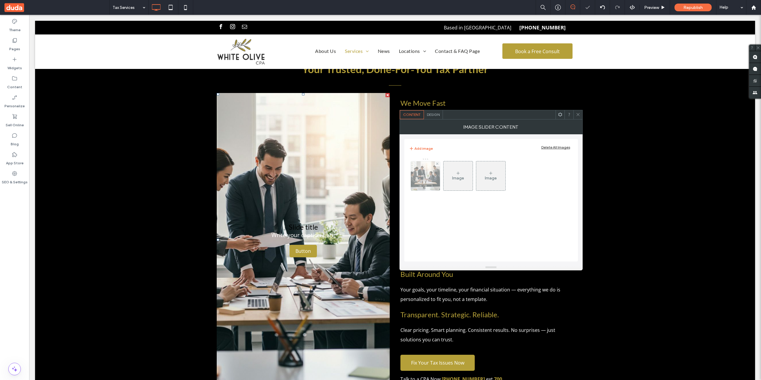
click at [423, 170] on img at bounding box center [425, 175] width 29 height 29
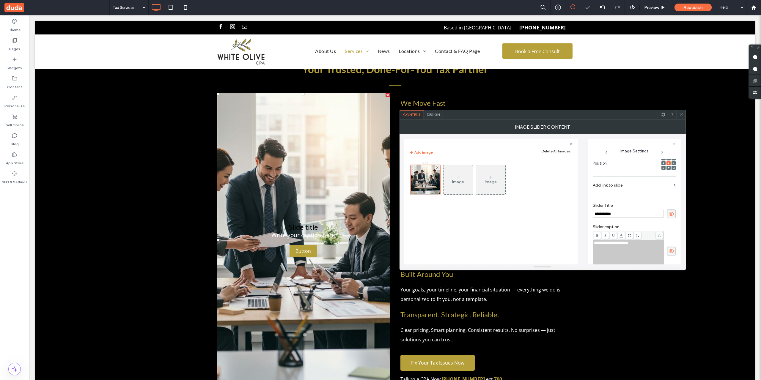
scroll to position [0, 0]
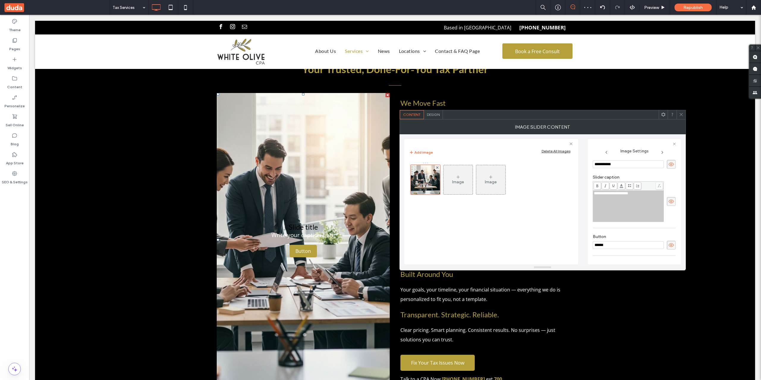
drag, startPoint x: 639, startPoint y: 163, endPoint x: 556, endPoint y: 160, distance: 82.7
click at [560, 160] on div "**********" at bounding box center [542, 199] width 277 height 130
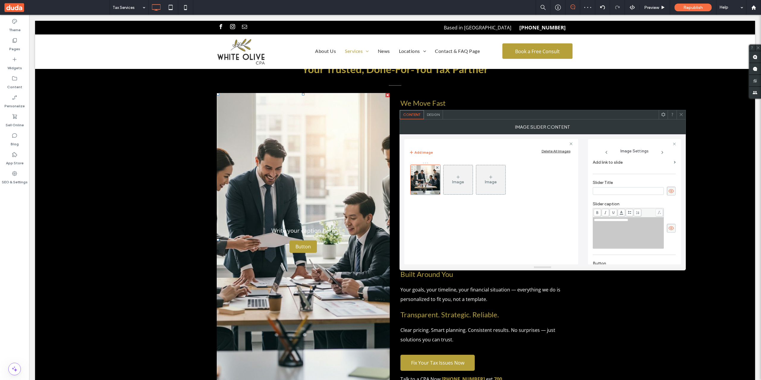
click at [649, 220] on div "**********" at bounding box center [628, 220] width 69 height 4
click at [668, 227] on icon at bounding box center [671, 228] width 6 height 7
click at [667, 187] on span at bounding box center [671, 191] width 9 height 9
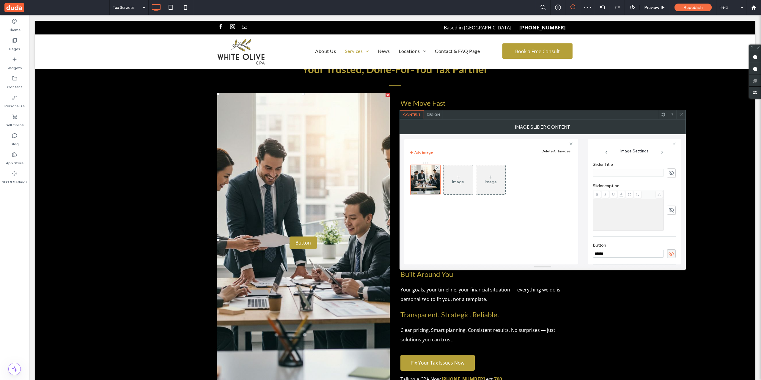
scroll to position [185, 0]
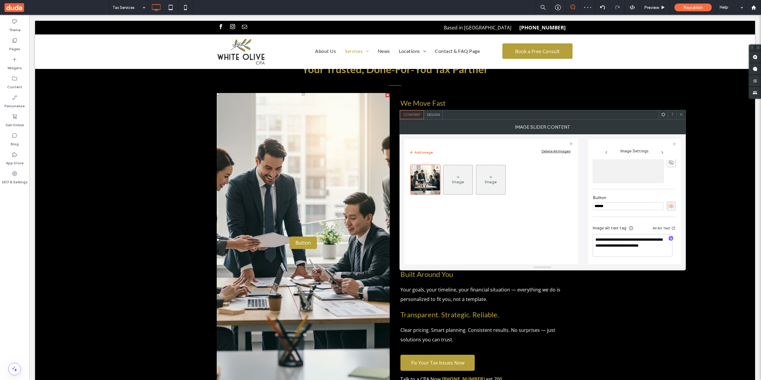
click at [672, 209] on span at bounding box center [671, 206] width 9 height 9
click at [681, 115] on icon at bounding box center [681, 114] width 4 height 4
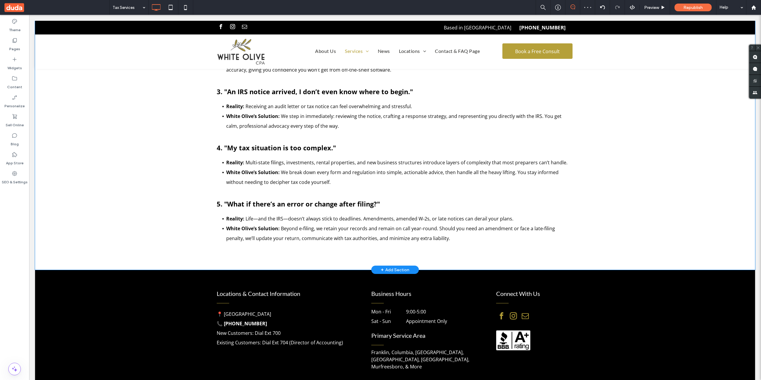
scroll to position [1928, 0]
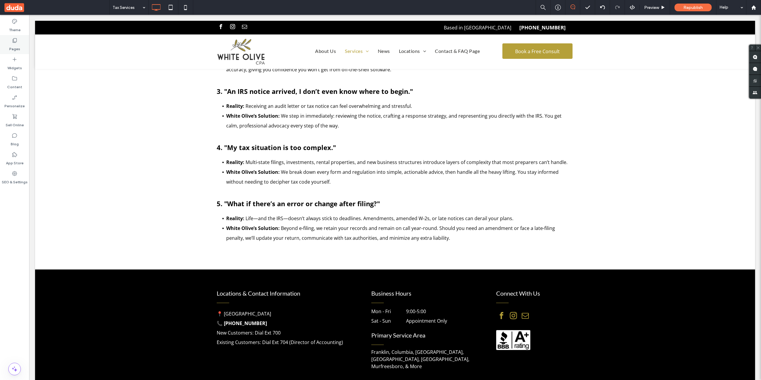
click at [23, 45] on div "Pages" at bounding box center [14, 44] width 29 height 19
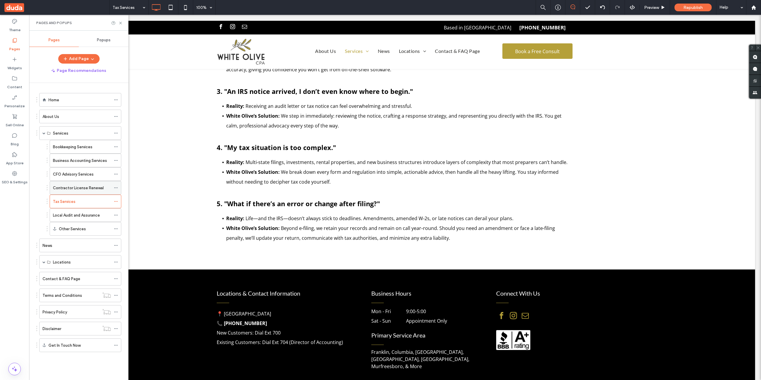
click at [87, 185] on label "Contractor License Renewal" at bounding box center [78, 188] width 51 height 10
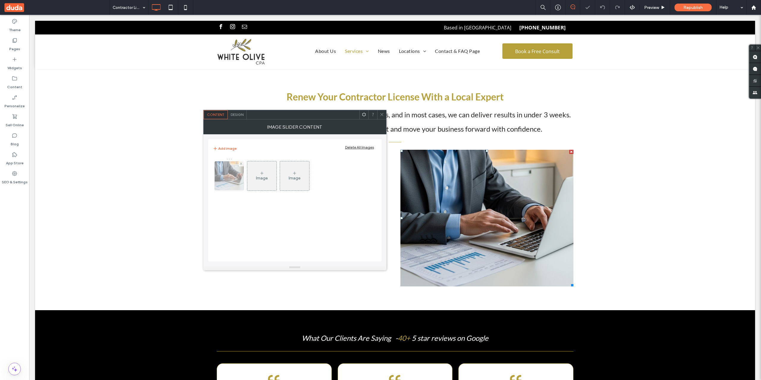
click at [235, 181] on img at bounding box center [229, 175] width 44 height 29
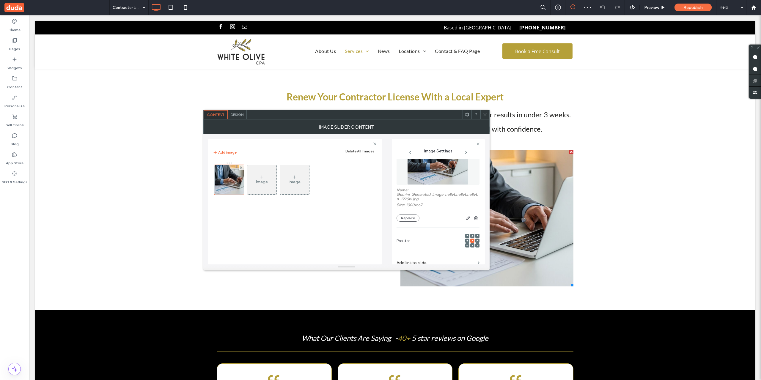
scroll to position [73, 0]
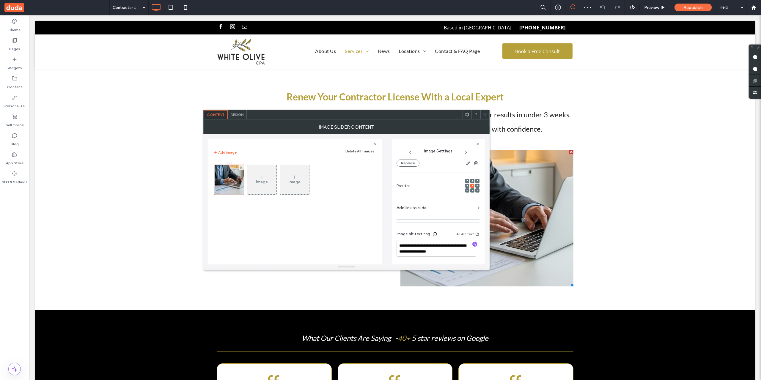
click at [240, 117] on div "Design" at bounding box center [237, 114] width 19 height 9
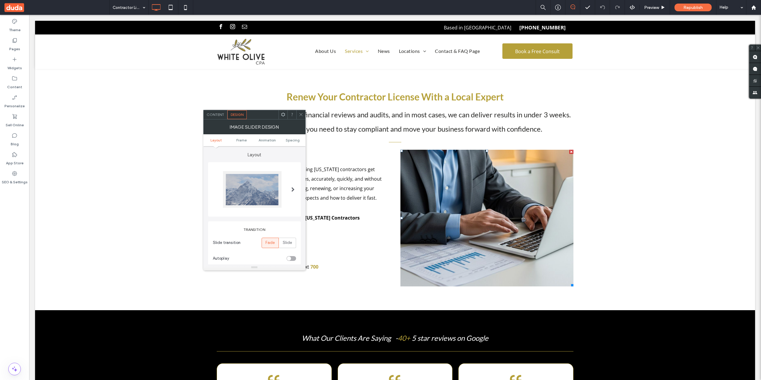
click at [244, 189] on div at bounding box center [252, 189] width 59 height 37
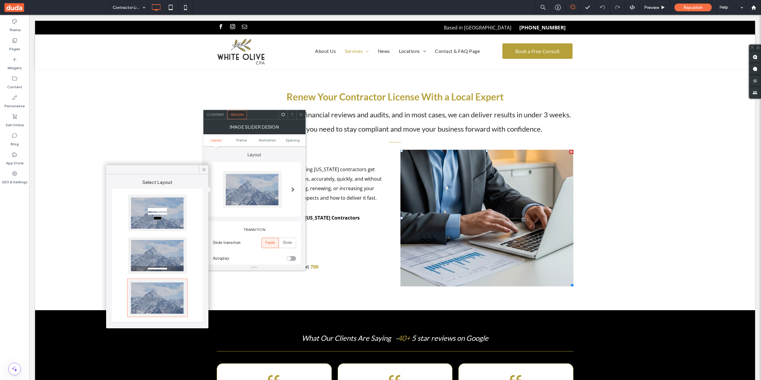
click at [170, 209] on div at bounding box center [157, 213] width 59 height 37
click at [223, 114] on span "Content" at bounding box center [216, 114] width 18 height 4
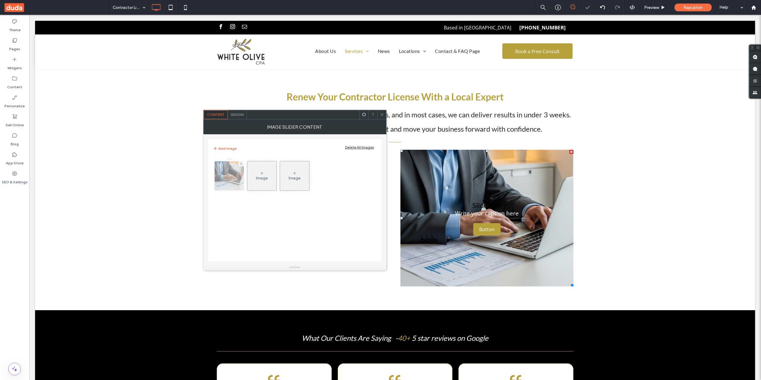
click at [233, 178] on img at bounding box center [229, 175] width 44 height 29
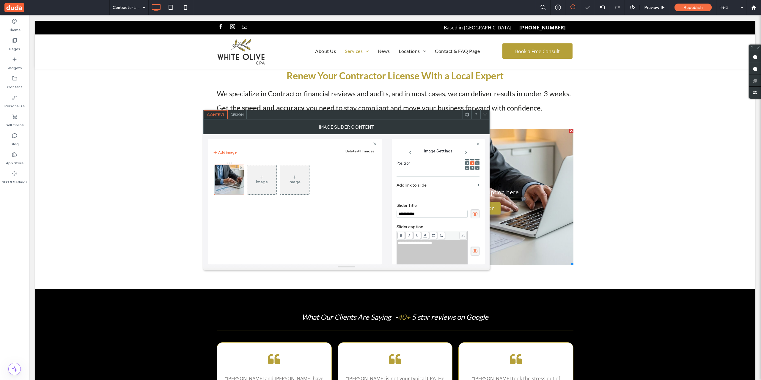
scroll to position [50, 0]
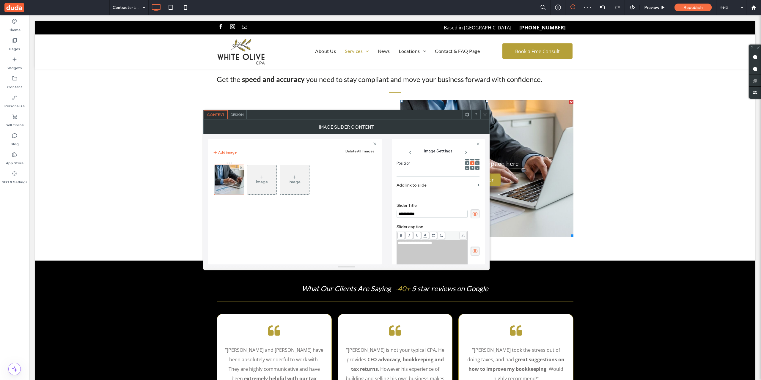
drag, startPoint x: 394, startPoint y: 214, endPoint x: 366, endPoint y: 214, distance: 27.7
click at [371, 214] on div "**********" at bounding box center [346, 199] width 277 height 130
click at [472, 215] on use at bounding box center [474, 214] width 5 height 4
click at [445, 249] on div "**********" at bounding box center [432, 256] width 69 height 30
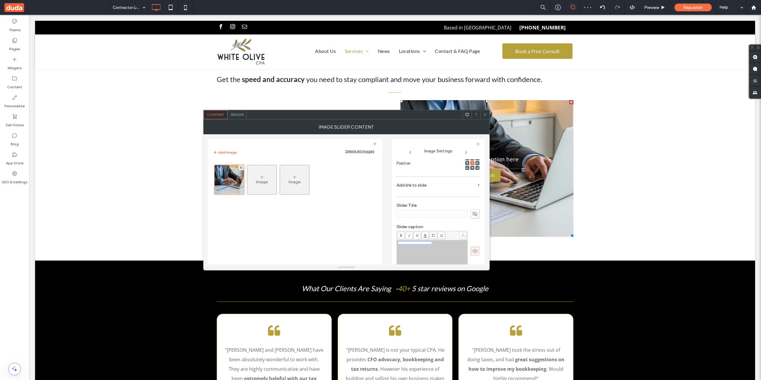
click at [445, 249] on div "**********" at bounding box center [432, 256] width 69 height 30
click at [473, 249] on icon at bounding box center [475, 251] width 6 height 7
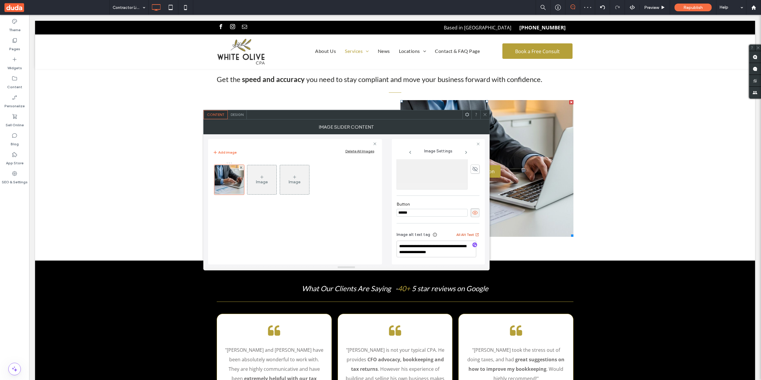
scroll to position [179, 0]
click at [472, 214] on use at bounding box center [474, 212] width 5 height 4
click at [484, 112] on span at bounding box center [485, 114] width 4 height 9
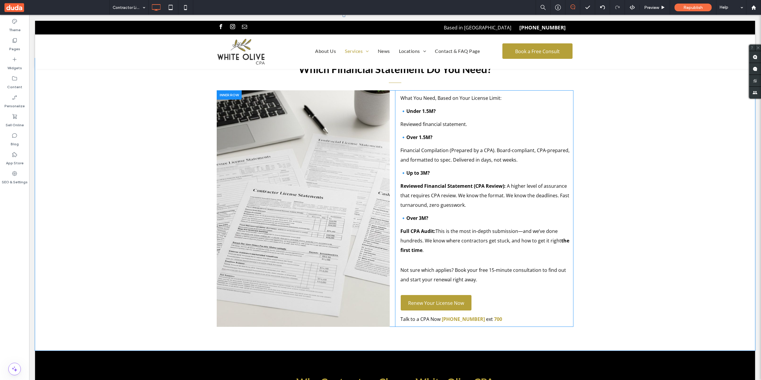
scroll to position [0, 0]
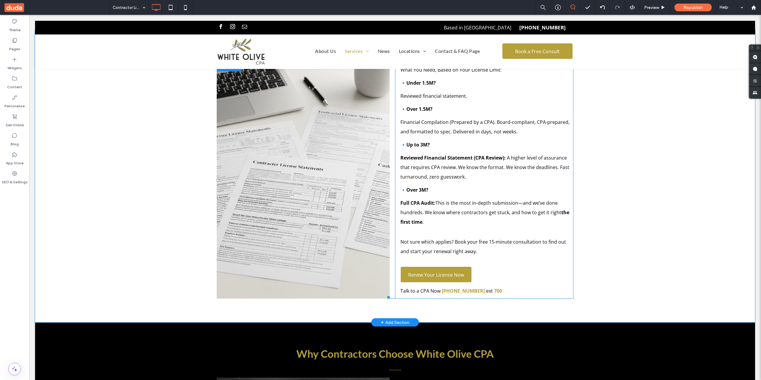
click at [326, 177] on li "Slide title Write your caption here Button" at bounding box center [303, 180] width 173 height 237
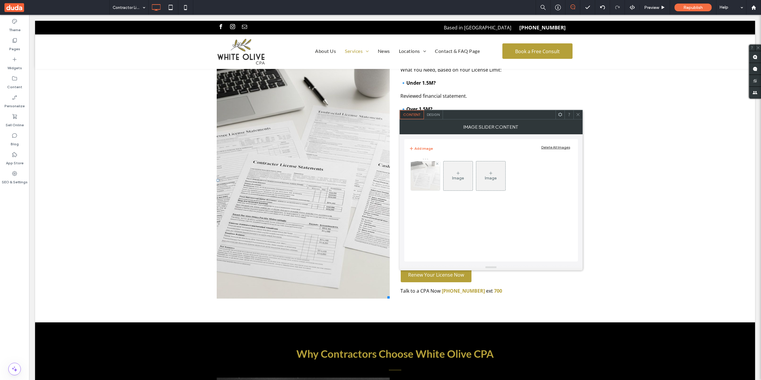
click at [438, 178] on img at bounding box center [425, 175] width 29 height 29
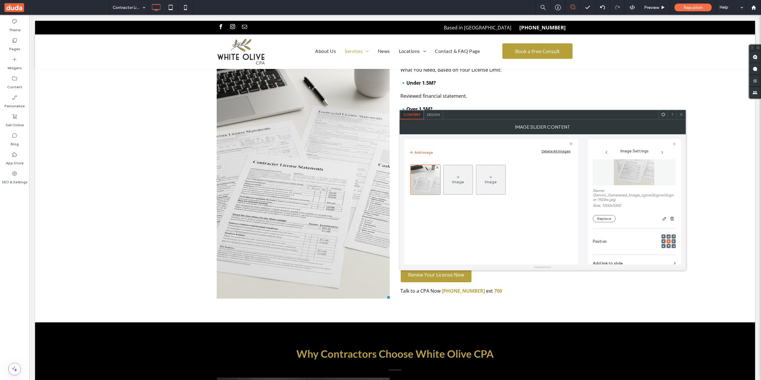
scroll to position [50, 0]
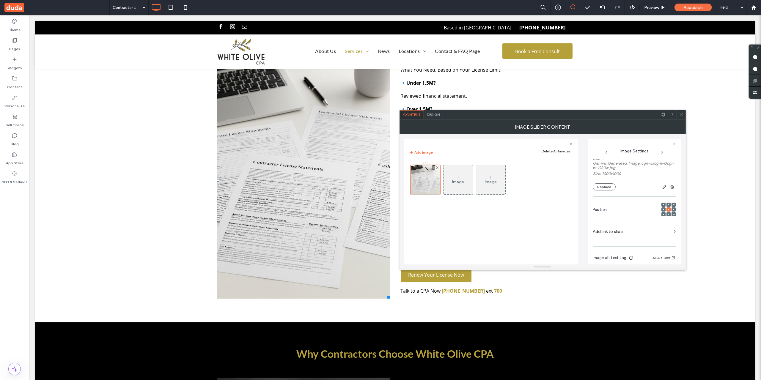
click at [436, 115] on span "Design" at bounding box center [433, 114] width 13 height 4
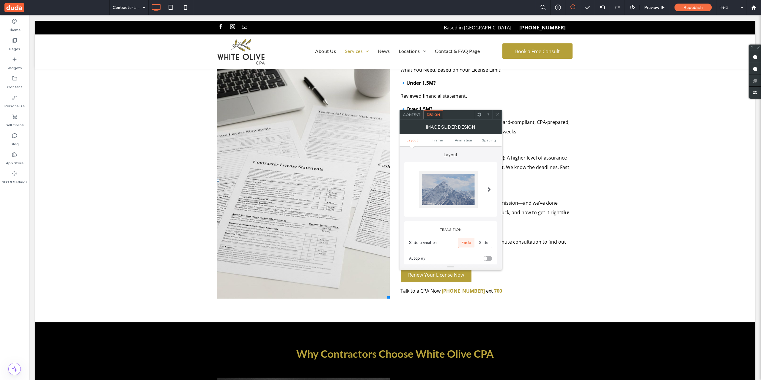
click at [447, 180] on div at bounding box center [448, 189] width 59 height 37
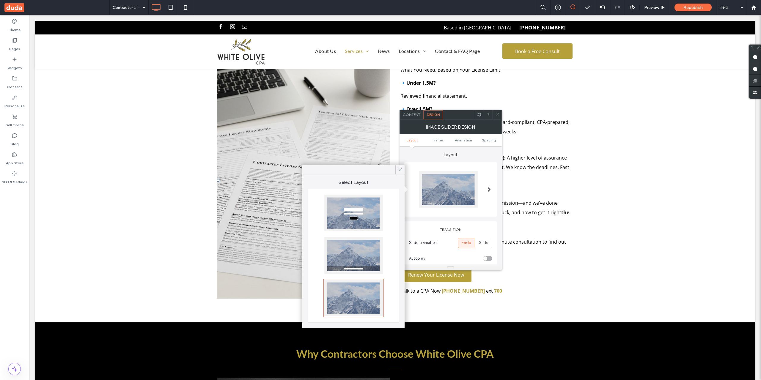
click at [358, 219] on div at bounding box center [353, 213] width 59 height 37
click at [410, 116] on span "Content" at bounding box center [412, 114] width 18 height 4
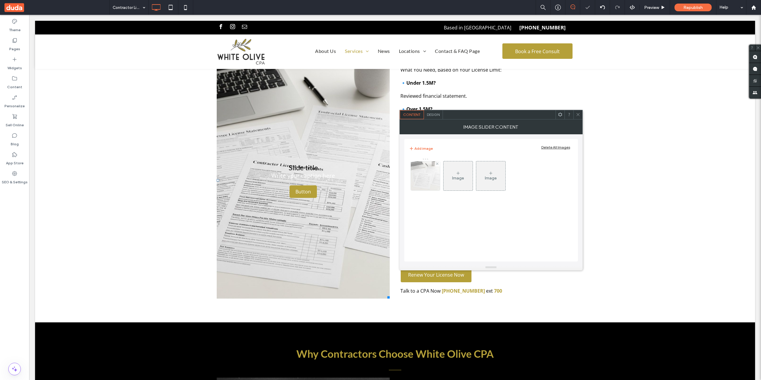
click at [432, 184] on img at bounding box center [425, 175] width 29 height 29
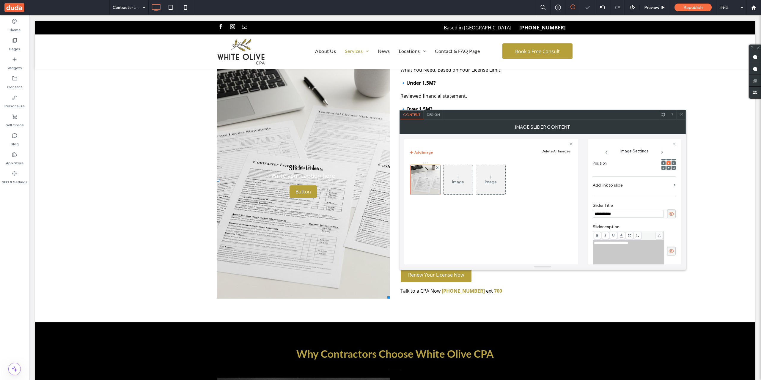
scroll to position [0, 0]
drag, startPoint x: 585, startPoint y: 212, endPoint x: 582, endPoint y: 212, distance: 3.6
click at [582, 212] on div "**********" at bounding box center [542, 199] width 277 height 130
click at [672, 213] on span at bounding box center [671, 214] width 9 height 9
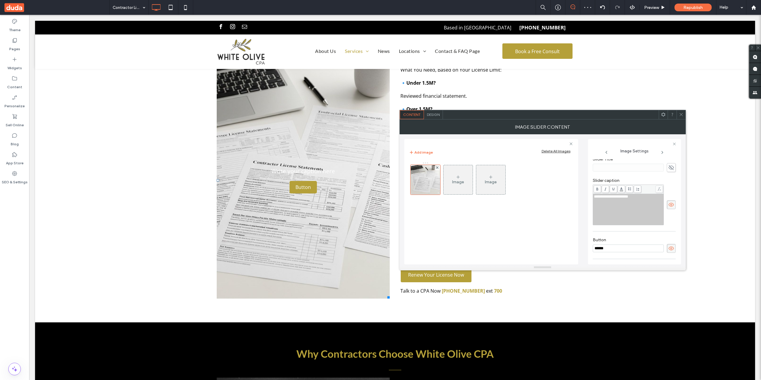
scroll to position [146, 0]
drag, startPoint x: 643, startPoint y: 202, endPoint x: 582, endPoint y: 198, distance: 61.1
click at [584, 198] on div "**********" at bounding box center [542, 199] width 277 height 130
click at [667, 198] on span at bounding box center [671, 201] width 9 height 9
drag, startPoint x: 668, startPoint y: 244, endPoint x: 663, endPoint y: 239, distance: 6.7
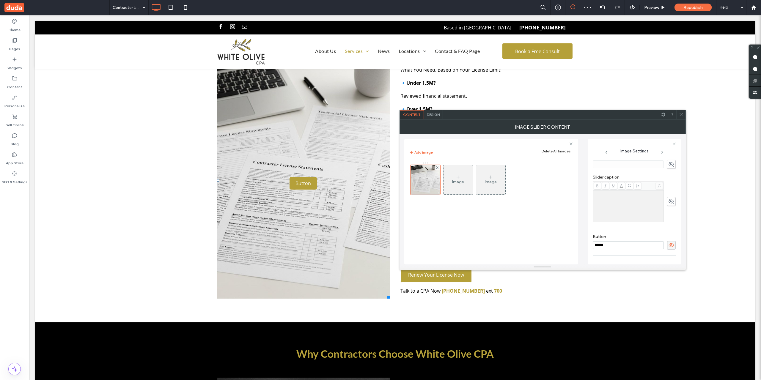
click at [669, 244] on use at bounding box center [671, 245] width 5 height 4
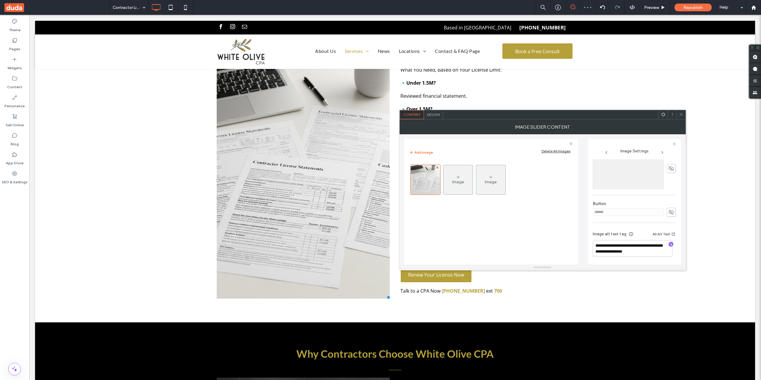
click at [680, 115] on icon at bounding box center [681, 114] width 4 height 4
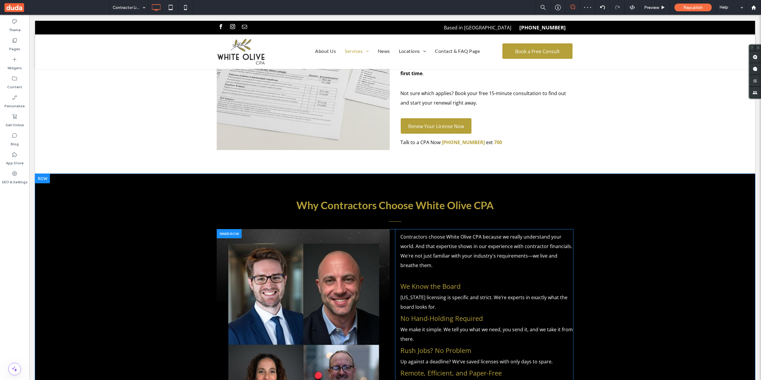
scroll to position [1586, 0]
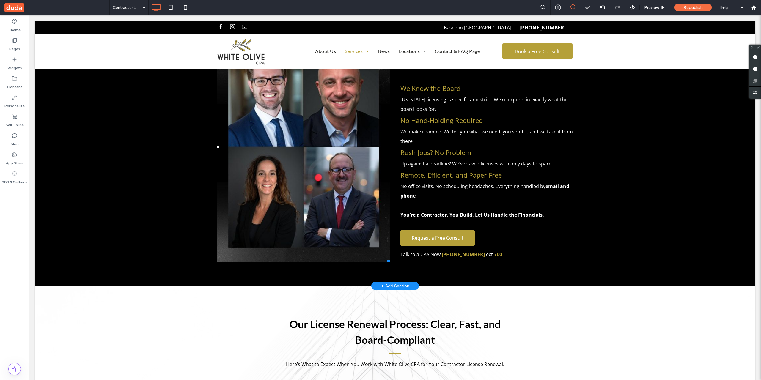
click at [314, 178] on li "Slide title Write your caption here Button" at bounding box center [303, 146] width 173 height 231
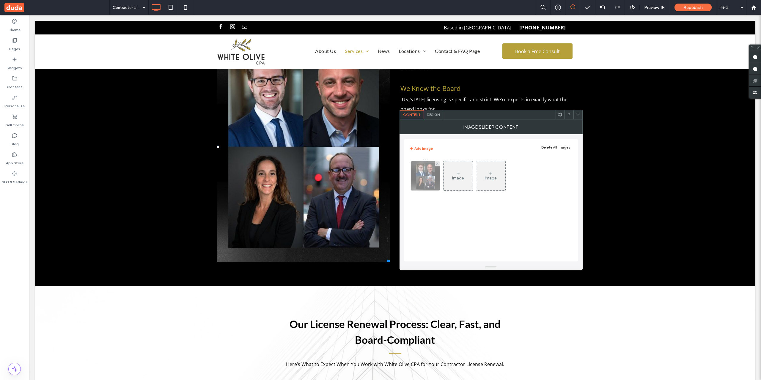
click at [433, 184] on div at bounding box center [425, 175] width 29 height 29
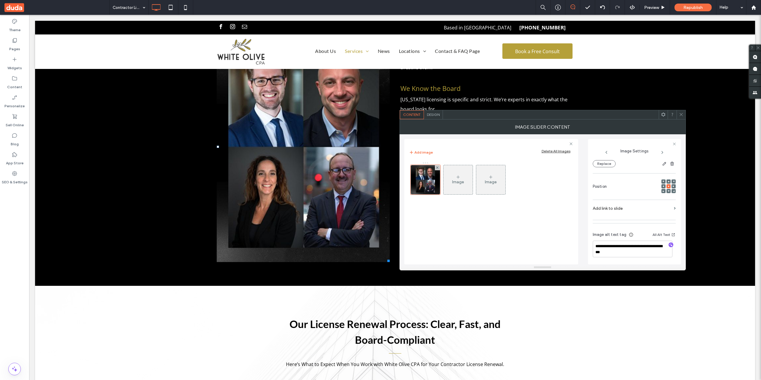
scroll to position [65, 0]
click at [432, 116] on span "Design" at bounding box center [433, 114] width 13 height 4
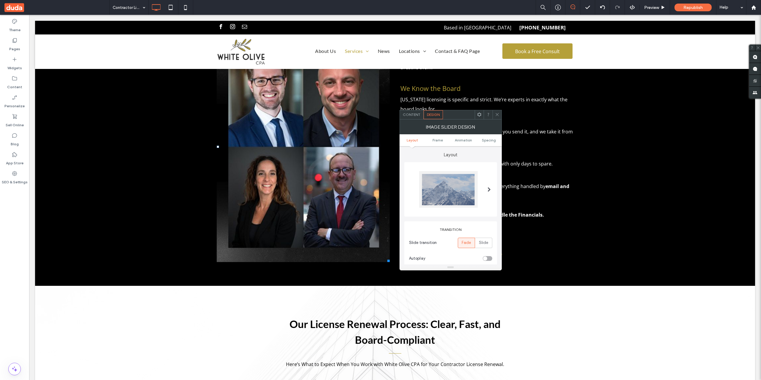
click at [445, 186] on div at bounding box center [448, 189] width 59 height 37
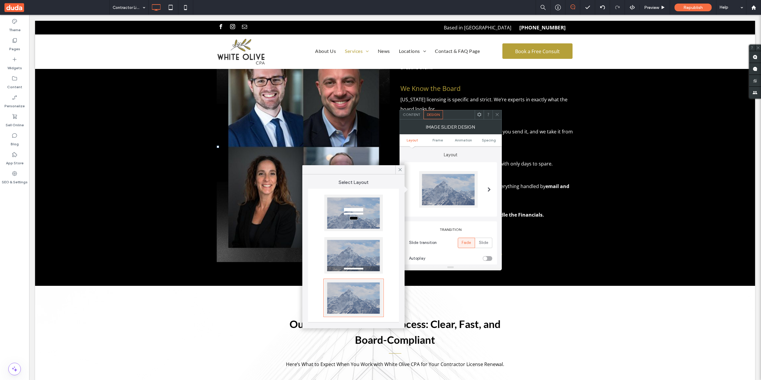
click at [365, 197] on div at bounding box center [353, 213] width 59 height 37
click at [414, 114] on span "Content" at bounding box center [412, 114] width 18 height 4
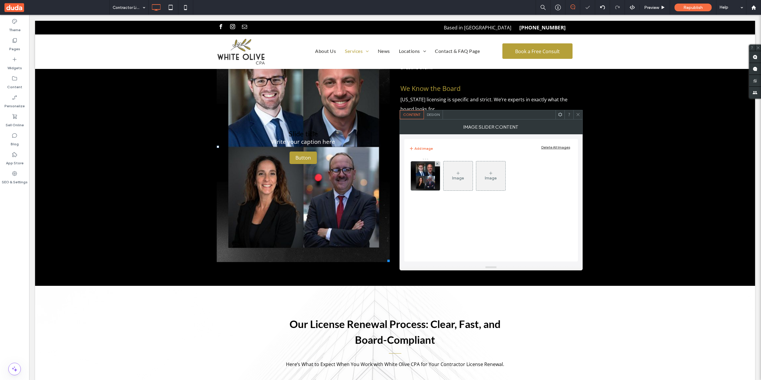
click at [436, 178] on img at bounding box center [426, 175] width 42 height 29
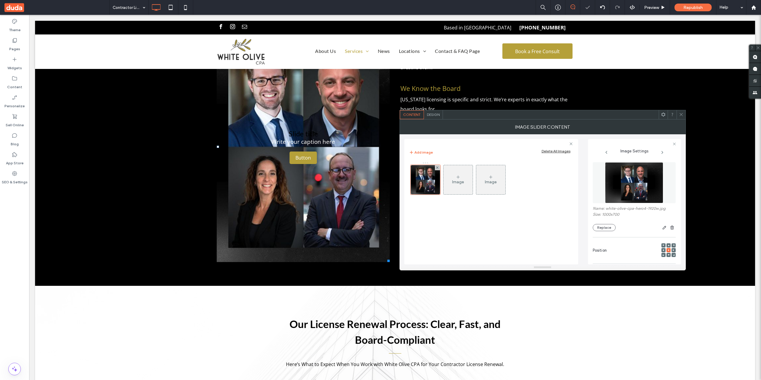
scroll to position [0, 11]
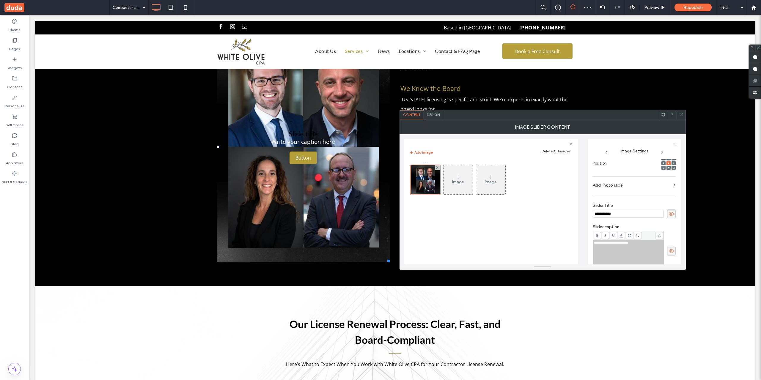
drag, startPoint x: 626, startPoint y: 213, endPoint x: 589, endPoint y: 213, distance: 36.6
click at [590, 213] on div "**********" at bounding box center [634, 201] width 93 height 125
click at [628, 243] on span "**********" at bounding box center [611, 243] width 34 height 4
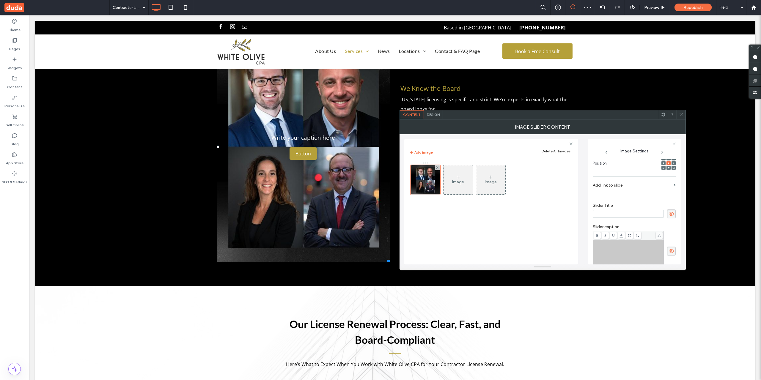
click at [668, 255] on span at bounding box center [671, 251] width 9 height 9
click at [669, 213] on use at bounding box center [671, 214] width 5 height 4
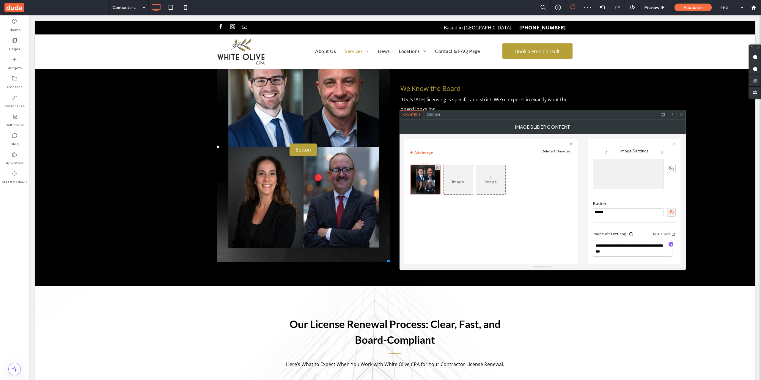
click at [671, 213] on span at bounding box center [671, 212] width 9 height 9
drag, startPoint x: 680, startPoint y: 110, endPoint x: 682, endPoint y: 113, distance: 3.2
click at [680, 111] on span at bounding box center [681, 114] width 4 height 9
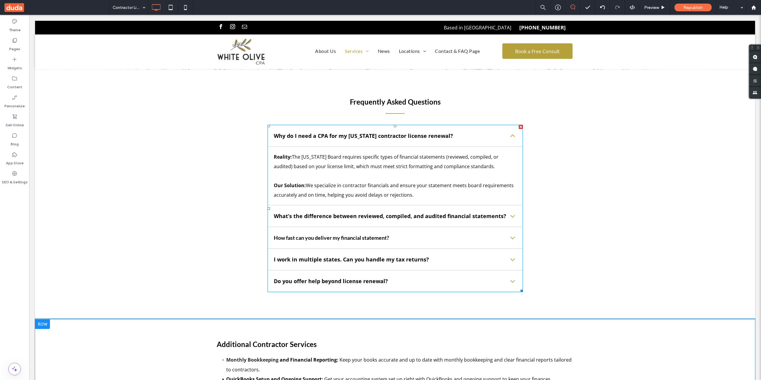
scroll to position [2230, 0]
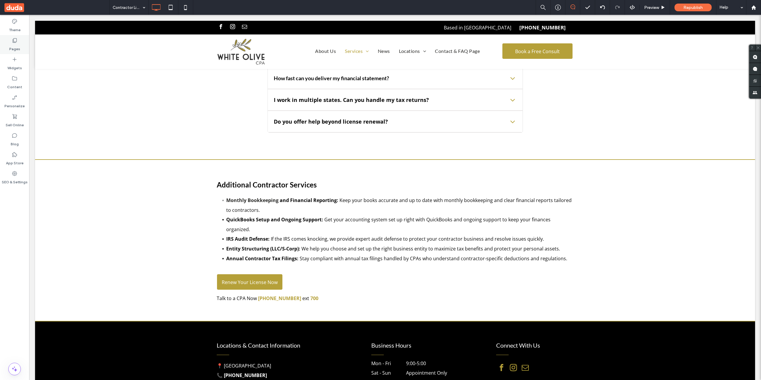
click at [15, 43] on icon at bounding box center [15, 40] width 6 height 6
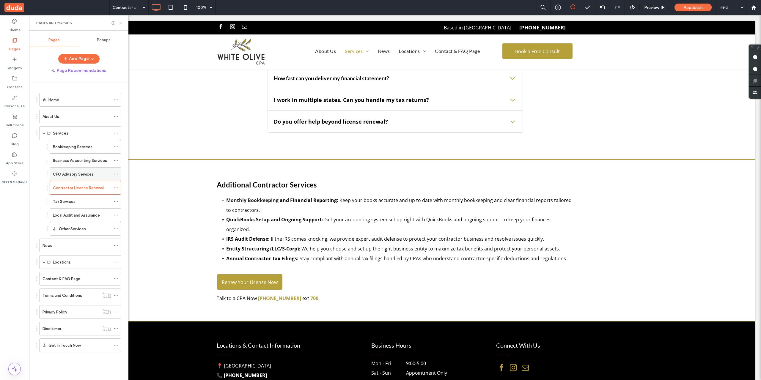
click at [92, 172] on label "CFO Advisory Services" at bounding box center [73, 174] width 41 height 10
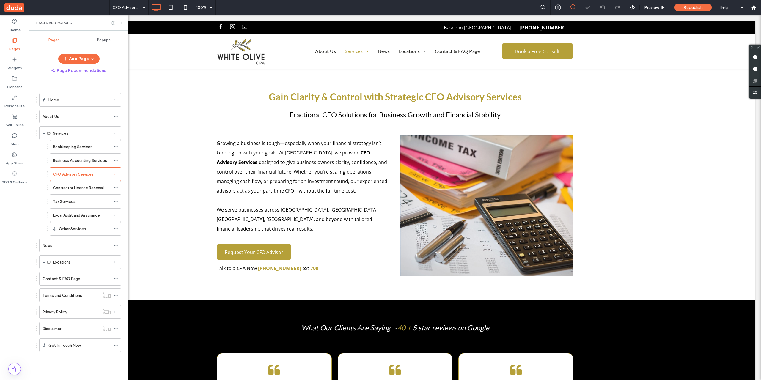
click at [466, 188] on li "Slide title Write your caption here Button" at bounding box center [487, 206] width 173 height 141
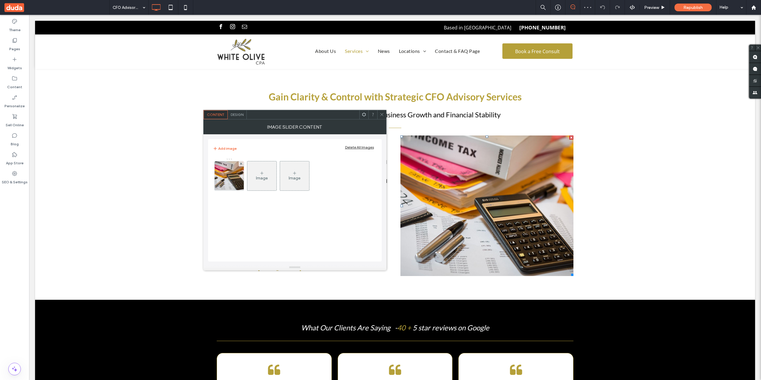
click at [231, 117] on span "Design" at bounding box center [237, 114] width 13 height 4
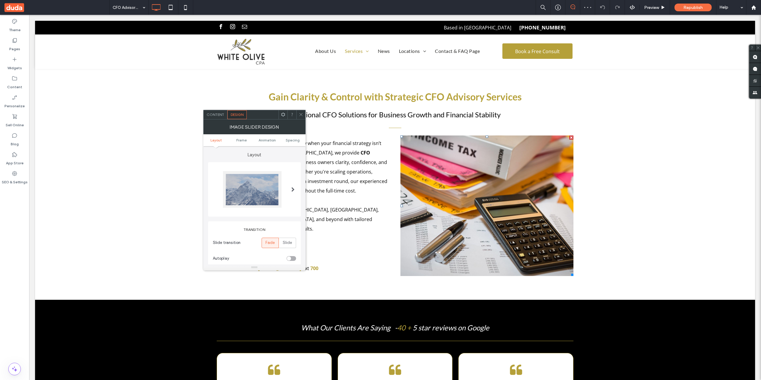
click at [234, 183] on div at bounding box center [252, 189] width 59 height 37
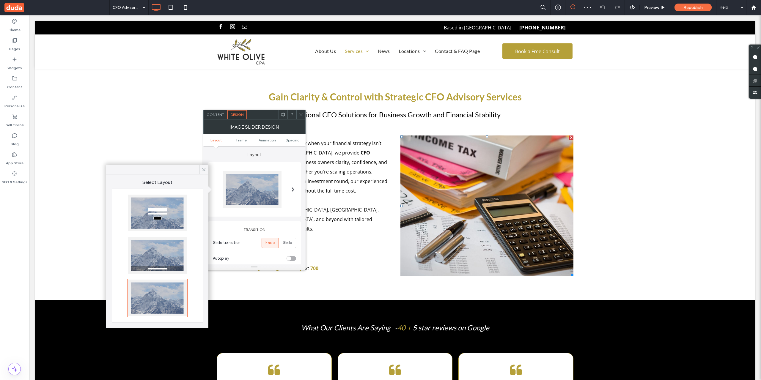
click at [152, 208] on div at bounding box center [157, 213] width 59 height 37
click at [219, 116] on span "Content" at bounding box center [216, 114] width 18 height 4
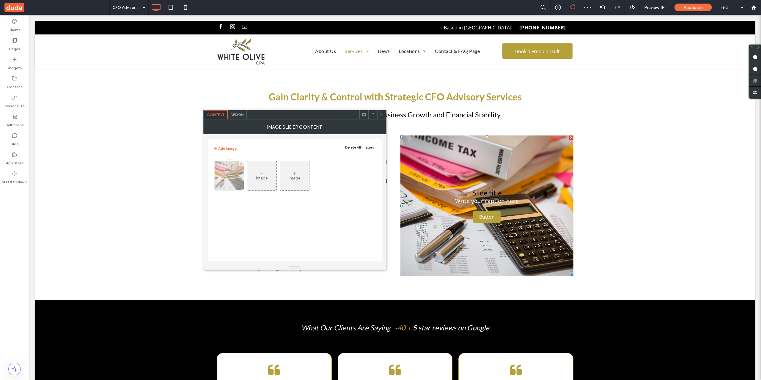
click at [222, 169] on img at bounding box center [229, 175] width 44 height 29
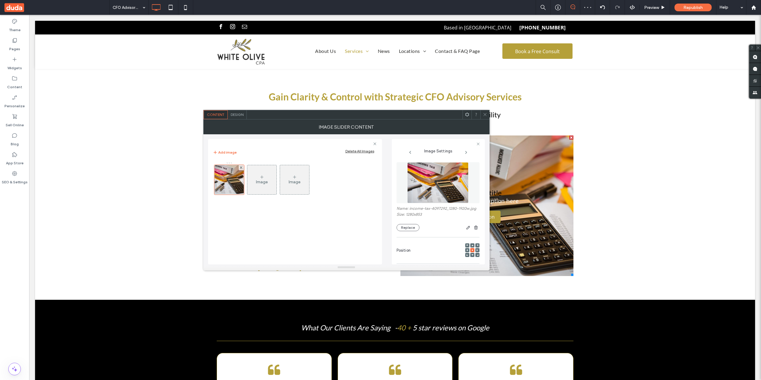
scroll to position [92, 0]
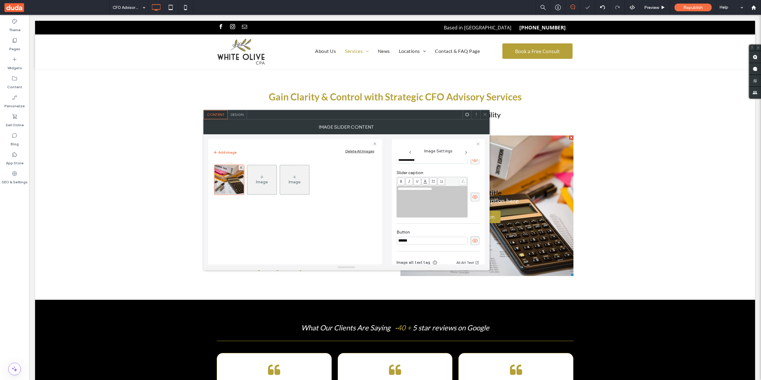
click at [439, 199] on div "**********" at bounding box center [432, 202] width 69 height 30
click at [473, 199] on use at bounding box center [474, 197] width 5 height 4
click at [474, 244] on icon at bounding box center [475, 241] width 6 height 7
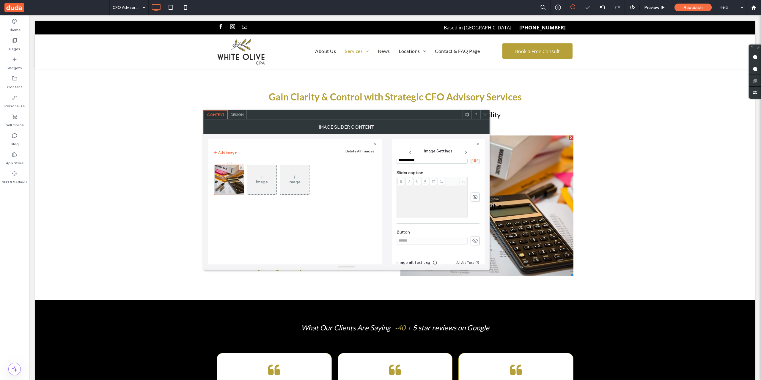
drag, startPoint x: 452, startPoint y: 164, endPoint x: 396, endPoint y: 164, distance: 56.2
click at [397, 164] on div "**********" at bounding box center [438, 156] width 83 height 21
click at [472, 169] on icon at bounding box center [475, 166] width 6 height 7
click at [486, 111] on span at bounding box center [485, 114] width 4 height 9
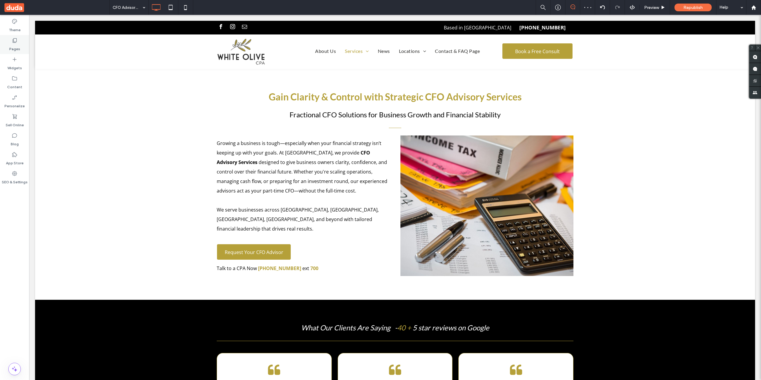
click at [15, 45] on label "Pages" at bounding box center [14, 47] width 11 height 8
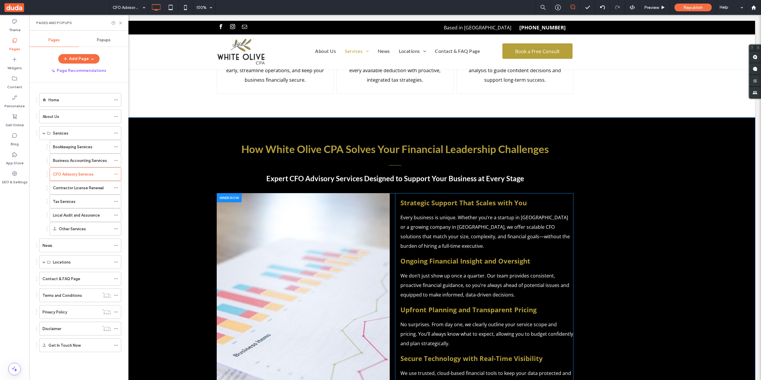
scroll to position [892, 0]
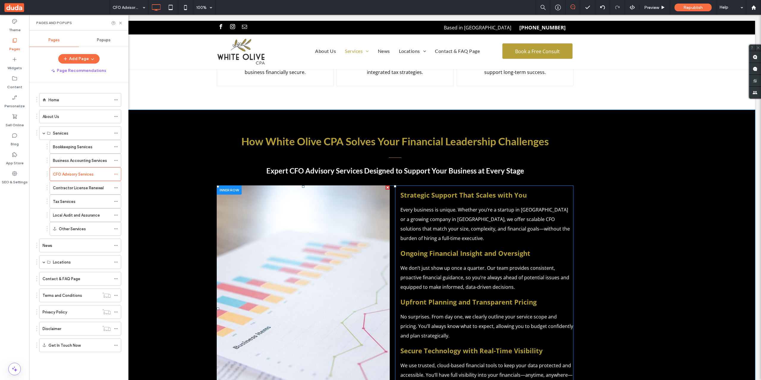
click at [336, 214] on li "Slide title Write your caption here Button" at bounding box center [303, 309] width 173 height 246
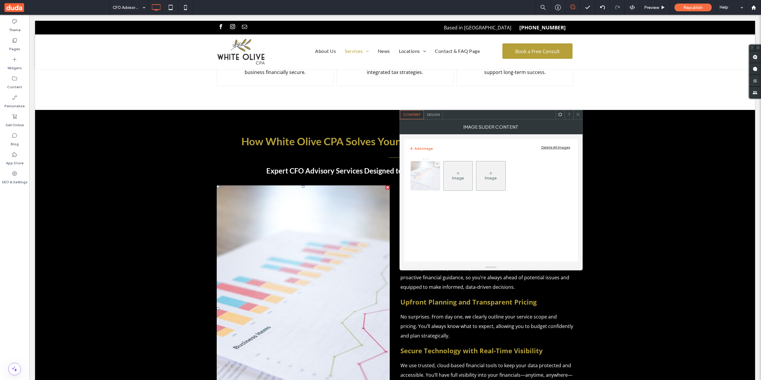
click at [418, 180] on div at bounding box center [425, 175] width 29 height 29
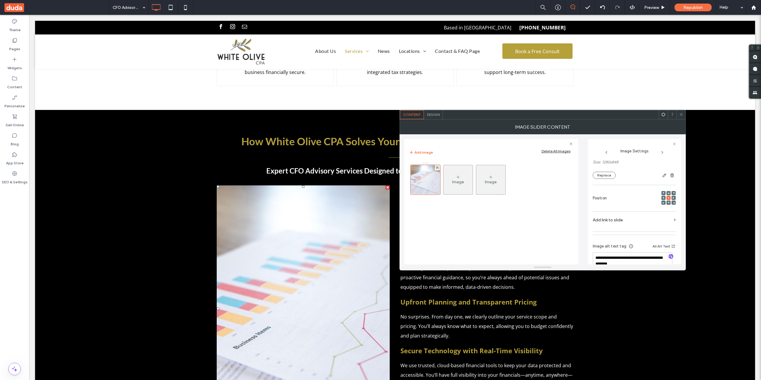
scroll to position [65, 0]
click at [433, 113] on span "Design" at bounding box center [433, 114] width 13 height 4
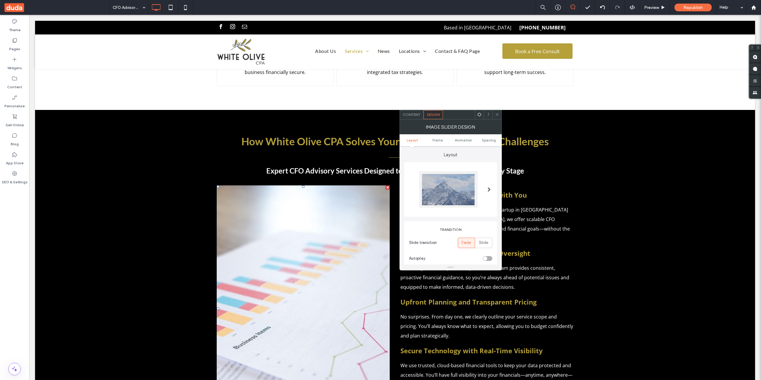
click at [446, 194] on div at bounding box center [448, 189] width 59 height 37
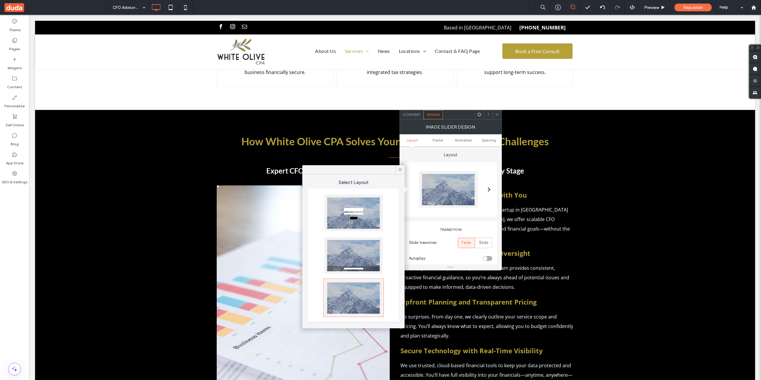
click at [369, 204] on div at bounding box center [353, 213] width 59 height 37
click at [410, 113] on span "Content" at bounding box center [412, 114] width 18 height 4
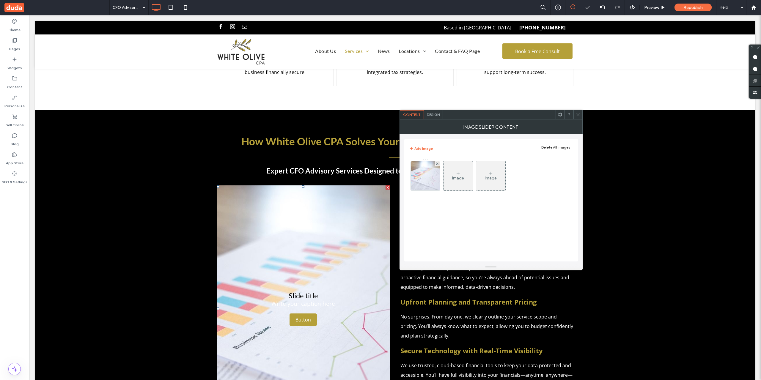
click at [429, 177] on img at bounding box center [425, 175] width 44 height 29
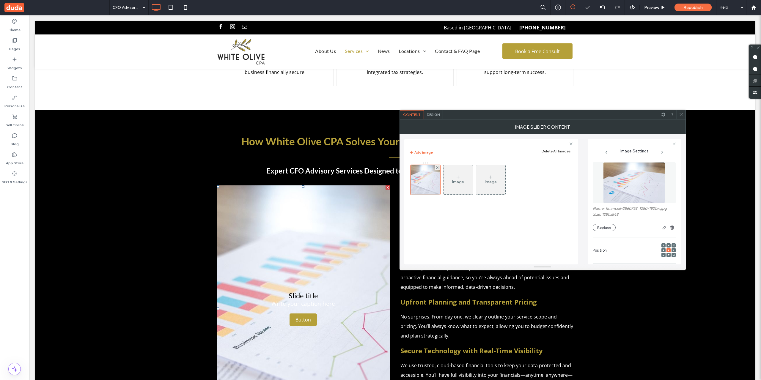
scroll to position [87, 0]
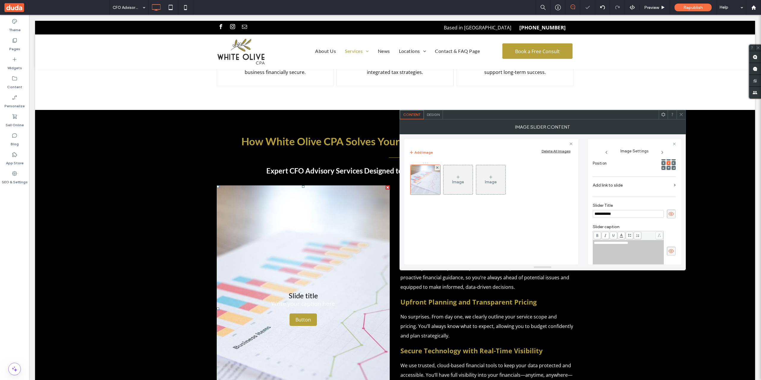
drag, startPoint x: 617, startPoint y: 213, endPoint x: 566, endPoint y: 210, distance: 51.8
click at [566, 210] on div "**********" at bounding box center [542, 199] width 277 height 130
click at [649, 247] on div "**********" at bounding box center [628, 256] width 69 height 30
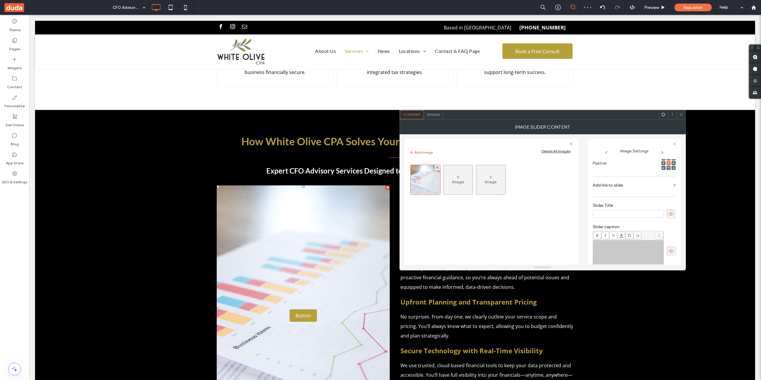
click at [669, 252] on use at bounding box center [671, 251] width 5 height 4
click at [668, 216] on icon at bounding box center [671, 214] width 6 height 7
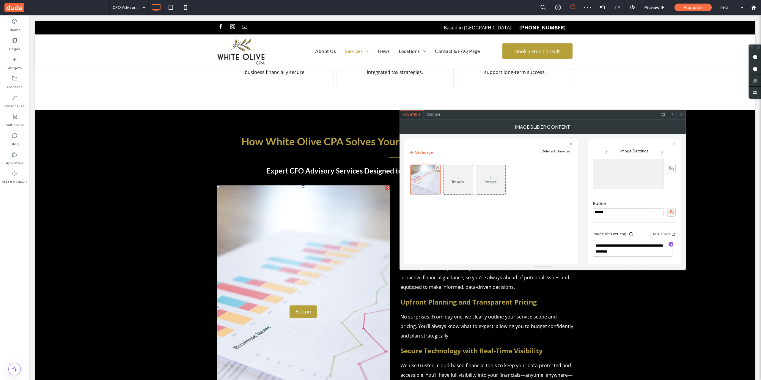
click at [669, 211] on icon at bounding box center [671, 212] width 6 height 7
click at [682, 116] on icon at bounding box center [681, 114] width 4 height 4
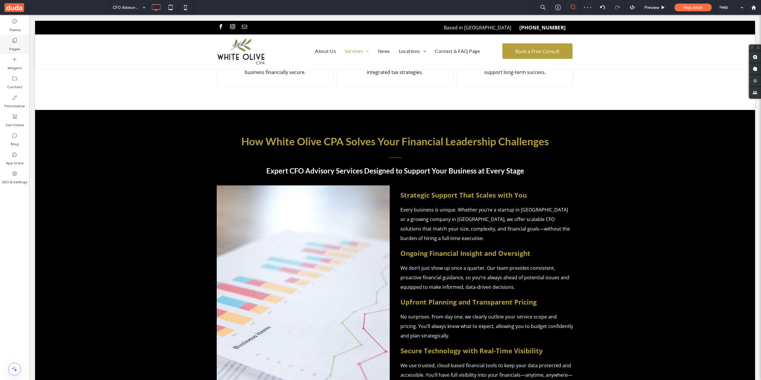
click at [11, 45] on label "Pages" at bounding box center [14, 47] width 11 height 8
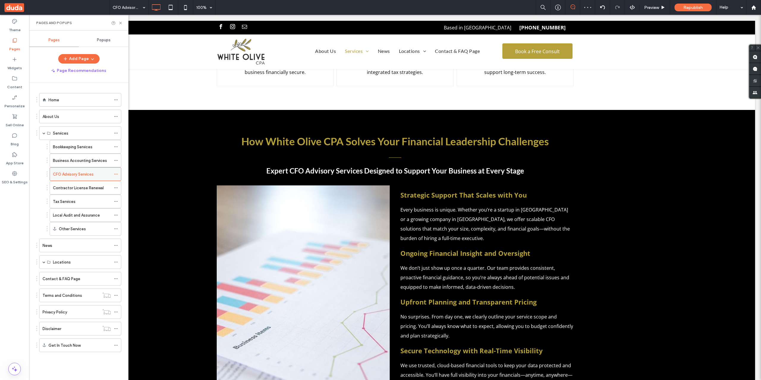
click at [73, 167] on div "CFO Advisory Services" at bounding box center [86, 174] width 72 height 14
click at [75, 165] on div "Business Accounting Services" at bounding box center [82, 160] width 58 height 13
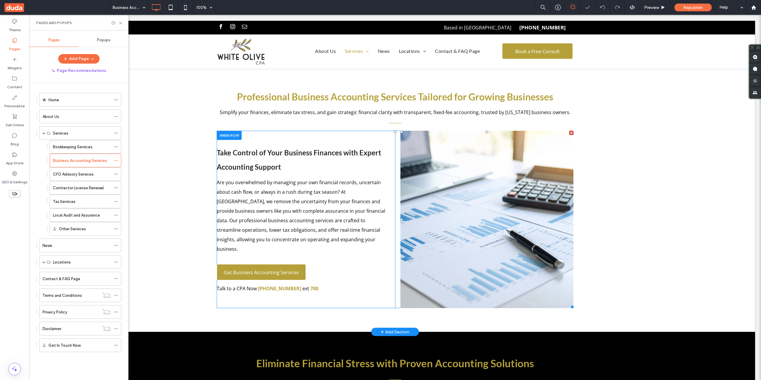
click at [511, 204] on li "Slide title Write your caption here Button" at bounding box center [487, 220] width 173 height 178
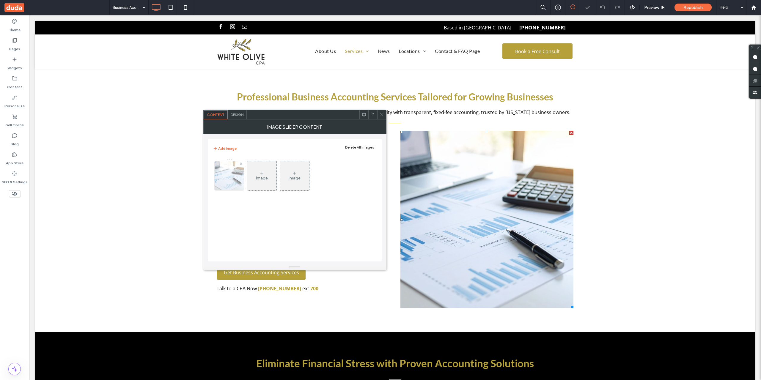
click at [226, 185] on img at bounding box center [228, 175] width 37 height 29
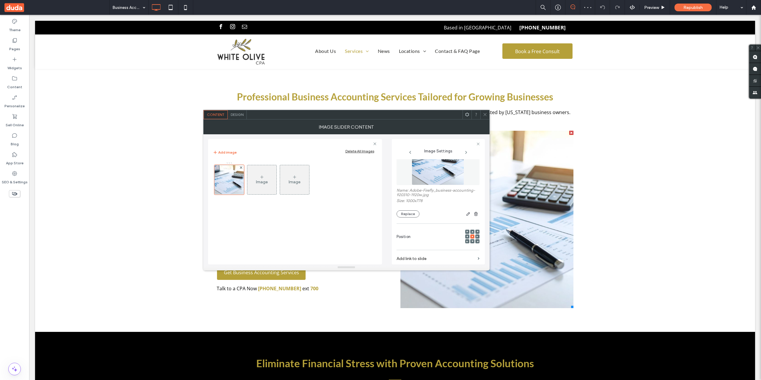
scroll to position [75, 0]
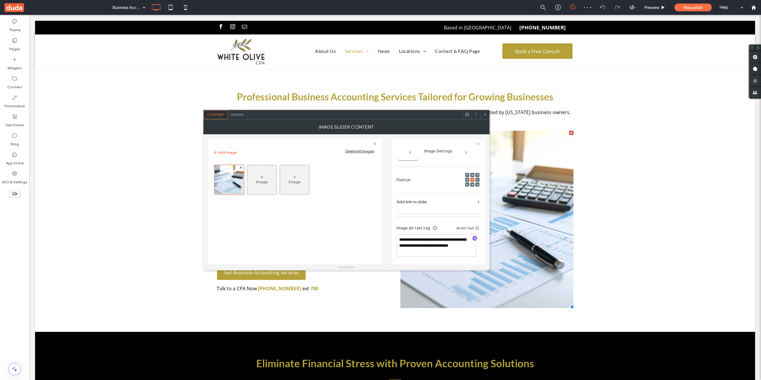
click at [238, 112] on span "Design" at bounding box center [237, 114] width 13 height 4
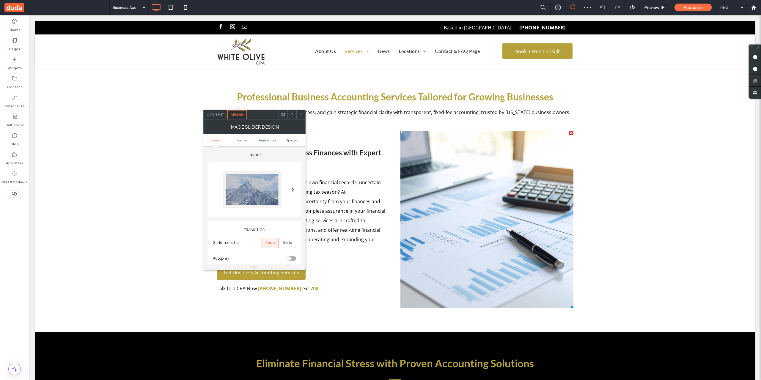
click at [266, 178] on div at bounding box center [252, 189] width 59 height 37
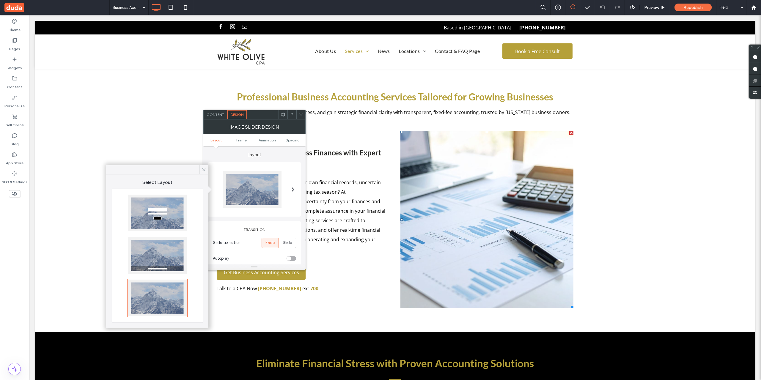
click at [186, 212] on div at bounding box center [157, 213] width 59 height 37
click at [214, 112] on span "Content" at bounding box center [216, 114] width 18 height 4
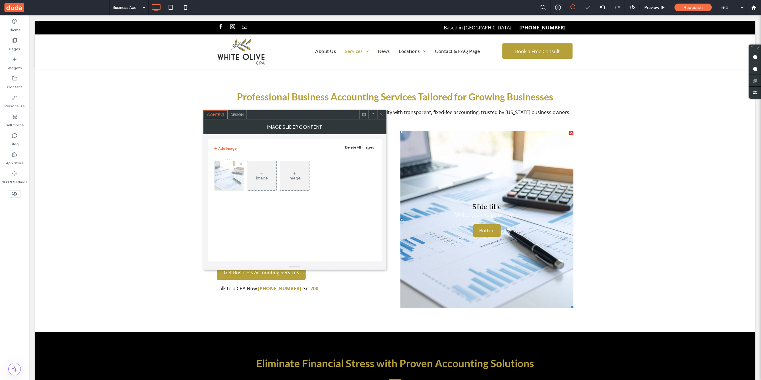
click at [240, 172] on img at bounding box center [228, 175] width 37 height 29
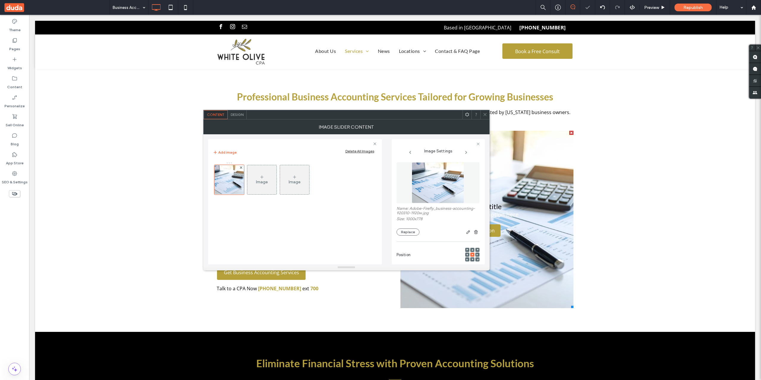
scroll to position [0, 0]
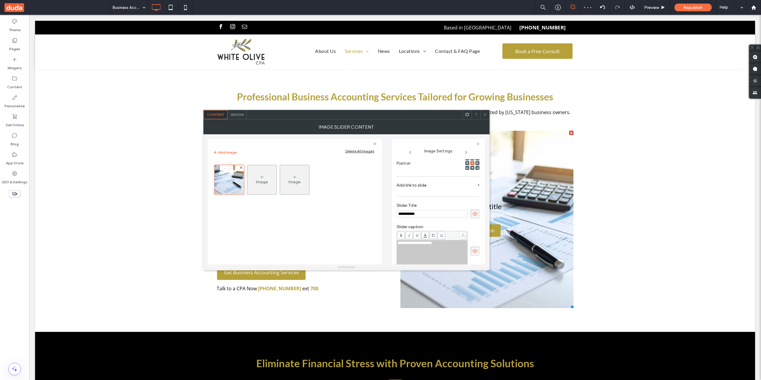
drag, startPoint x: 439, startPoint y: 212, endPoint x: 334, endPoint y: 213, distance: 104.4
click at [382, 211] on div "**********" at bounding box center [346, 199] width 277 height 130
click at [430, 252] on div "**********" at bounding box center [432, 256] width 69 height 30
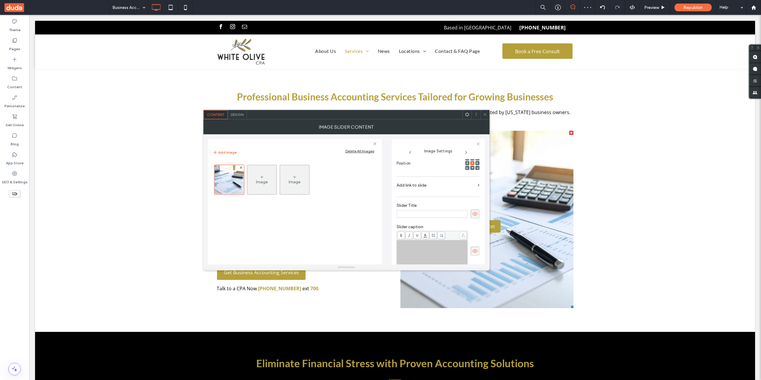
click at [472, 252] on icon at bounding box center [475, 251] width 6 height 7
click at [472, 216] on icon at bounding box center [475, 214] width 6 height 7
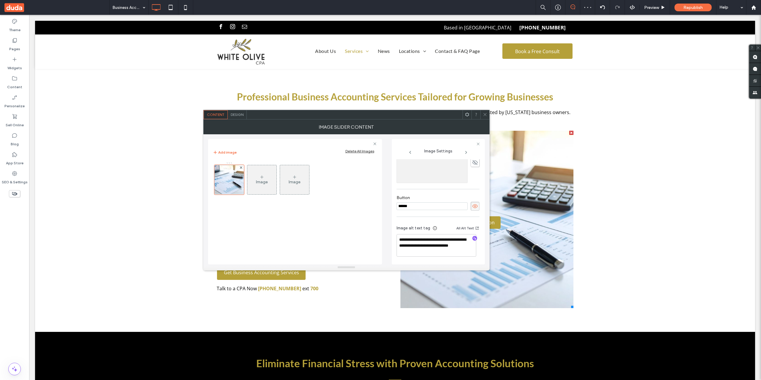
click at [473, 208] on icon at bounding box center [475, 206] width 6 height 7
click at [486, 113] on icon at bounding box center [485, 114] width 4 height 4
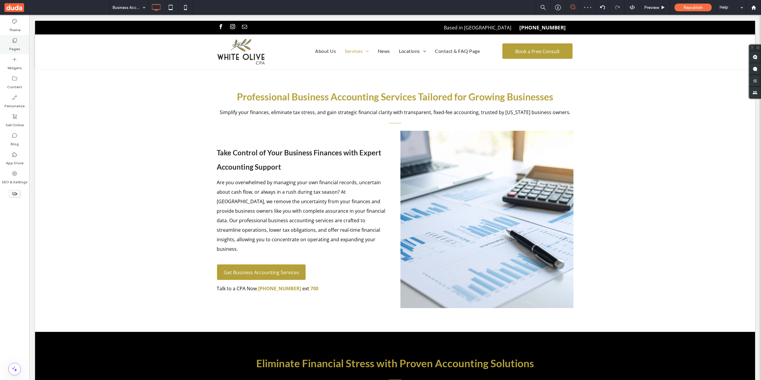
drag, startPoint x: 26, startPoint y: 45, endPoint x: 1, endPoint y: 32, distance: 28.9
click at [26, 45] on div "Pages" at bounding box center [14, 44] width 29 height 19
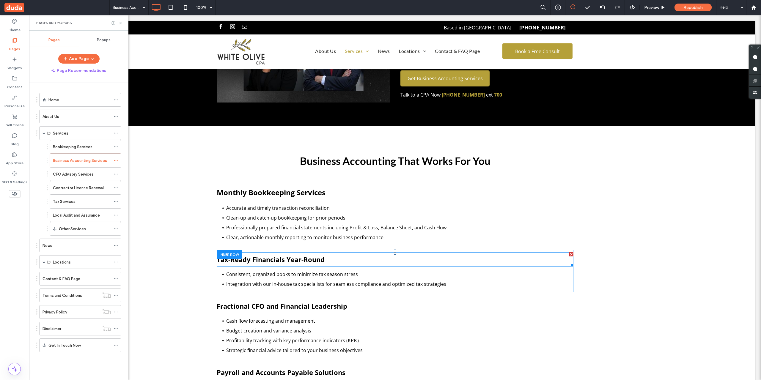
scroll to position [347, 0]
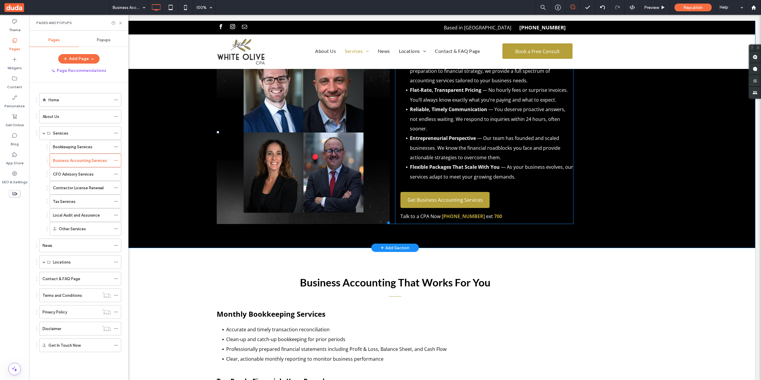
click at [310, 153] on li "Slide title Write your caption here Button" at bounding box center [303, 132] width 173 height 184
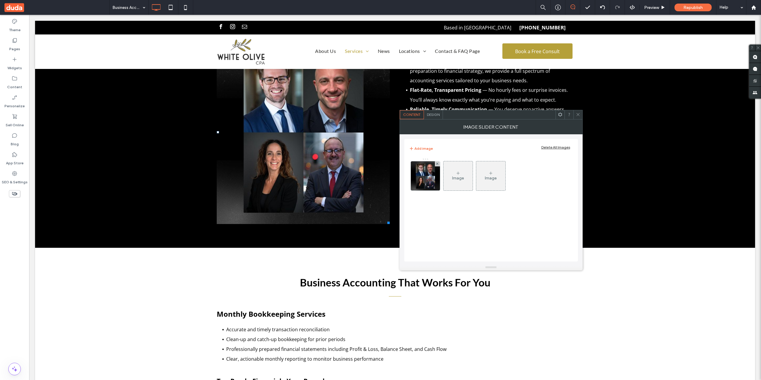
click at [431, 113] on span "Design" at bounding box center [433, 114] width 13 height 4
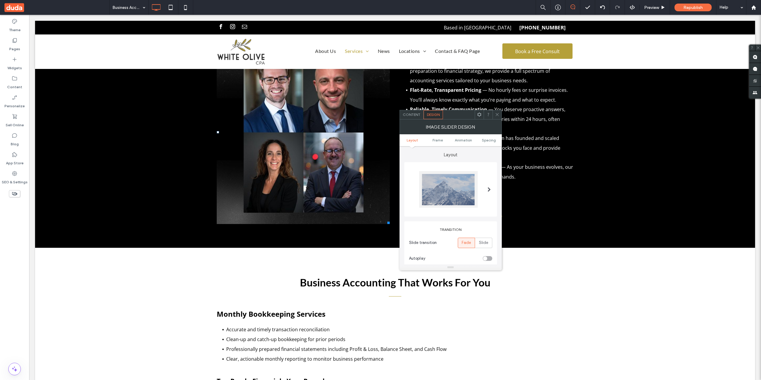
click at [433, 174] on div at bounding box center [448, 189] width 59 height 37
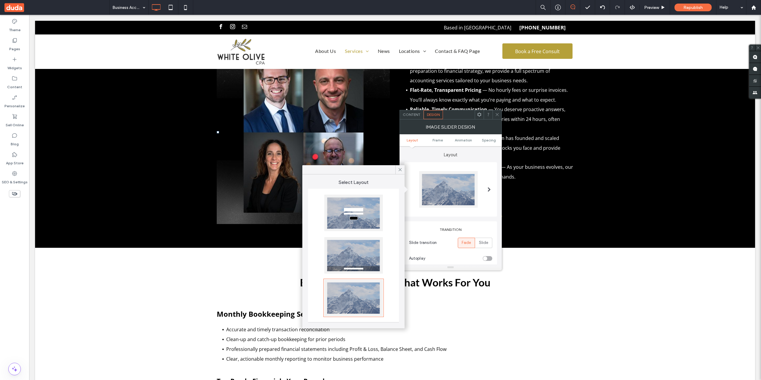
click at [359, 200] on div at bounding box center [353, 213] width 59 height 37
click at [410, 117] on div "Content" at bounding box center [412, 114] width 24 height 9
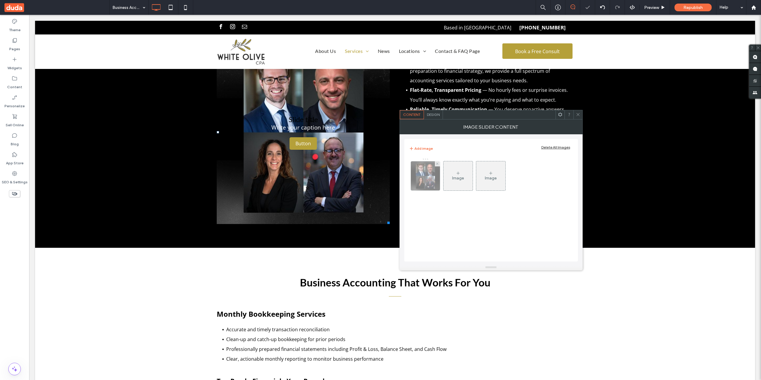
click at [422, 177] on img at bounding box center [426, 175] width 42 height 29
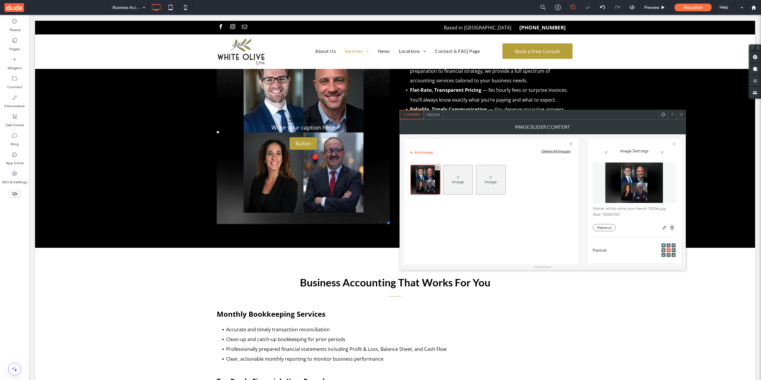
scroll to position [87, 0]
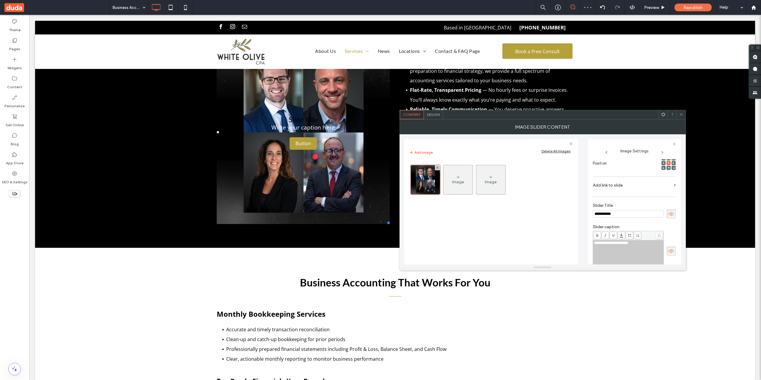
drag, startPoint x: 620, startPoint y: 216, endPoint x: 550, endPoint y: 214, distance: 69.3
click at [555, 214] on div "**********" at bounding box center [542, 199] width 277 height 130
click at [642, 251] on div "**********" at bounding box center [628, 256] width 69 height 30
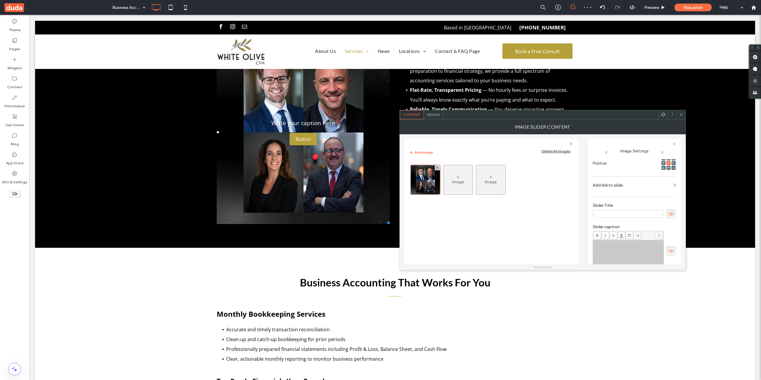
click at [669, 253] on use at bounding box center [671, 251] width 5 height 4
click at [669, 212] on use at bounding box center [671, 214] width 5 height 4
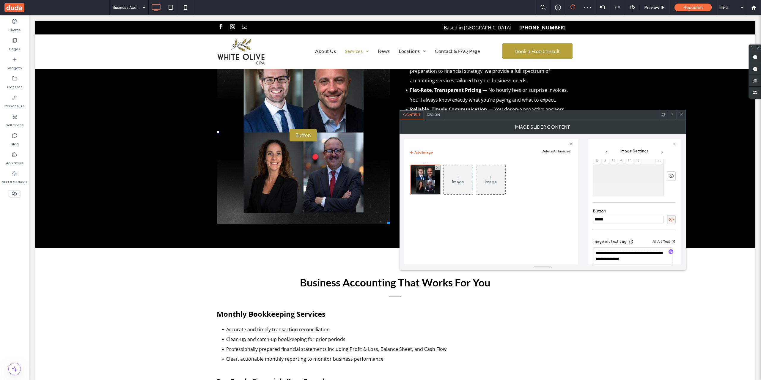
scroll to position [170, 0]
click at [671, 212] on icon at bounding box center [671, 212] width 6 height 7
click at [681, 116] on icon at bounding box center [681, 114] width 4 height 4
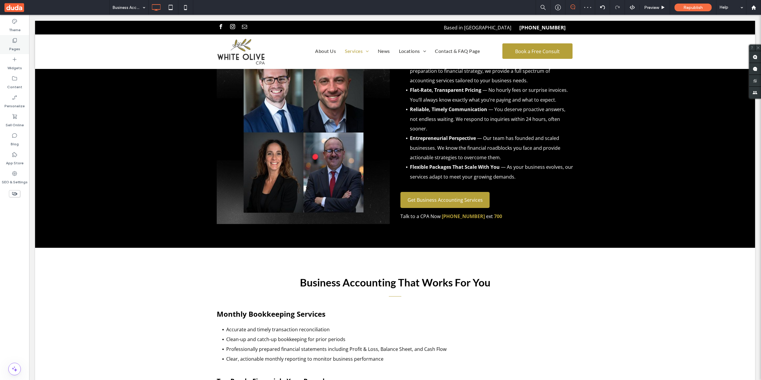
click at [3, 41] on div "Pages" at bounding box center [14, 44] width 29 height 19
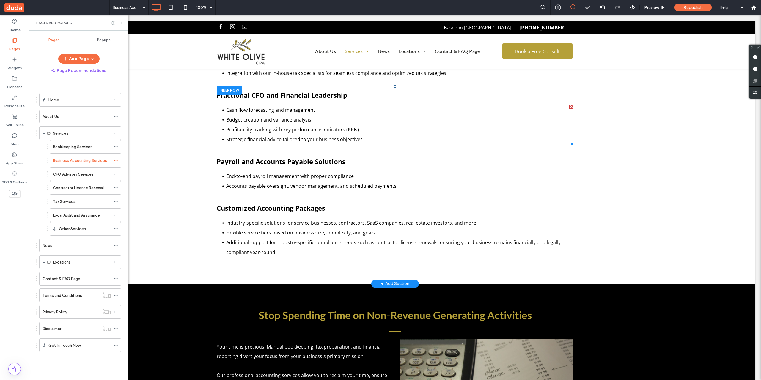
scroll to position [842, 0]
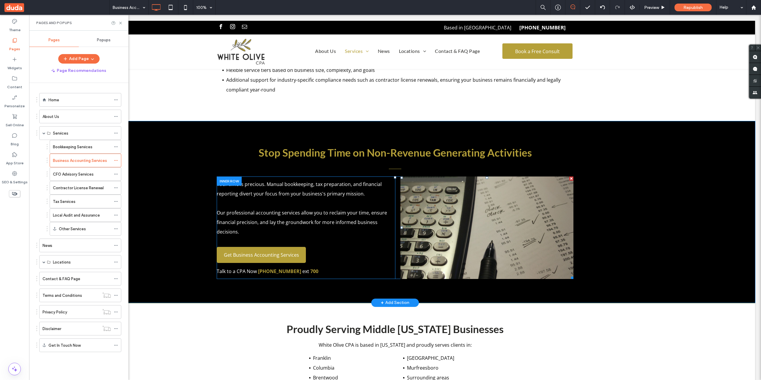
click at [430, 202] on li "Slide title Write your caption here Button" at bounding box center [487, 228] width 173 height 103
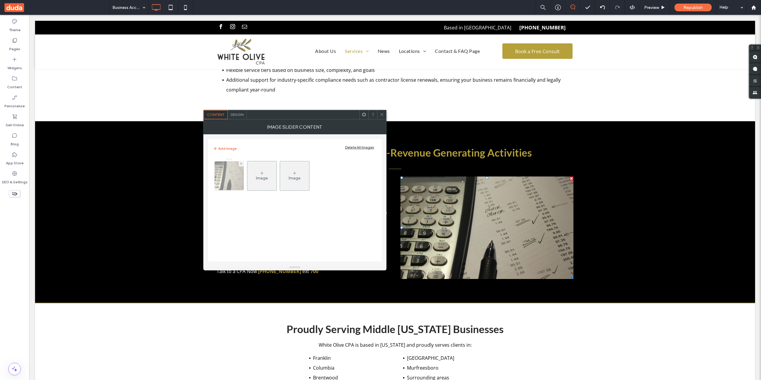
click at [225, 171] on img at bounding box center [229, 175] width 40 height 29
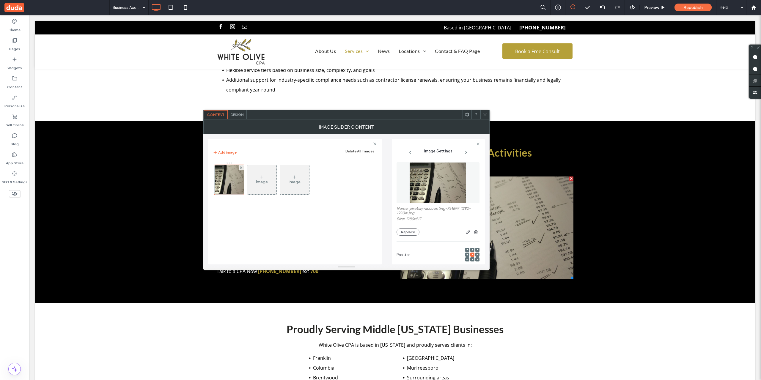
click at [244, 112] on div "Design" at bounding box center [237, 114] width 19 height 9
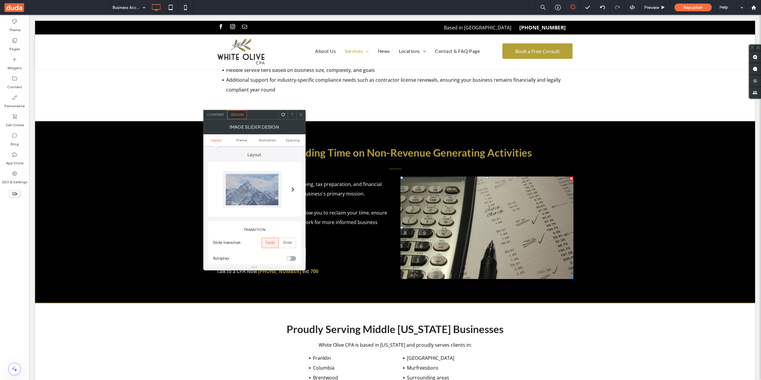
click at [233, 181] on div at bounding box center [252, 189] width 59 height 37
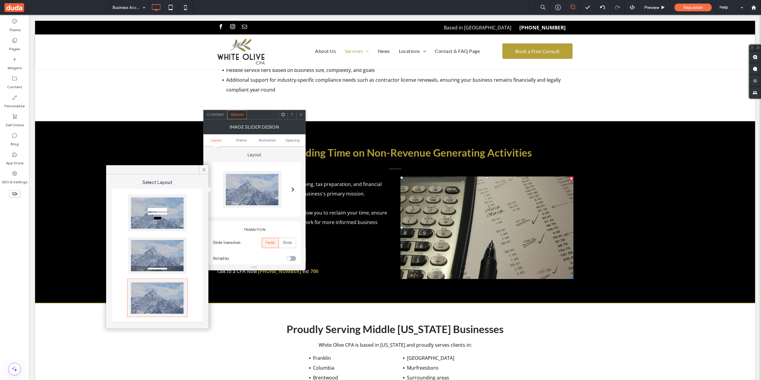
click at [171, 206] on div at bounding box center [157, 213] width 59 height 37
click at [223, 111] on div "Content" at bounding box center [216, 114] width 24 height 9
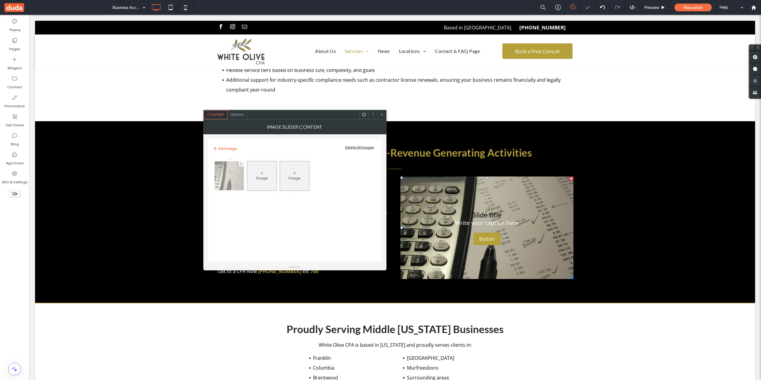
click at [240, 172] on img at bounding box center [229, 175] width 40 height 29
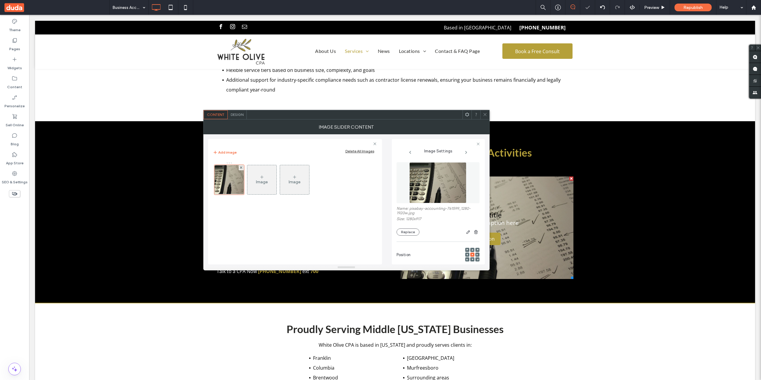
scroll to position [92, 0]
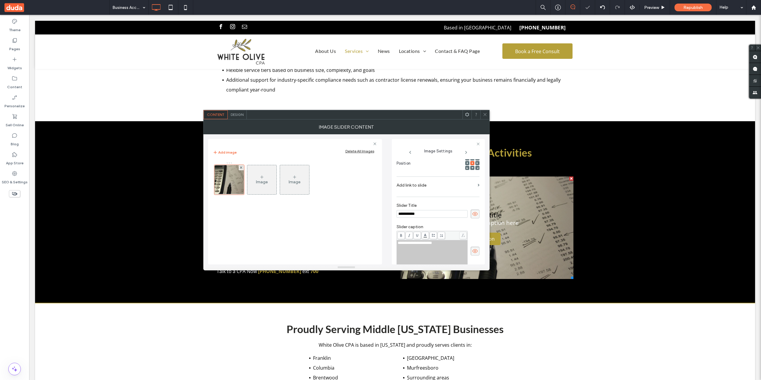
drag, startPoint x: 416, startPoint y: 209, endPoint x: 324, endPoint y: 205, distance: 92.0
click at [333, 203] on div "**********" at bounding box center [346, 199] width 277 height 130
click at [425, 253] on div "**********" at bounding box center [432, 256] width 69 height 30
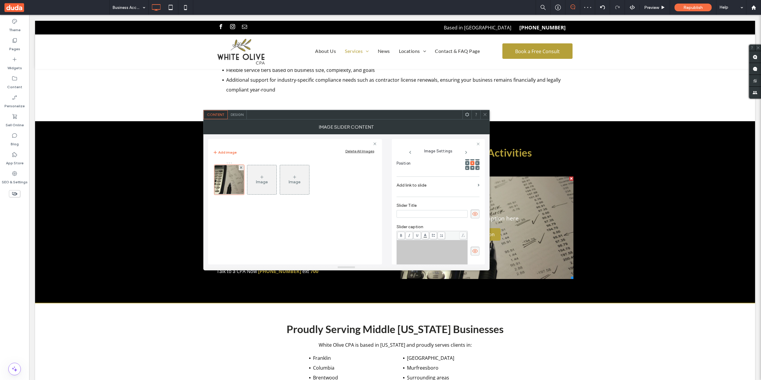
click at [473, 251] on icon at bounding box center [475, 251] width 6 height 7
click at [472, 214] on icon at bounding box center [475, 214] width 6 height 7
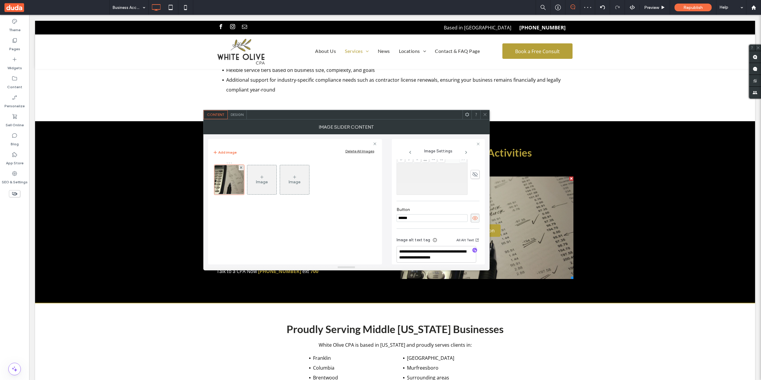
scroll to position [174, 0]
click at [472, 211] on icon at bounding box center [475, 212] width 6 height 7
click at [9, 45] on label "Pages" at bounding box center [14, 47] width 11 height 8
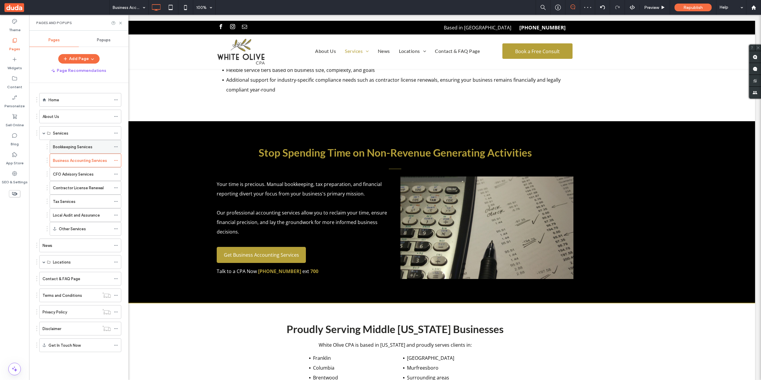
click at [78, 149] on label "Bookkeeping Services" at bounding box center [73, 147] width 40 height 10
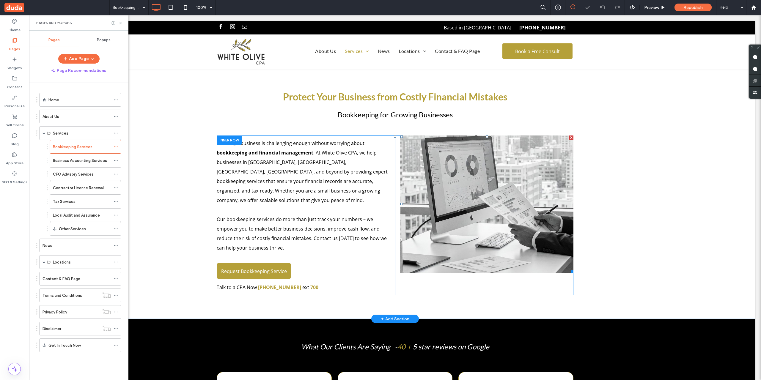
click at [455, 188] on li "Slide title Write your caption here Button" at bounding box center [487, 204] width 173 height 137
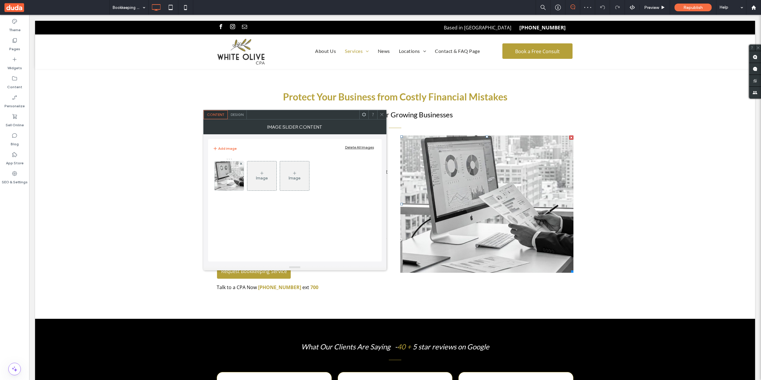
click at [237, 112] on div "Design" at bounding box center [237, 114] width 19 height 9
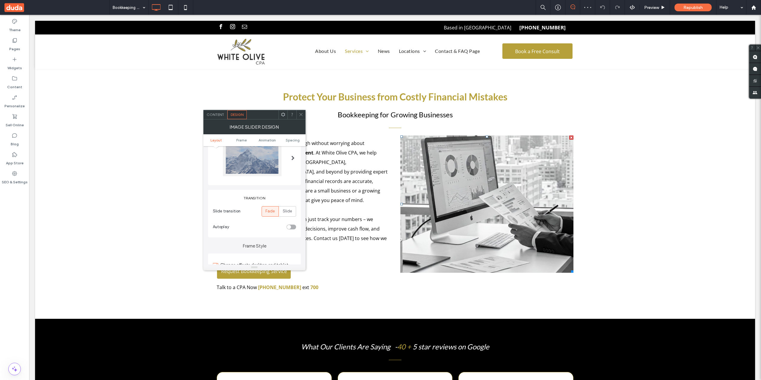
scroll to position [99, 0]
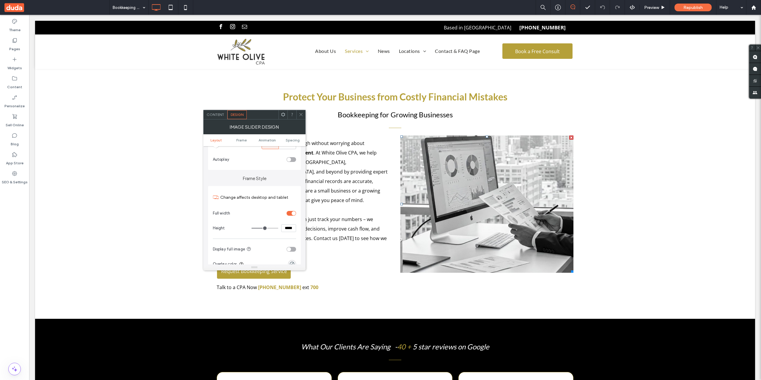
click at [220, 117] on div "Content" at bounding box center [216, 114] width 24 height 9
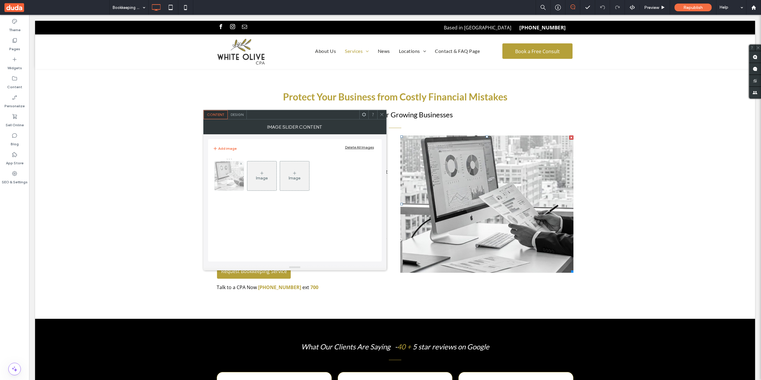
click at [236, 172] on img at bounding box center [229, 175] width 37 height 29
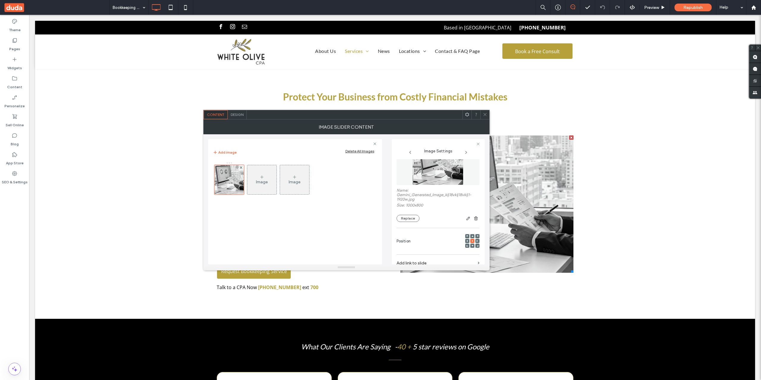
scroll to position [79, 0]
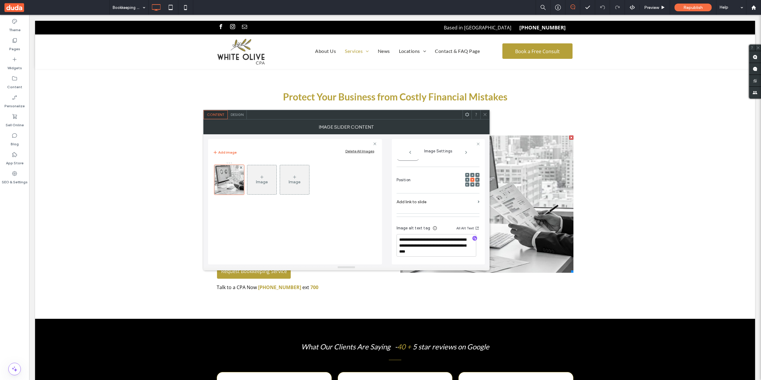
click at [234, 117] on div "Design" at bounding box center [237, 114] width 19 height 9
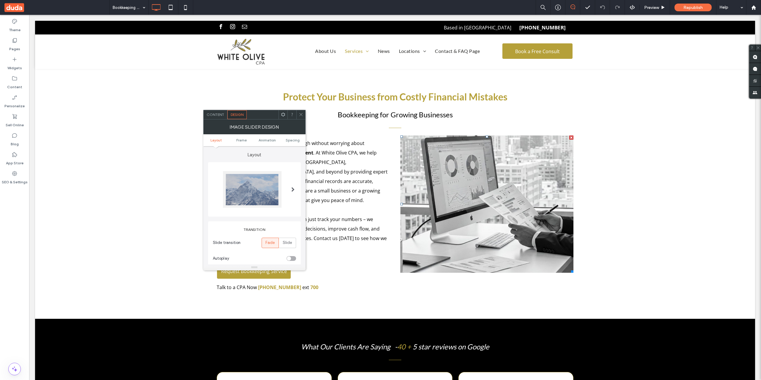
click at [235, 182] on div at bounding box center [252, 189] width 59 height 37
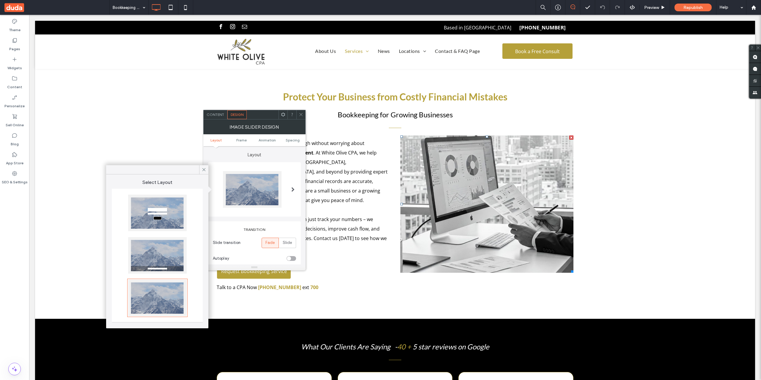
click at [171, 208] on div at bounding box center [157, 213] width 59 height 37
click at [210, 117] on div "Content" at bounding box center [216, 114] width 24 height 9
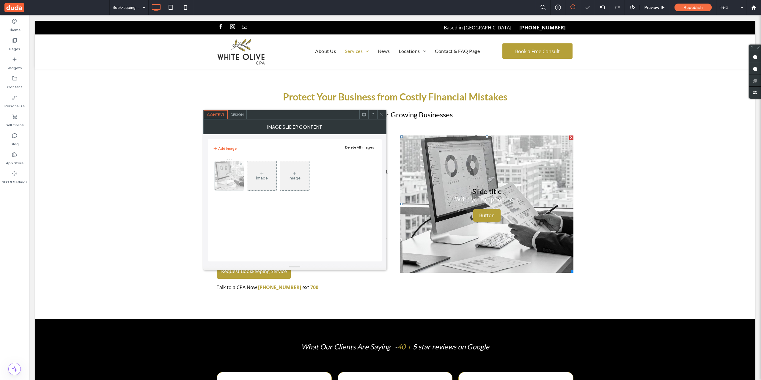
click at [226, 176] on img at bounding box center [229, 175] width 37 height 29
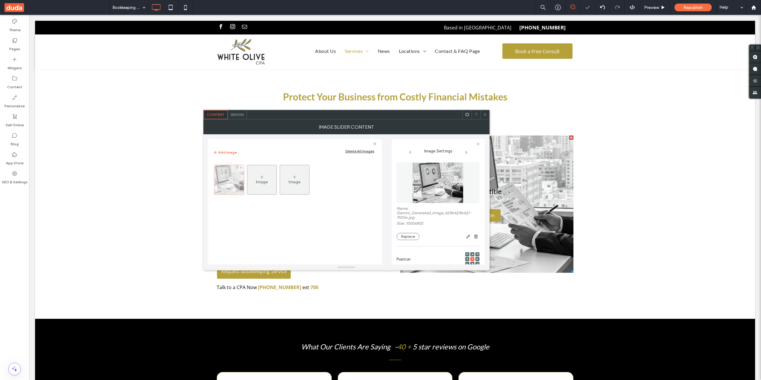
click at [226, 176] on div "Image Image" at bounding box center [295, 181] width 164 height 39
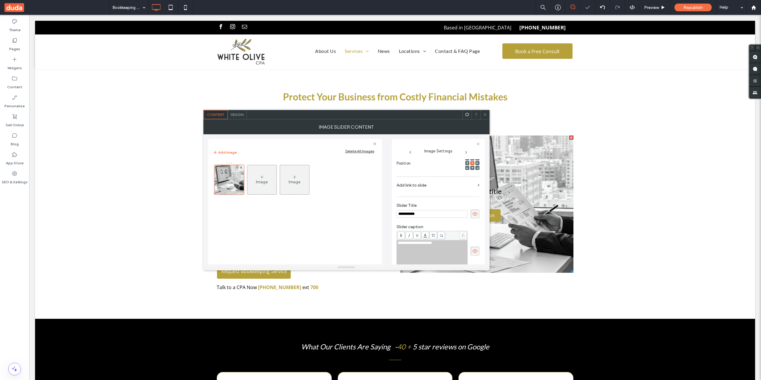
scroll to position [0, 0]
click at [374, 217] on div "**********" at bounding box center [346, 199] width 277 height 130
click at [440, 252] on div "**********" at bounding box center [432, 256] width 69 height 30
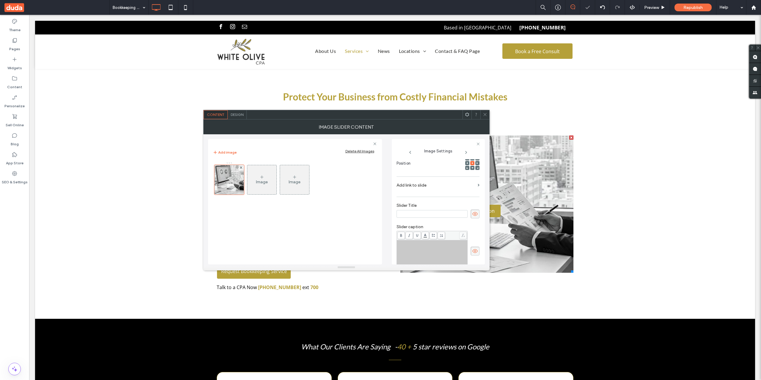
click at [473, 249] on icon at bounding box center [475, 251] width 6 height 7
click at [472, 215] on icon at bounding box center [475, 214] width 6 height 7
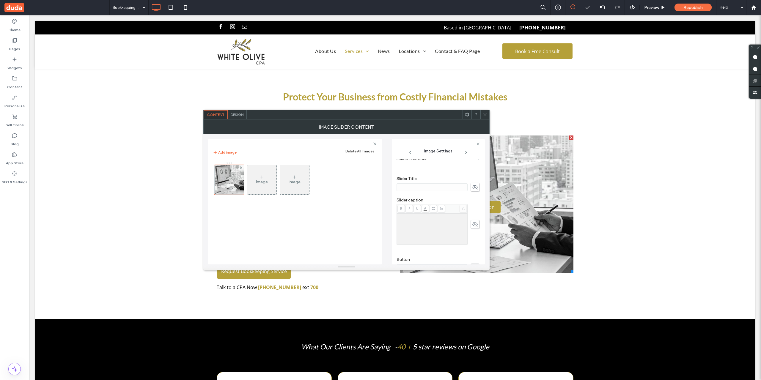
scroll to position [185, 0]
click at [472, 208] on icon at bounding box center [475, 206] width 6 height 7
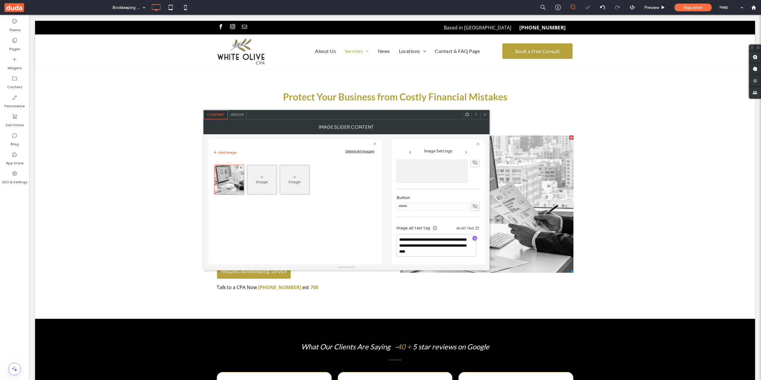
click at [486, 113] on icon at bounding box center [485, 114] width 4 height 4
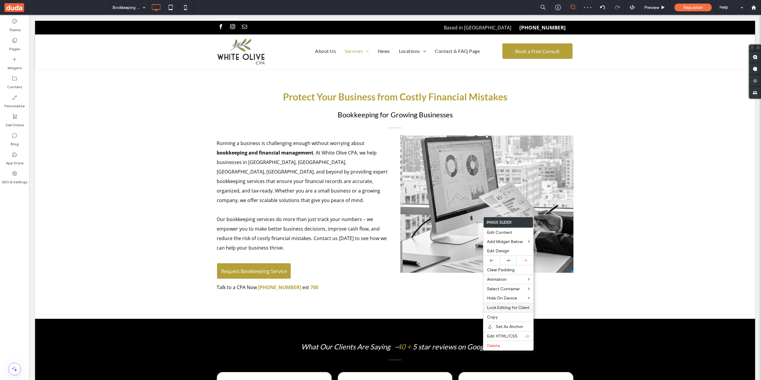
click at [519, 335] on label "Edit HTML/CSS" at bounding box center [506, 336] width 38 height 5
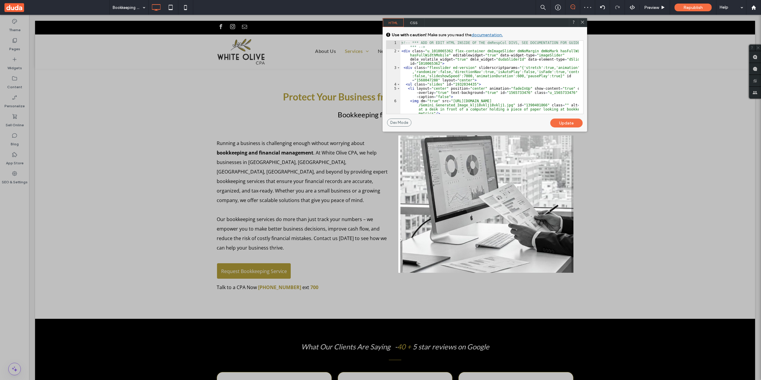
click at [412, 21] on span "CSS" at bounding box center [414, 22] width 21 height 9
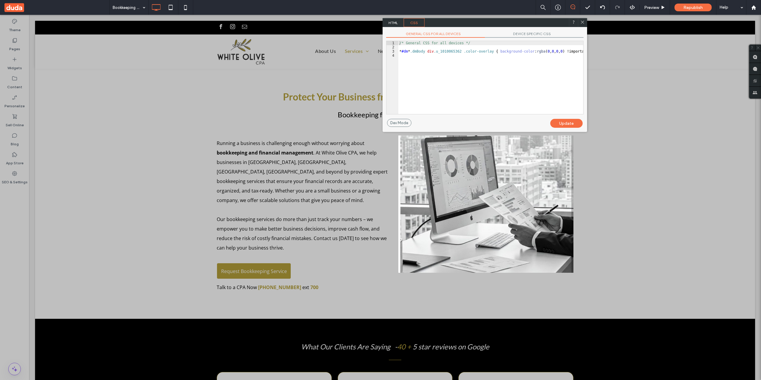
click at [510, 36] on span "DEVICE SPECIFIC CSS" at bounding box center [534, 35] width 99 height 6
click at [462, 54] on div at bounding box center [485, 77] width 197 height 73
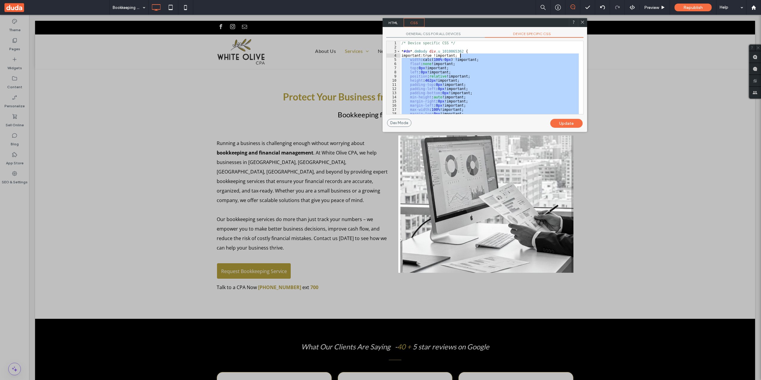
click at [431, 59] on div "/* Device specific CSS */ * #dm * .dmBody div .u_1010065362 { important:true !i…" at bounding box center [490, 77] width 178 height 73
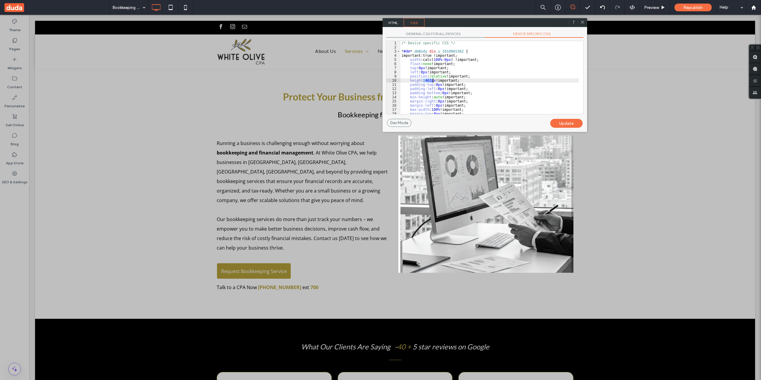
drag, startPoint x: 424, startPoint y: 81, endPoint x: 434, endPoint y: 80, distance: 10.1
click at [434, 80] on div "/* Device specific CSS */ * #dm * .dmBody div .u_1010065362 { important:true !i…" at bounding box center [490, 81] width 178 height 81
type textarea "**"
click at [468, 54] on div "/* Device specific CSS */ * #dm * .dmBody div .u_1010065362 { important:true !i…" at bounding box center [490, 81] width 178 height 81
click at [466, 52] on div "/* Device specific CSS */ * #dm * .dmBody div .u_1010065362 { important:true !i…" at bounding box center [490, 81] width 178 height 81
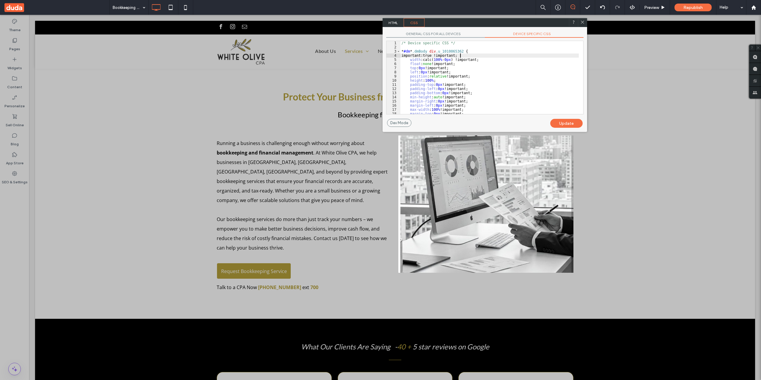
click at [467, 56] on div "/* Device specific CSS */ * #dm * .dmBody div .u_1010065362 { important:true !i…" at bounding box center [490, 81] width 178 height 81
click at [571, 122] on div "Update" at bounding box center [566, 123] width 32 height 9
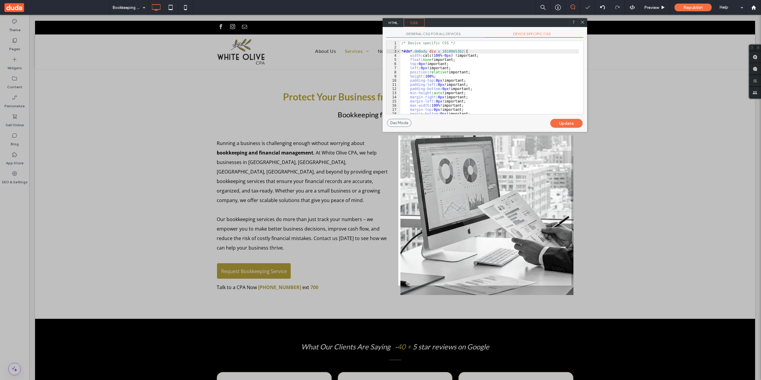
click at [582, 23] on icon at bounding box center [582, 22] width 4 height 4
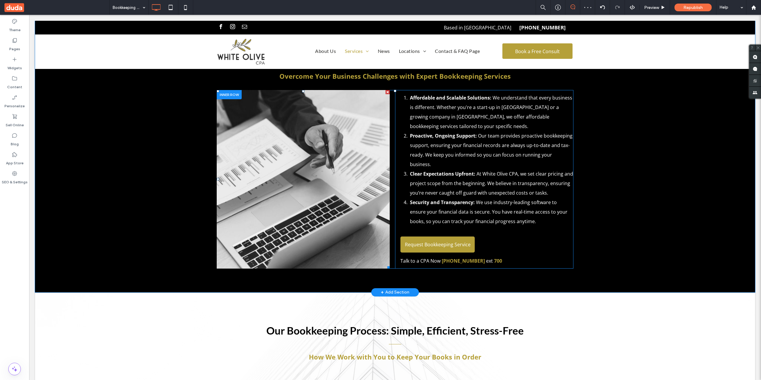
scroll to position [942, 0]
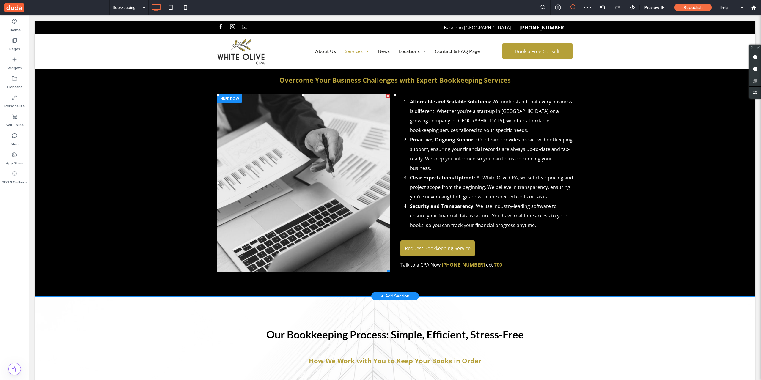
click at [331, 155] on li "Slide title Write your caption here Button" at bounding box center [303, 183] width 173 height 179
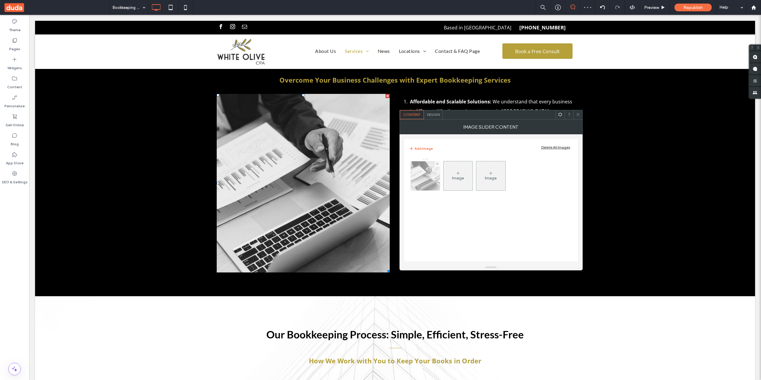
click at [429, 170] on div at bounding box center [425, 175] width 29 height 29
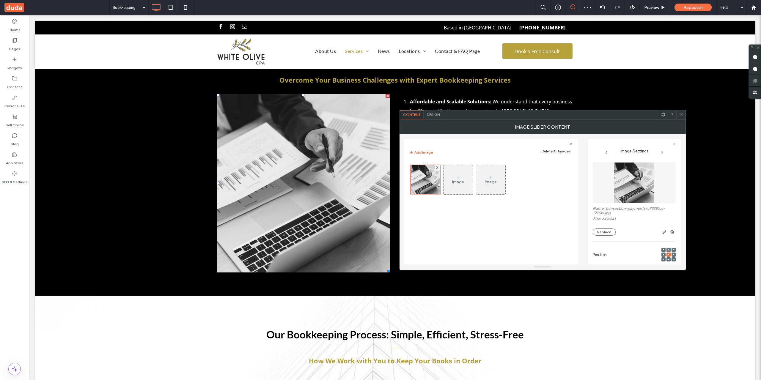
click at [432, 112] on div "Design" at bounding box center [433, 114] width 19 height 9
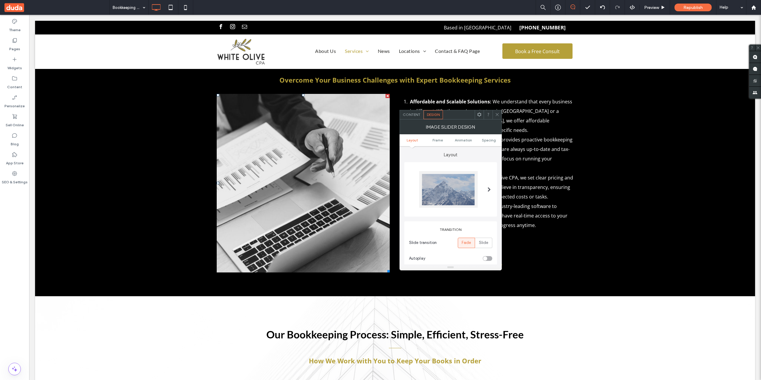
click at [450, 196] on div at bounding box center [448, 189] width 59 height 37
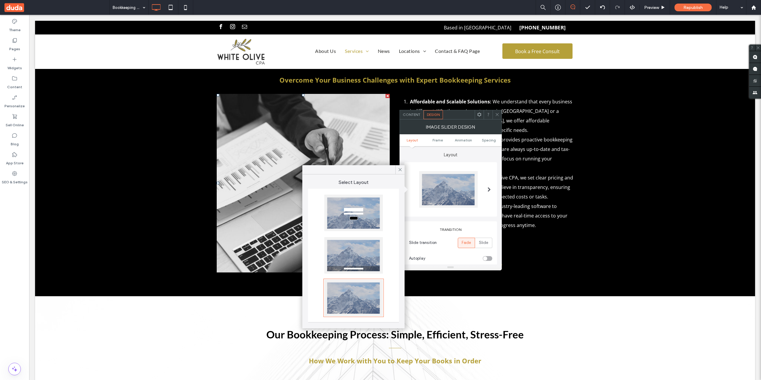
click at [337, 203] on div at bounding box center [353, 213] width 59 height 37
click at [408, 114] on span "Content" at bounding box center [412, 114] width 18 height 4
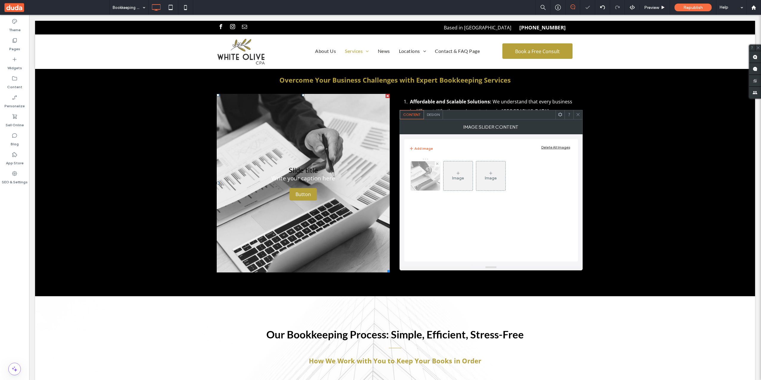
click at [427, 168] on img at bounding box center [425, 175] width 29 height 29
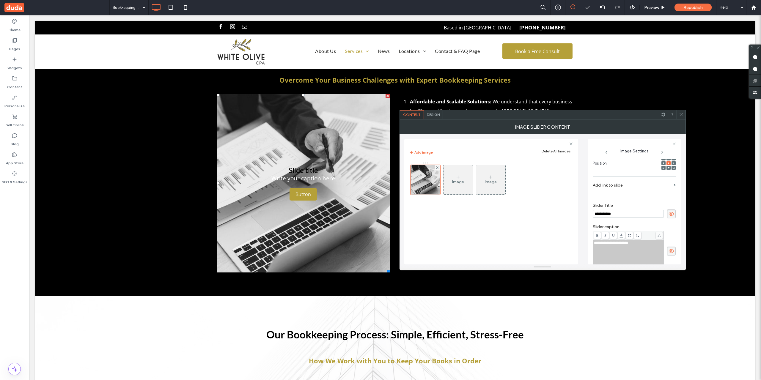
scroll to position [0, 0]
drag, startPoint x: 526, startPoint y: 211, endPoint x: 513, endPoint y: 211, distance: 12.8
click at [515, 211] on div "**********" at bounding box center [542, 199] width 277 height 130
click at [637, 257] on div "**********" at bounding box center [628, 256] width 69 height 30
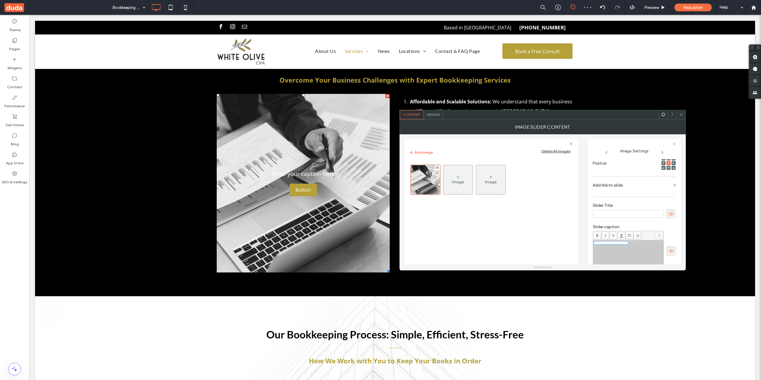
click at [637, 257] on div "**********" at bounding box center [628, 256] width 69 height 30
click at [668, 252] on icon at bounding box center [671, 251] width 6 height 7
click at [671, 215] on icon at bounding box center [671, 214] width 6 height 7
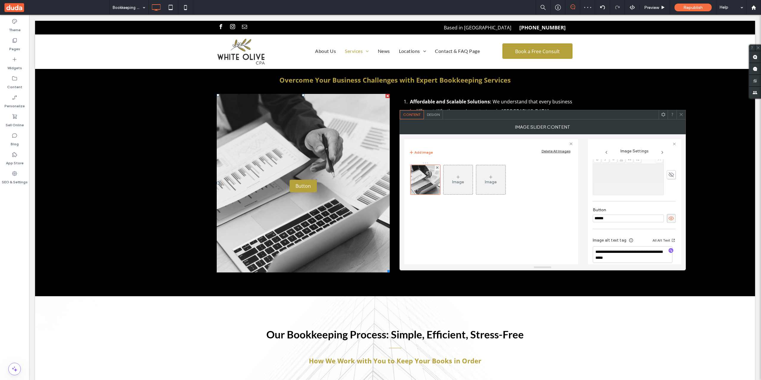
scroll to position [174, 0]
click at [668, 211] on icon at bounding box center [671, 212] width 6 height 7
click at [682, 111] on span at bounding box center [681, 114] width 4 height 9
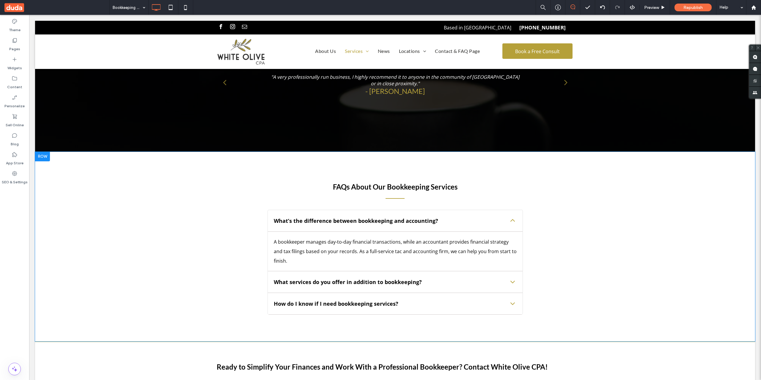
scroll to position [2032, 0]
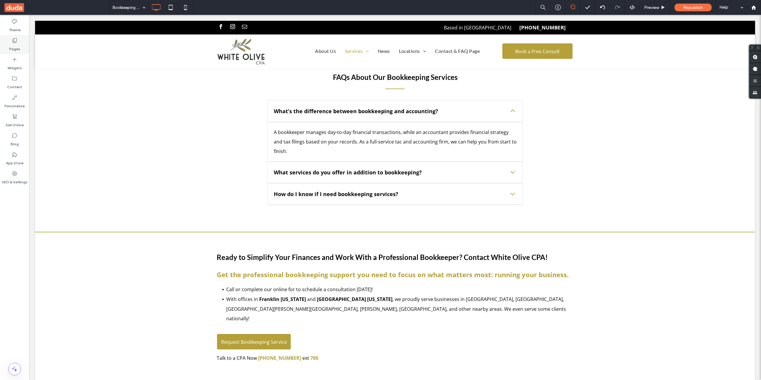
drag, startPoint x: 7, startPoint y: 42, endPoint x: 11, endPoint y: 45, distance: 4.8
click at [7, 41] on div "Pages" at bounding box center [14, 44] width 29 height 19
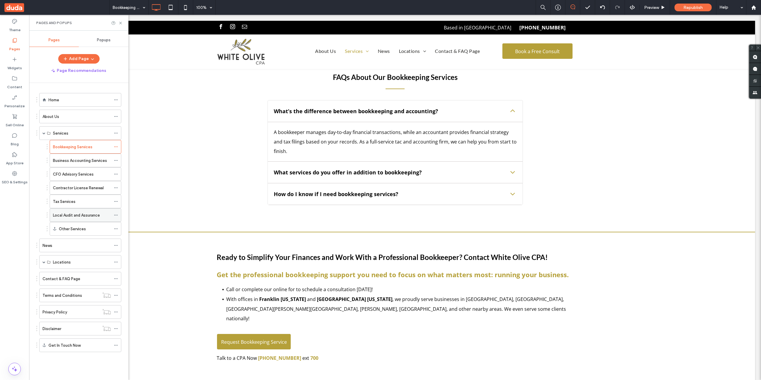
click at [84, 213] on label "Local Audit and Assurance" at bounding box center [76, 215] width 47 height 10
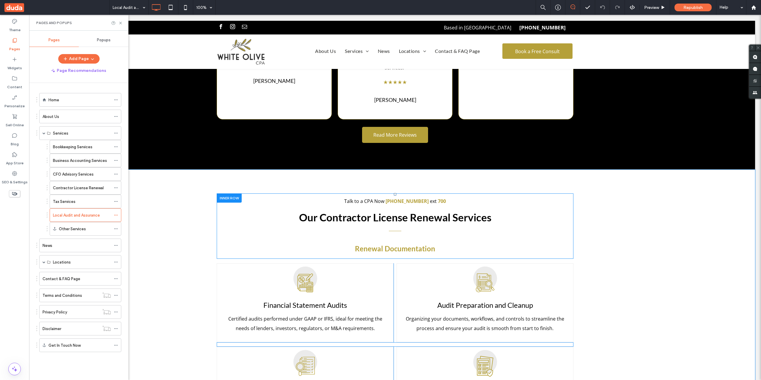
scroll to position [595, 0]
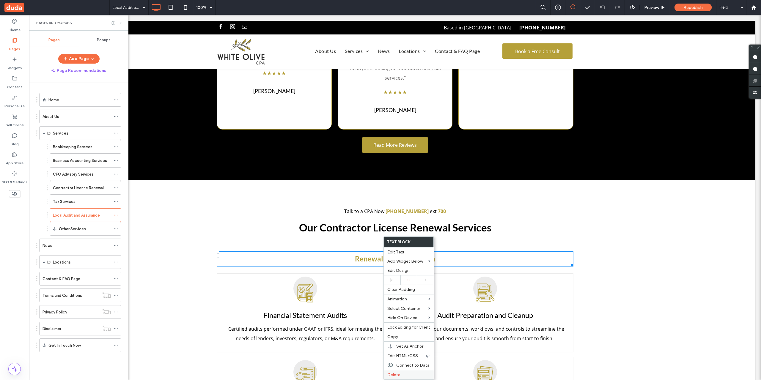
click at [407, 371] on div "Delete" at bounding box center [409, 375] width 50 height 10
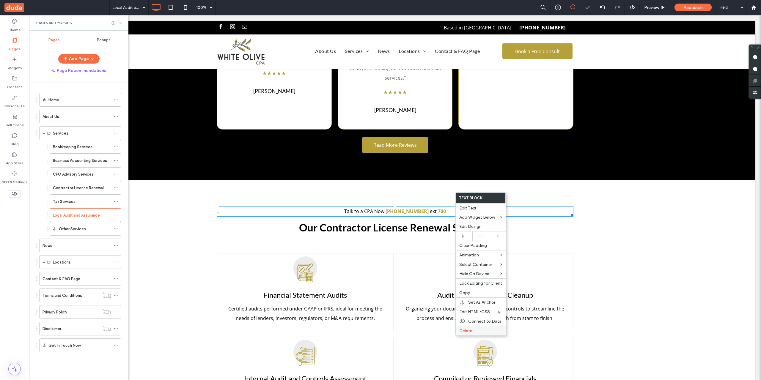
click at [481, 329] on label "Delete" at bounding box center [480, 331] width 43 height 5
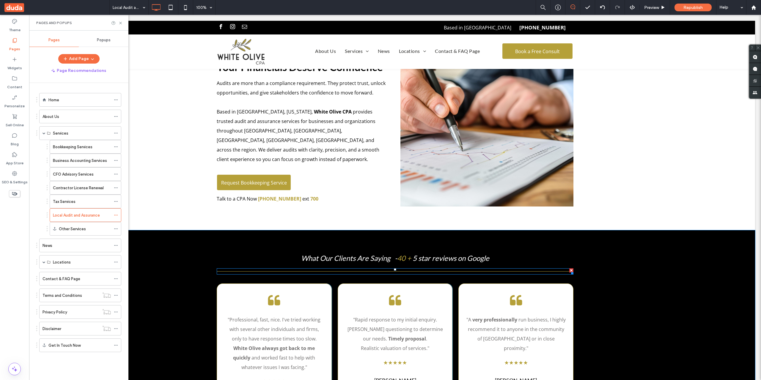
scroll to position [0, 0]
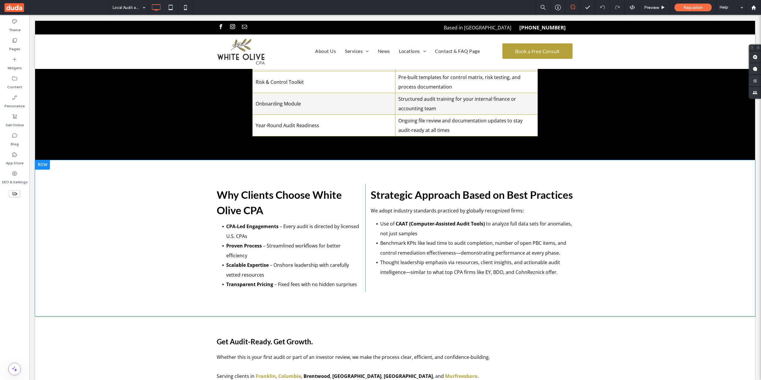
scroll to position [1388, 0]
